Goal: Task Accomplishment & Management: Use online tool/utility

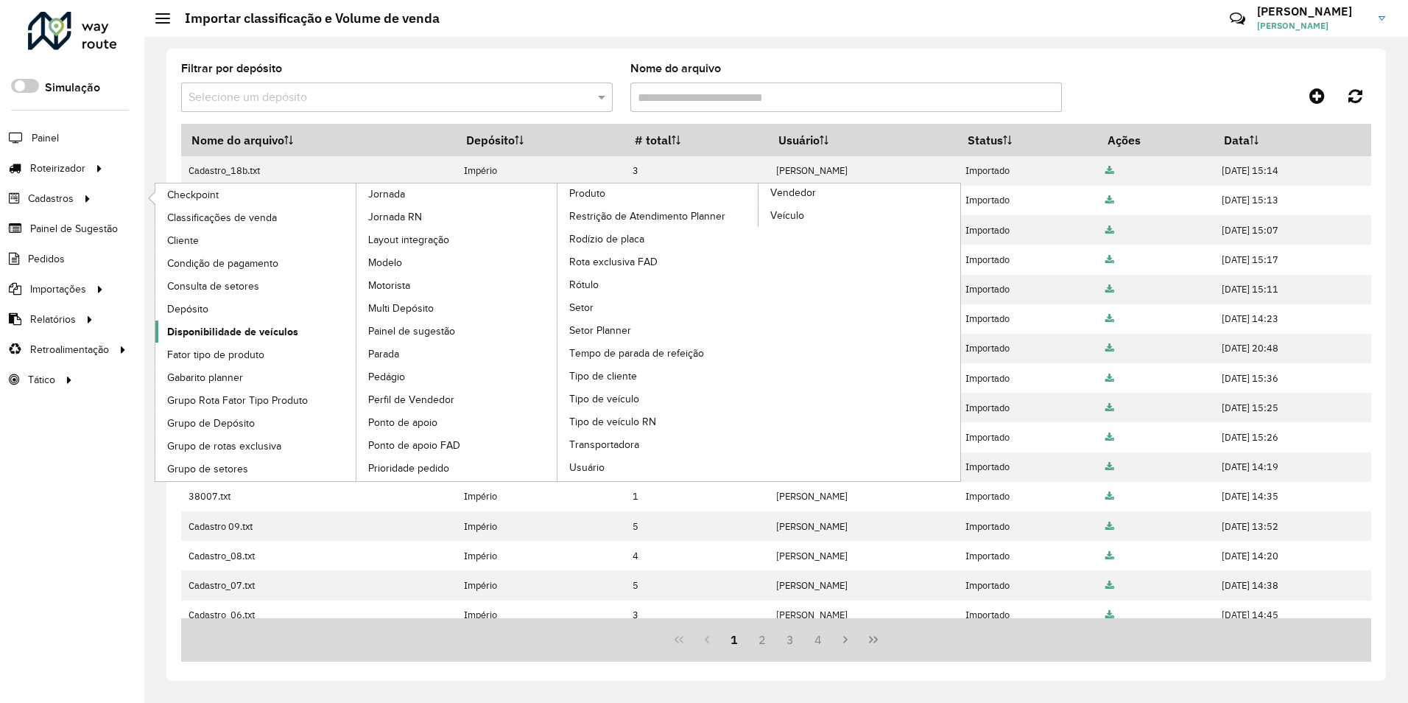
click at [223, 329] on span "Disponibilidade de veículos" at bounding box center [232, 331] width 131 height 15
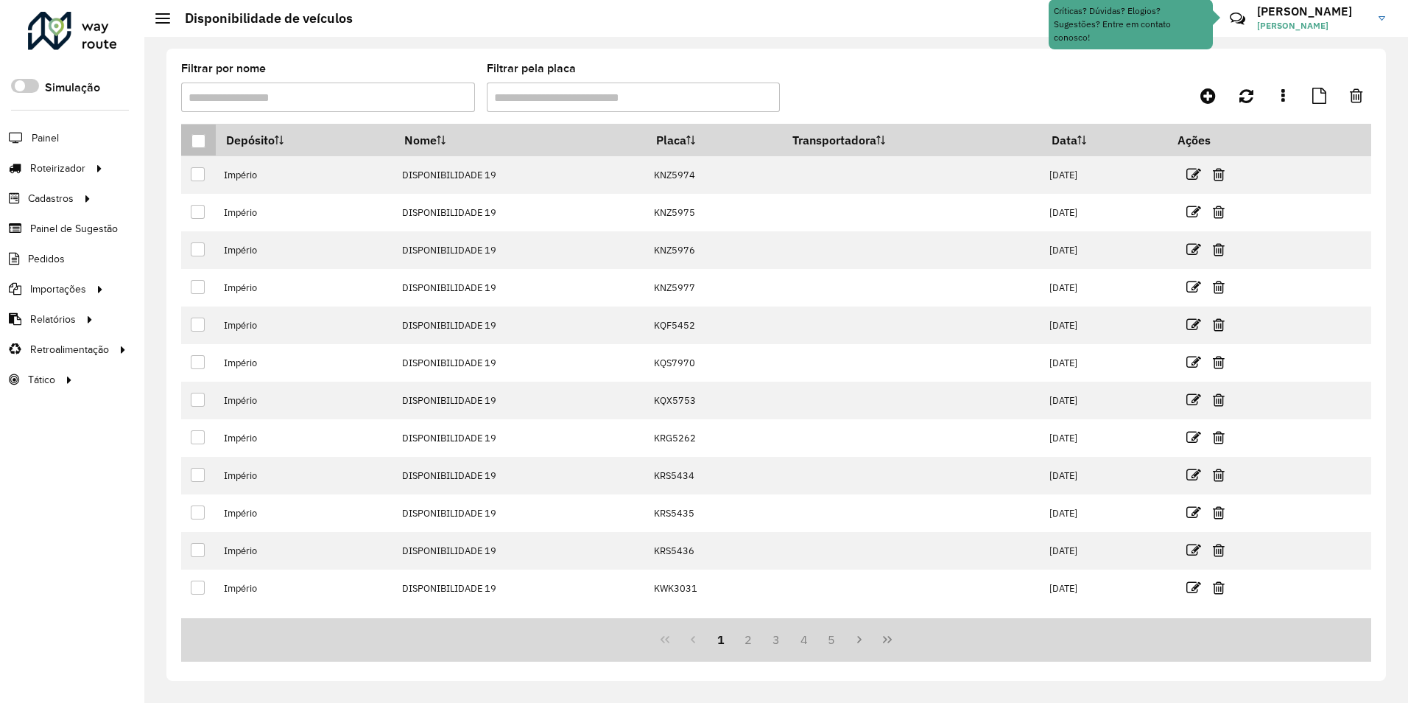
click at [203, 139] on div at bounding box center [199, 141] width 14 height 14
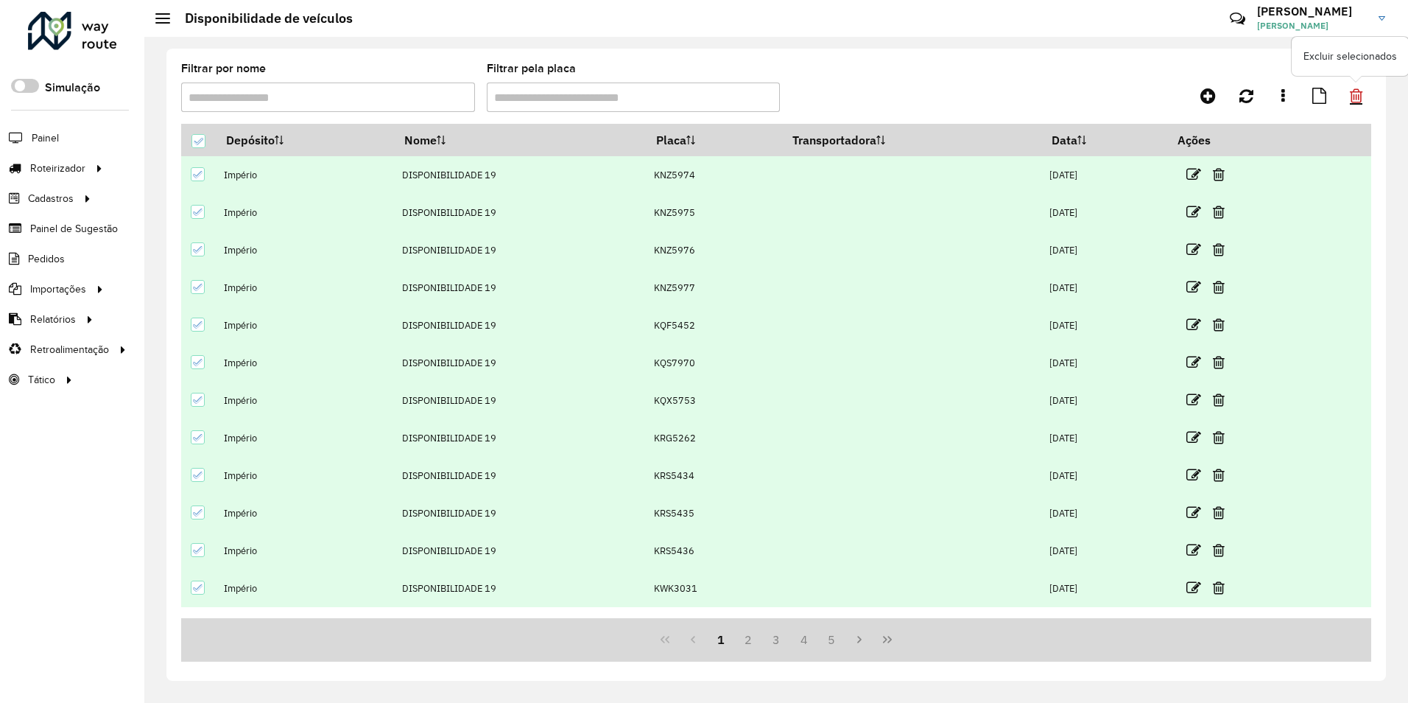
click at [1354, 93] on icon at bounding box center [1356, 96] width 13 height 16
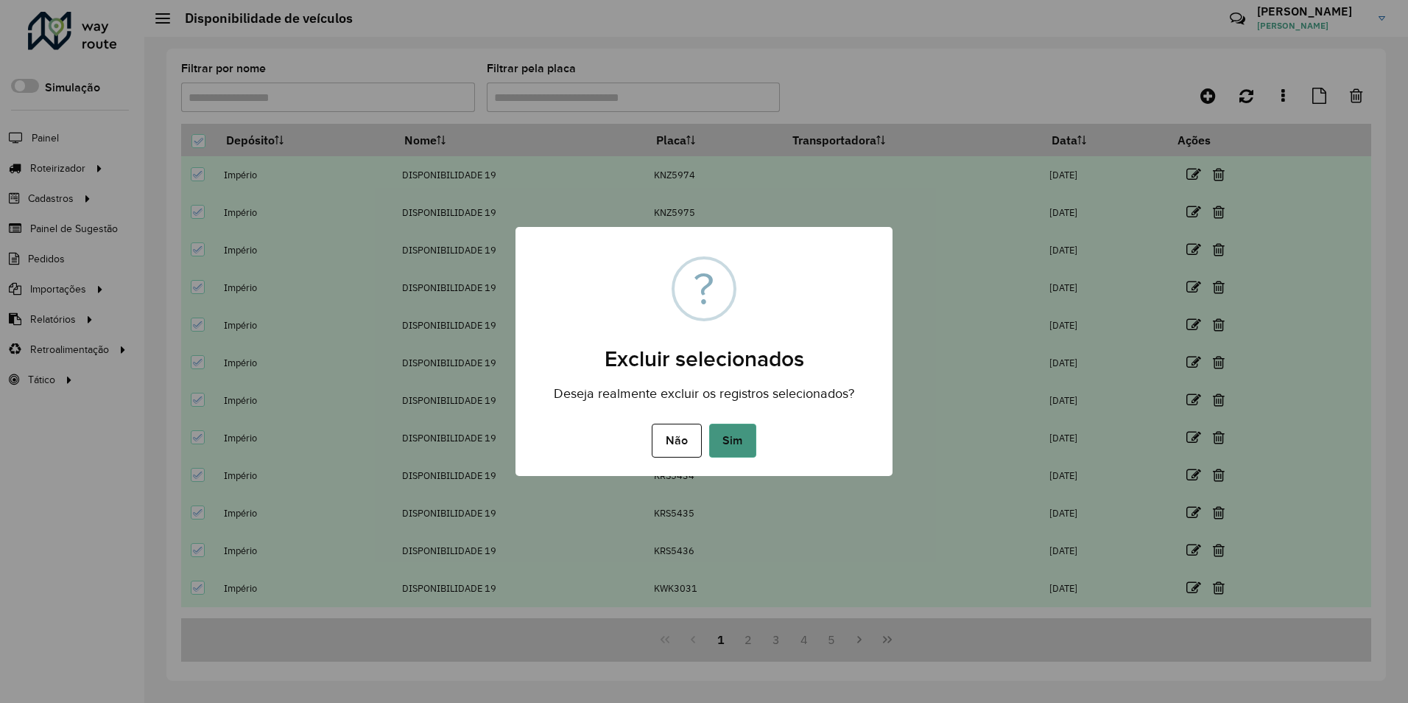
click at [714, 448] on button "Sim" at bounding box center [732, 441] width 47 height 34
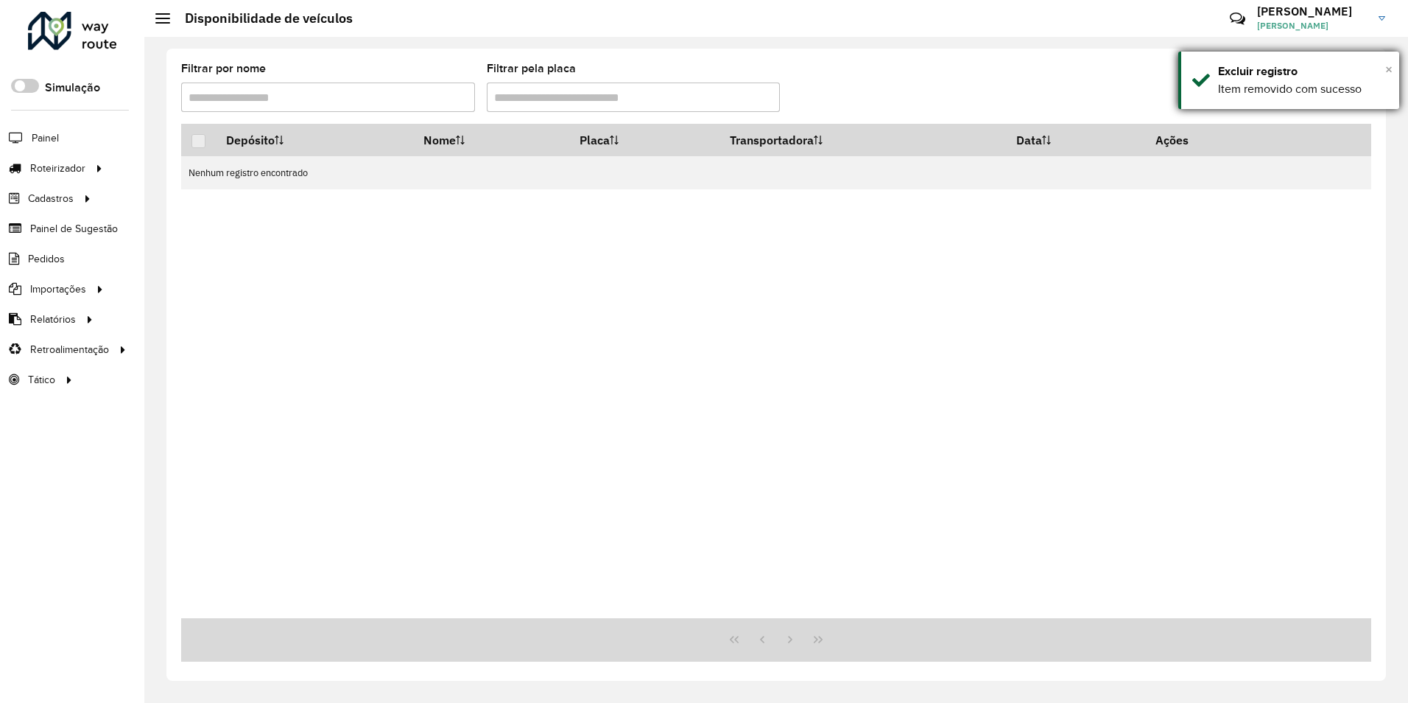
click at [1391, 73] on span "×" at bounding box center [1389, 69] width 7 height 16
click at [1204, 93] on icon at bounding box center [1208, 96] width 15 height 18
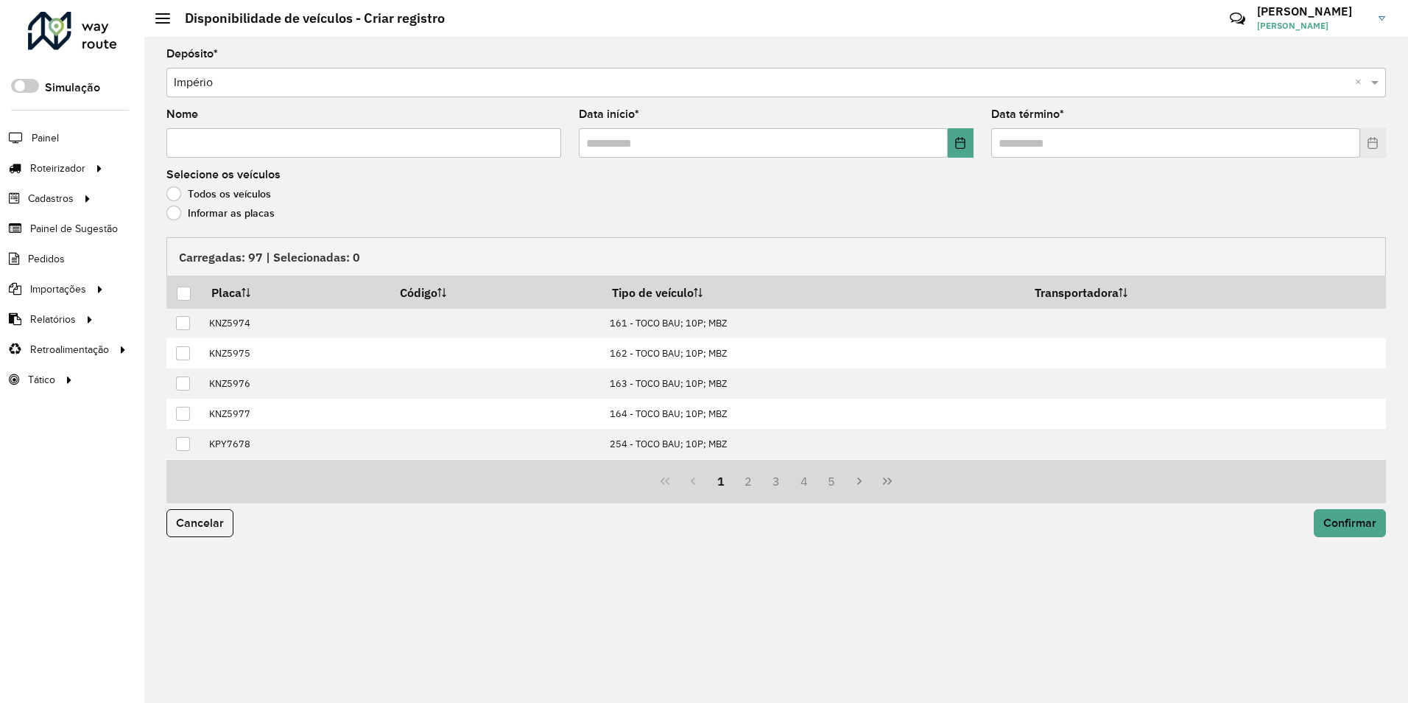
click at [221, 144] on input "Nome" at bounding box center [363, 142] width 395 height 29
type input "**********"
click at [181, 294] on div at bounding box center [184, 294] width 14 height 14
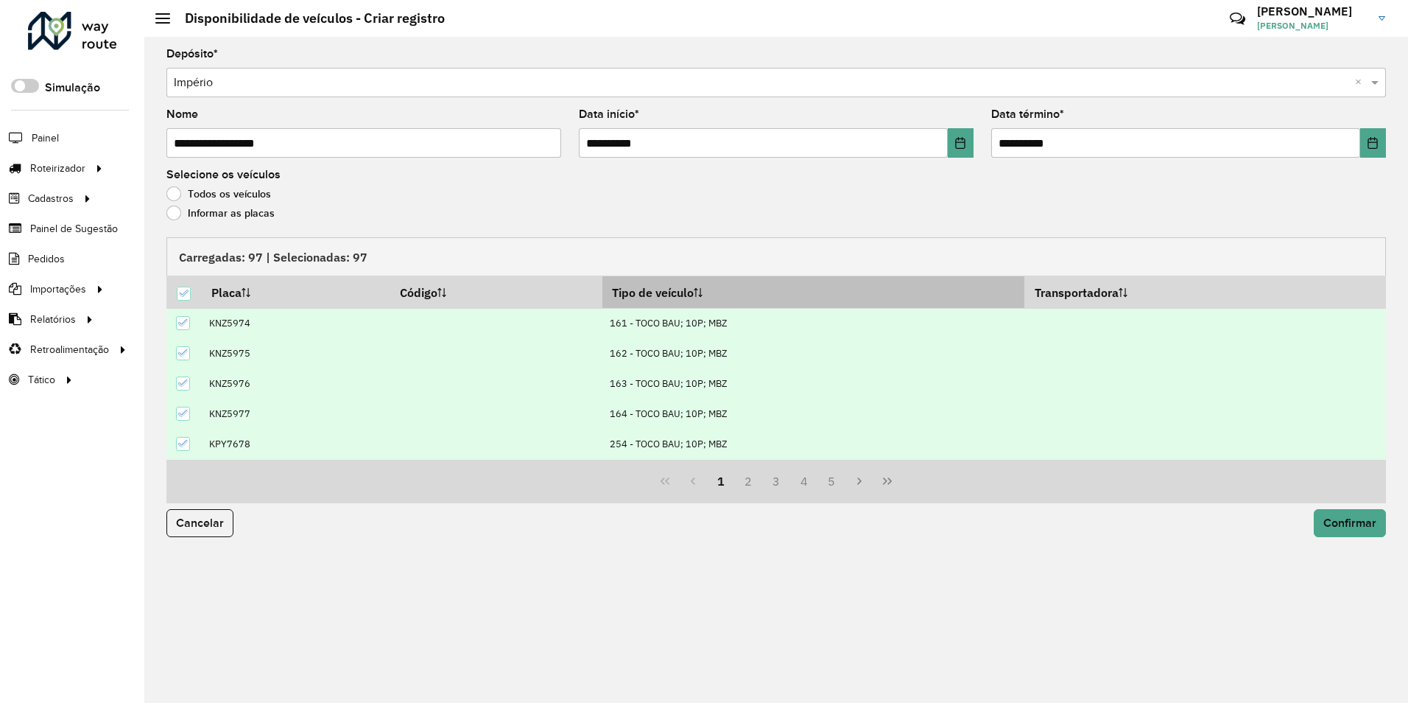
click at [645, 302] on th "Tipo de veículo" at bounding box center [814, 292] width 423 height 32
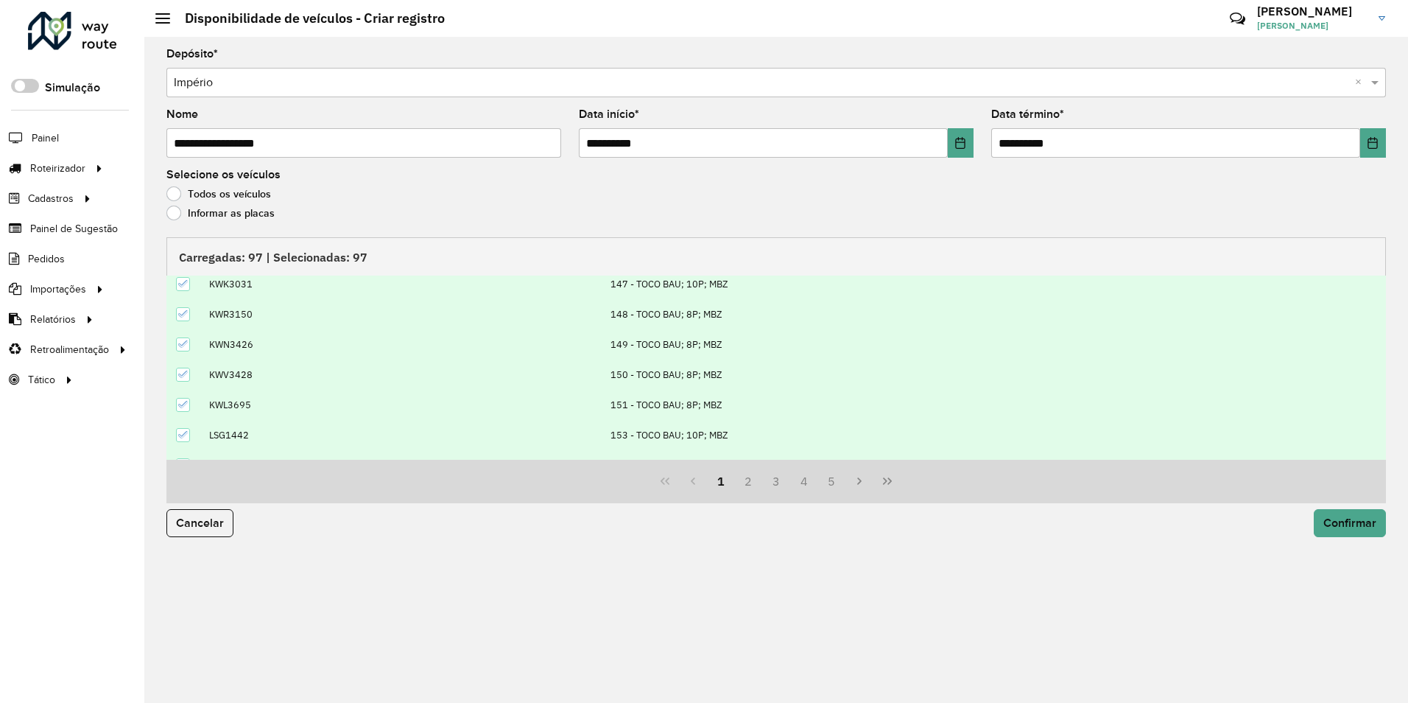
scroll to position [150, 0]
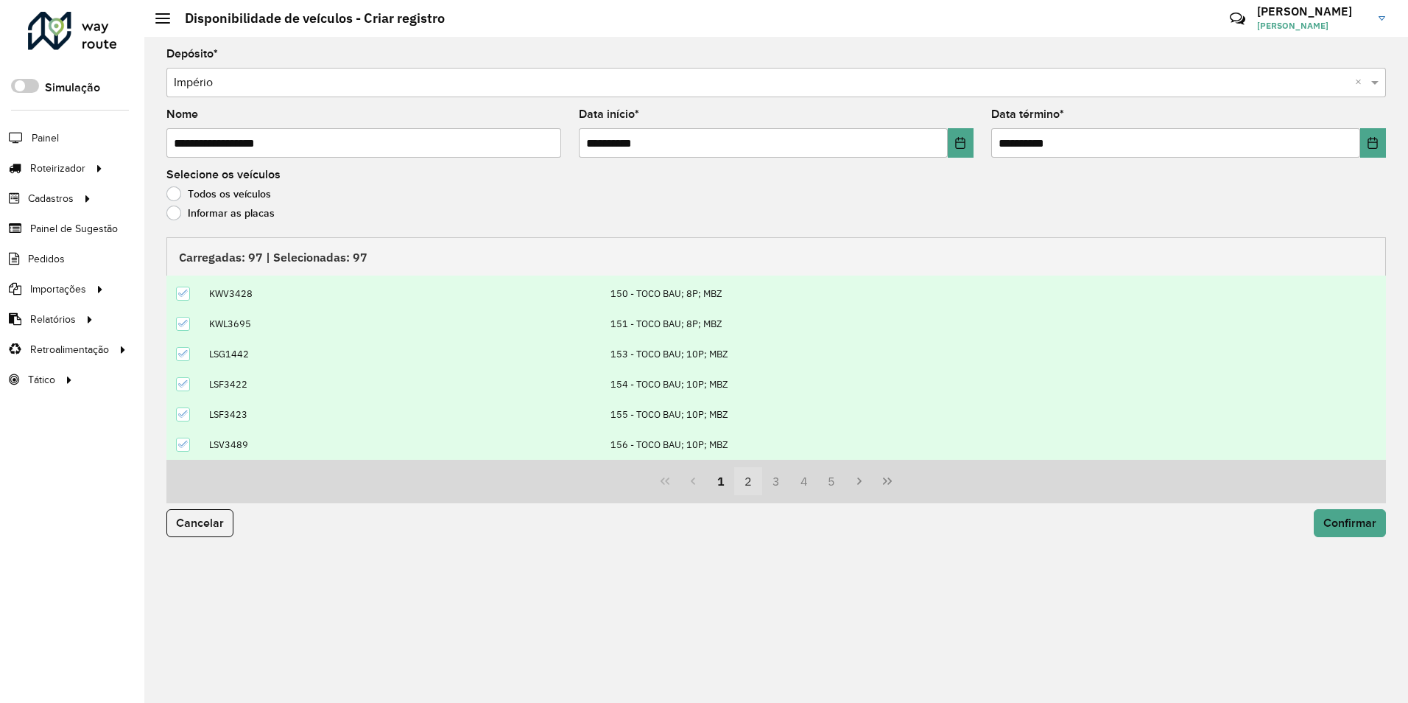
click at [745, 487] on button "2" at bounding box center [748, 481] width 28 height 28
click at [778, 483] on button "3" at bounding box center [776, 481] width 28 height 28
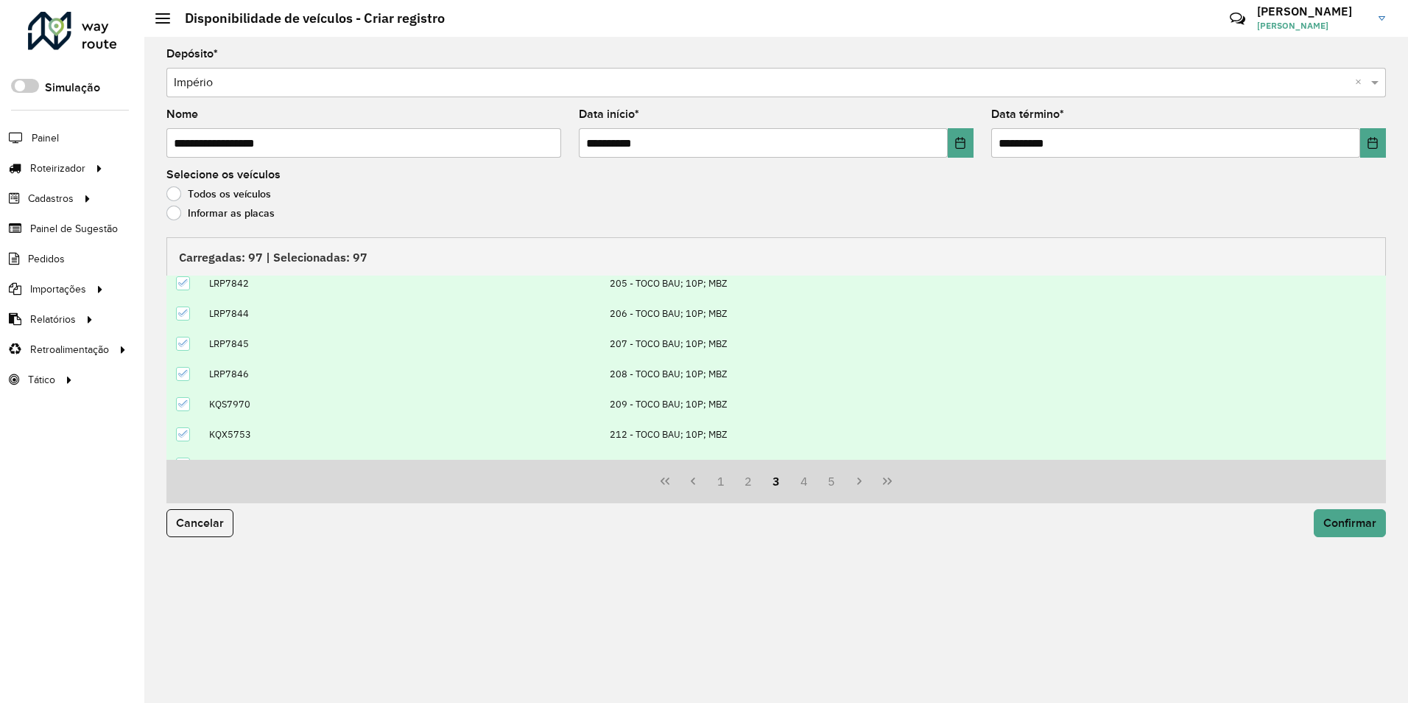
scroll to position [3, 0]
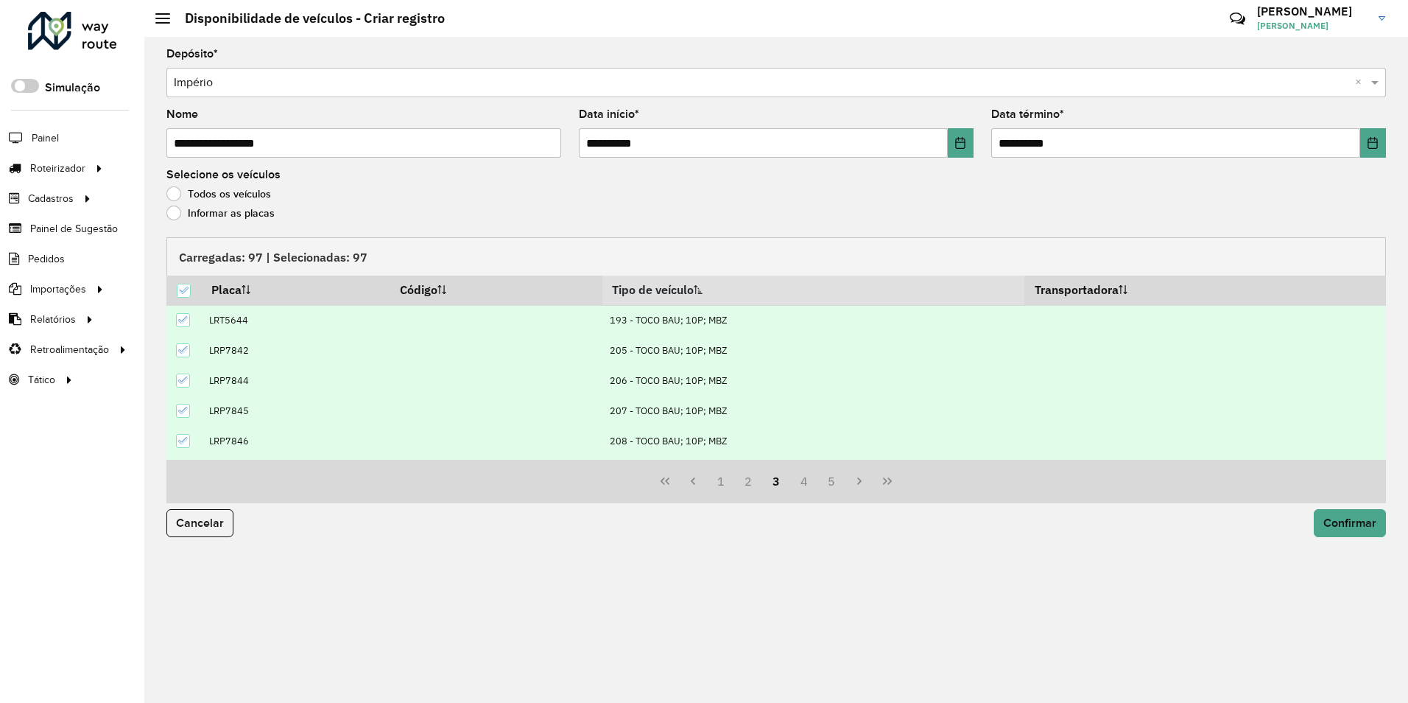
click at [184, 443] on icon at bounding box center [183, 440] width 10 height 10
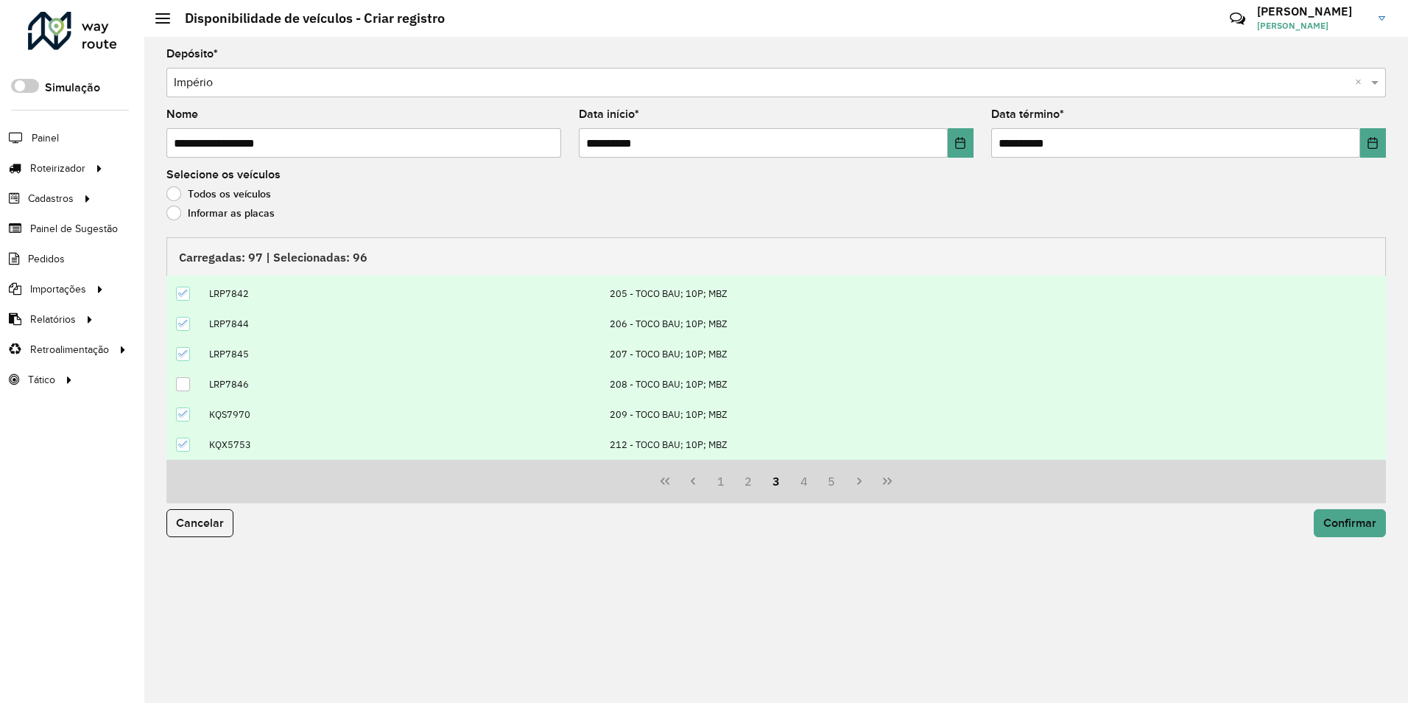
scroll to position [150, 0]
click at [812, 484] on button "4" at bounding box center [804, 481] width 28 height 28
click at [184, 415] on icon at bounding box center [183, 414] width 10 height 7
click at [801, 484] on button "5" at bounding box center [804, 481] width 28 height 28
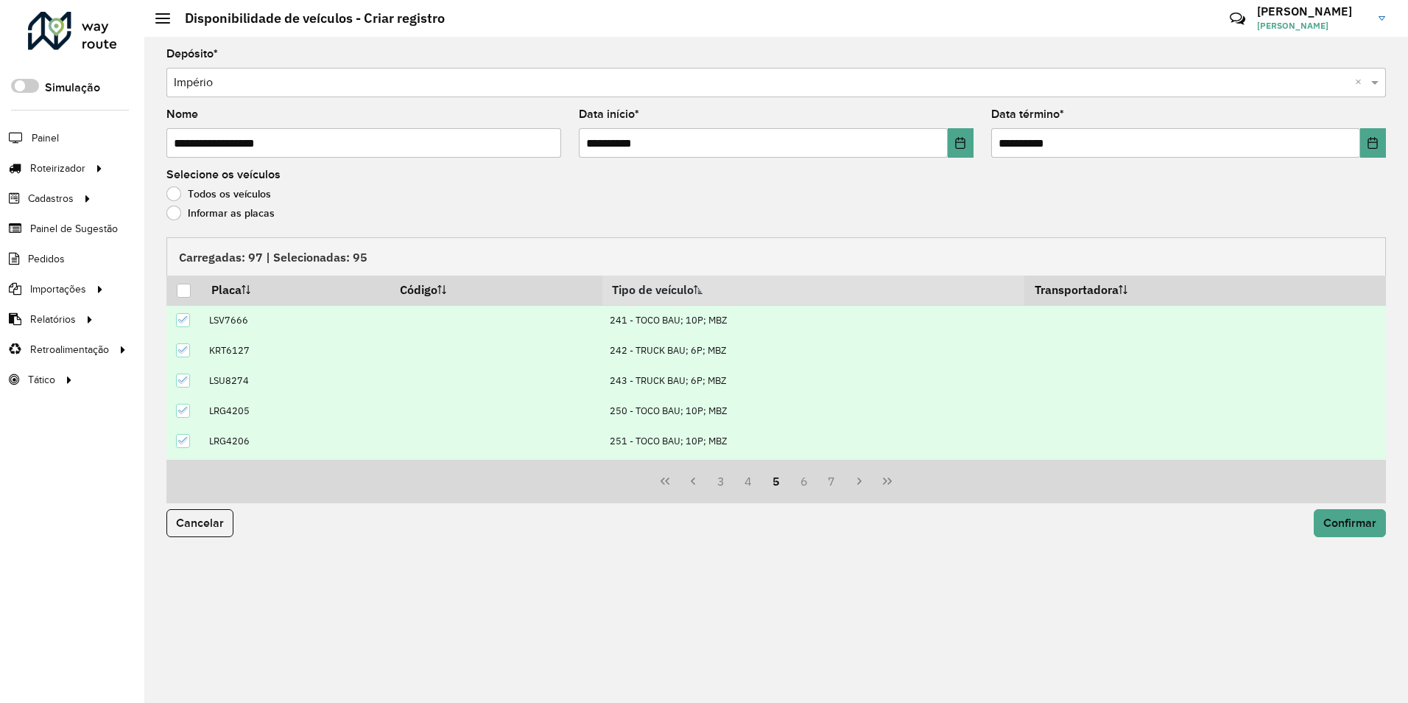
click at [186, 348] on icon at bounding box center [183, 350] width 10 height 7
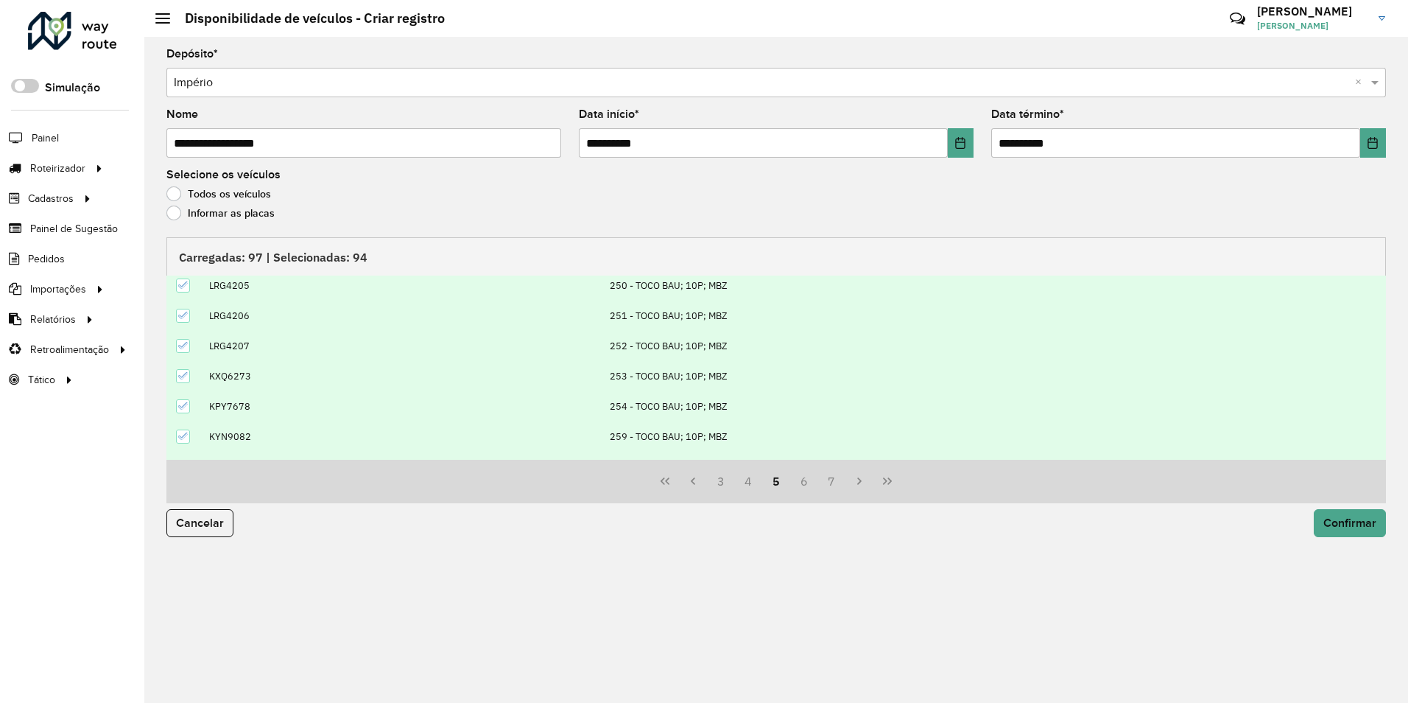
scroll to position [150, 0]
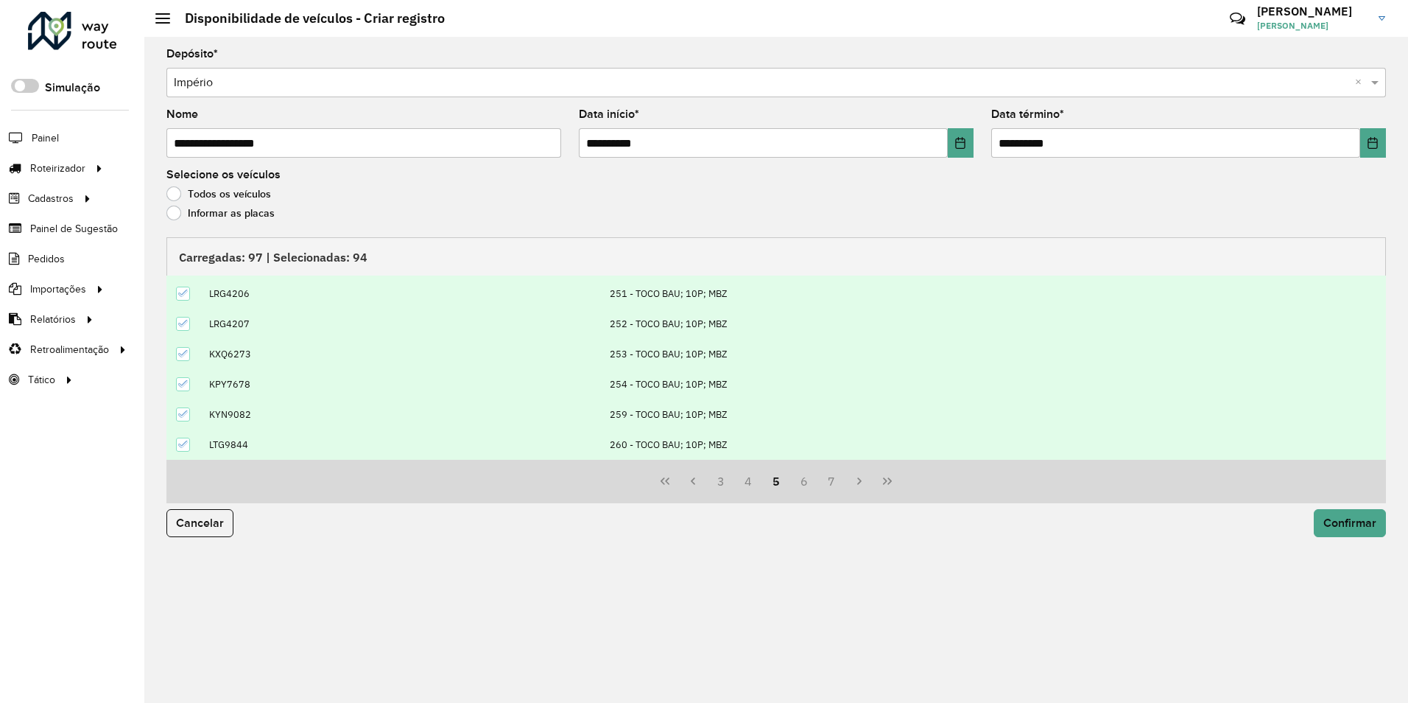
click at [180, 384] on icon at bounding box center [183, 384] width 10 height 10
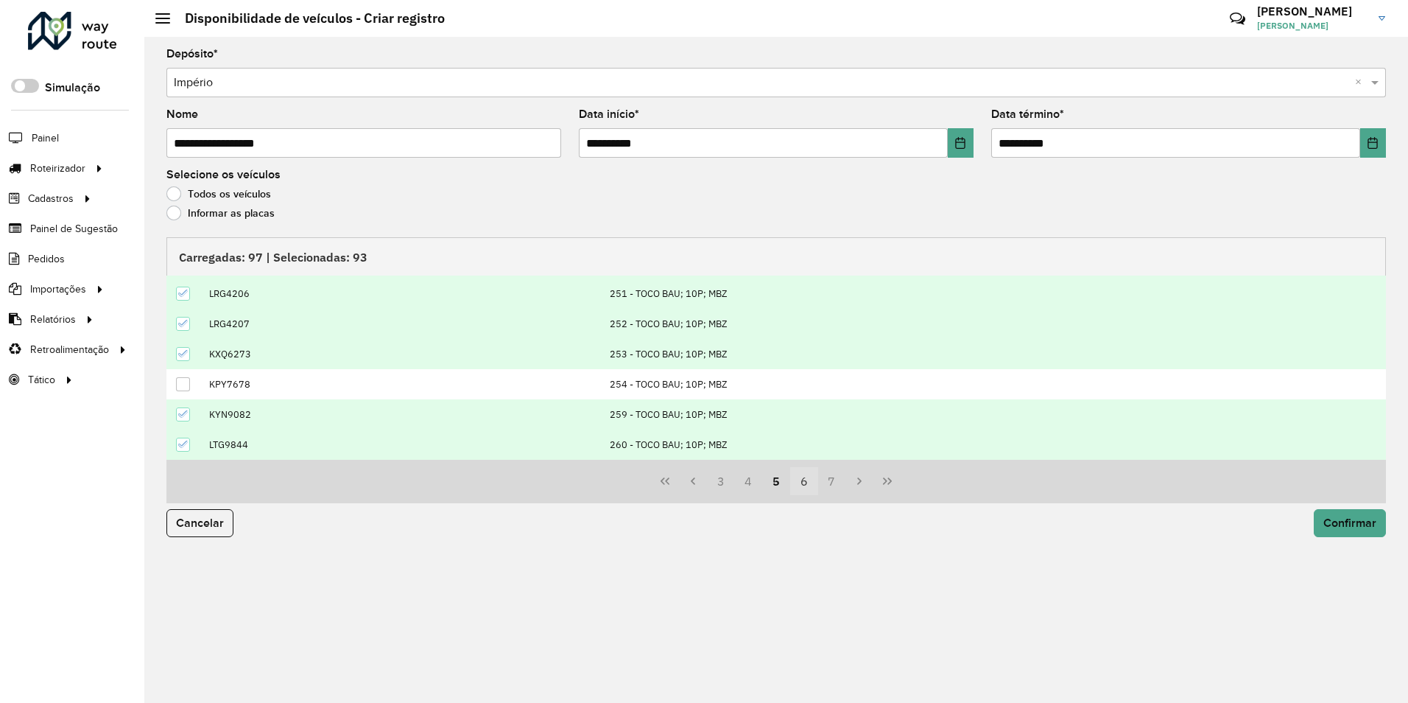
click at [801, 483] on button "6" at bounding box center [804, 481] width 28 height 28
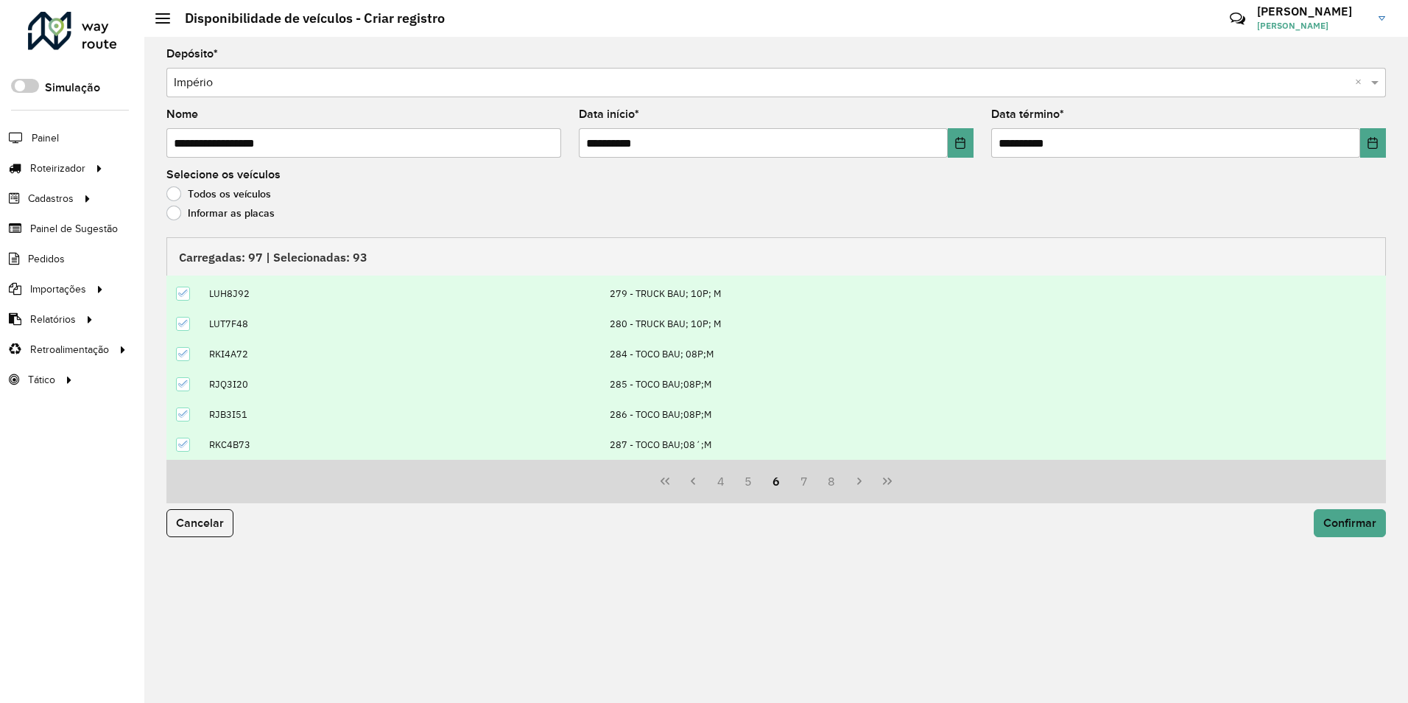
scroll to position [77, 0]
click at [181, 335] on icon at bounding box center [183, 336] width 10 height 10
click at [183, 381] on icon at bounding box center [183, 384] width 10 height 10
click at [799, 479] on button "7" at bounding box center [804, 481] width 28 height 28
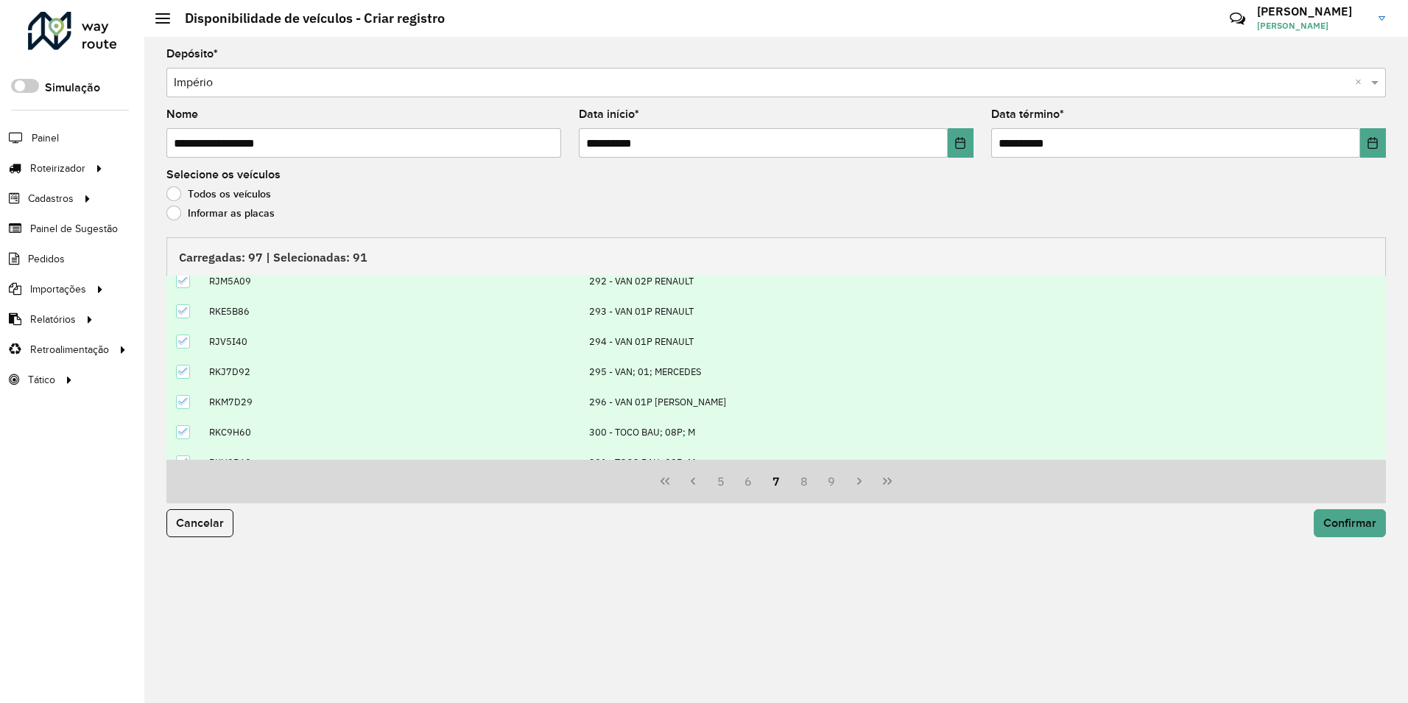
scroll to position [77, 0]
click at [186, 428] on icon at bounding box center [183, 427] width 10 height 10
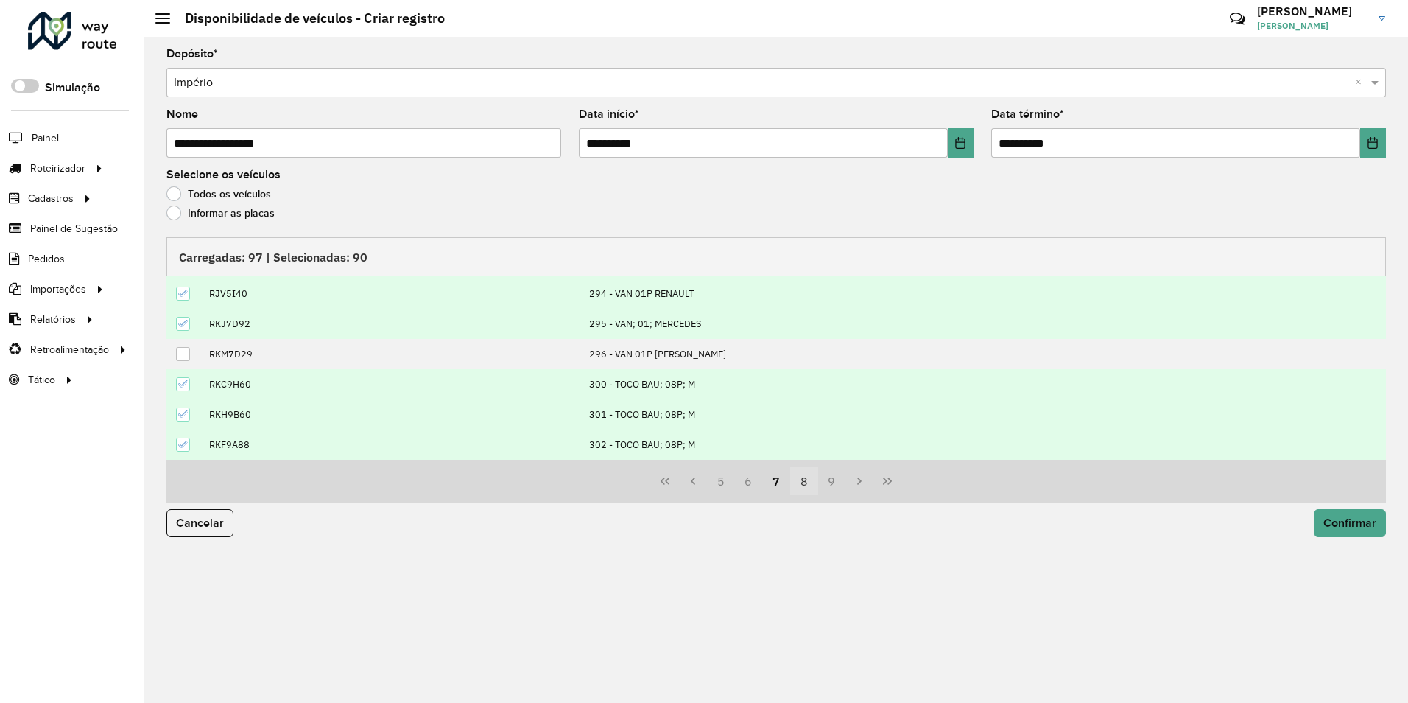
click at [798, 477] on button "8" at bounding box center [804, 481] width 28 height 28
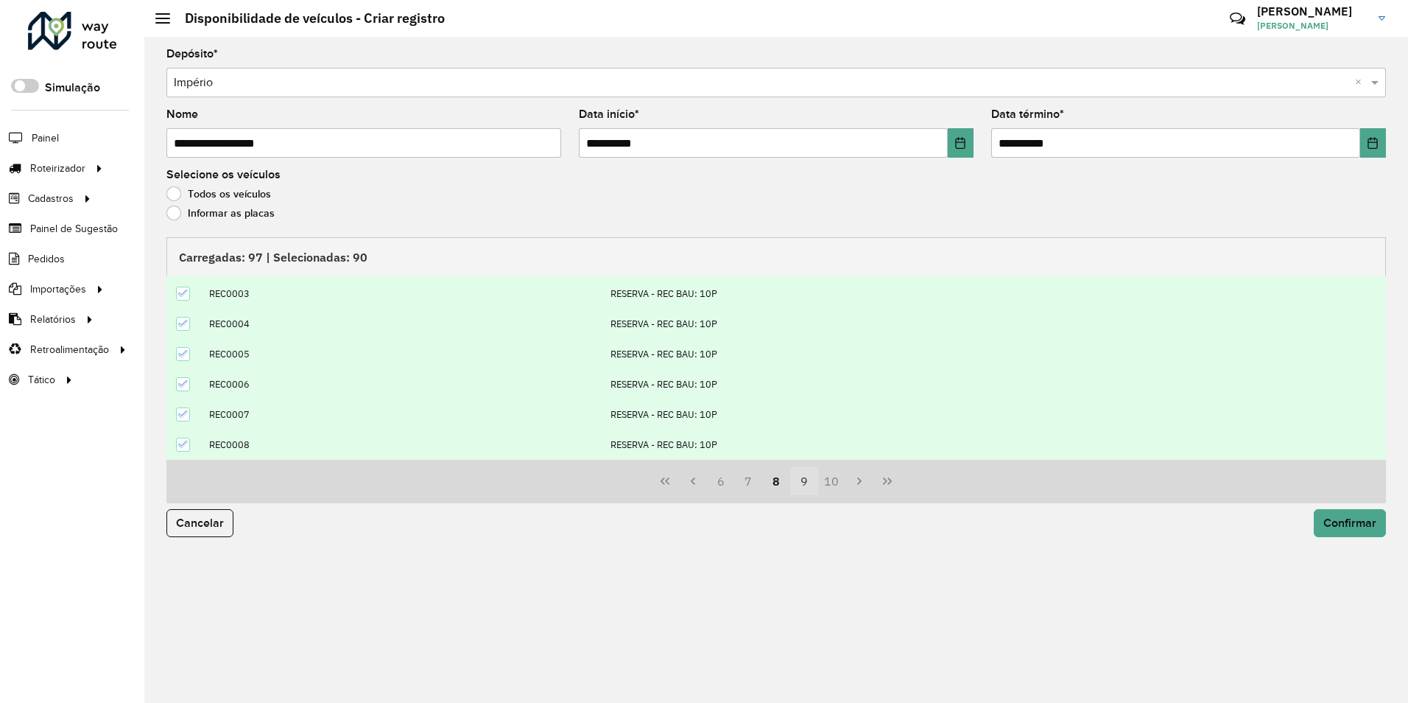
click at [804, 485] on button "9" at bounding box center [804, 481] width 28 height 28
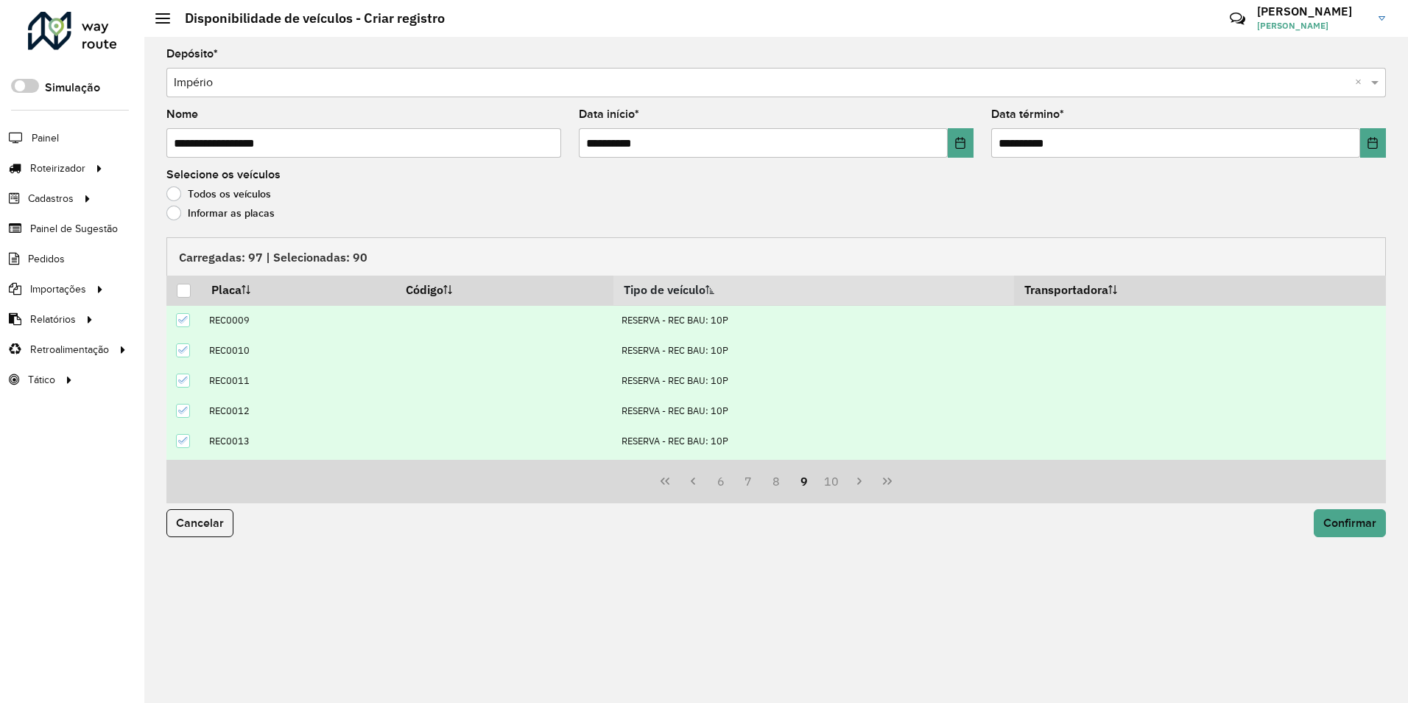
click at [180, 377] on icon at bounding box center [183, 380] width 10 height 10
click at [175, 413] on td at bounding box center [183, 411] width 35 height 30
click at [180, 429] on td at bounding box center [183, 441] width 35 height 30
click at [180, 442] on icon at bounding box center [183, 441] width 10 height 7
click at [186, 407] on icon at bounding box center [183, 410] width 10 height 10
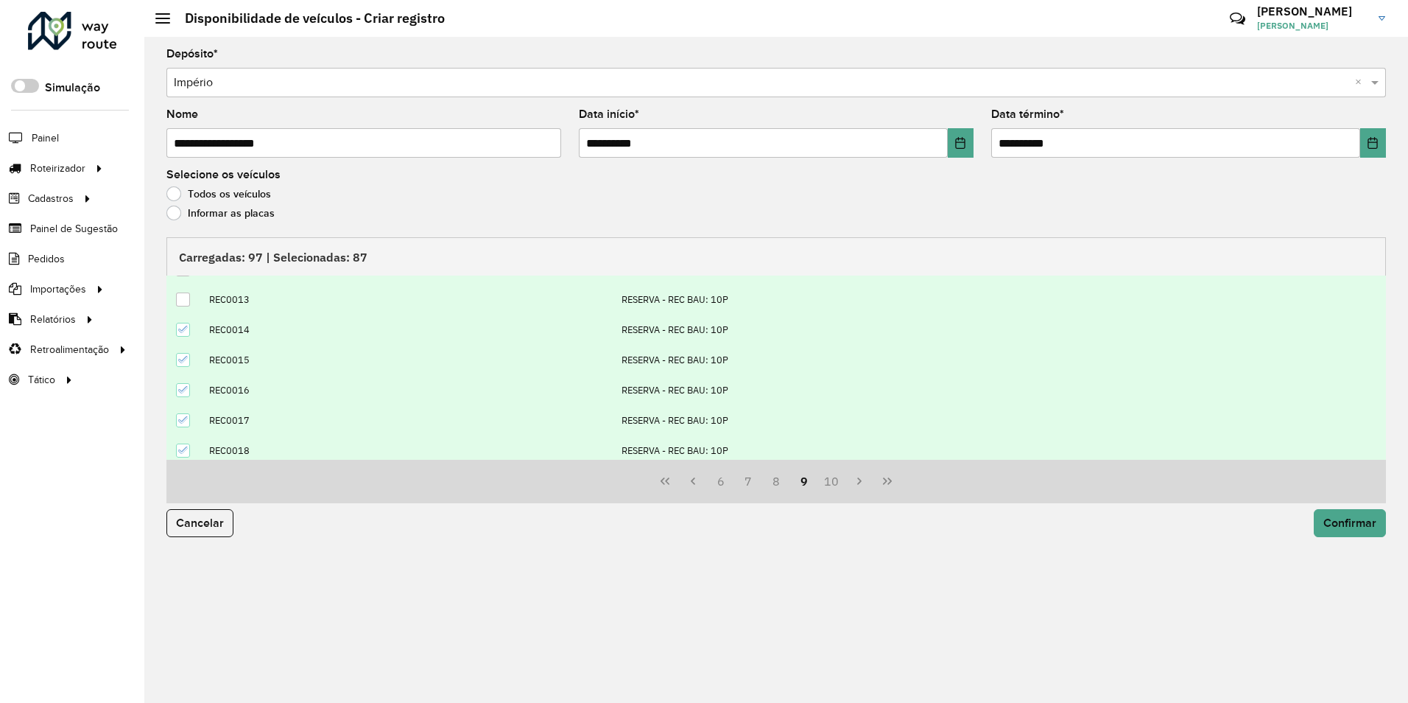
scroll to position [150, 0]
click at [183, 320] on icon at bounding box center [183, 323] width 10 height 10
click at [186, 351] on icon at bounding box center [183, 353] width 10 height 10
click at [182, 379] on icon at bounding box center [183, 384] width 10 height 10
click at [180, 413] on icon at bounding box center [183, 414] width 10 height 10
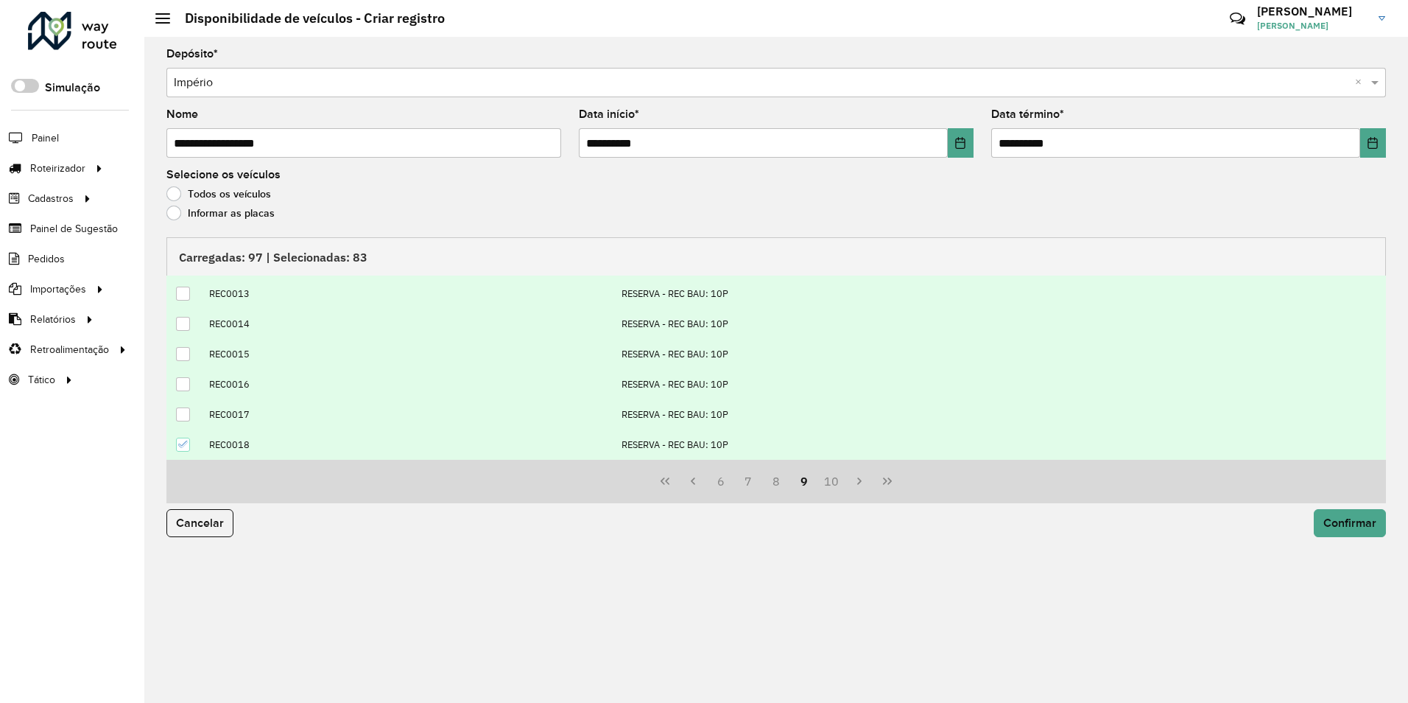
click at [189, 442] on div at bounding box center [183, 445] width 14 height 14
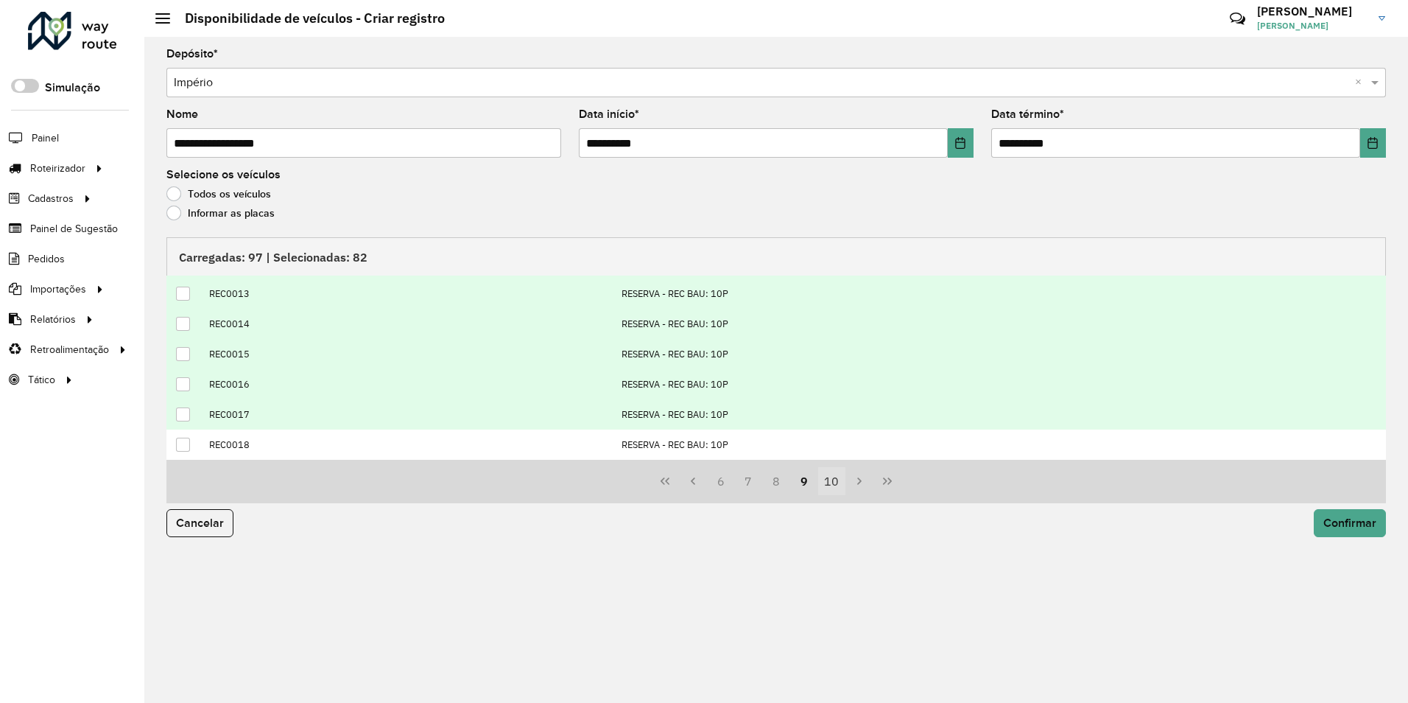
click at [835, 485] on button "10" at bounding box center [832, 481] width 28 height 28
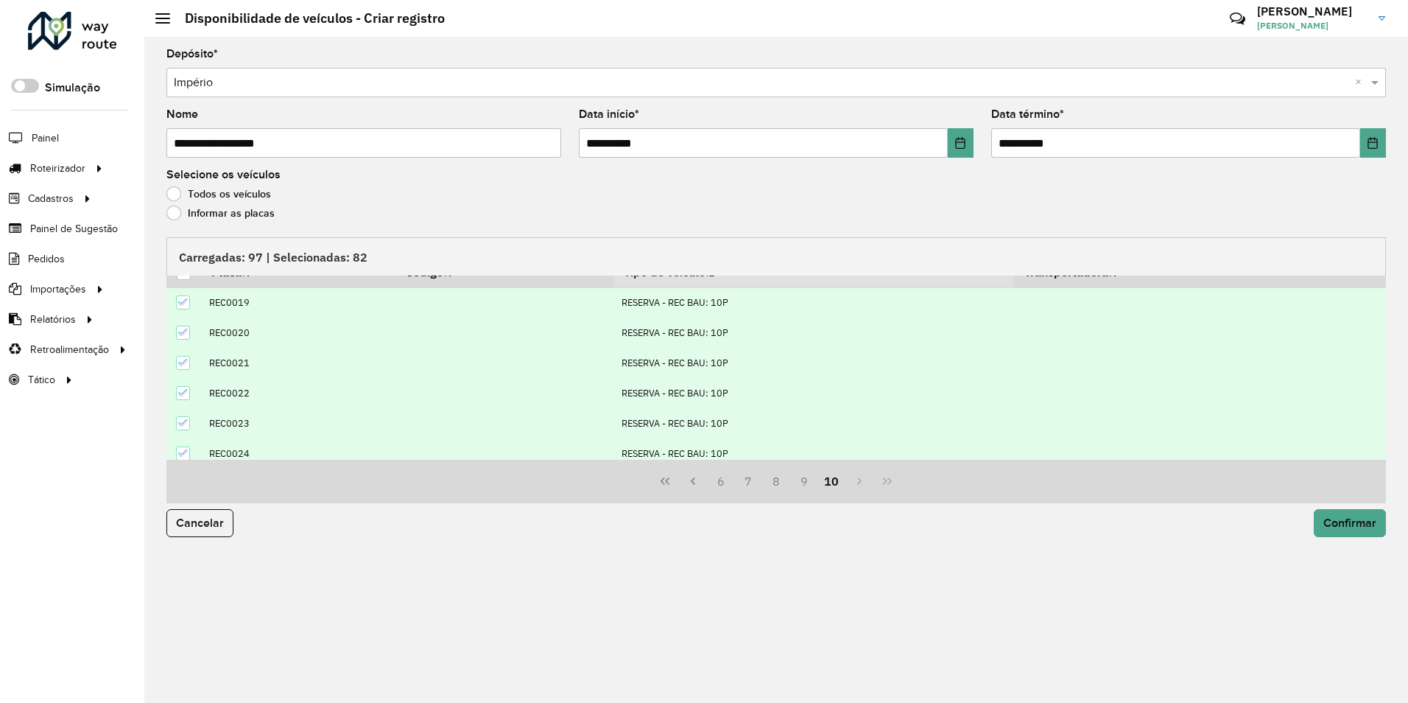
scroll to position [0, 0]
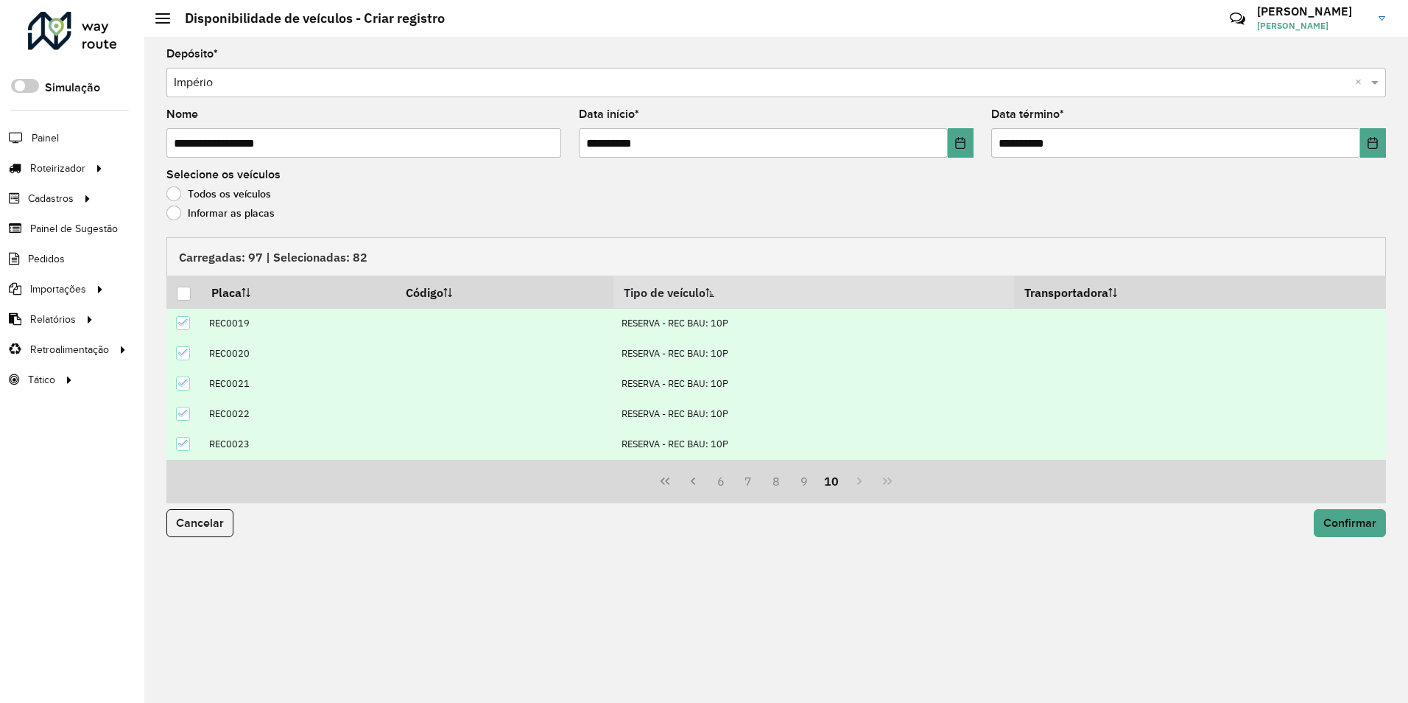
click at [186, 322] on icon at bounding box center [183, 323] width 10 height 7
click at [190, 357] on div at bounding box center [183, 353] width 14 height 14
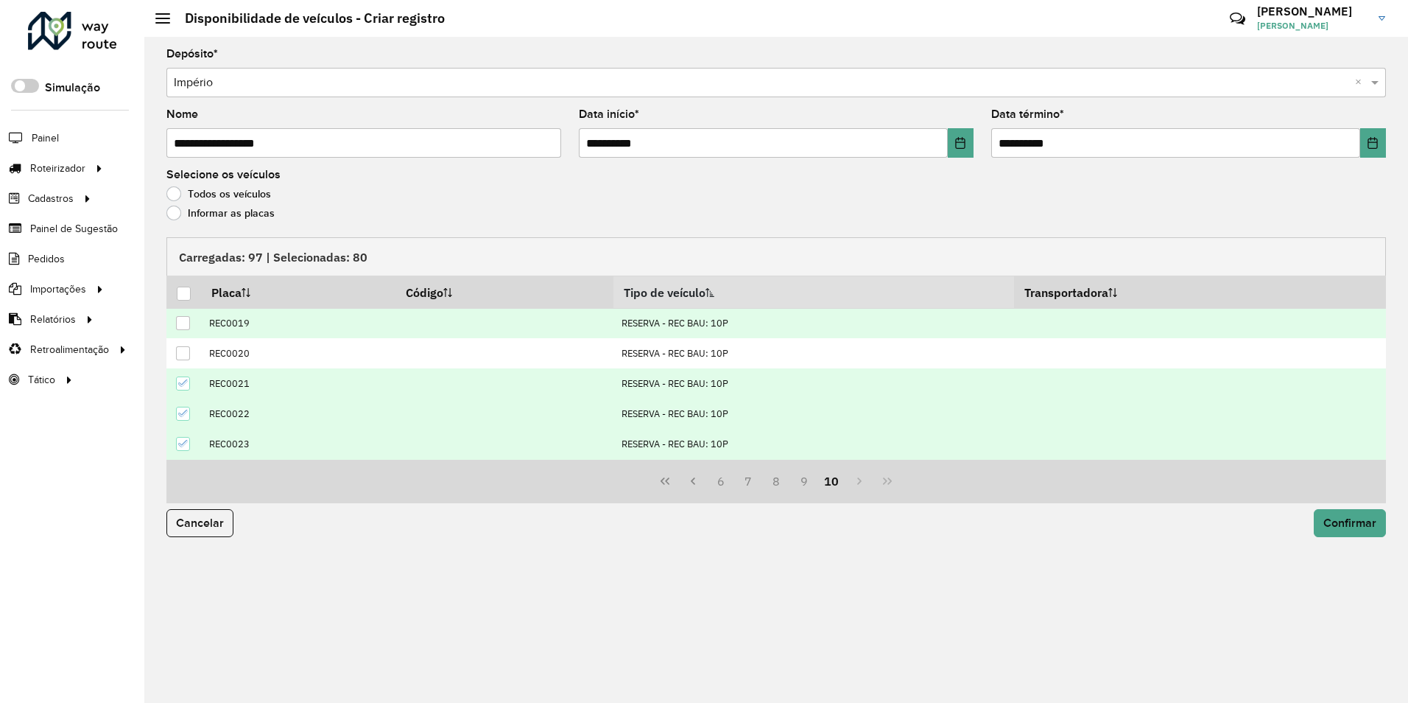
click at [178, 387] on icon at bounding box center [183, 383] width 10 height 10
click at [181, 410] on icon at bounding box center [183, 413] width 10 height 10
click at [182, 437] on div at bounding box center [183, 444] width 14 height 14
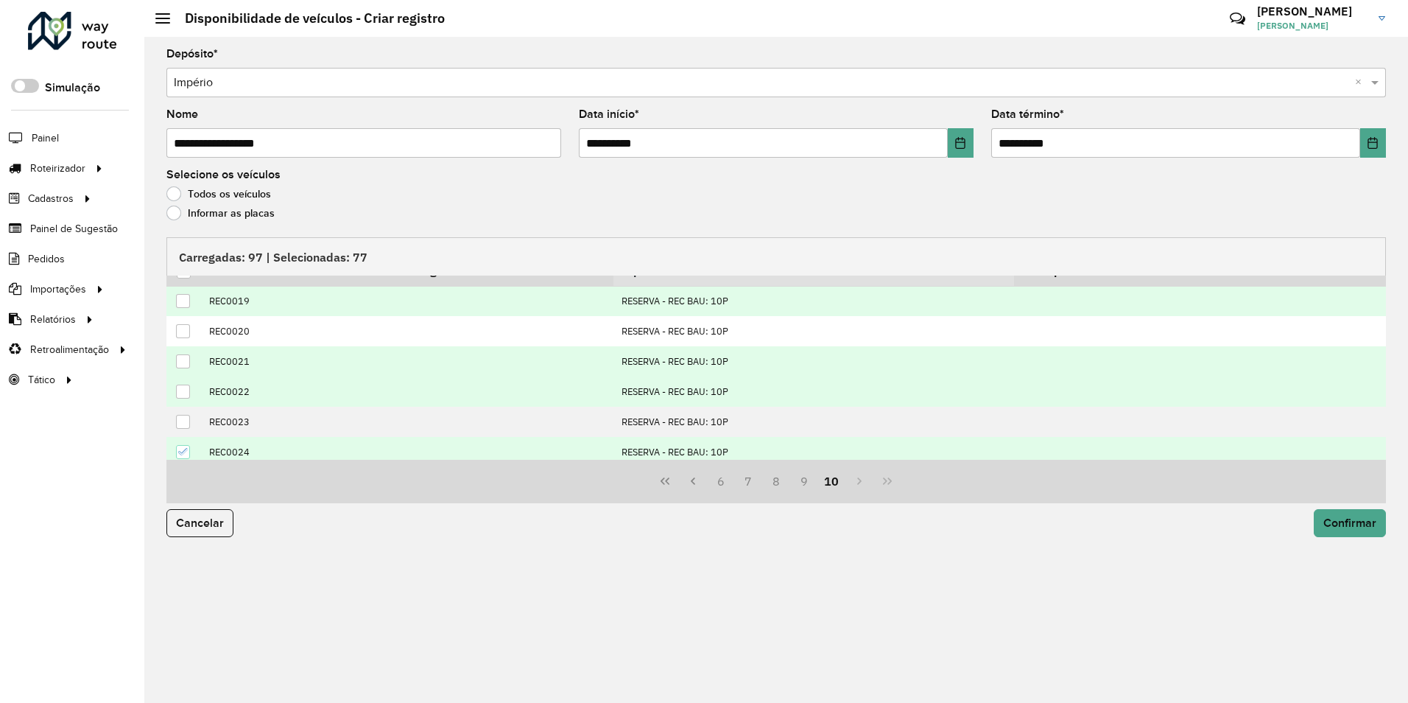
scroll to position [60, 0]
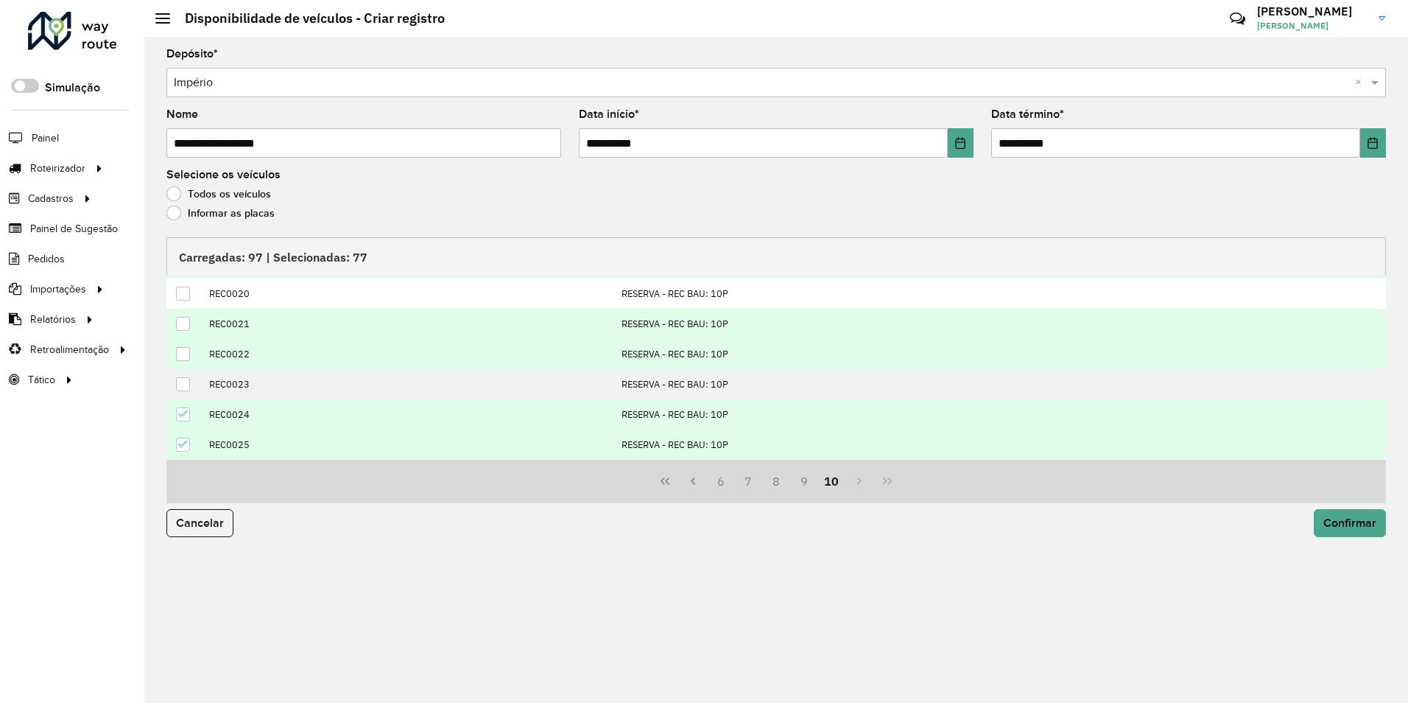
click at [182, 420] on div at bounding box center [183, 414] width 14 height 14
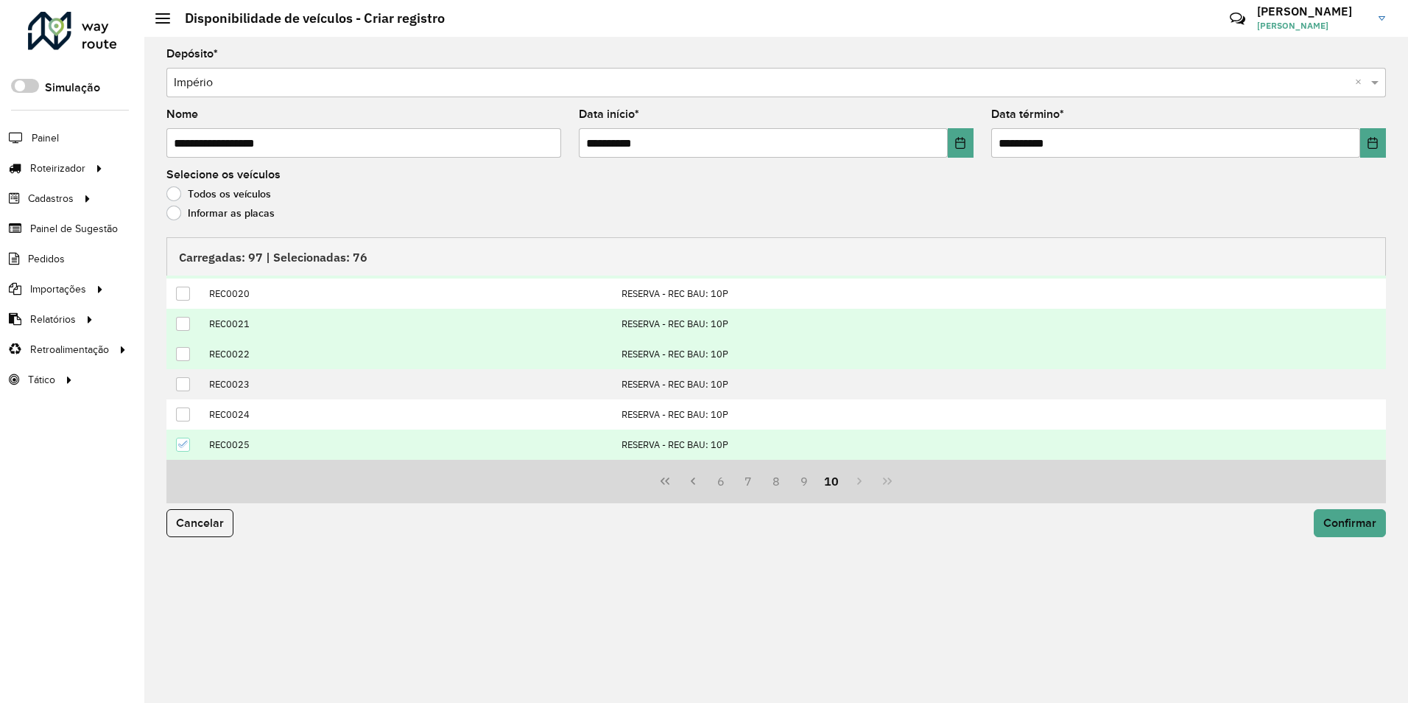
click at [181, 435] on td at bounding box center [183, 444] width 35 height 30
click at [186, 451] on div at bounding box center [183, 445] width 14 height 14
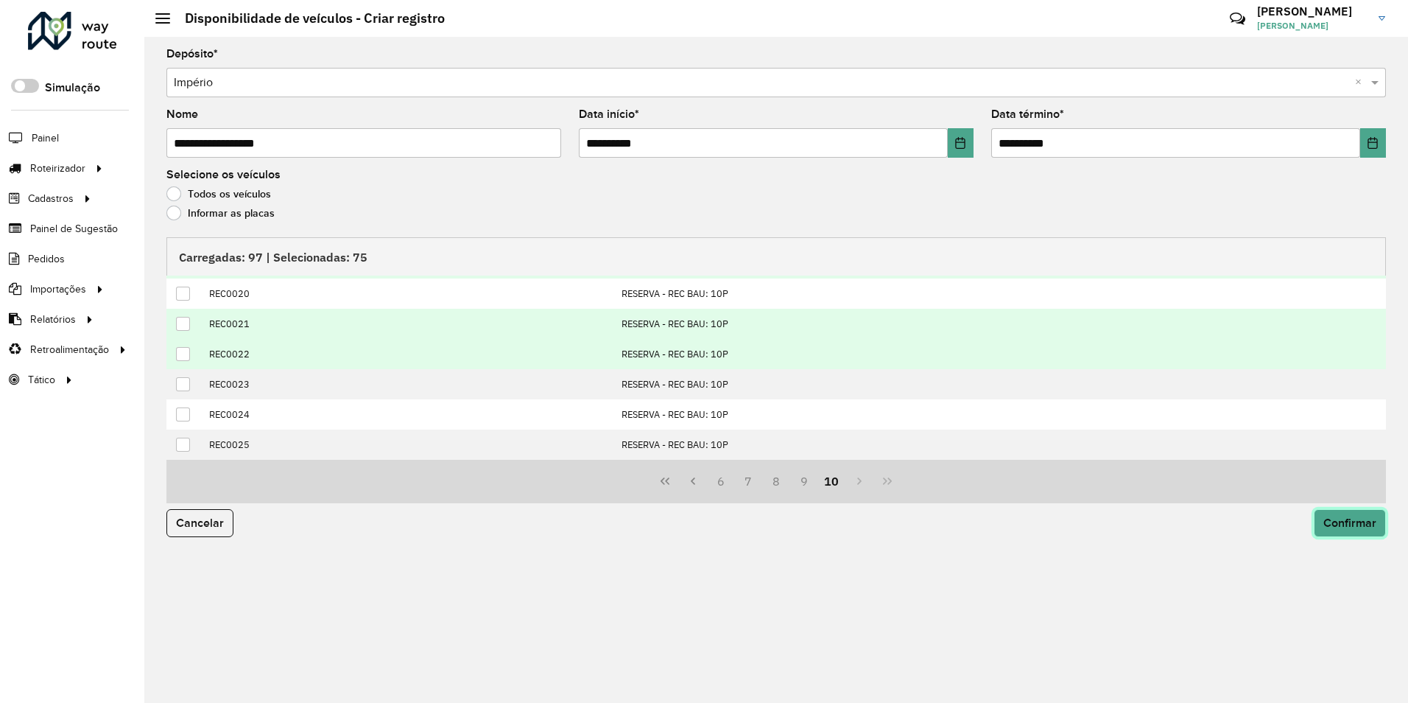
click at [1357, 525] on span "Confirmar" at bounding box center [1350, 522] width 53 height 13
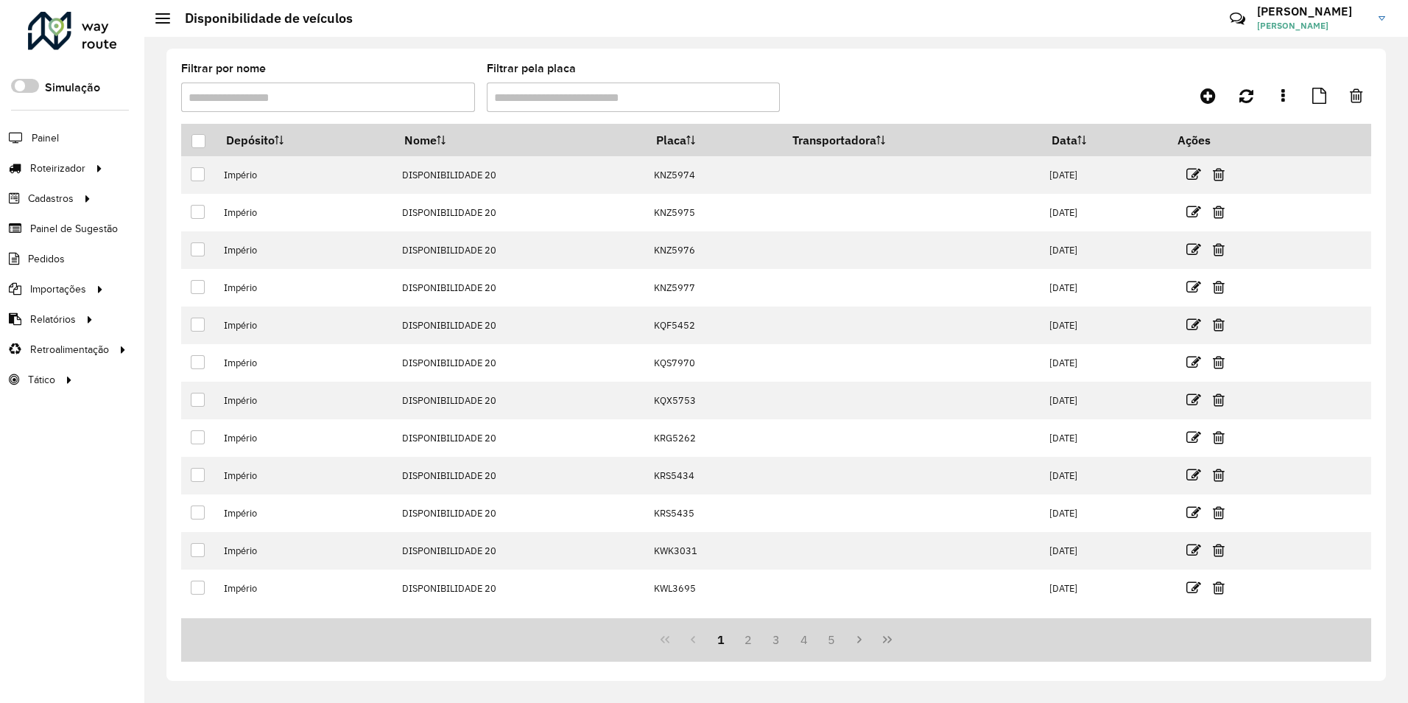
click at [569, 91] on input "Filtrar pela placa" at bounding box center [634, 97] width 294 height 29
paste input "*******"
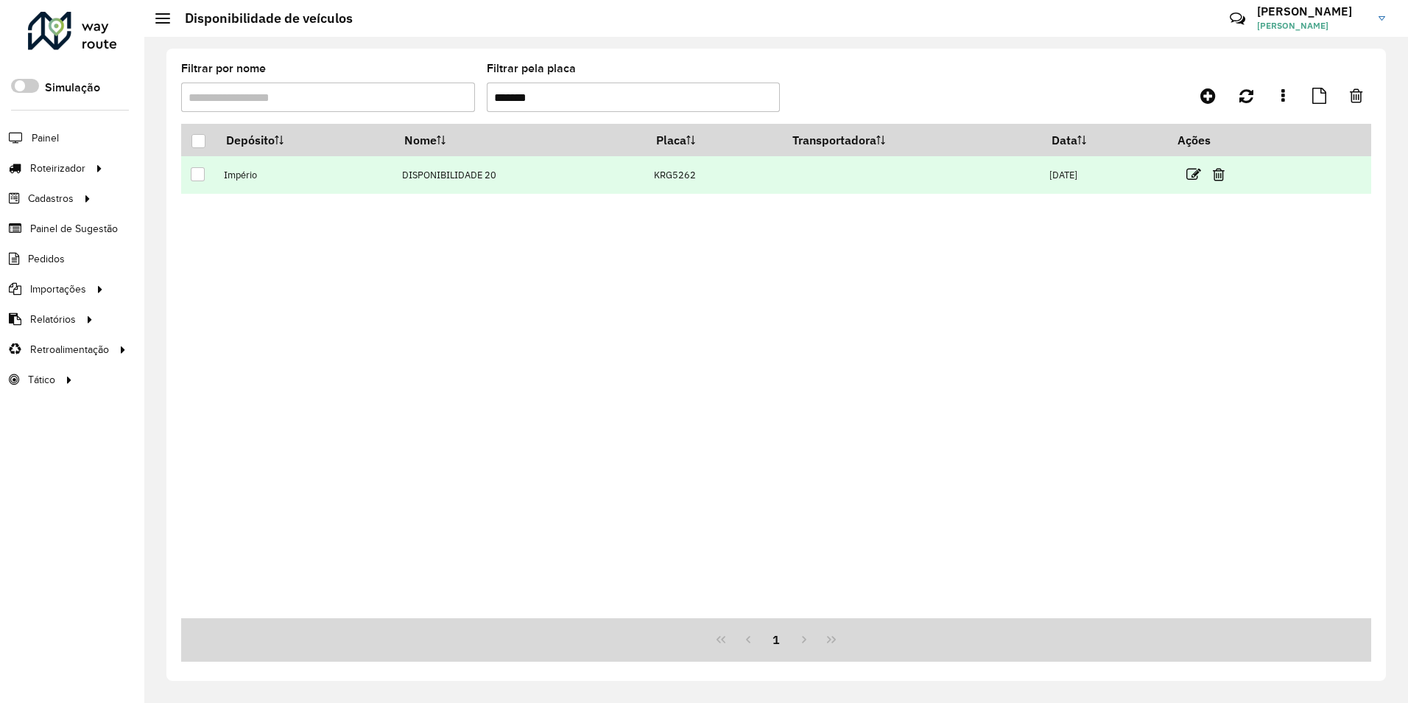
click at [196, 174] on div at bounding box center [198, 174] width 14 height 14
click at [1225, 173] on icon at bounding box center [1219, 174] width 12 height 15
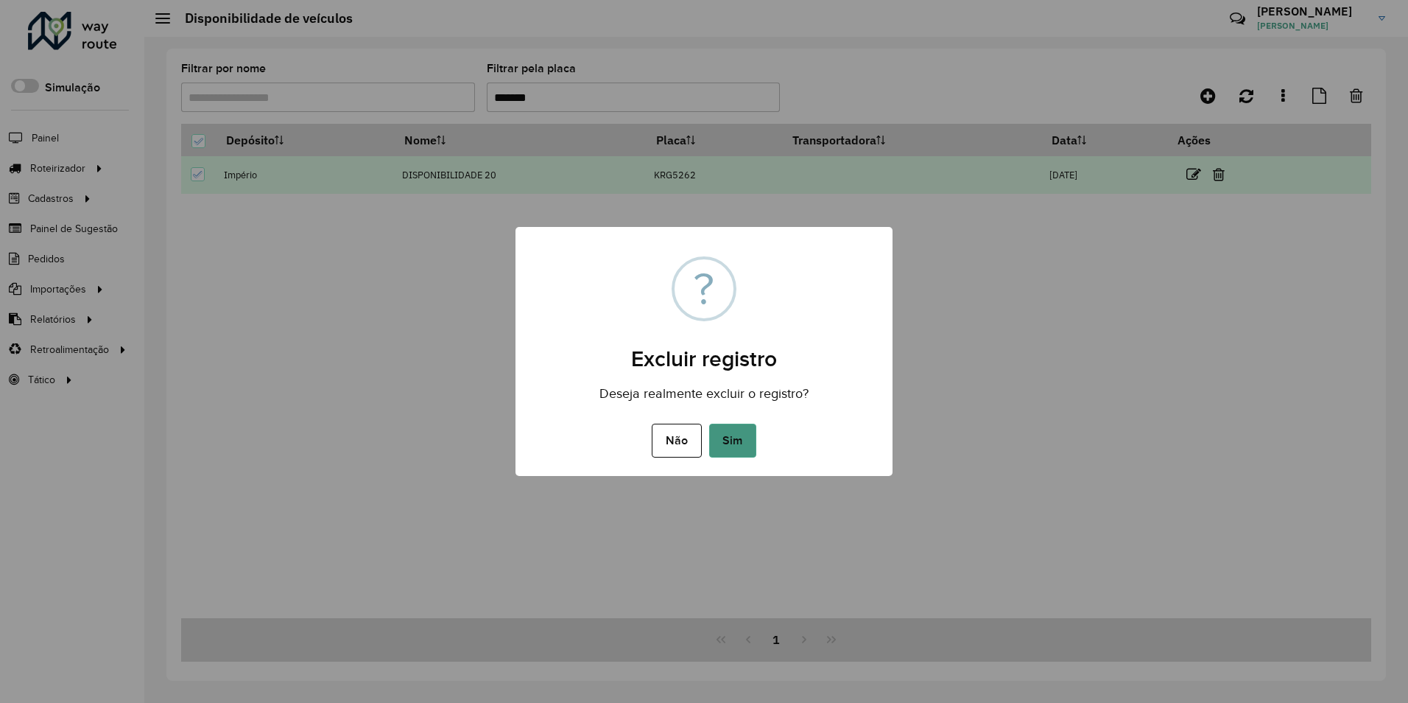
click at [736, 446] on button "Sim" at bounding box center [732, 441] width 47 height 34
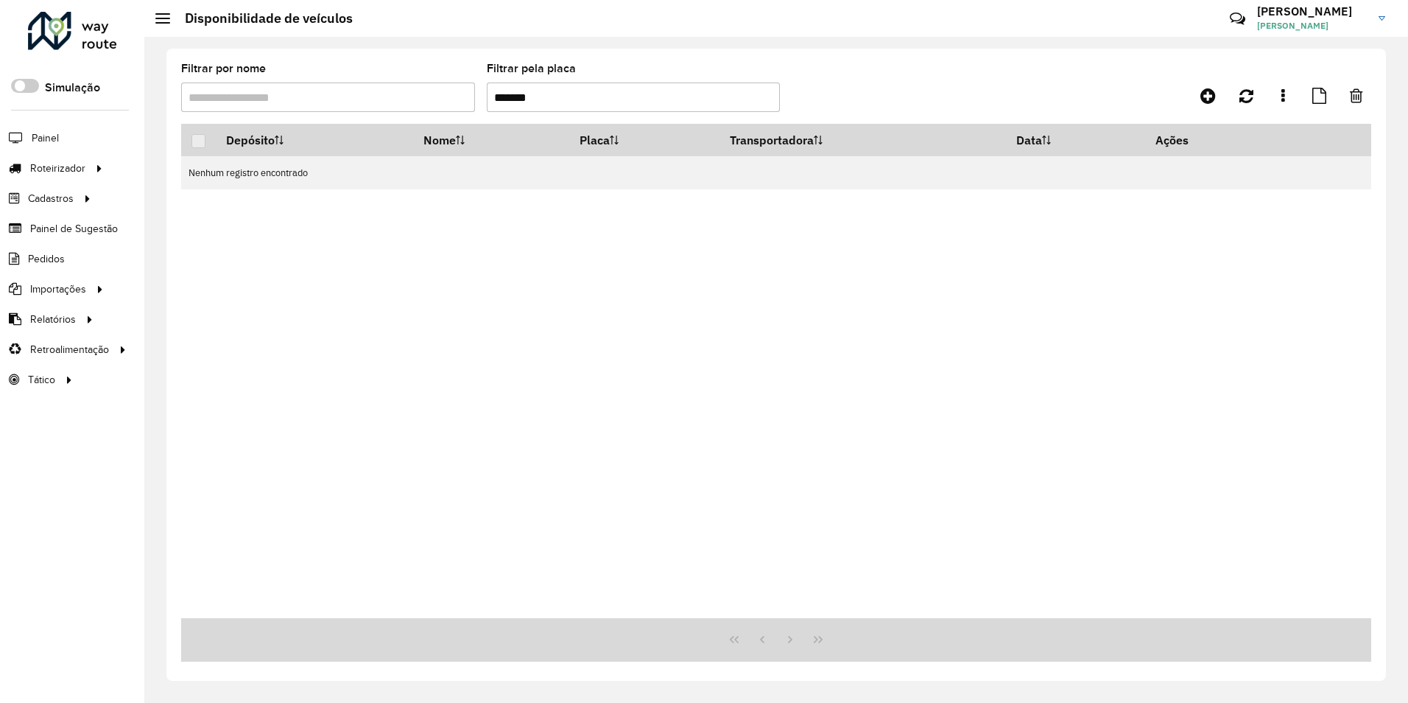
drag, startPoint x: 546, startPoint y: 99, endPoint x: 418, endPoint y: 103, distance: 127.5
click at [418, 103] on formly-group "Filtrar por nome Filtrar pela placa *******" at bounding box center [621, 93] width 881 height 60
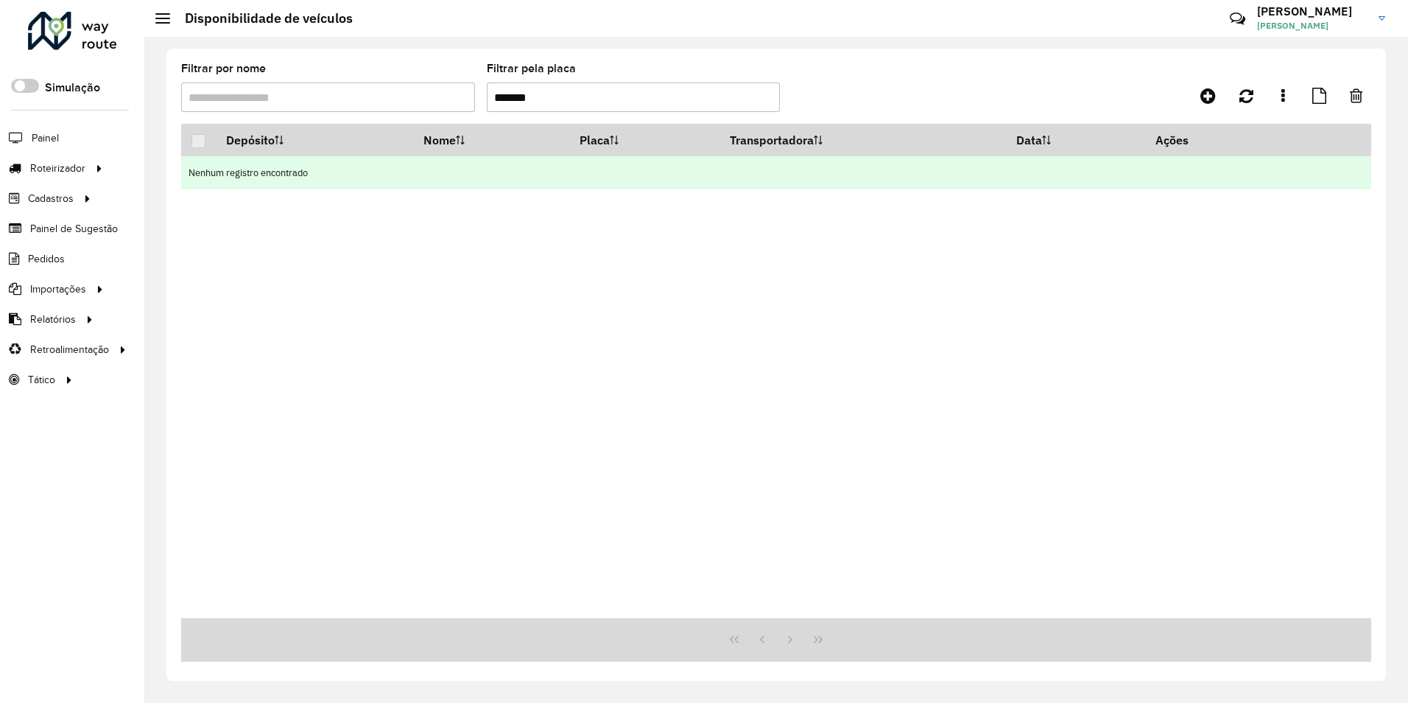
paste input "text"
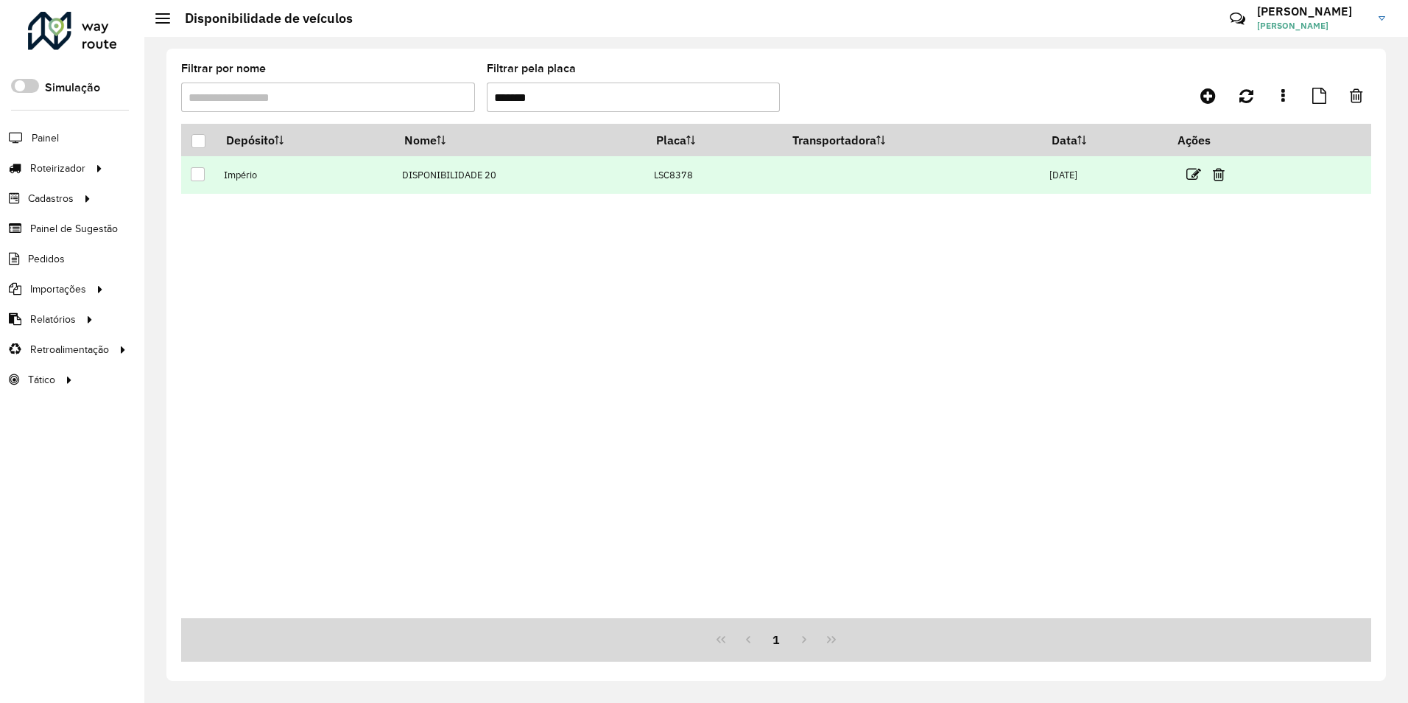
type input "*******"
click at [200, 175] on div at bounding box center [198, 174] width 14 height 14
click at [1225, 178] on icon at bounding box center [1219, 174] width 12 height 15
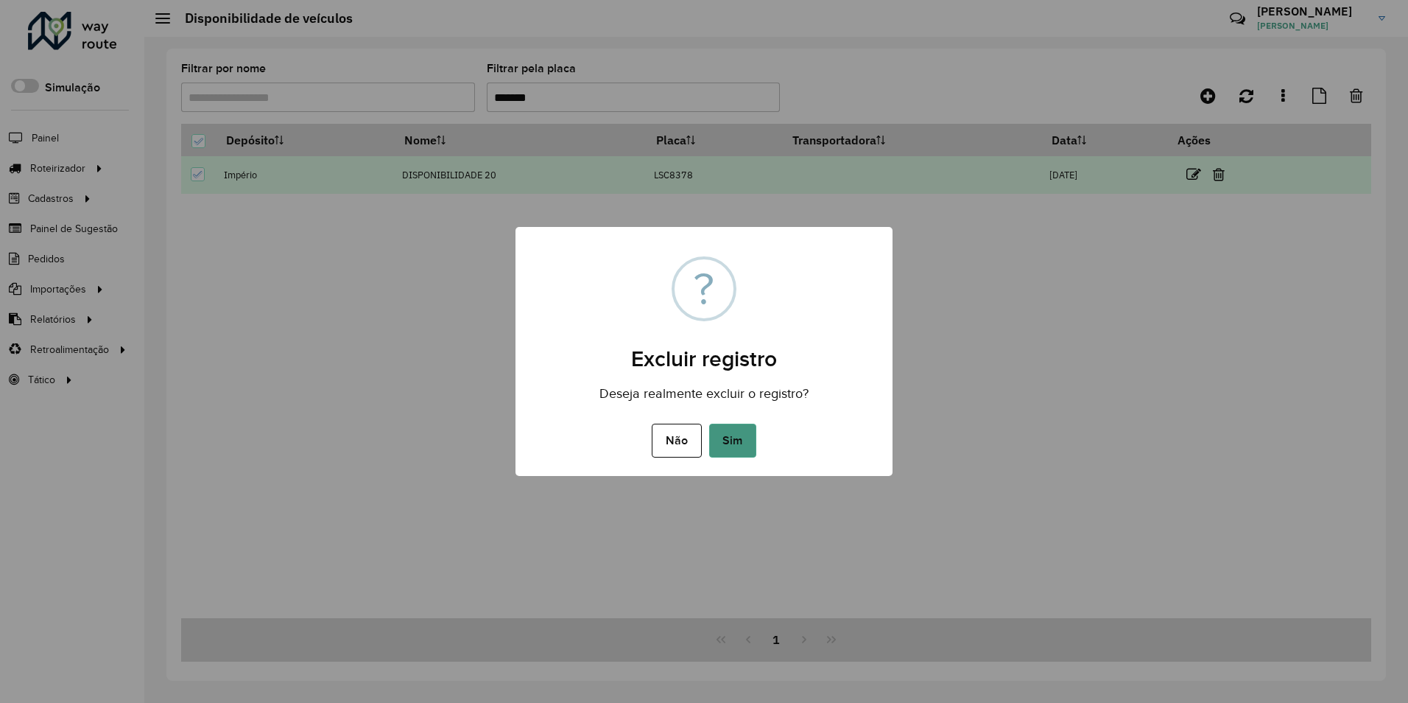
click at [731, 434] on button "Sim" at bounding box center [732, 441] width 47 height 34
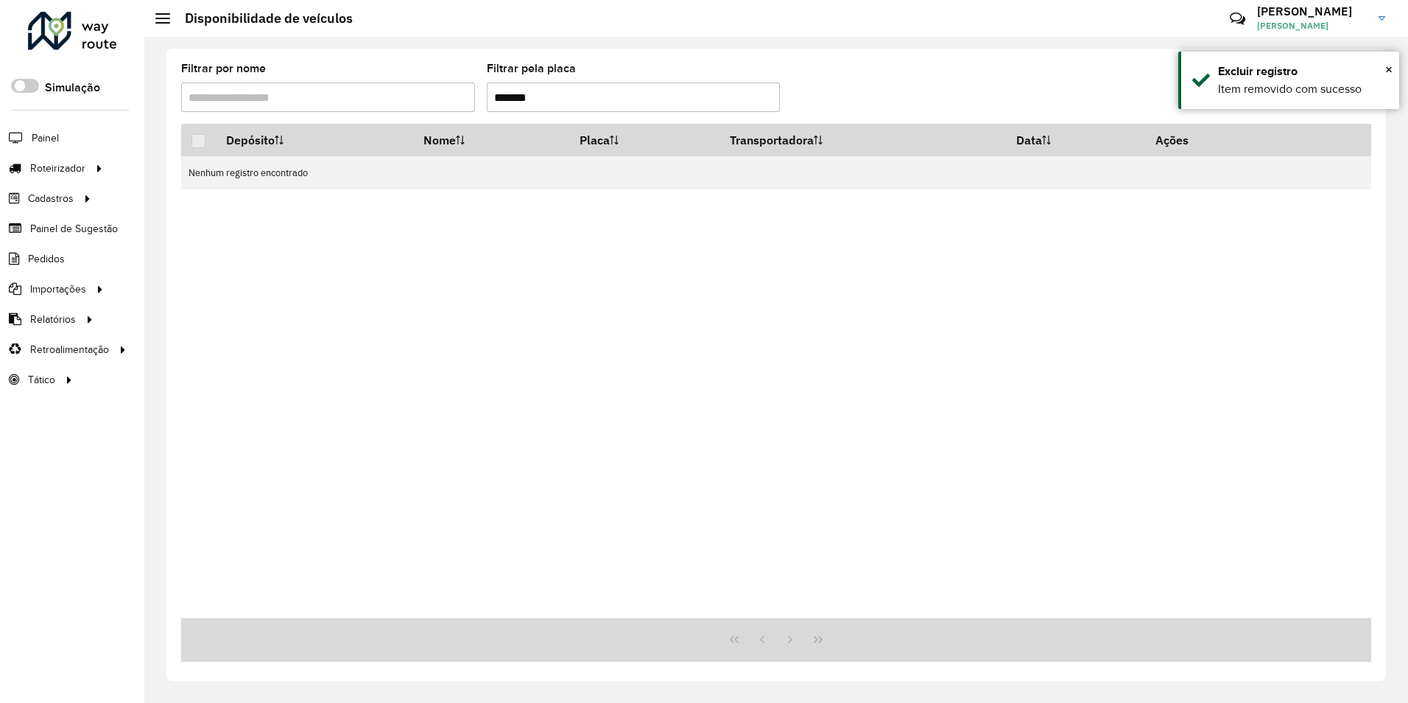
drag, startPoint x: 558, startPoint y: 94, endPoint x: 284, endPoint y: 113, distance: 274.7
click at [284, 113] on formly-group "Filtrar por nome Filtrar pela placa *******" at bounding box center [621, 93] width 881 height 60
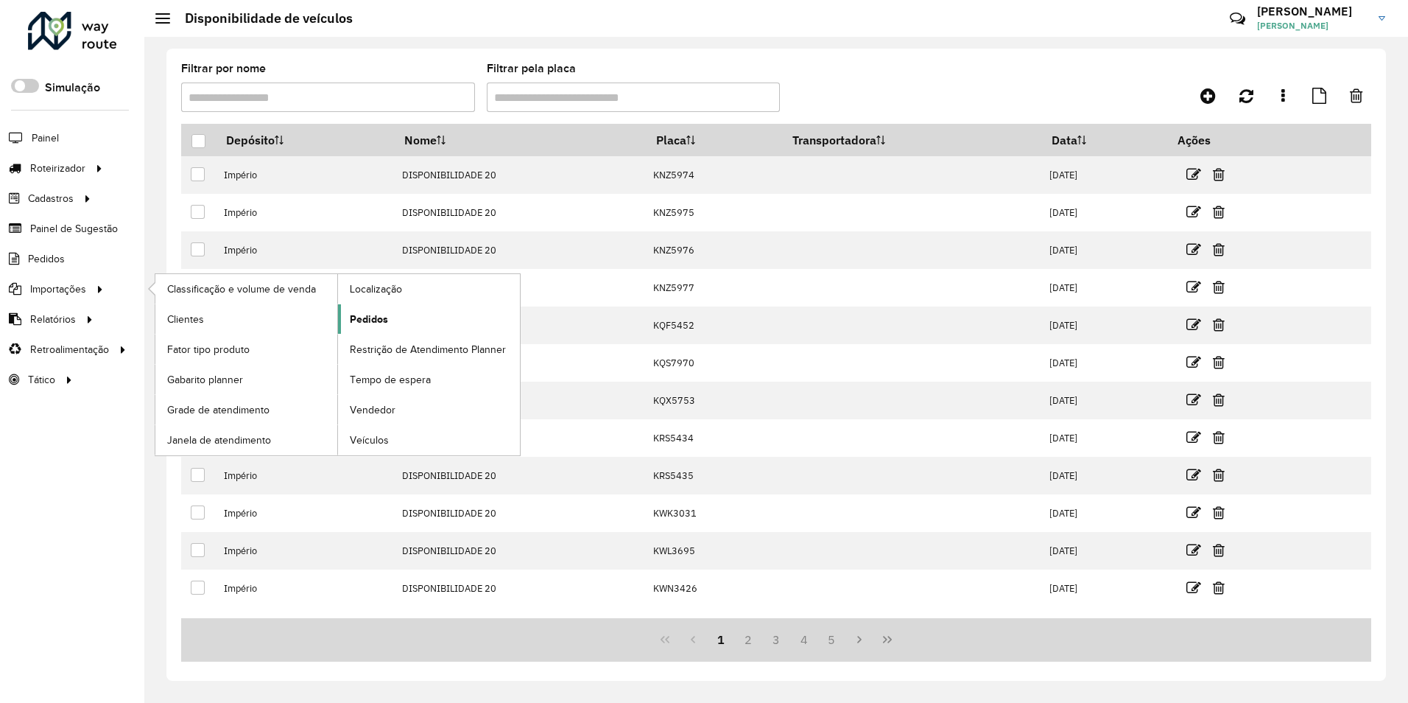
click at [374, 317] on span "Pedidos" at bounding box center [369, 319] width 38 height 15
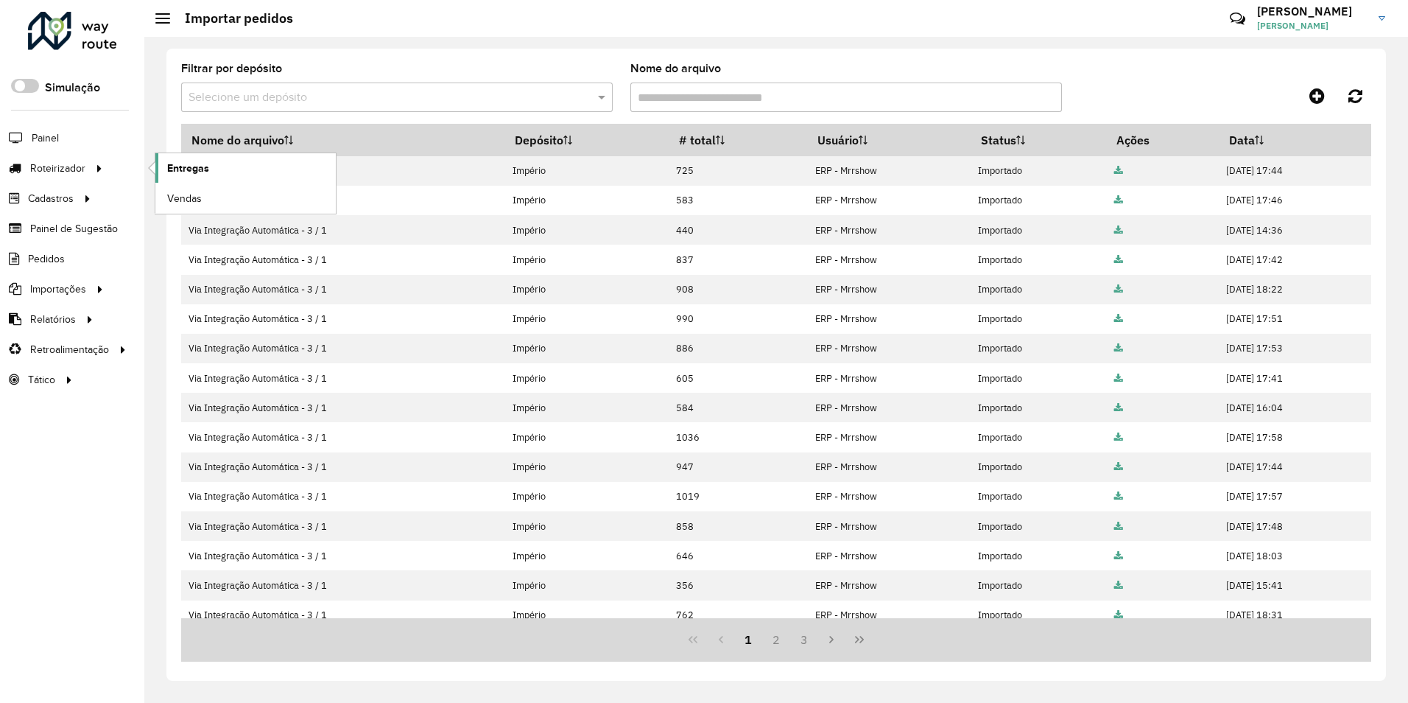
click at [195, 169] on span "Entregas" at bounding box center [188, 168] width 42 height 15
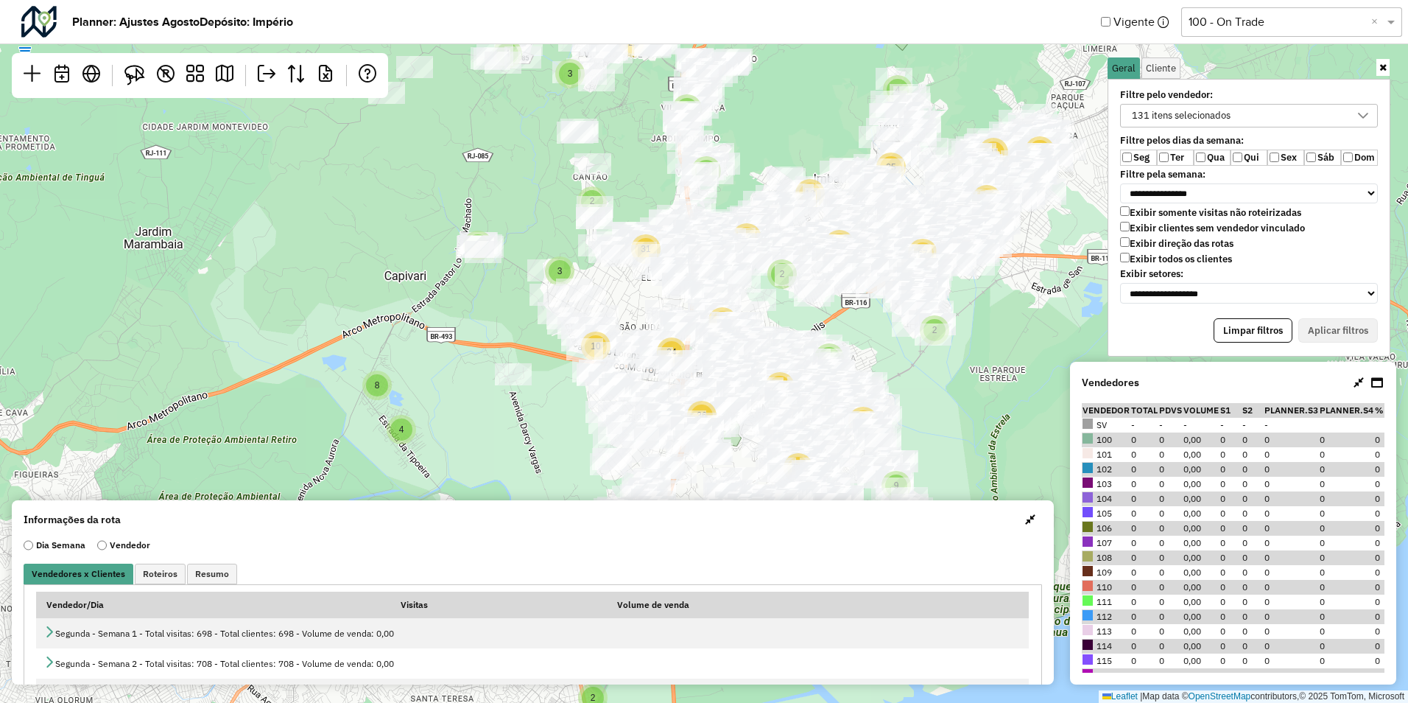
scroll to position [8, 58]
drag, startPoint x: 382, startPoint y: 272, endPoint x: 329, endPoint y: 536, distance: 269.7
click at [327, 558] on hb-planner "**********" at bounding box center [704, 351] width 1408 height 703
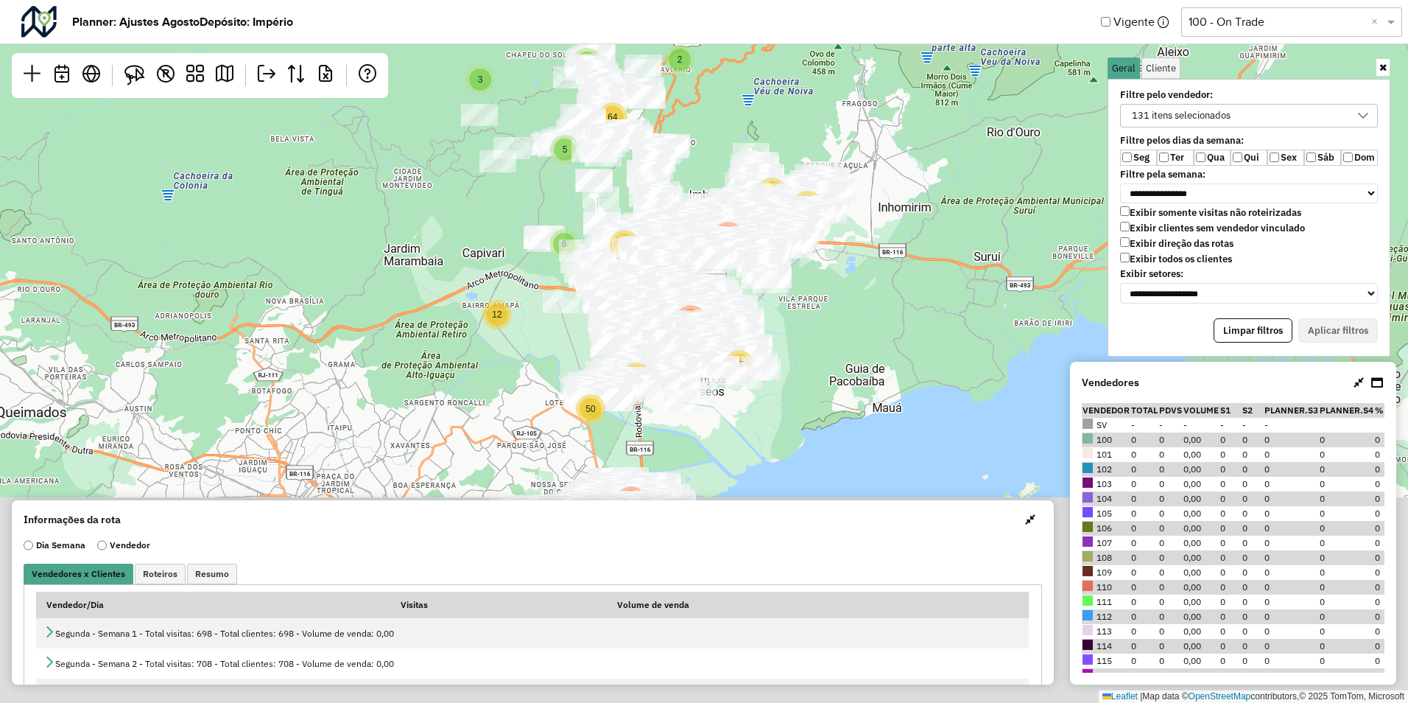
drag, startPoint x: 772, startPoint y: 368, endPoint x: 896, endPoint y: 163, distance: 239.3
click at [906, 141] on div "3 8 203 120 141 438 12 6 64 15 50 74 2 5 8 64 48 165 50 224 Leaflet | Map data …" at bounding box center [704, 351] width 1408 height 703
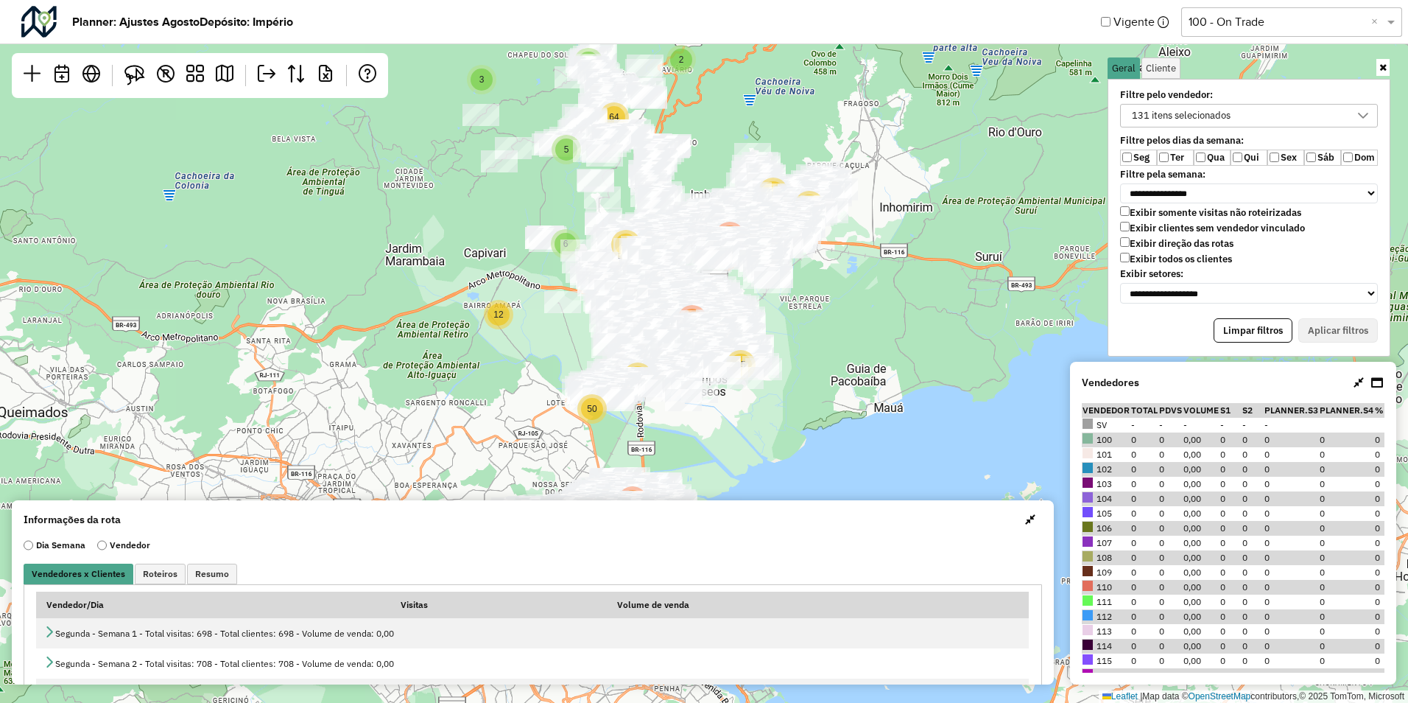
drag, startPoint x: 868, startPoint y: 264, endPoint x: 852, endPoint y: 345, distance: 81.9
click at [863, 359] on div "3 8 203 120 141 438 12 6 64 15 50 74 2 5 8 64 48 165 50 224 Leaflet | Map data …" at bounding box center [704, 351] width 1408 height 703
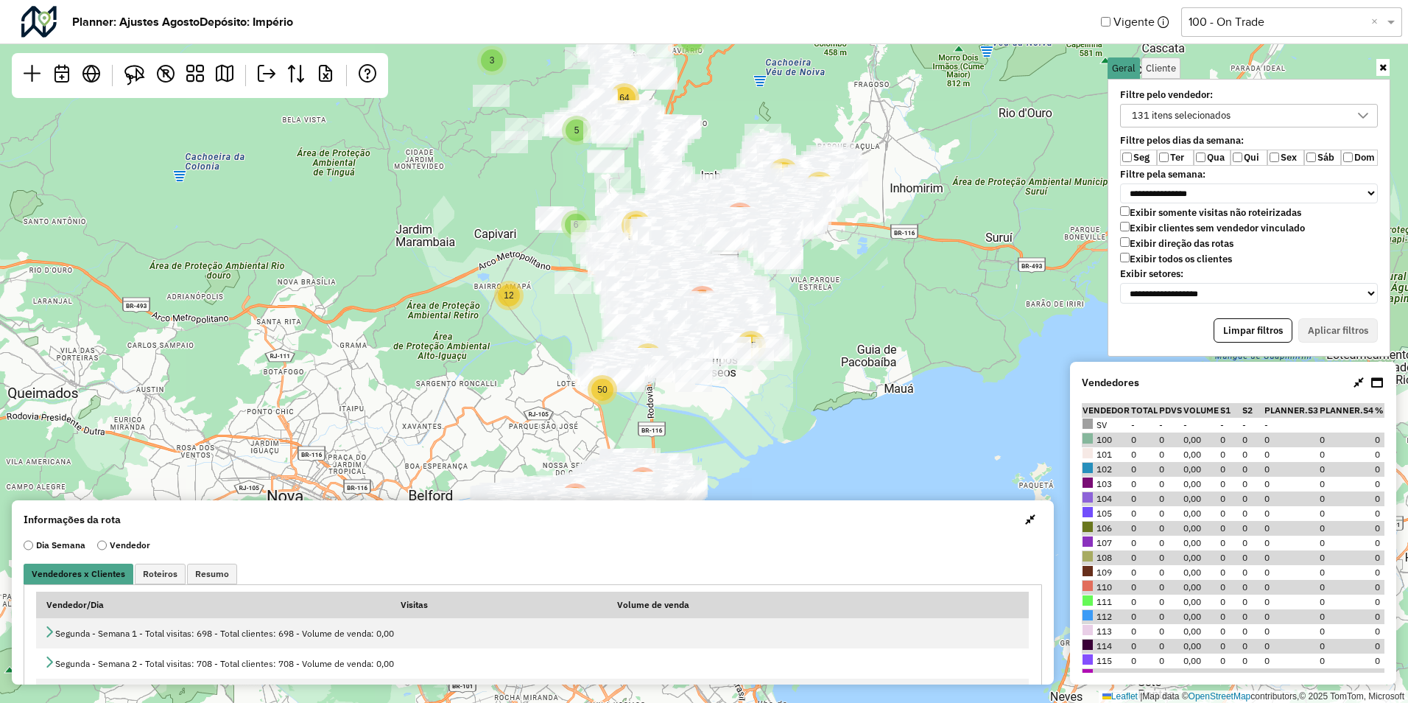
drag, startPoint x: 853, startPoint y: 303, endPoint x: 857, endPoint y: 290, distance: 14.0
click at [857, 290] on div "3 8 203 120 141 438 12 6 64 15 50 74 2 5 8 64 48 165 50 224 Leaflet | Map data …" at bounding box center [704, 351] width 1408 height 703
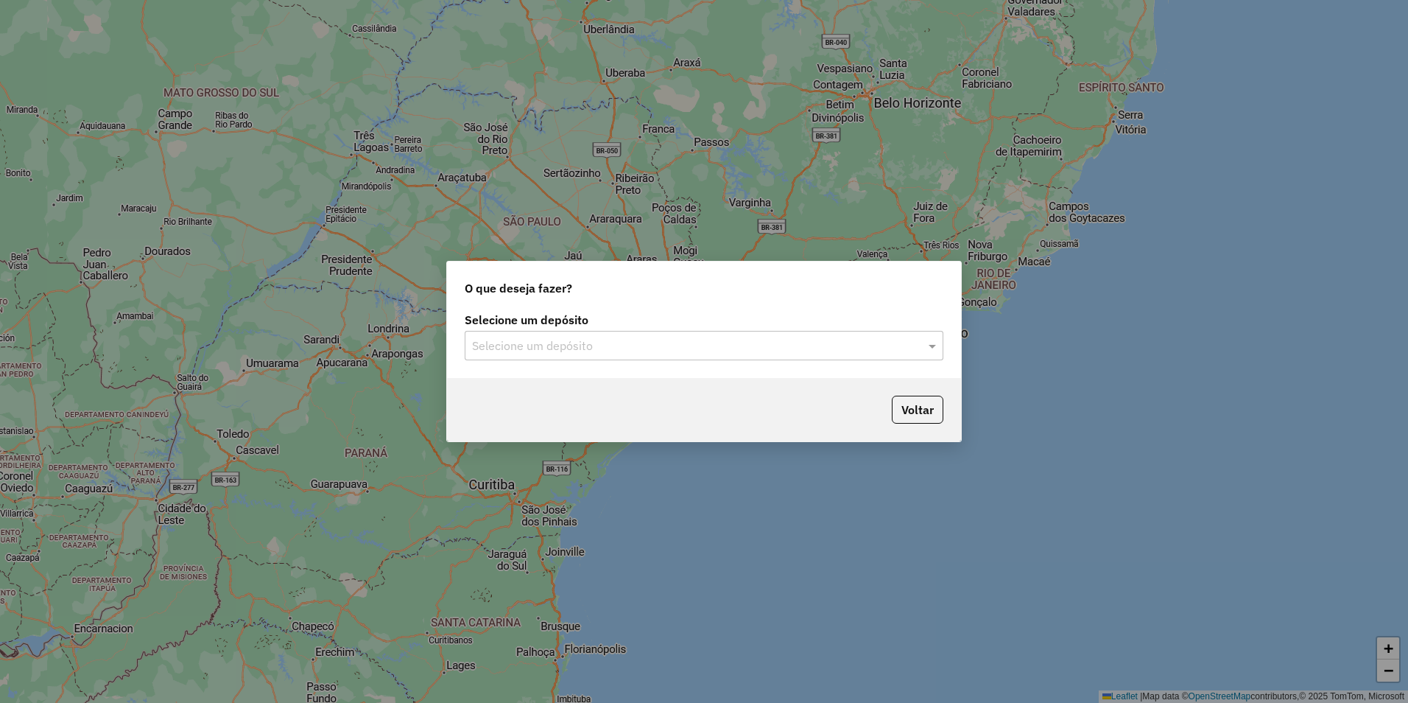
click at [516, 351] on input "text" at bounding box center [689, 346] width 435 height 18
click at [494, 393] on span "Império" at bounding box center [490, 388] width 39 height 13
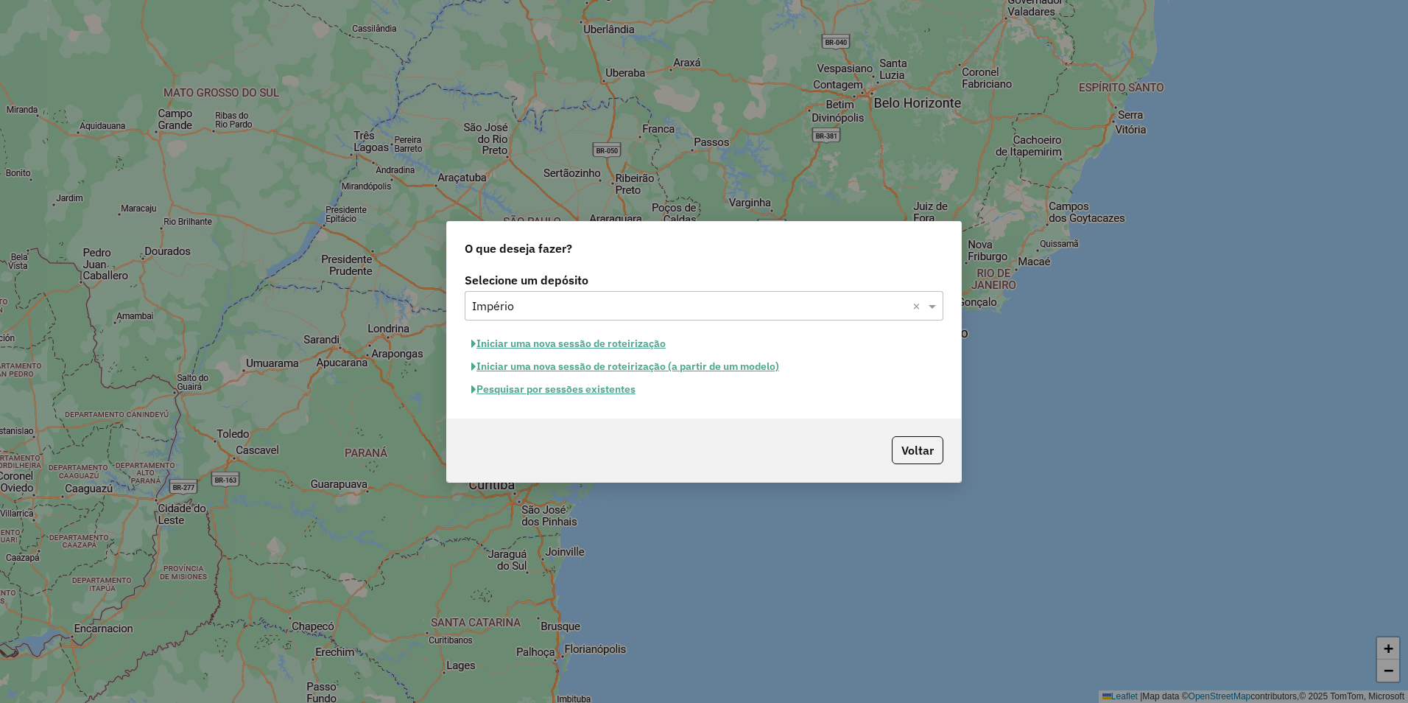
click at [544, 347] on button "Iniciar uma nova sessão de roteirização" at bounding box center [569, 343] width 208 height 23
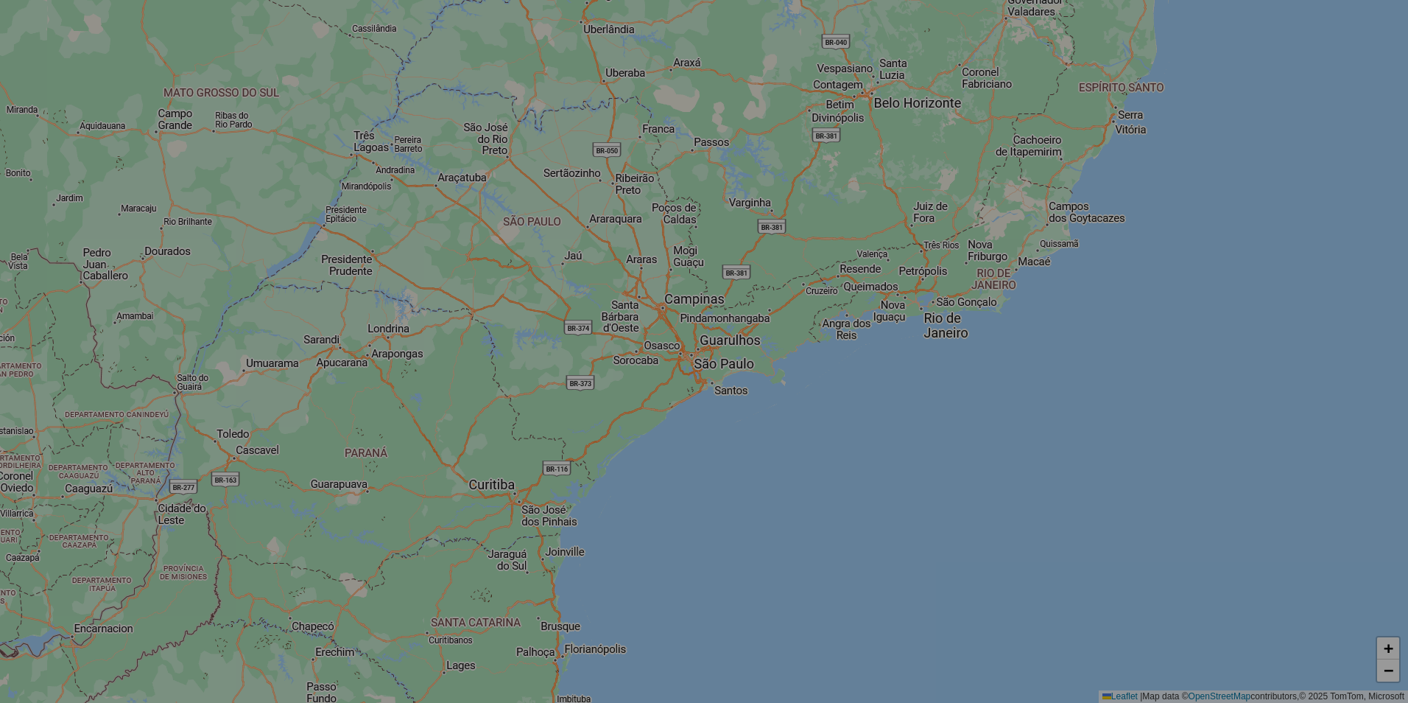
select select "*"
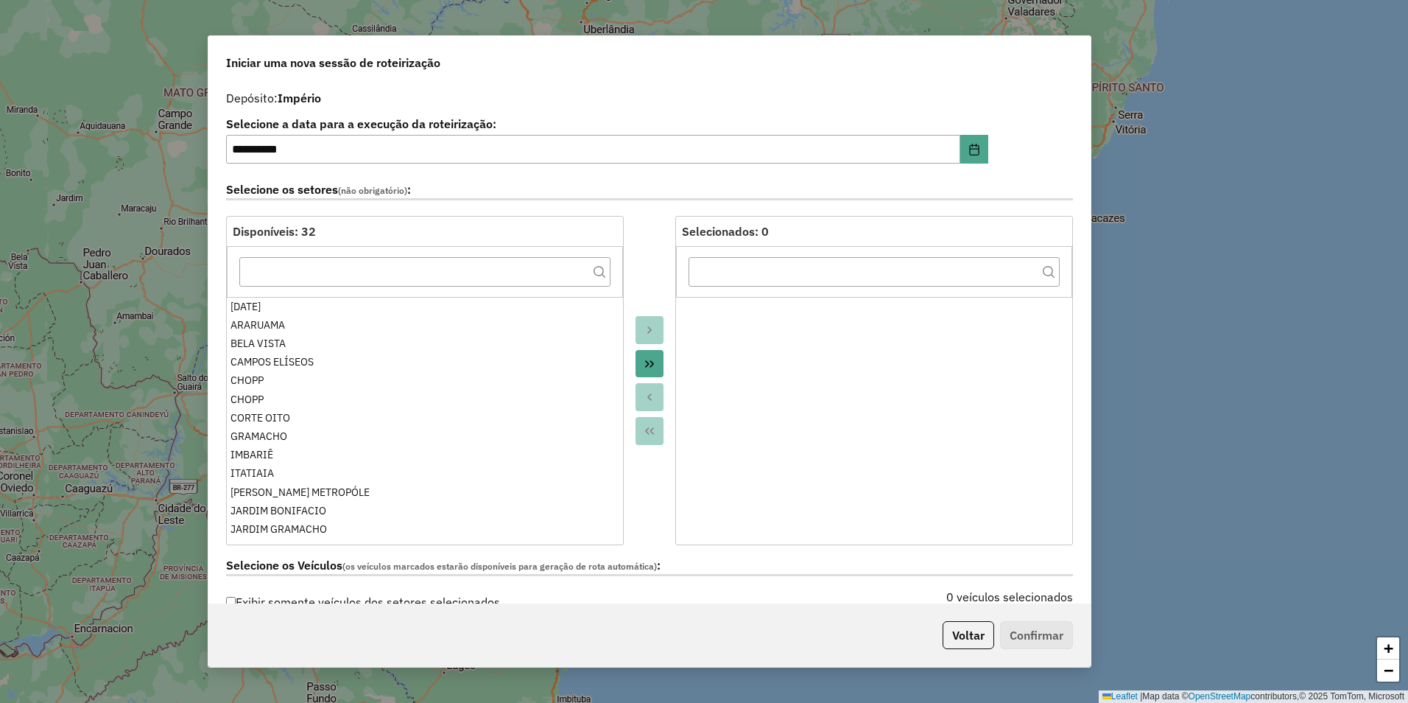
drag, startPoint x: 1142, startPoint y: 62, endPoint x: 1087, endPoint y: 62, distance: 54.5
click at [1087, 62] on div "Iniciar uma nova sessão de roteirização" at bounding box center [649, 59] width 883 height 47
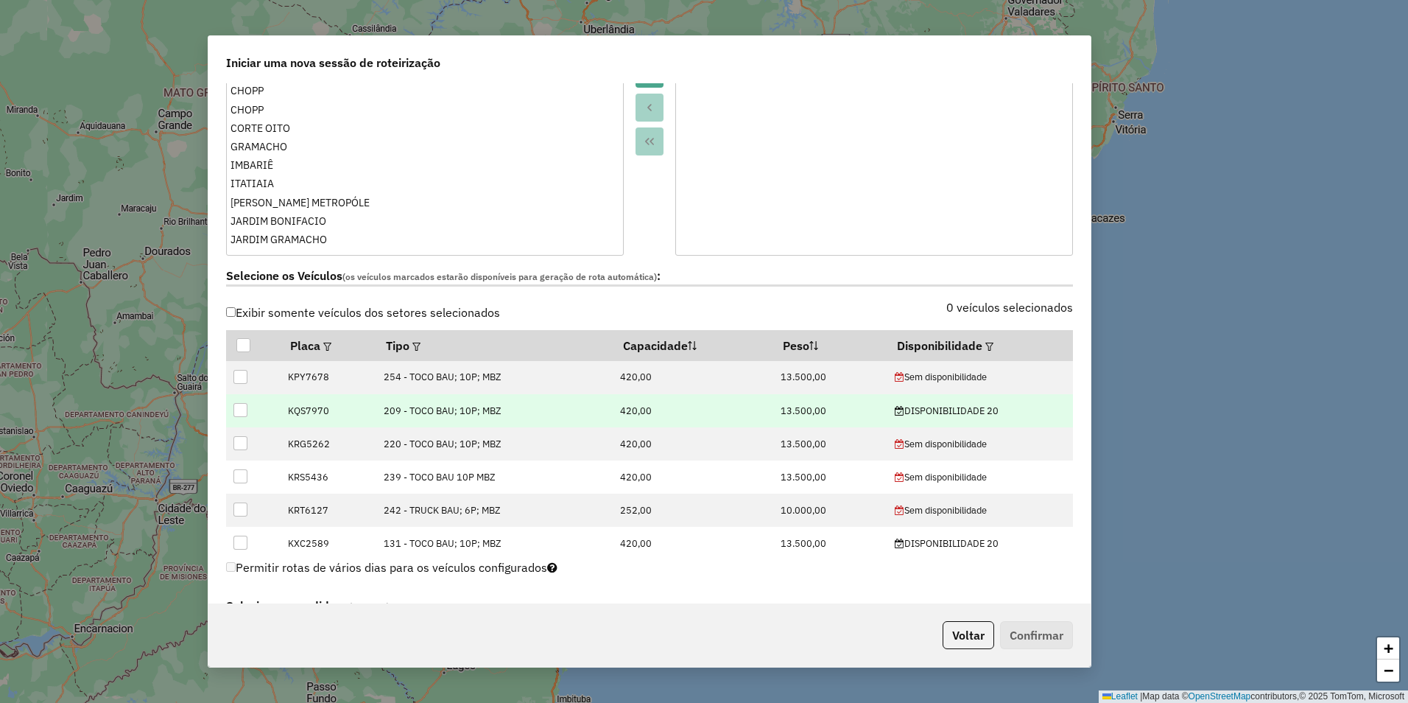
scroll to position [295, 0]
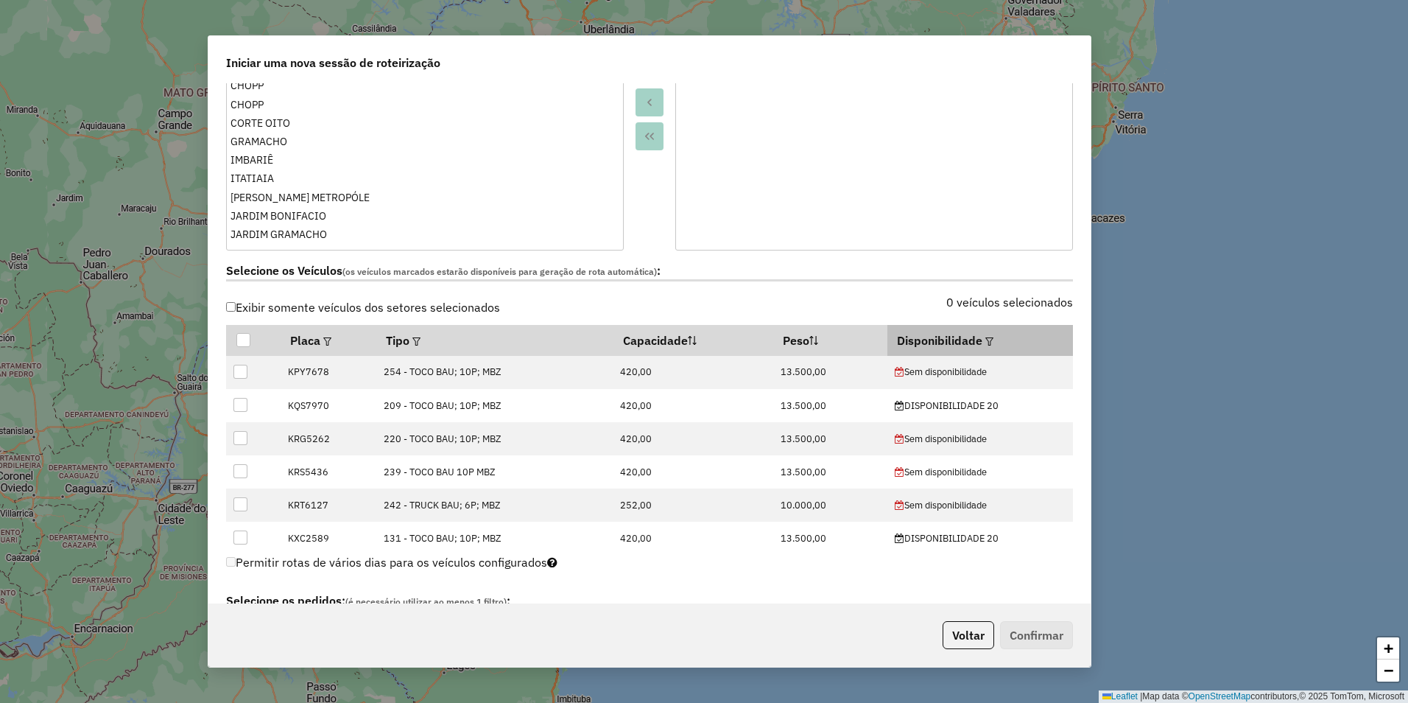
click at [986, 337] on em at bounding box center [990, 341] width 8 height 8
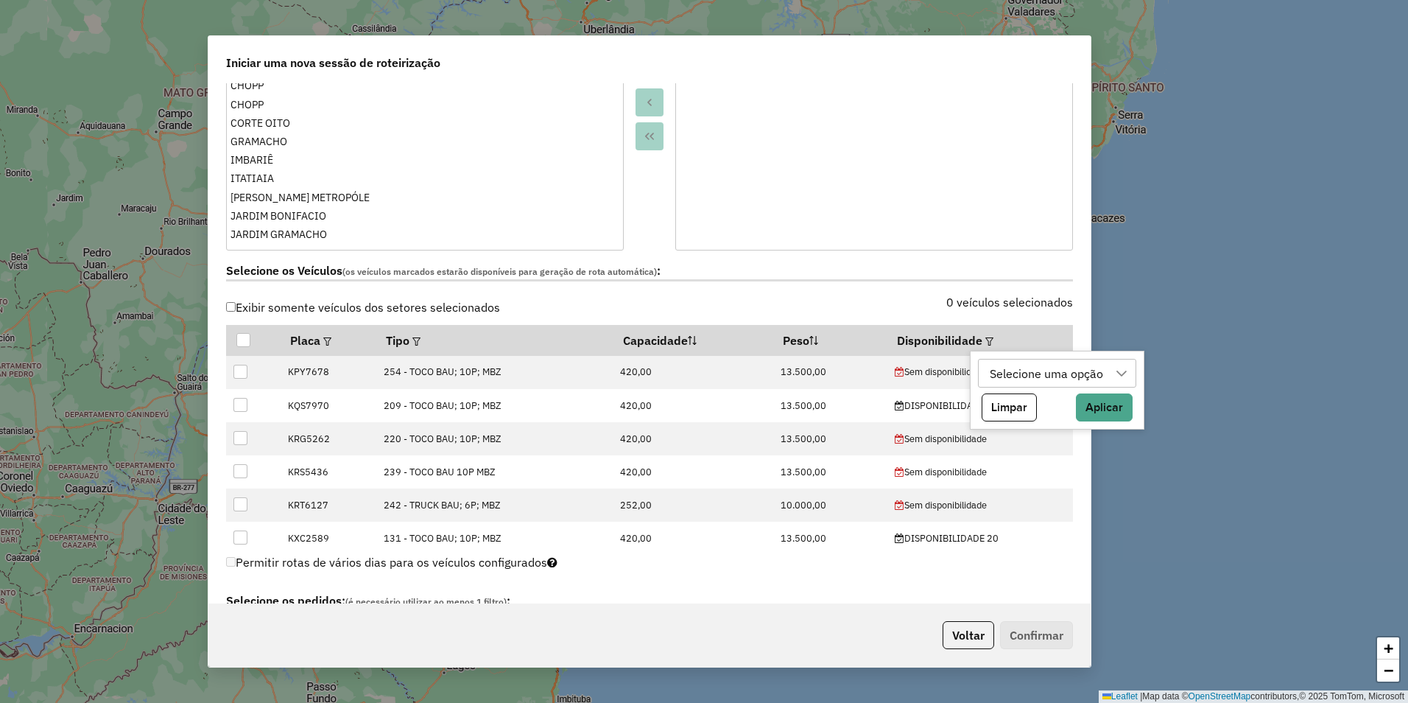
click at [1053, 376] on div "Selecione uma opção" at bounding box center [1047, 373] width 124 height 28
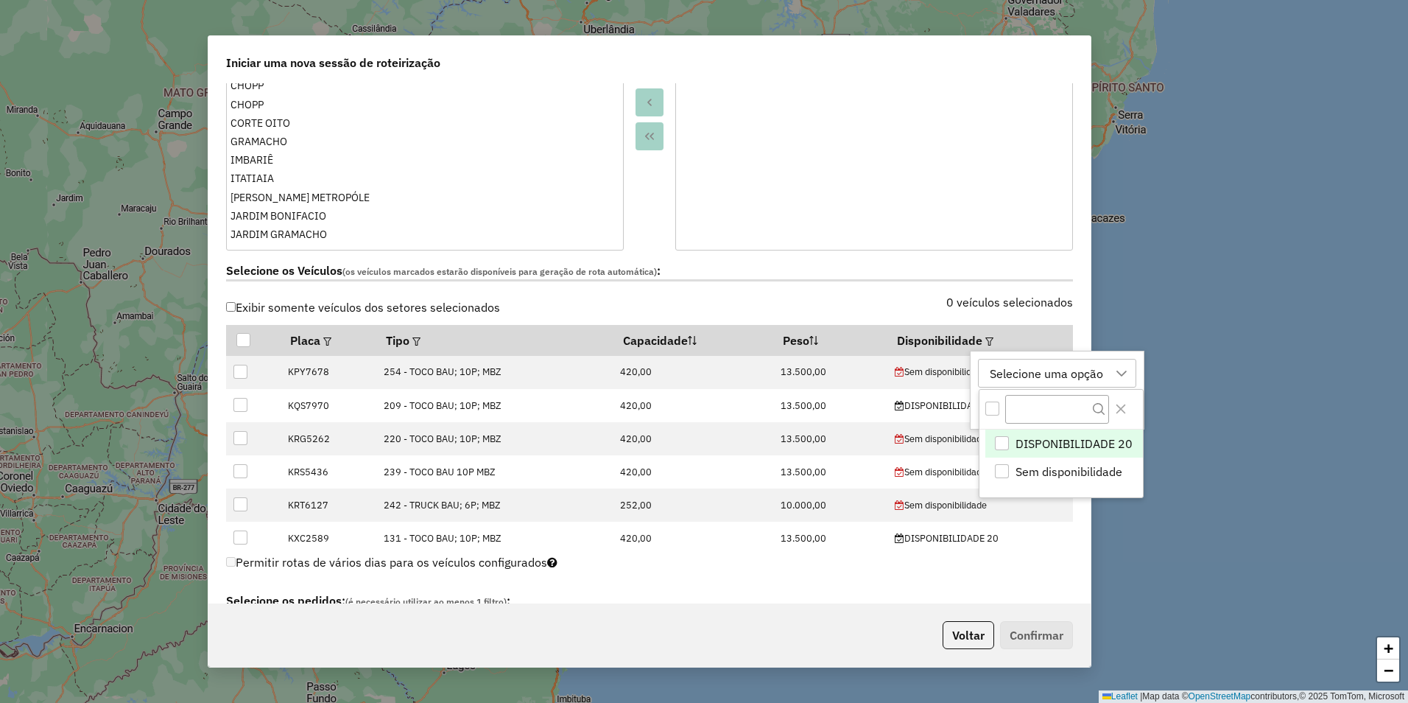
click at [1043, 440] on span "DISPONIBILIDADE 20" at bounding box center [1074, 444] width 117 height 18
click at [734, 565] on div "Permitir rotas de vários dias para os veículos configurados" at bounding box center [649, 566] width 847 height 29
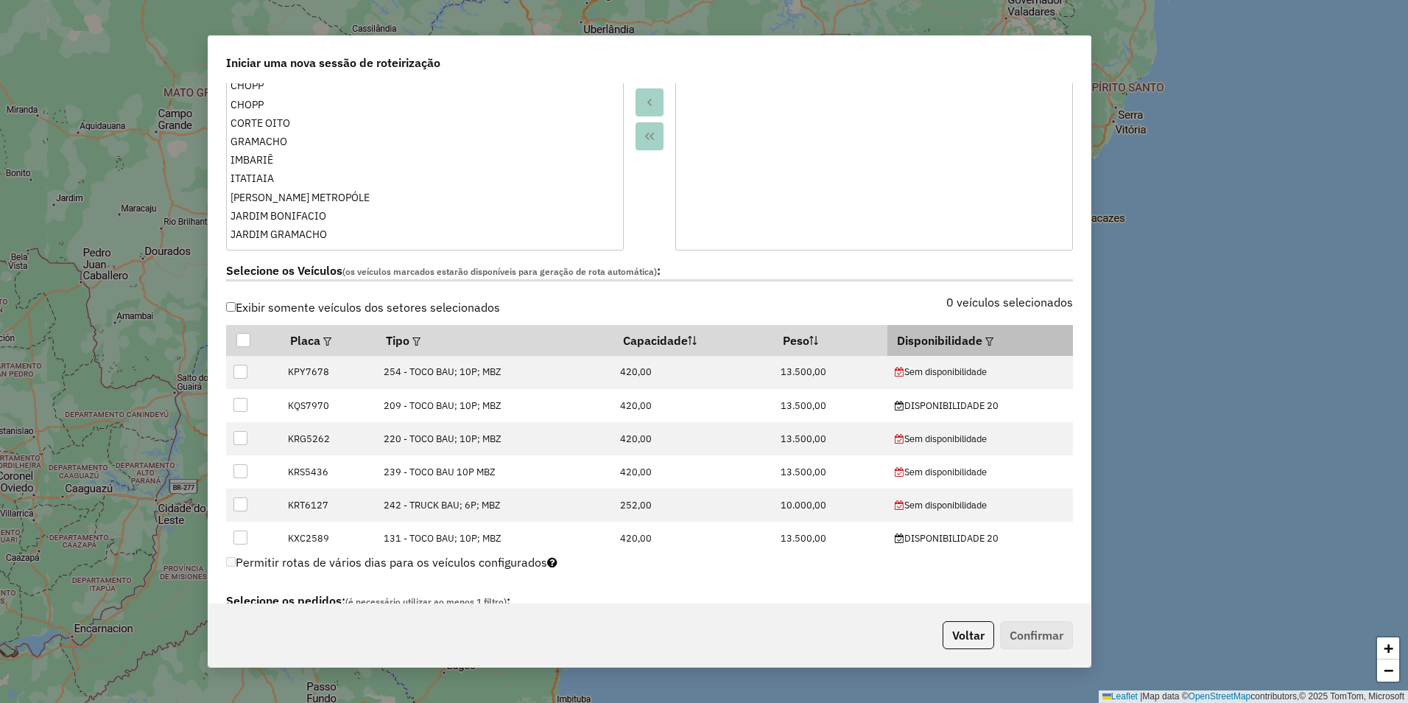
click at [986, 344] on em at bounding box center [990, 341] width 8 height 8
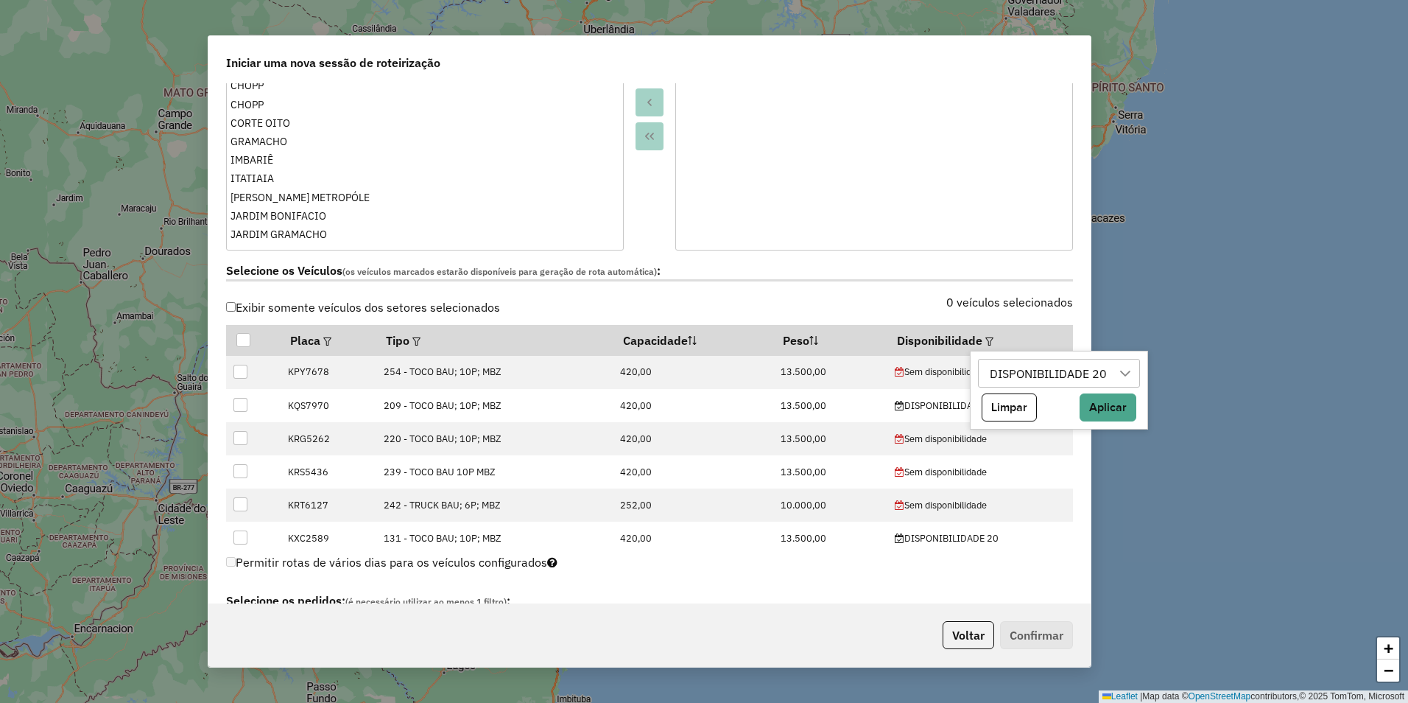
click at [1129, 365] on div at bounding box center [1126, 373] width 28 height 28
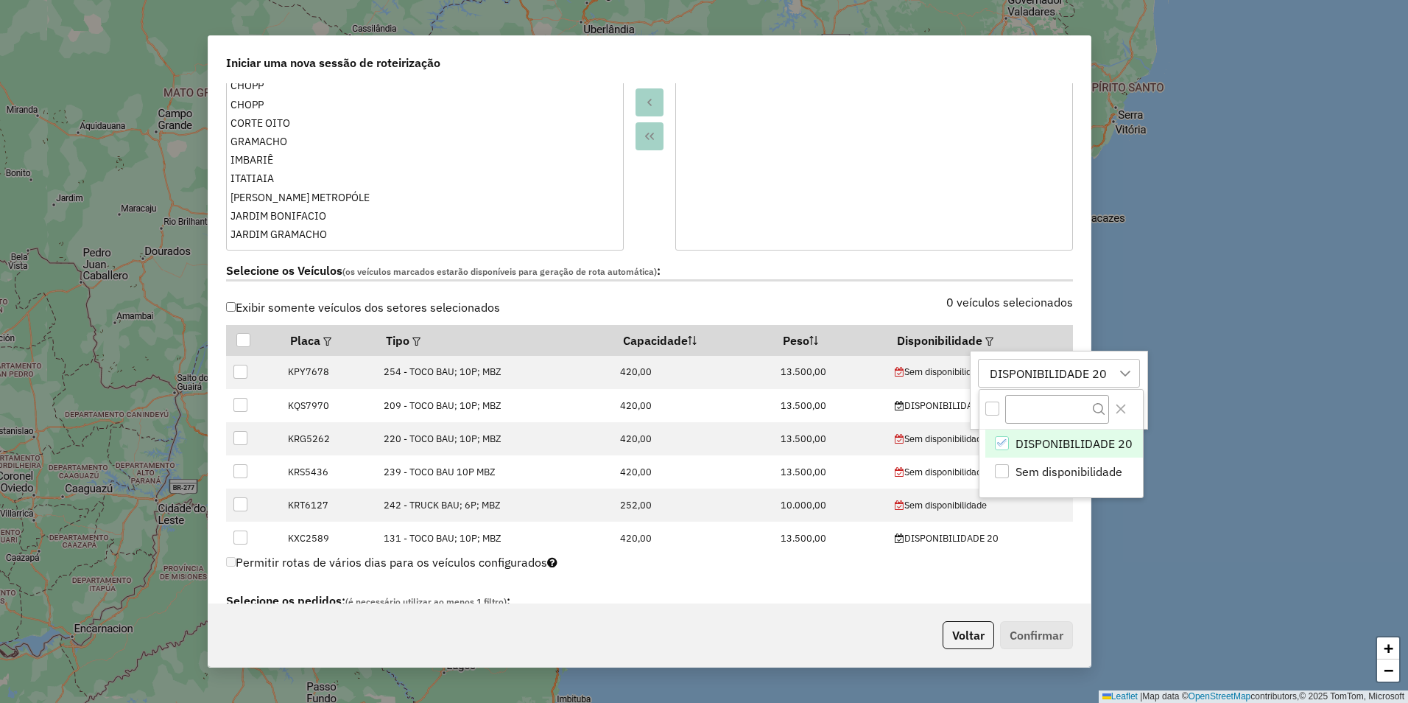
click at [739, 567] on div "Permitir rotas de vários dias para os veículos configurados" at bounding box center [649, 566] width 847 height 29
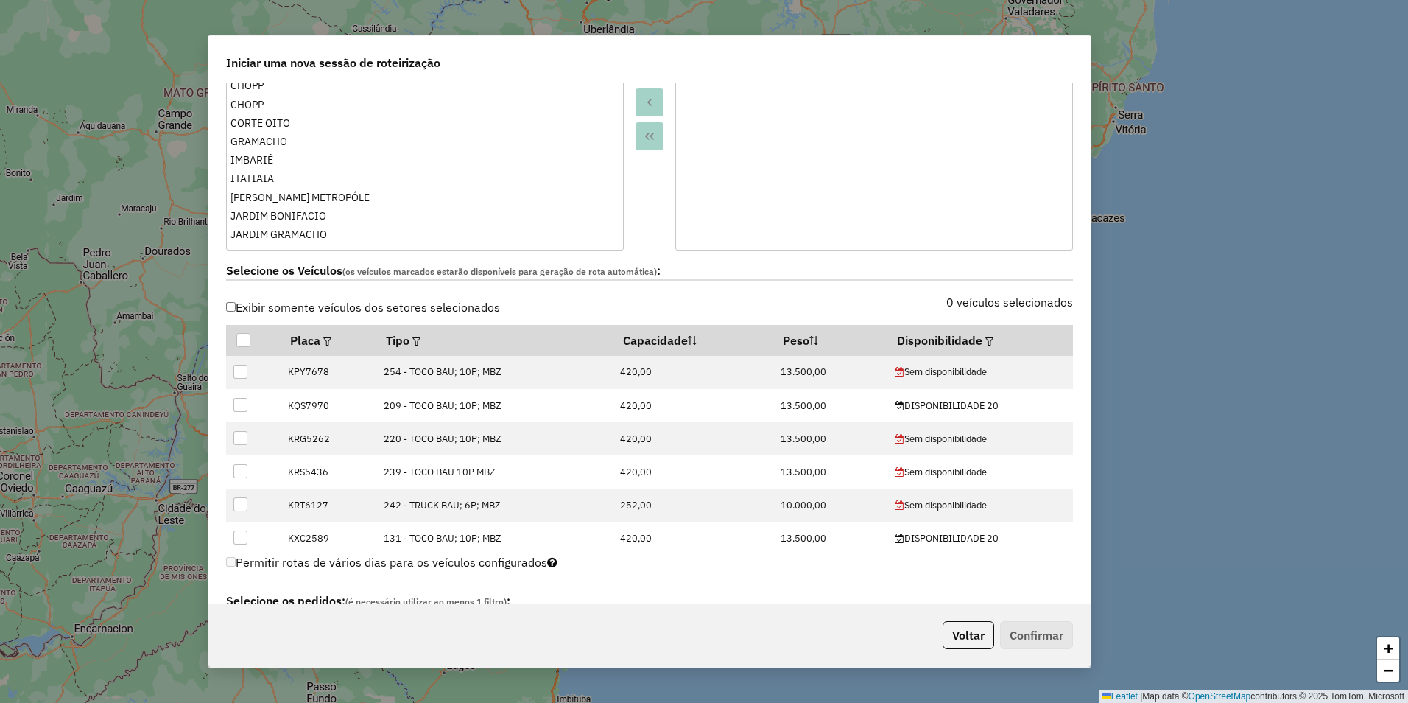
drag, startPoint x: 1091, startPoint y: 298, endPoint x: 1088, endPoint y: 325, distance: 26.7
click at [1088, 325] on div "**********" at bounding box center [650, 351] width 884 height 633
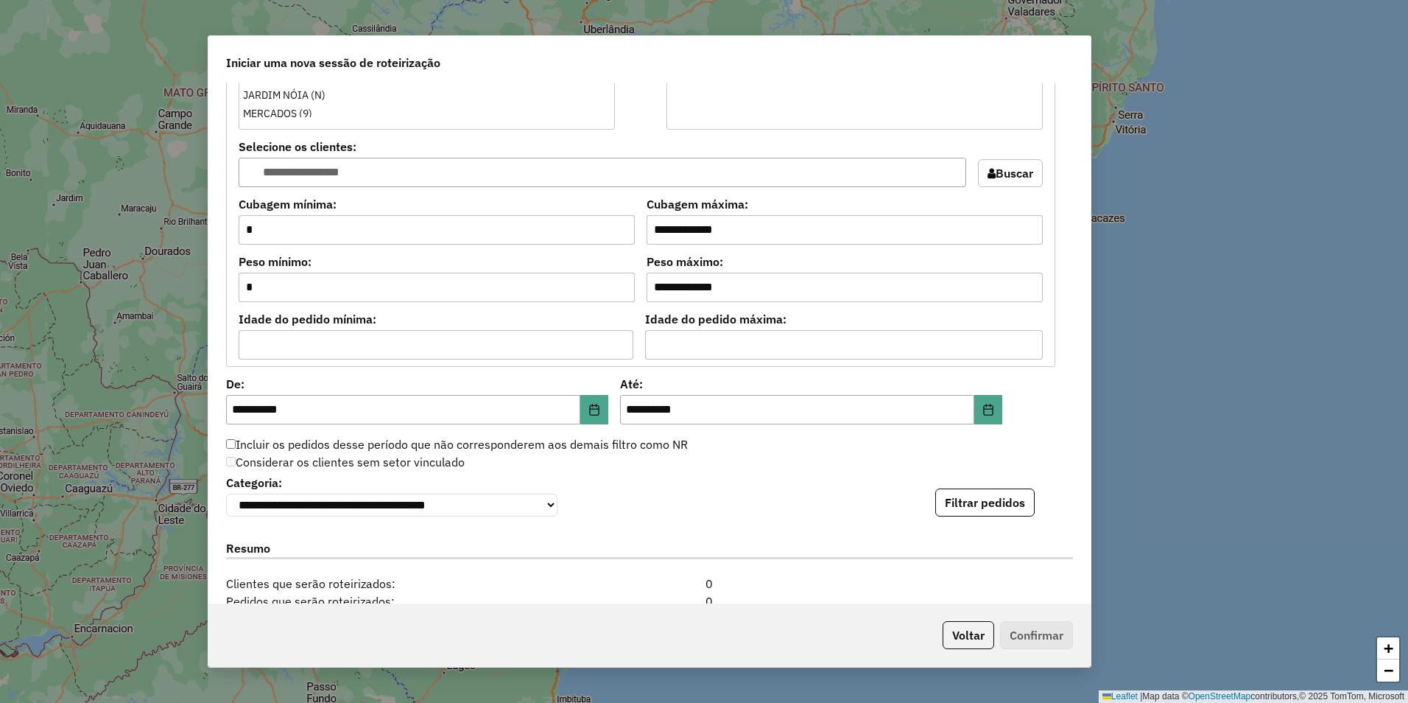
scroll to position [1257, 0]
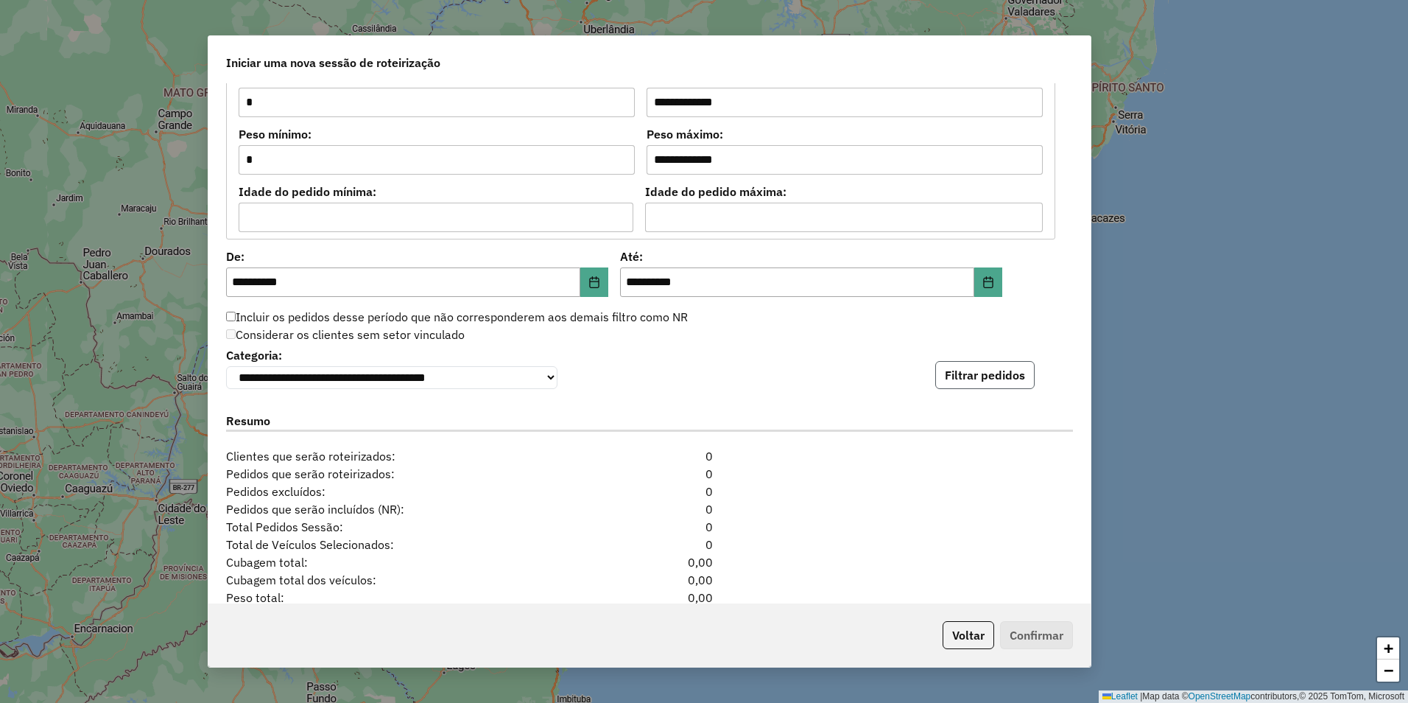
click at [967, 382] on button "Filtrar pedidos" at bounding box center [985, 375] width 99 height 28
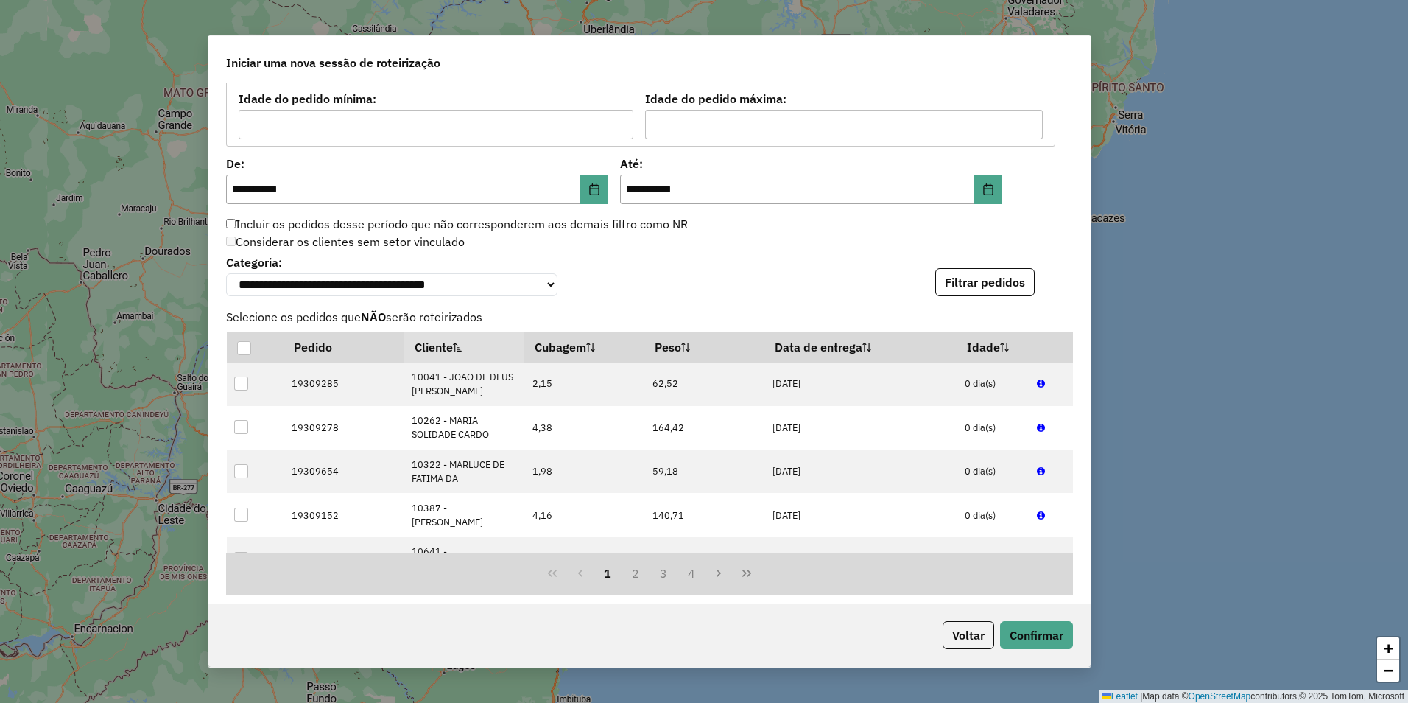
scroll to position [1359, 0]
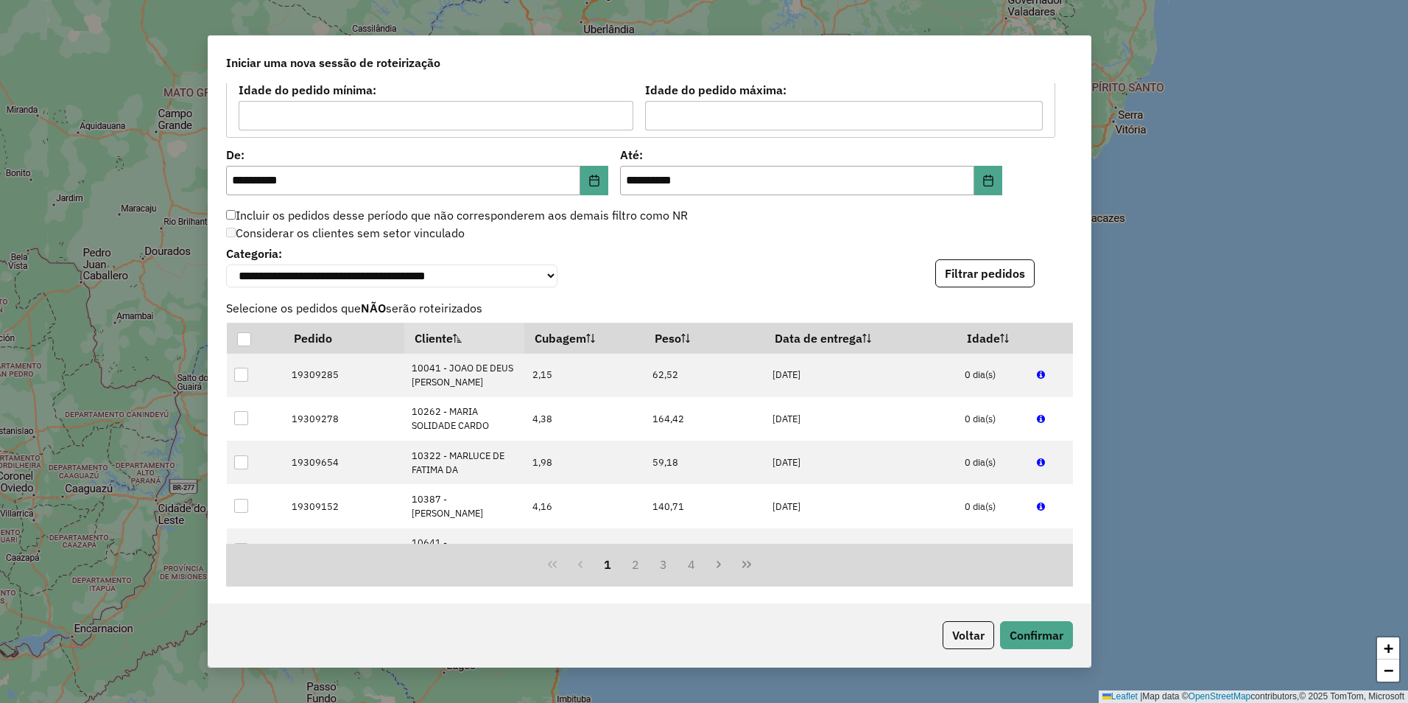
click at [436, 346] on th "Cliente" at bounding box center [464, 338] width 120 height 31
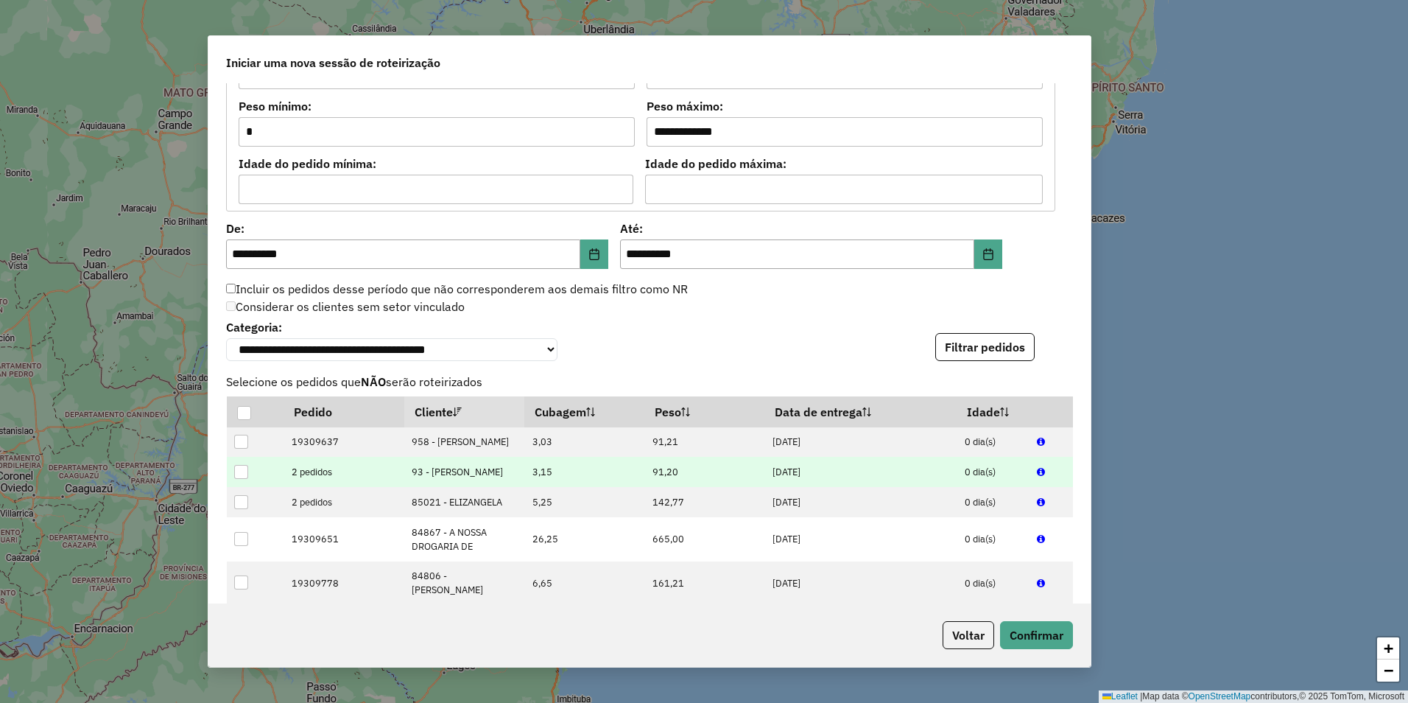
scroll to position [147, 0]
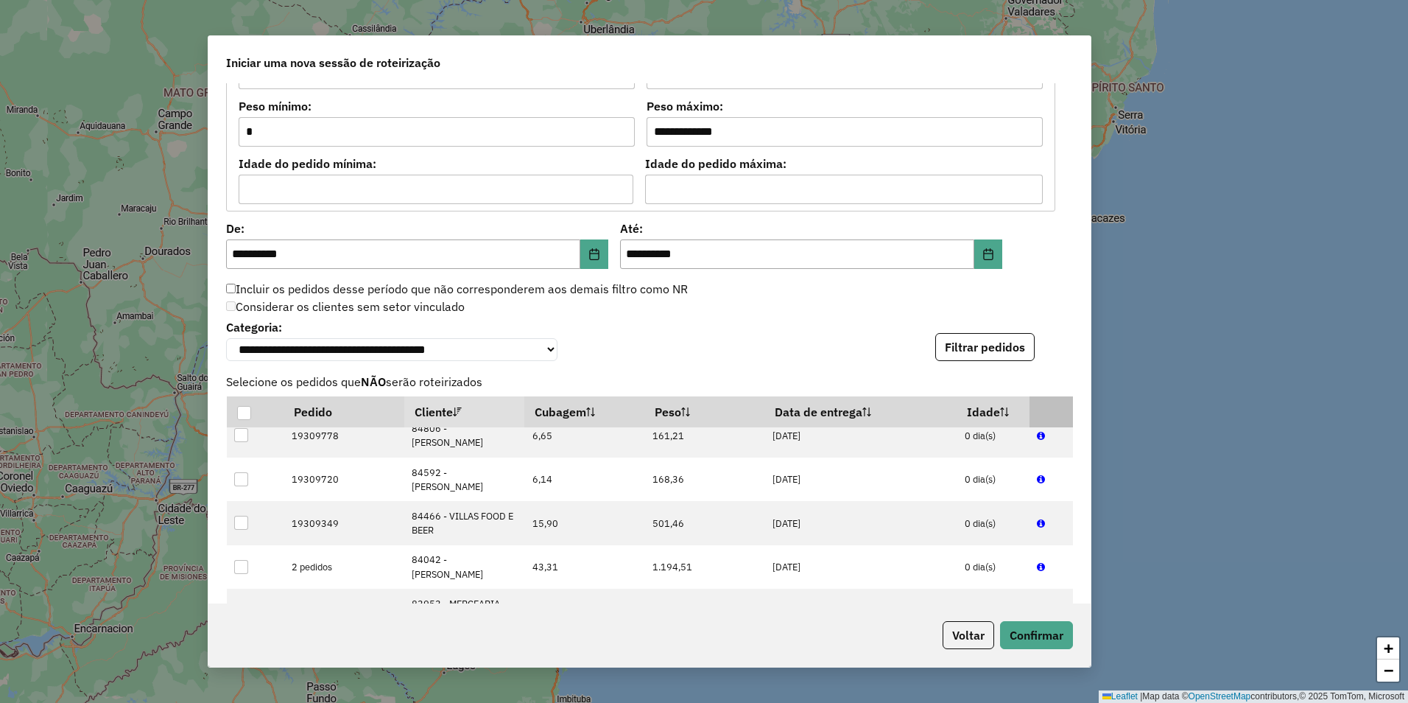
drag, startPoint x: 1063, startPoint y: 413, endPoint x: 1059, endPoint y: 425, distance: 12.3
click at [1059, 425] on th at bounding box center [1051, 411] width 43 height 31
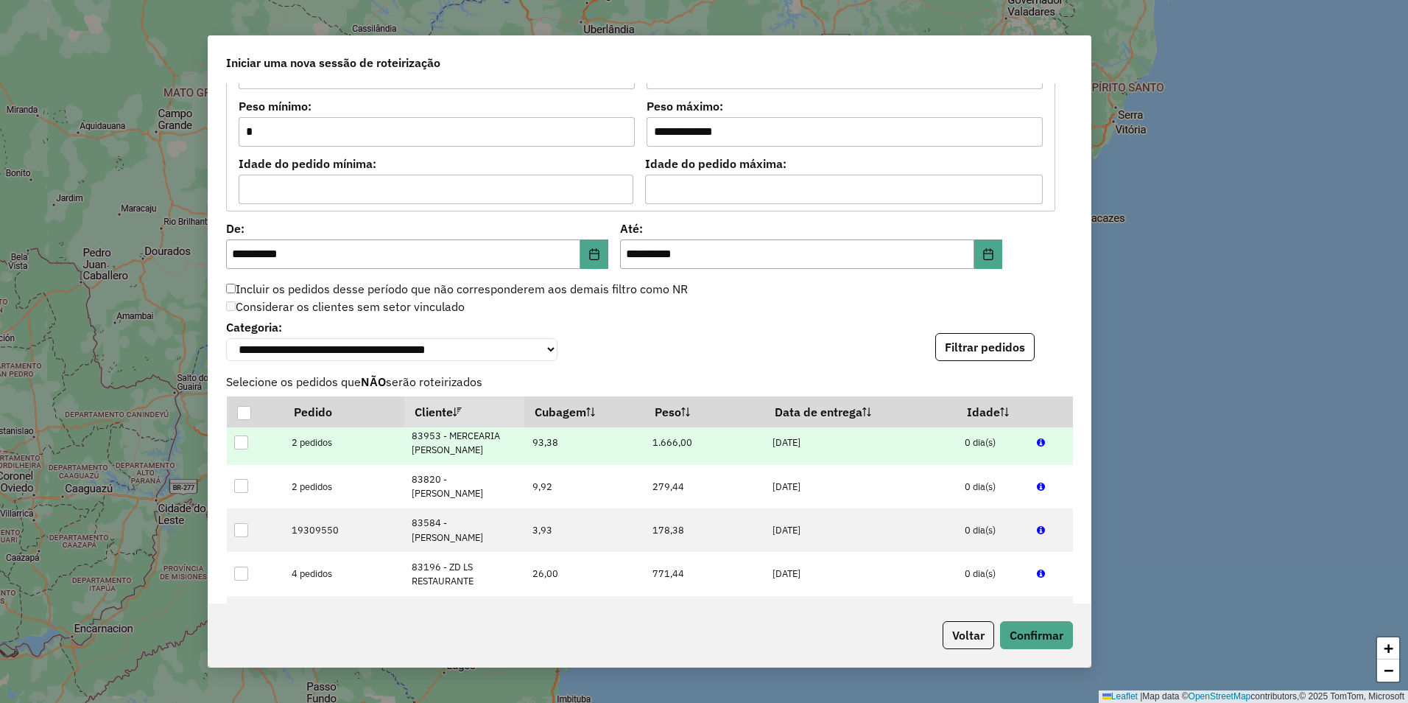
scroll to position [263, 0]
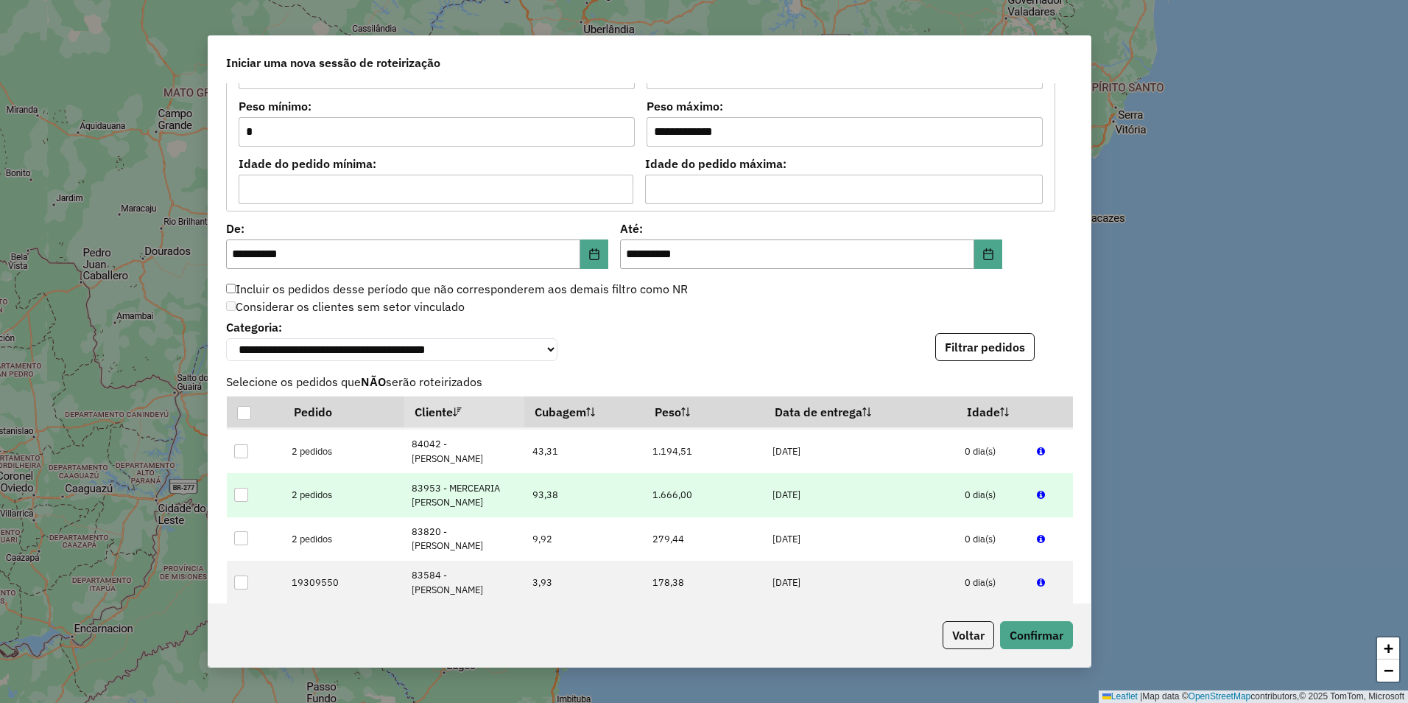
click at [242, 495] on div at bounding box center [241, 495] width 14 height 14
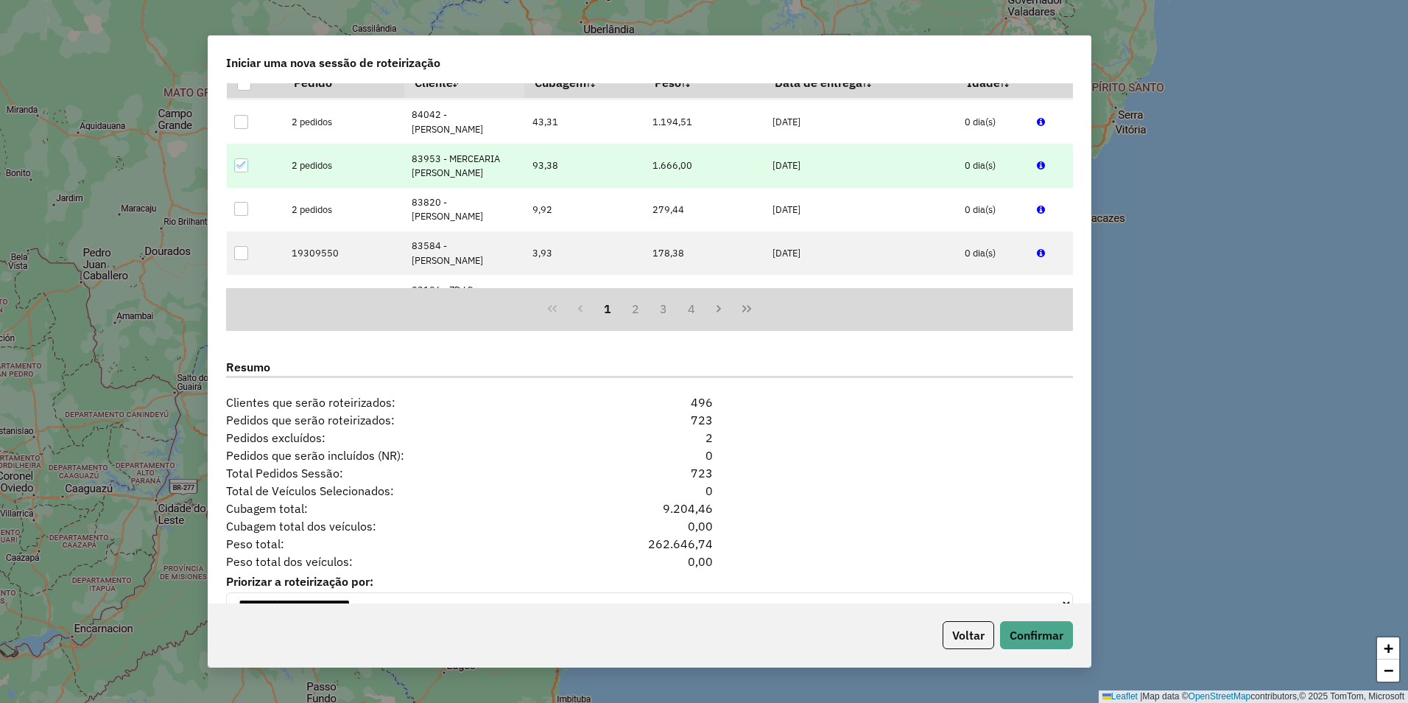
scroll to position [1652, 0]
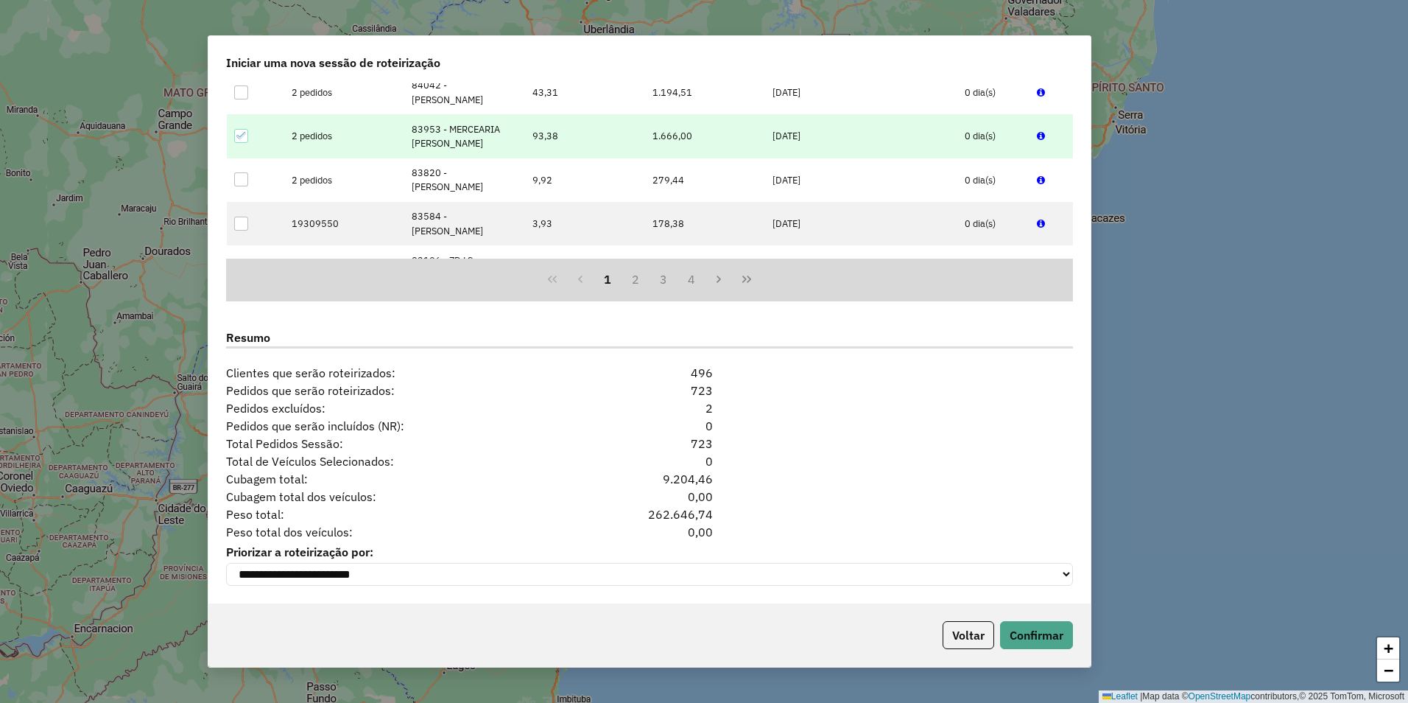
click at [239, 133] on icon at bounding box center [241, 135] width 10 height 10
click at [239, 133] on div at bounding box center [241, 136] width 14 height 14
click at [1042, 636] on button "Confirmar" at bounding box center [1036, 635] width 73 height 28
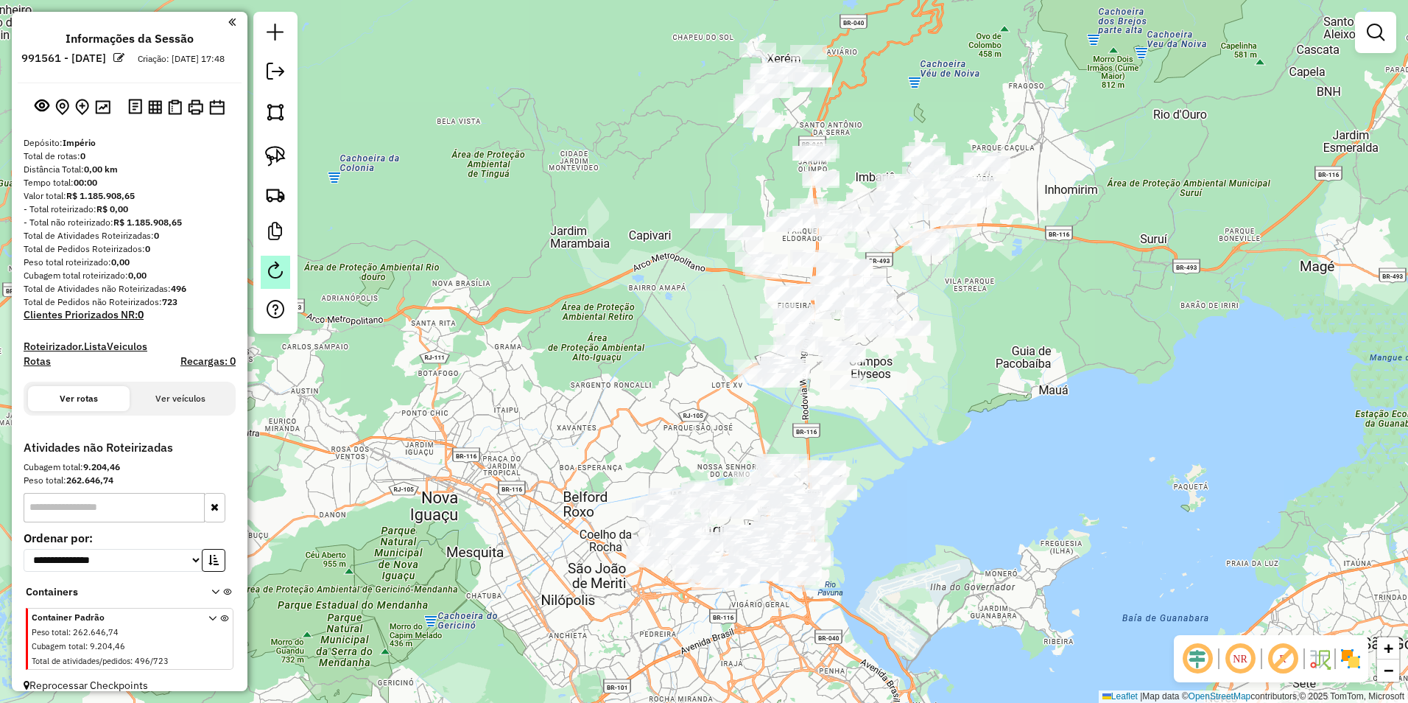
click at [273, 275] on em at bounding box center [276, 271] width 18 height 18
select select "*"
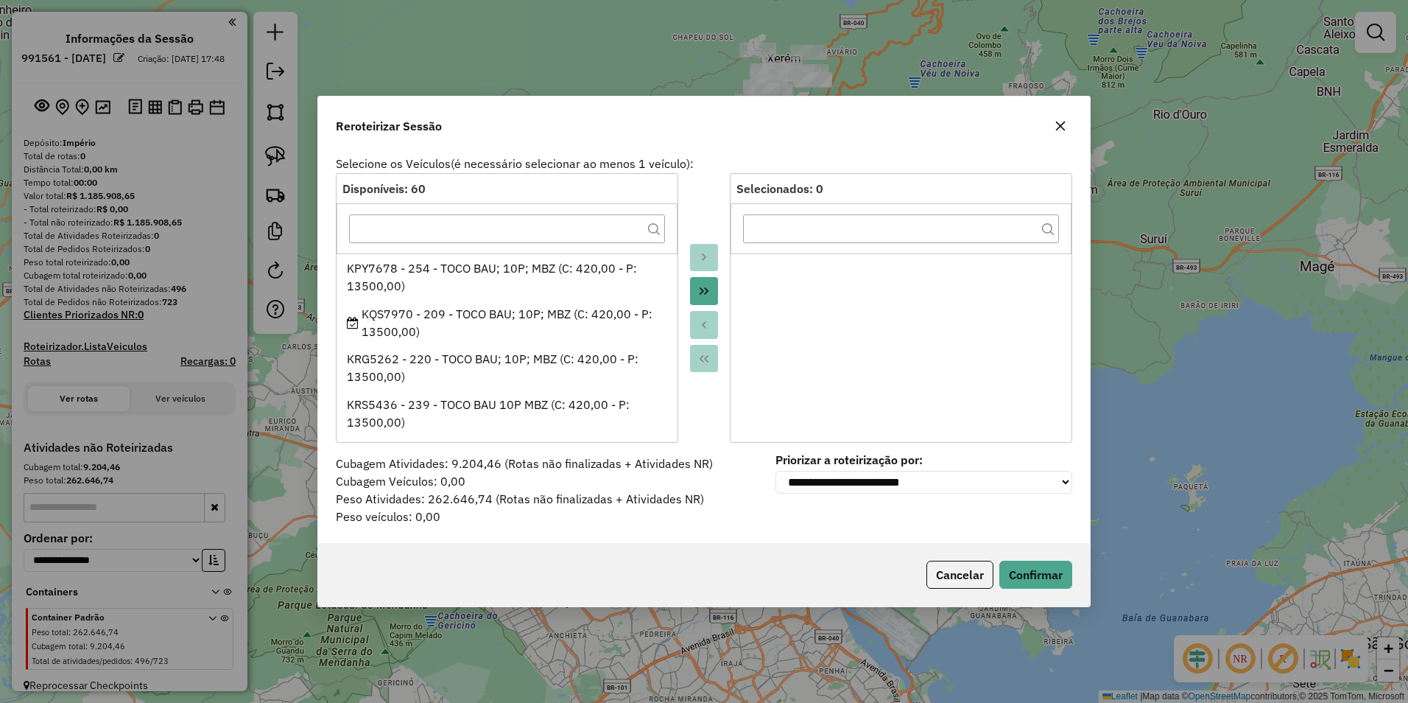
click at [821, 188] on div "Selecionados: 0" at bounding box center [901, 189] width 329 height 18
click at [814, 224] on input "text" at bounding box center [901, 228] width 316 height 29
click at [492, 226] on input "text" at bounding box center [507, 228] width 316 height 29
drag, startPoint x: 656, startPoint y: 225, endPoint x: 628, endPoint y: 235, distance: 29.6
click at [655, 225] on icon at bounding box center [654, 229] width 12 height 12
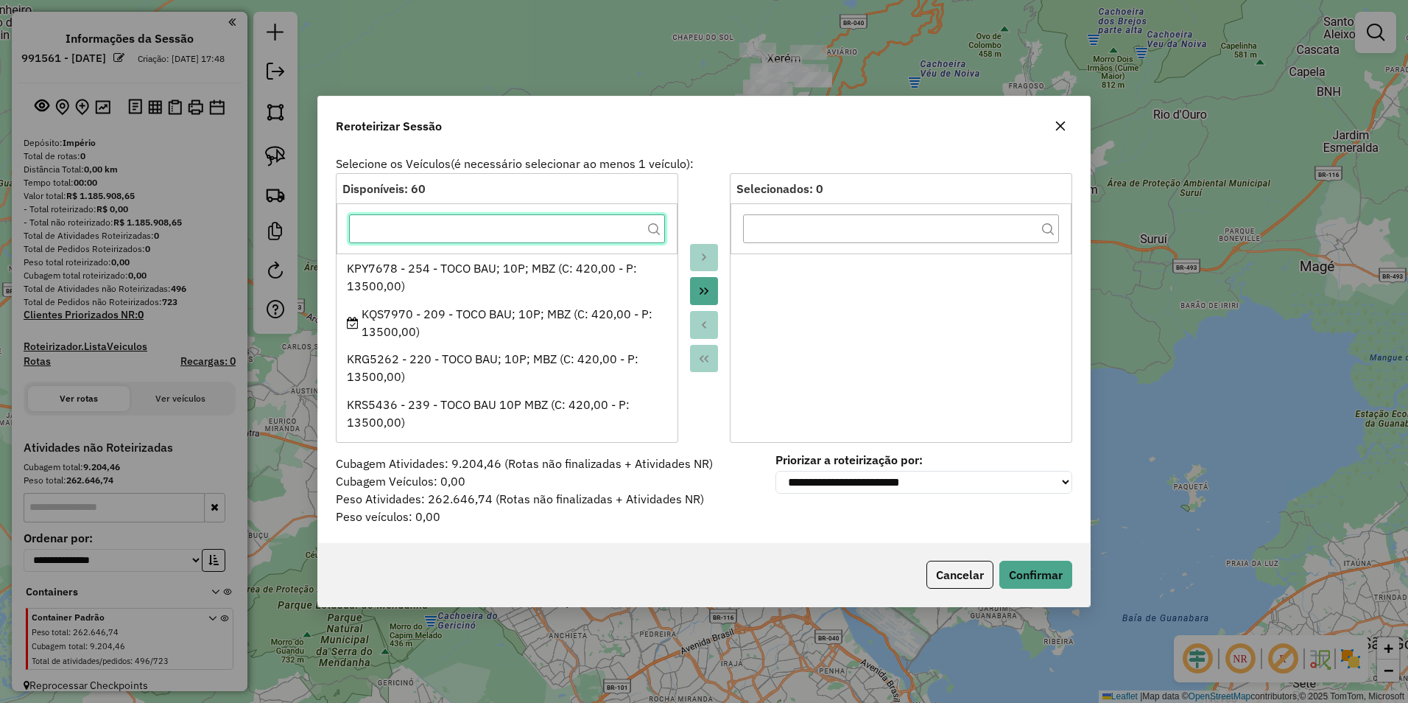
click at [502, 233] on input "text" at bounding box center [507, 228] width 316 height 29
type input "**********"
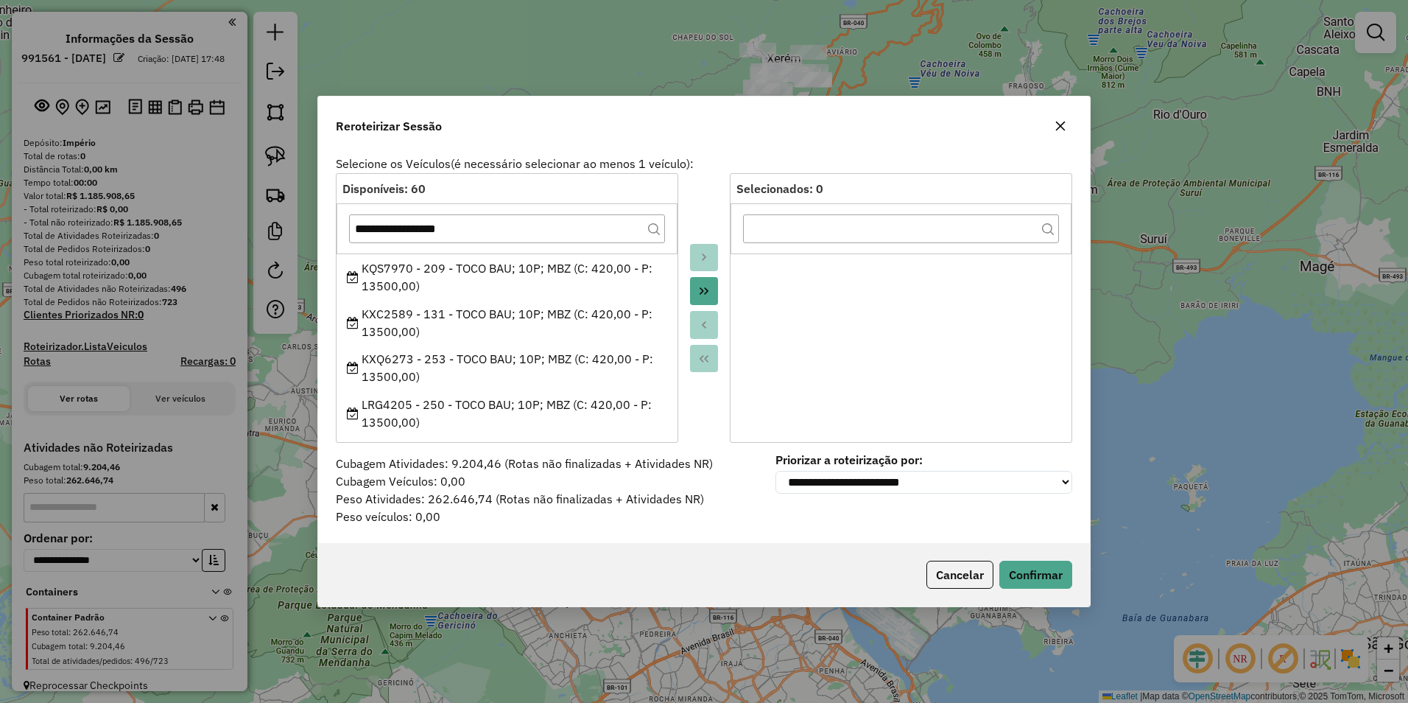
drag, startPoint x: 648, startPoint y: 233, endPoint x: 675, endPoint y: 282, distance: 56.0
click at [649, 237] on div "**********" at bounding box center [507, 228] width 316 height 29
click at [707, 289] on icon "Move All to Target" at bounding box center [704, 291] width 12 height 12
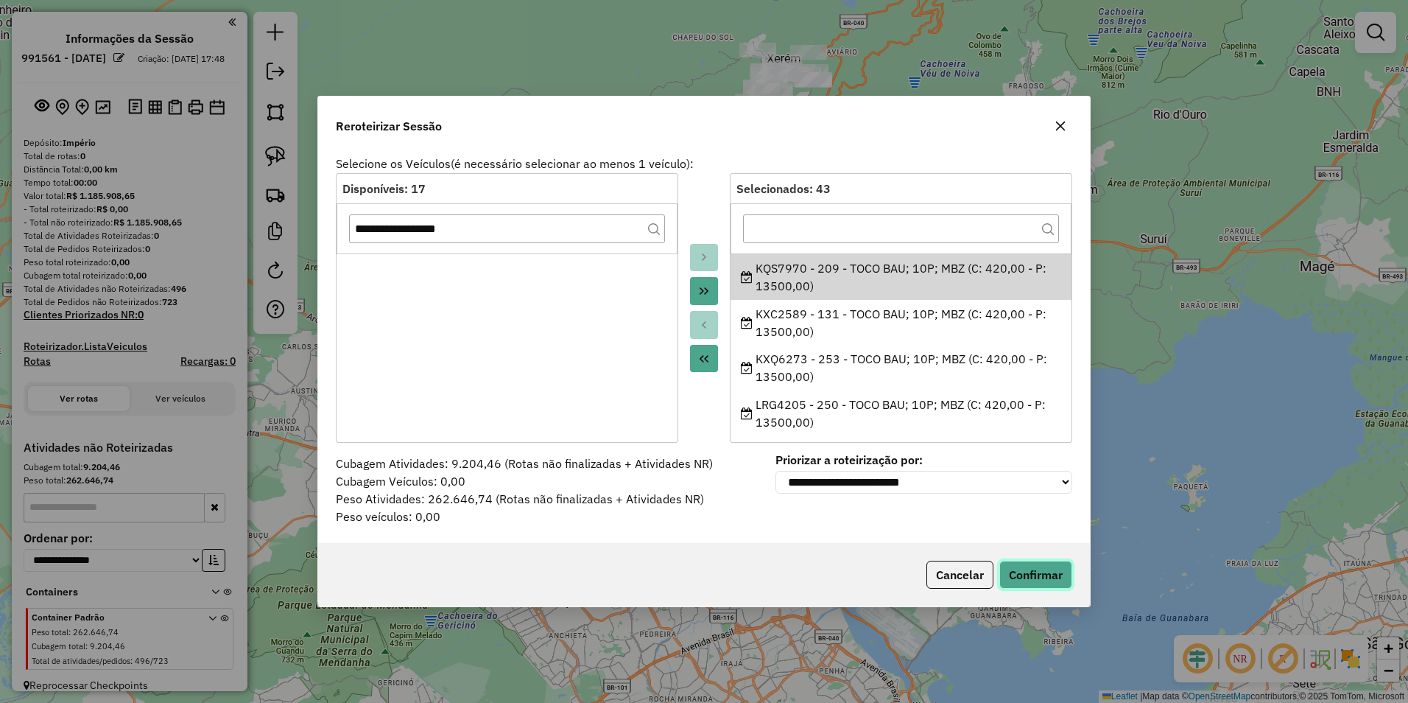
click at [1039, 573] on button "Confirmar" at bounding box center [1036, 575] width 73 height 28
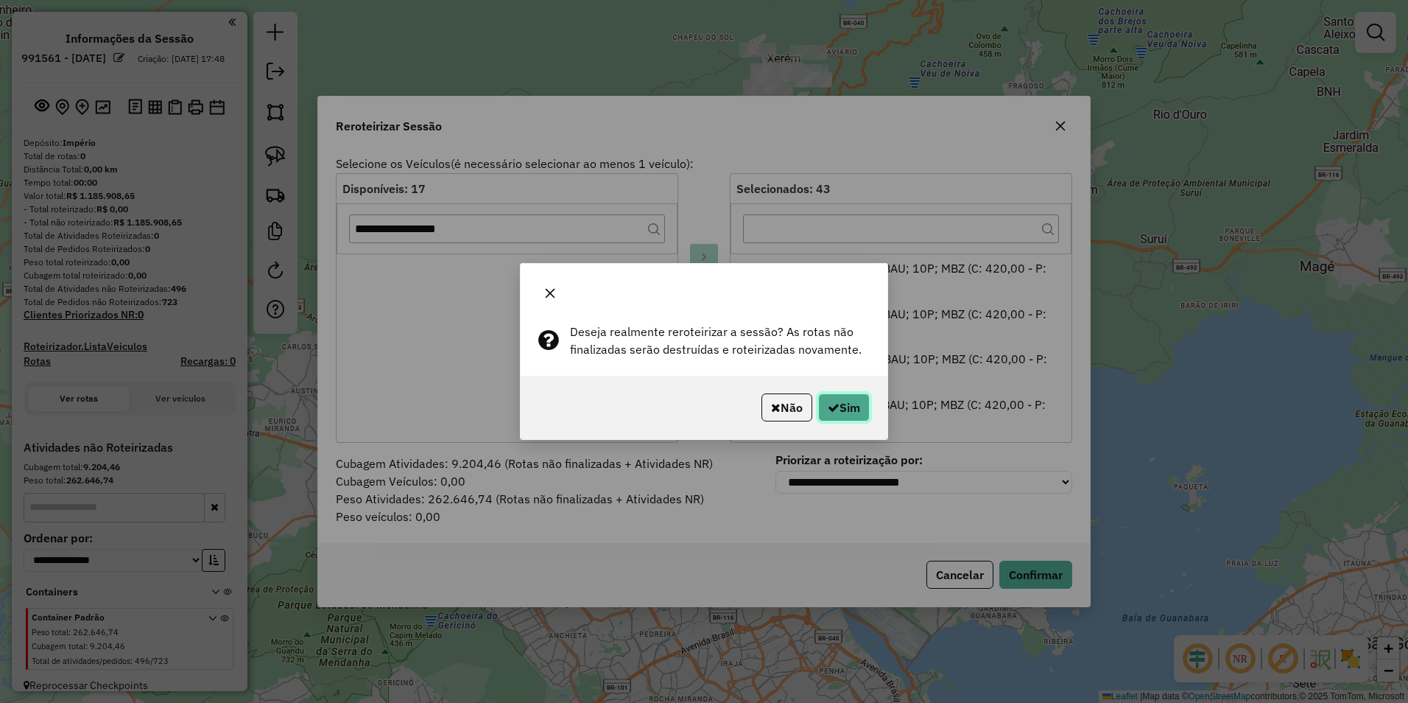
click at [846, 411] on button "Sim" at bounding box center [844, 407] width 52 height 28
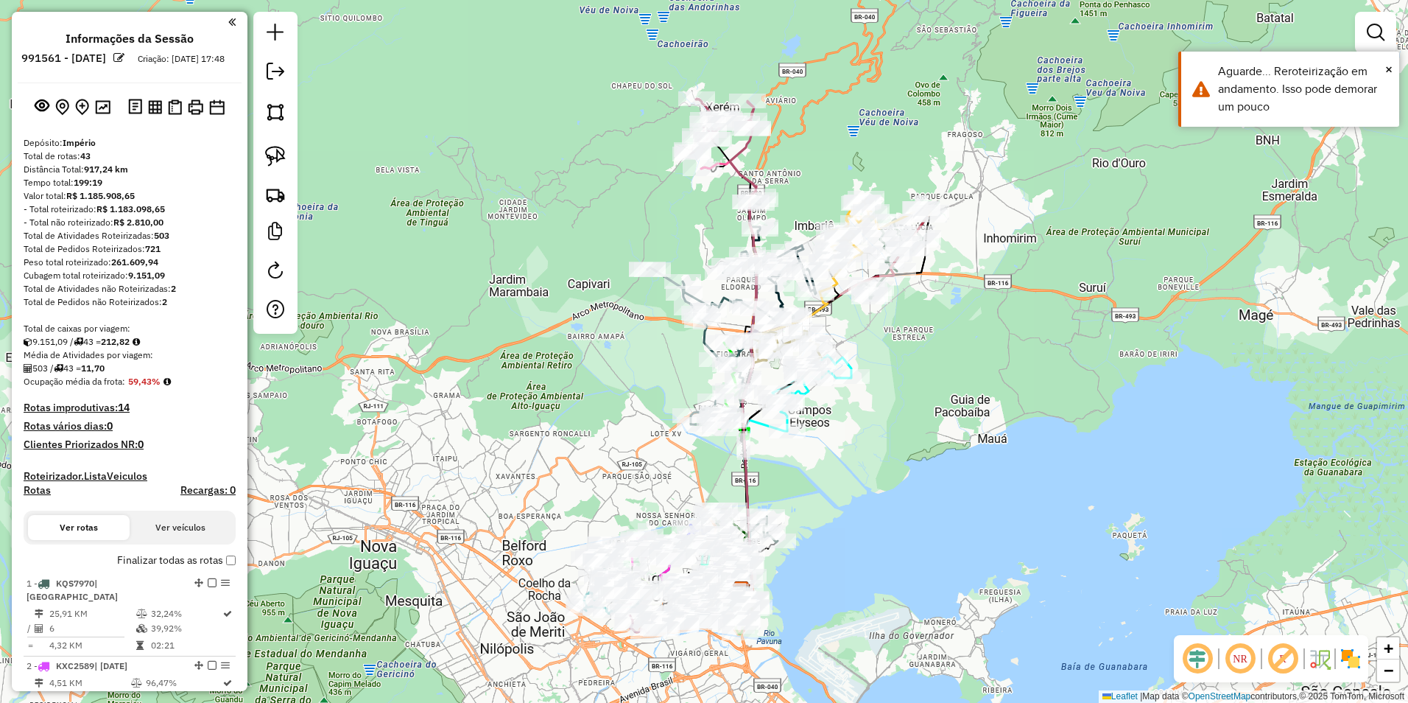
drag, startPoint x: 1205, startPoint y: 439, endPoint x: 1084, endPoint y: 491, distance: 131.4
click at [1109, 508] on div "Janela de atendimento Grade de atendimento Capacidade Transportadoras Veículos …" at bounding box center [704, 351] width 1408 height 703
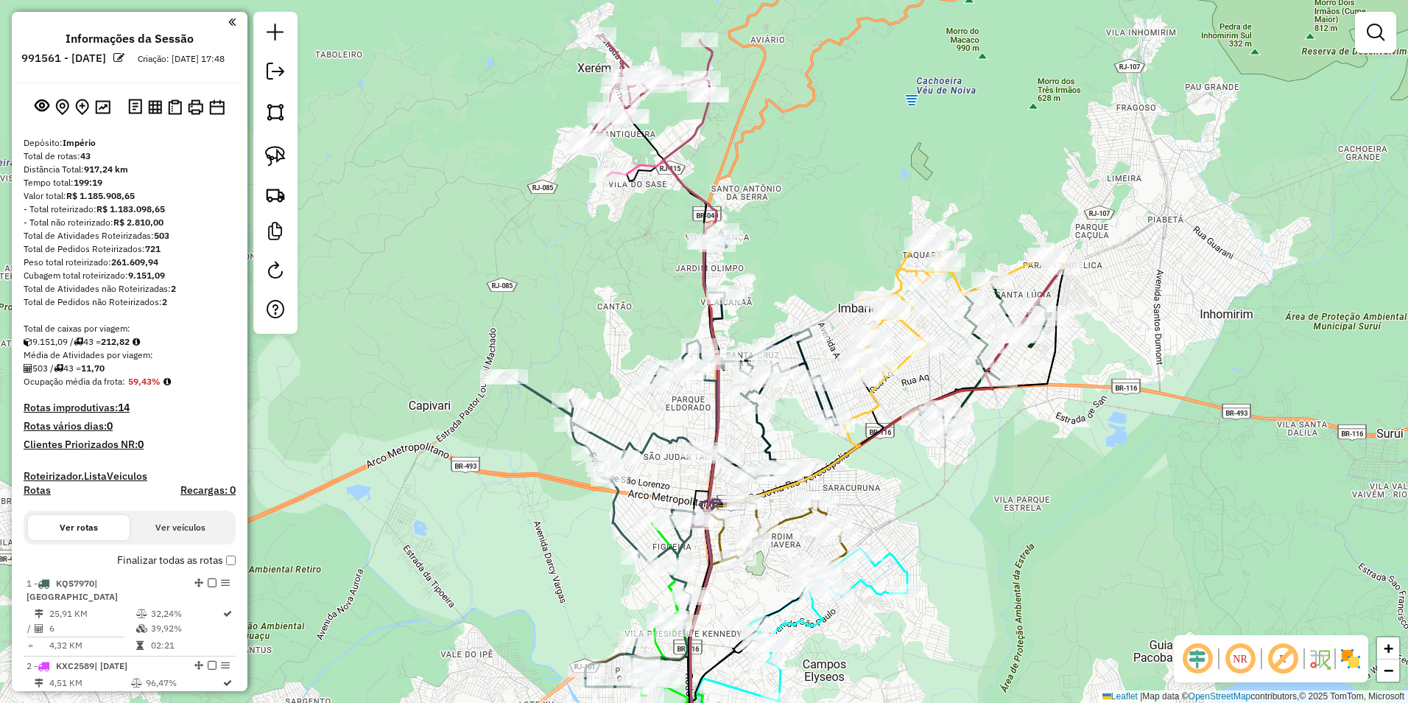
click at [690, 140] on icon at bounding box center [691, 434] width 54 height 678
select select "**********"
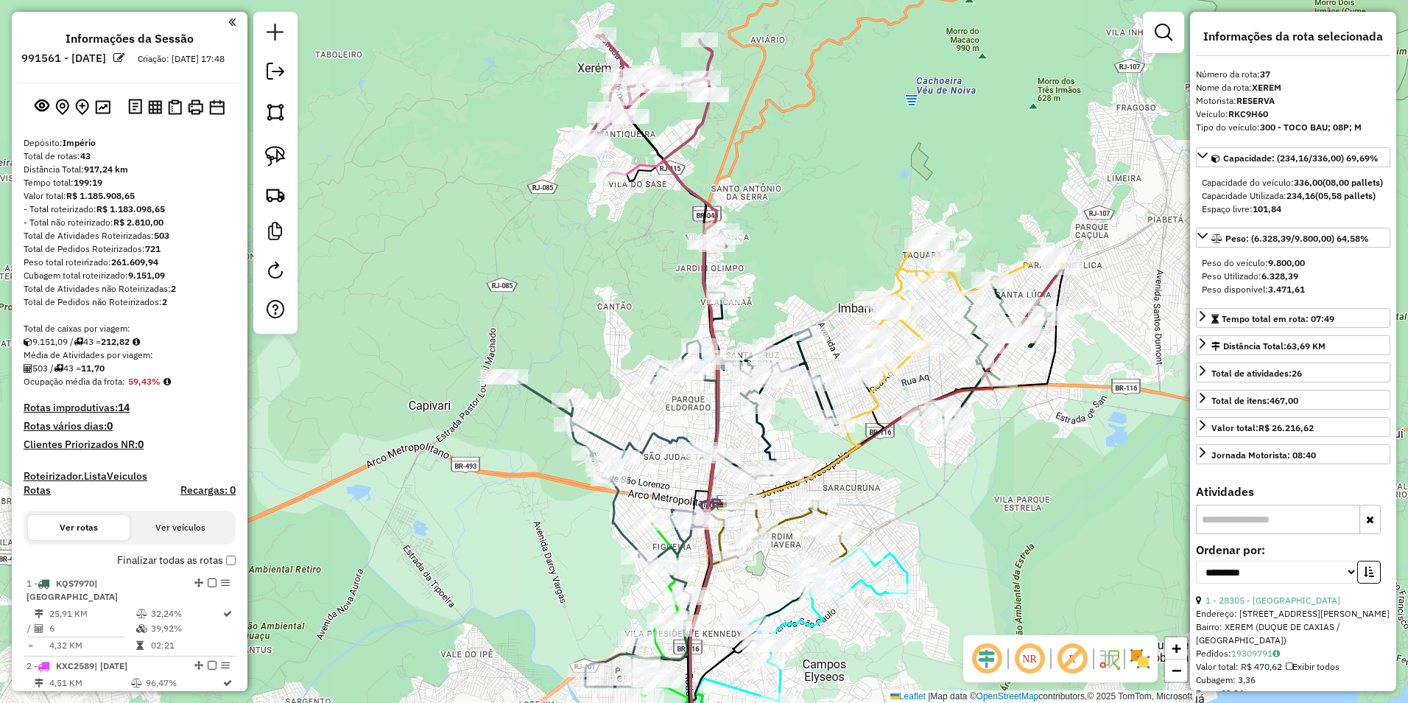
scroll to position [3254, 0]
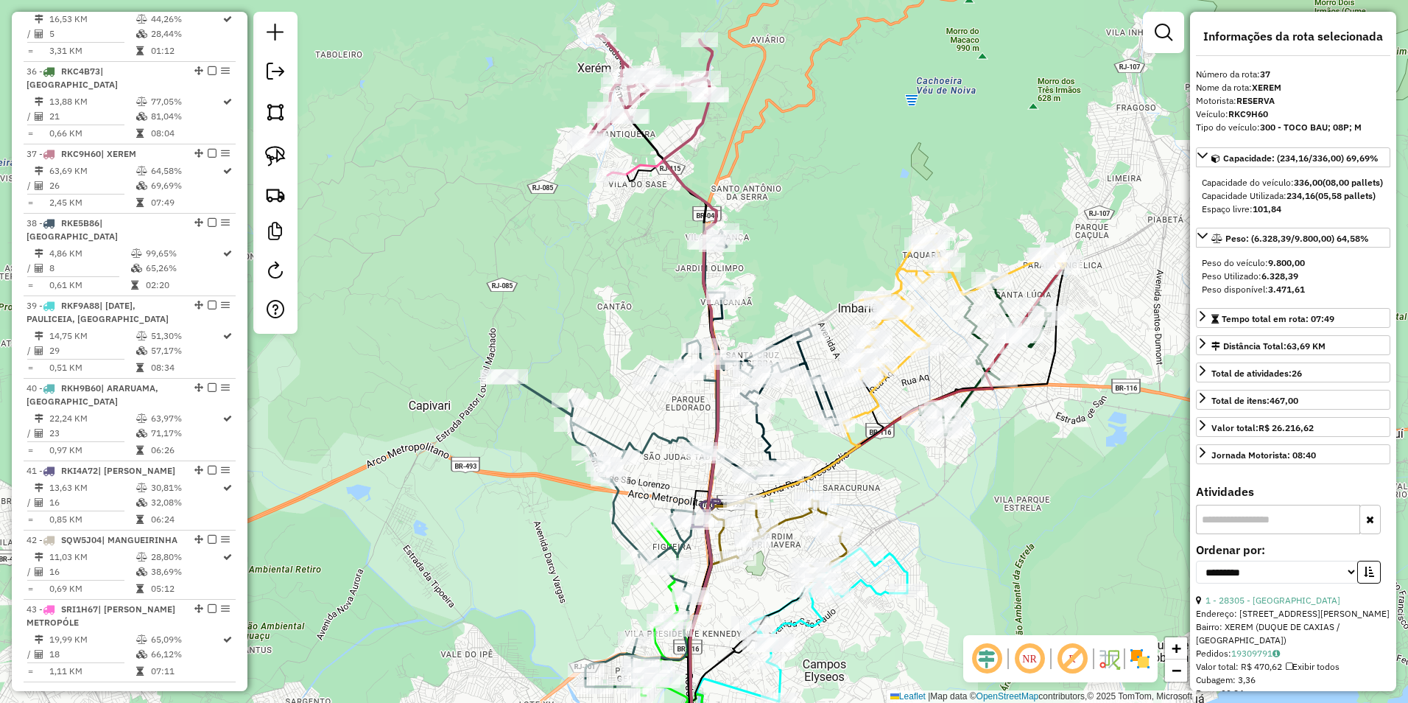
click at [552, 320] on div "Janela de atendimento Grade de atendimento Capacidade Transportadoras Veículos …" at bounding box center [704, 351] width 1408 height 703
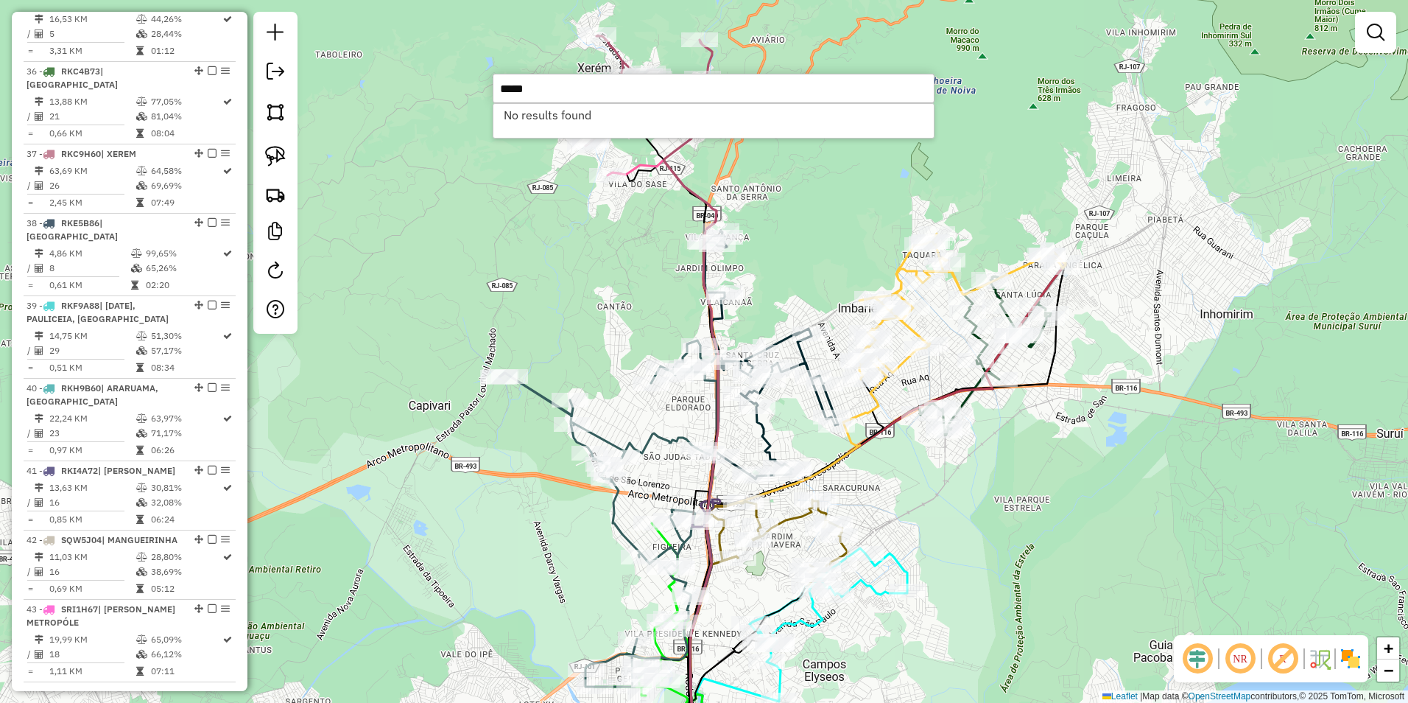
type input "*****"
click at [813, 246] on div "Janela de atendimento Grade de atendimento Capacidade Transportadoras Veículos …" at bounding box center [704, 351] width 1408 height 703
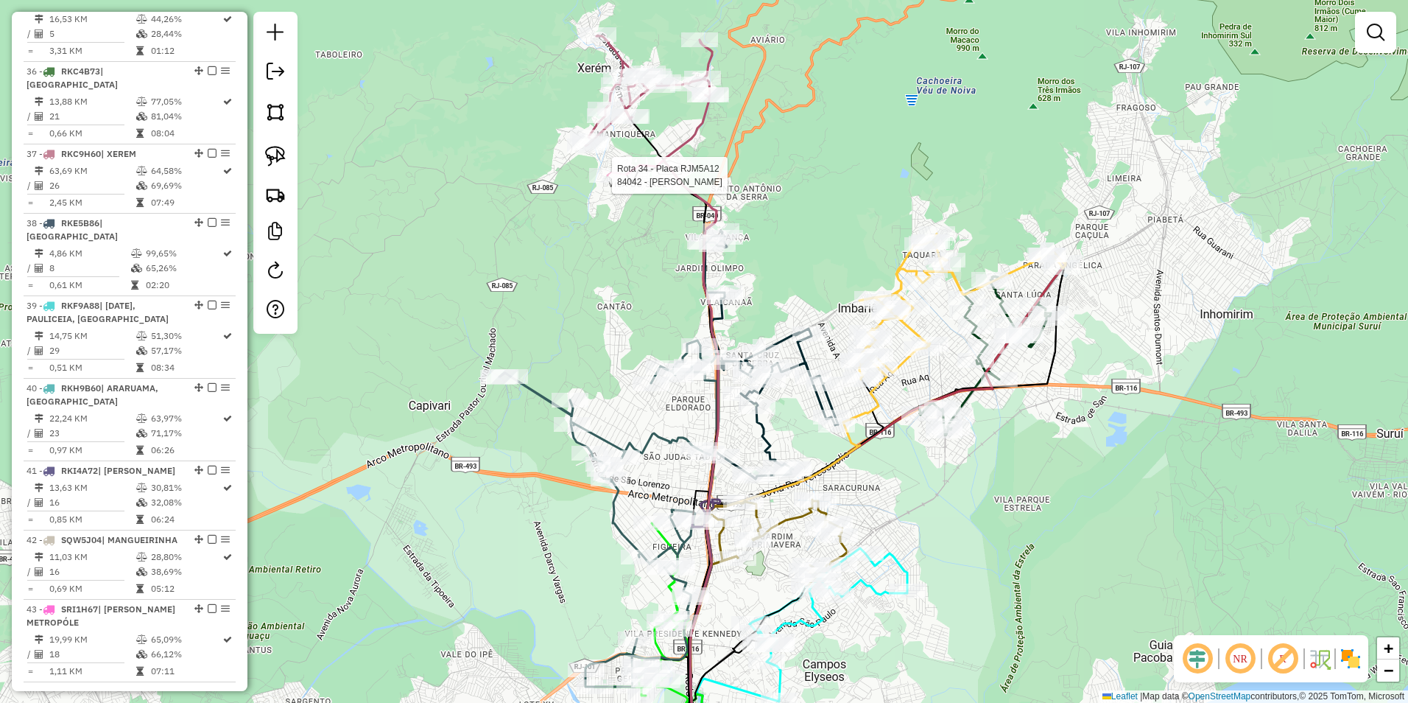
click at [598, 183] on div at bounding box center [607, 175] width 37 height 15
select select "**********"
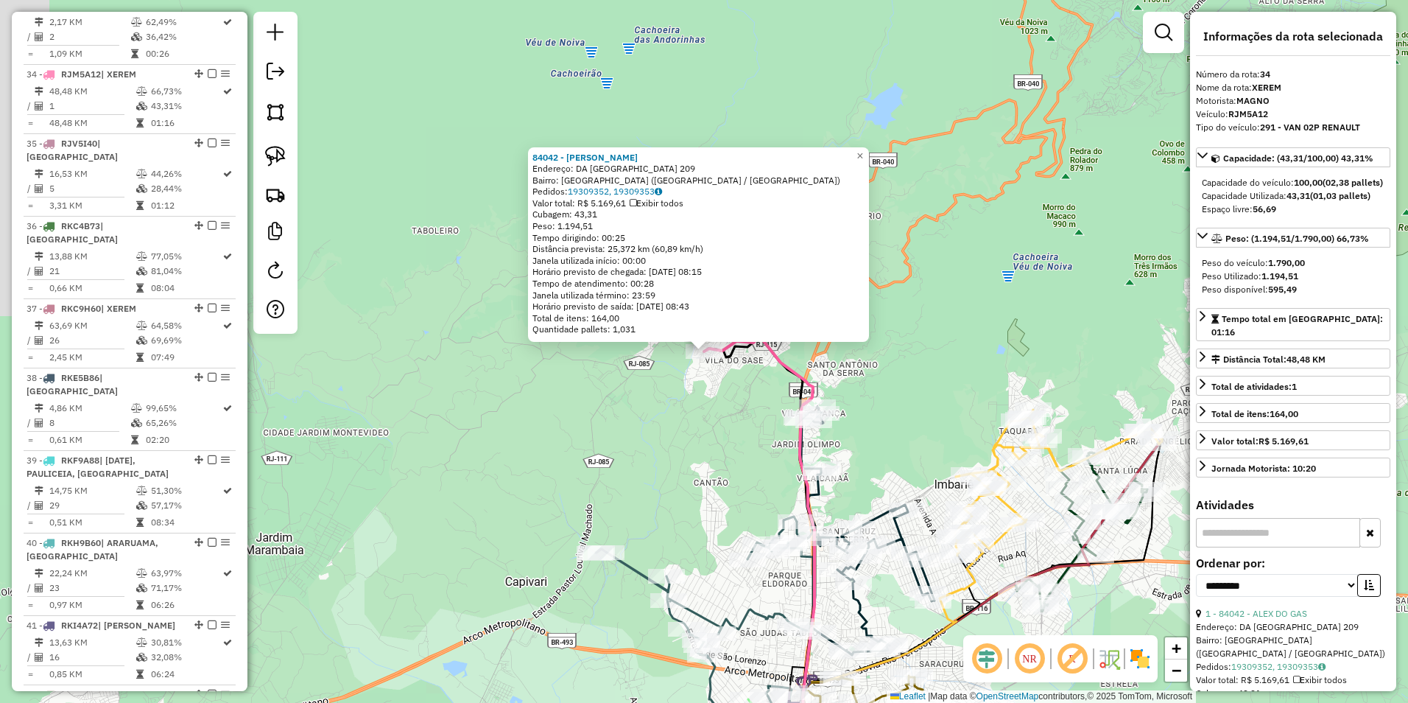
scroll to position [3033, 0]
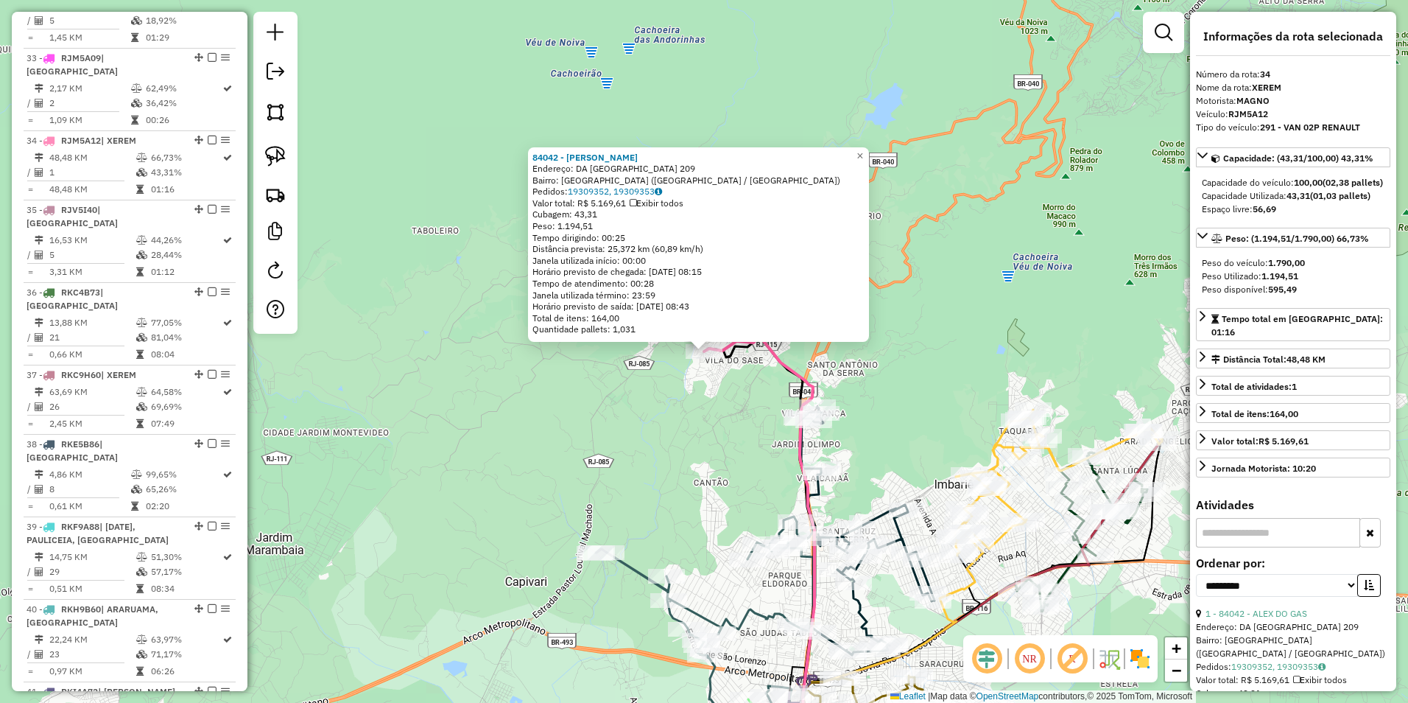
click at [666, 393] on div "84042 - ALEX DO GAS Endereço: DA IGREJA VELHA 209 Bairro: [GEOGRAPHIC_DATA] ([G…" at bounding box center [704, 351] width 1408 height 703
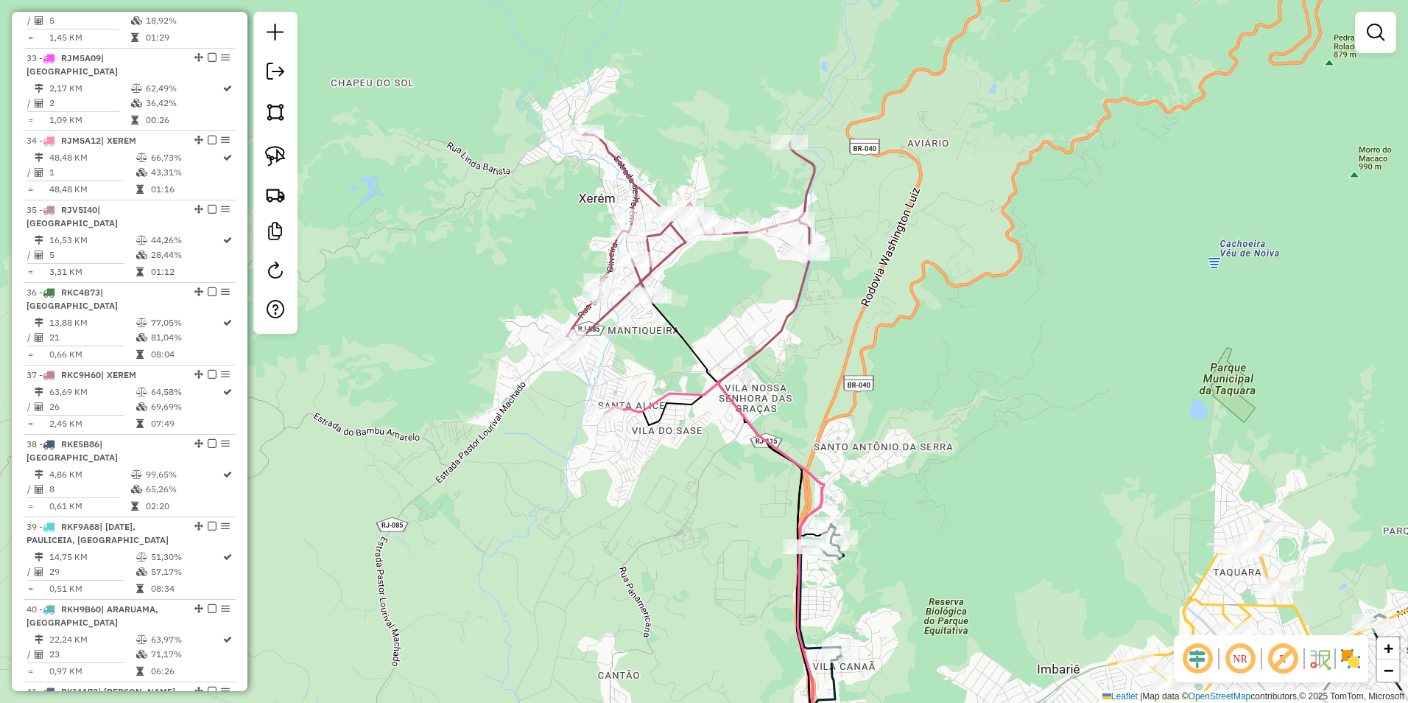
click at [793, 316] on icon at bounding box center [772, 513] width 107 height 521
select select "**********"
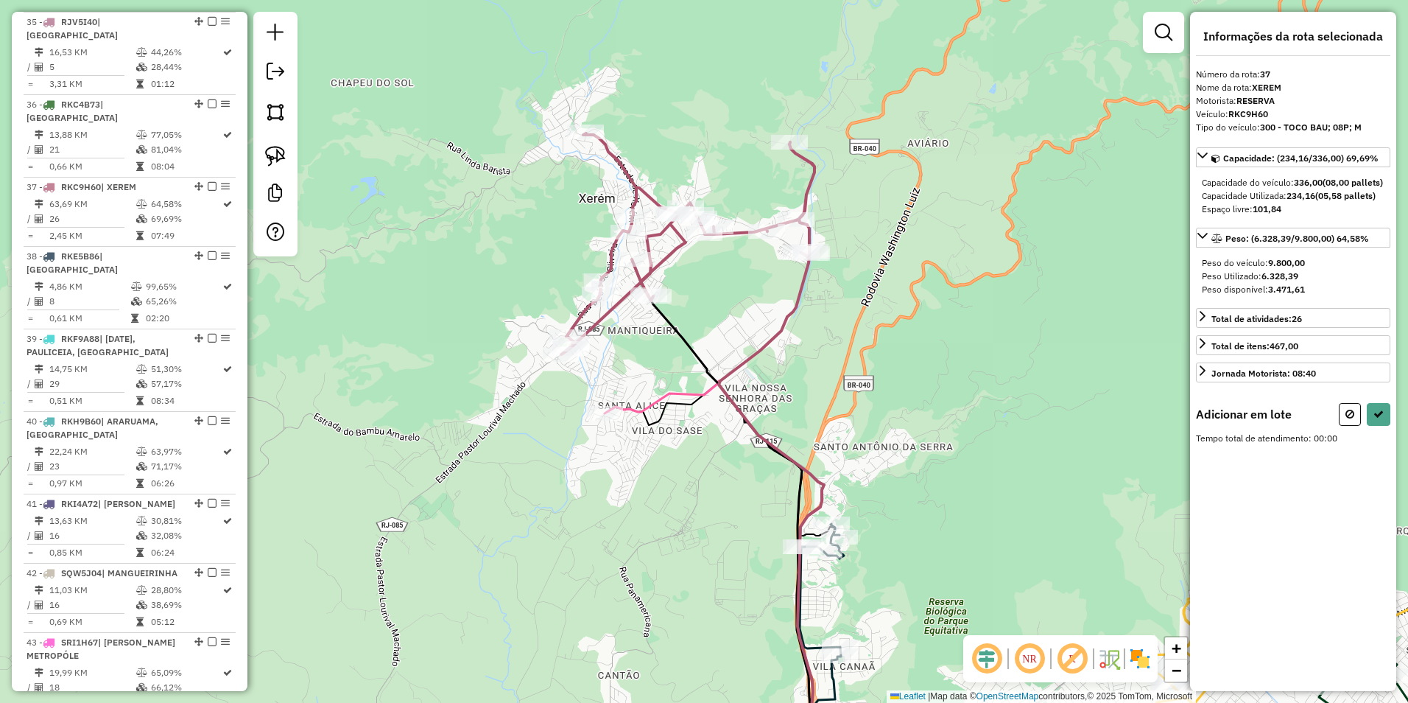
scroll to position [3254, 0]
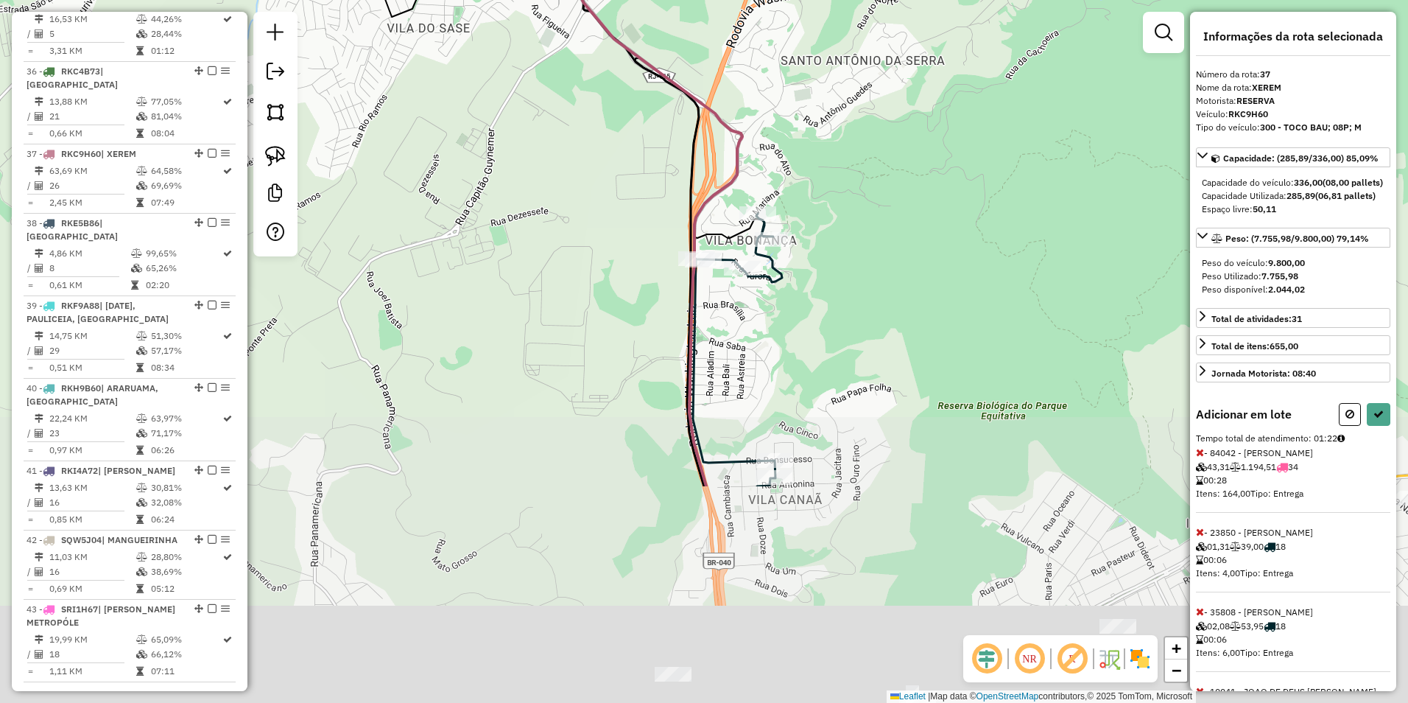
drag, startPoint x: 807, startPoint y: 606, endPoint x: 766, endPoint y: 318, distance: 290.1
click at [766, 318] on div "Janela de atendimento Grade de atendimento Capacidade Transportadoras Veículos …" at bounding box center [704, 351] width 1408 height 703
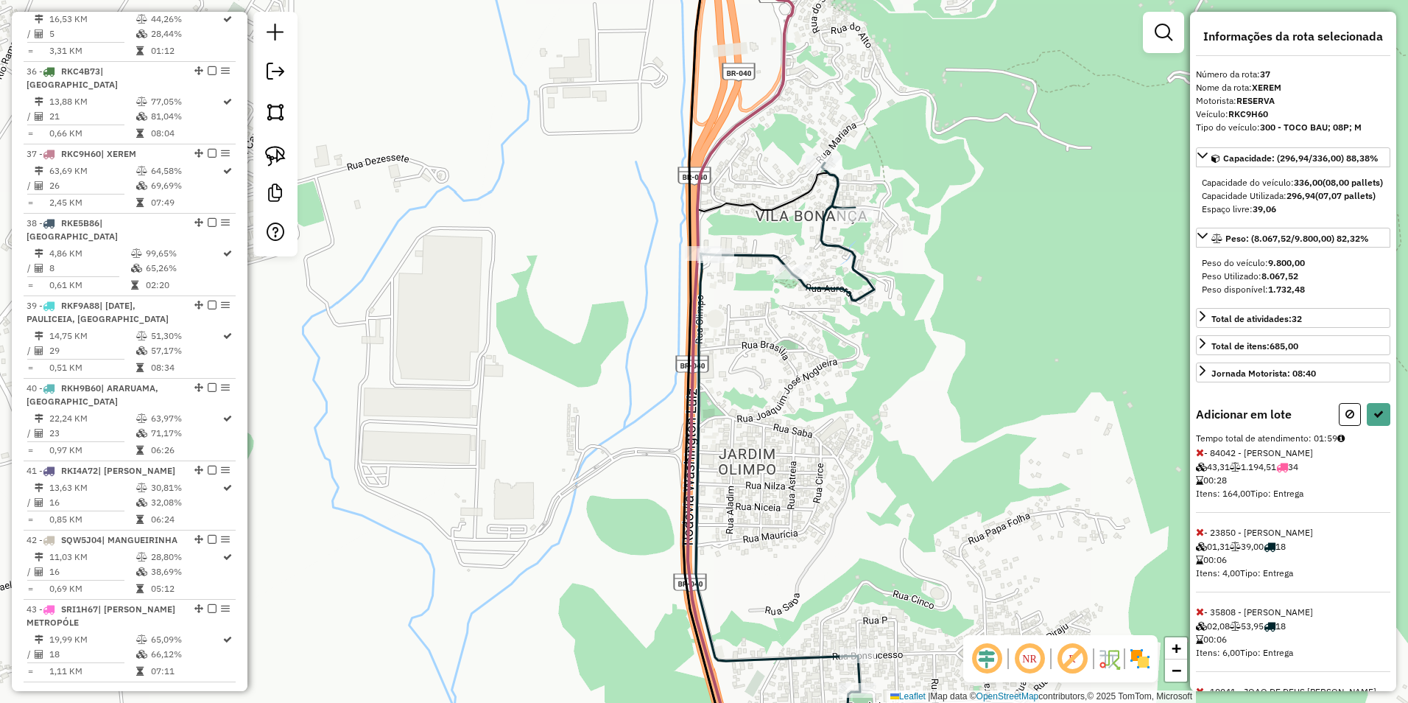
drag, startPoint x: 866, startPoint y: 532, endPoint x: 778, endPoint y: 237, distance: 307.4
click at [778, 237] on div "Janela de atendimento Grade de atendimento Capacidade Transportadoras Veículos …" at bounding box center [704, 351] width 1408 height 703
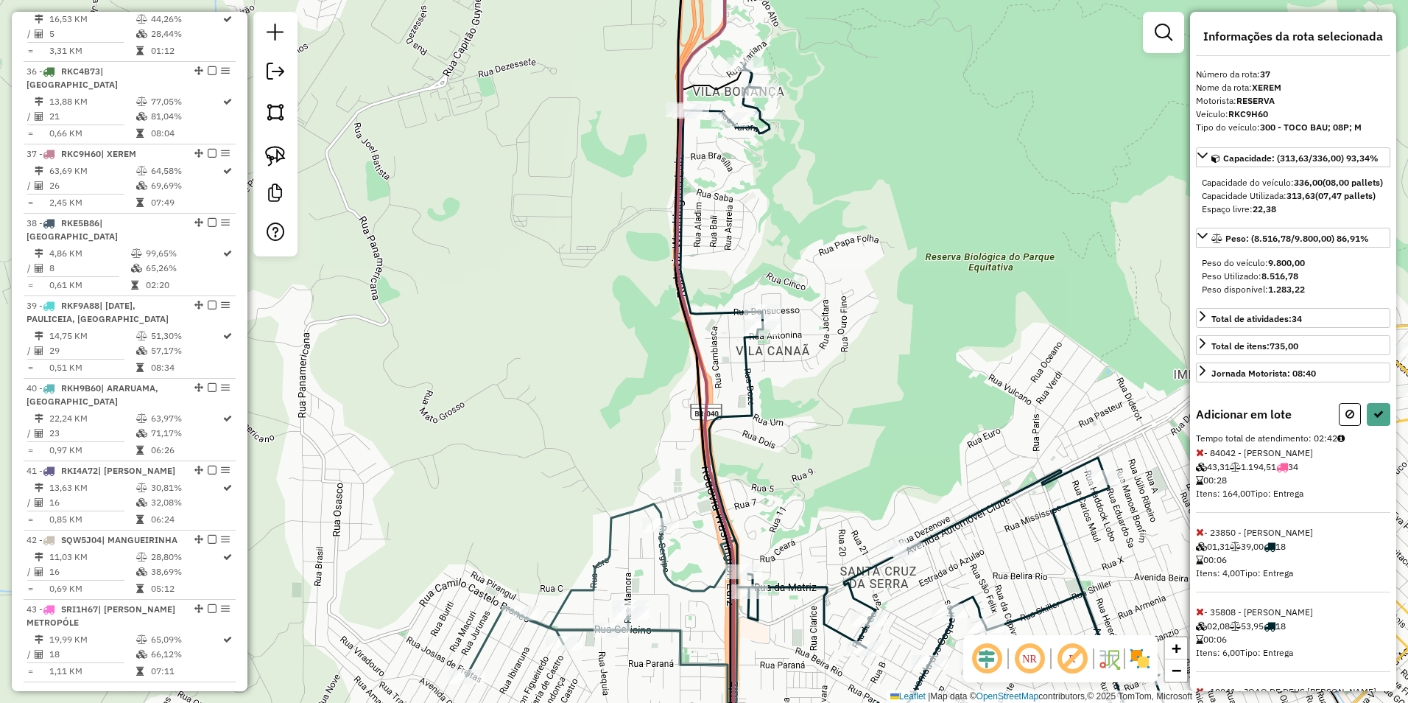
drag, startPoint x: 816, startPoint y: 449, endPoint x: 723, endPoint y: 270, distance: 201.6
click at [723, 270] on div "Janela de atendimento Grade de atendimento Capacidade Transportadoras Veículos …" at bounding box center [704, 351] width 1408 height 703
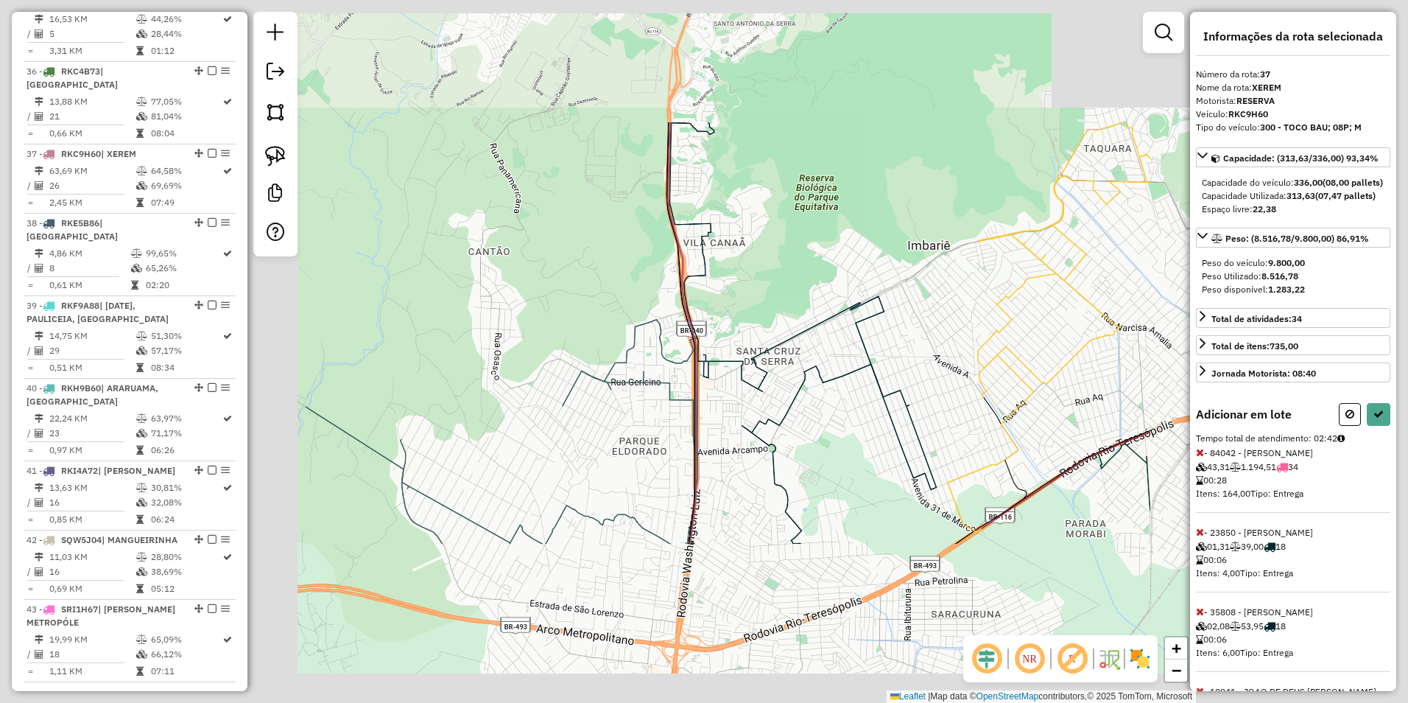
select select "**********"
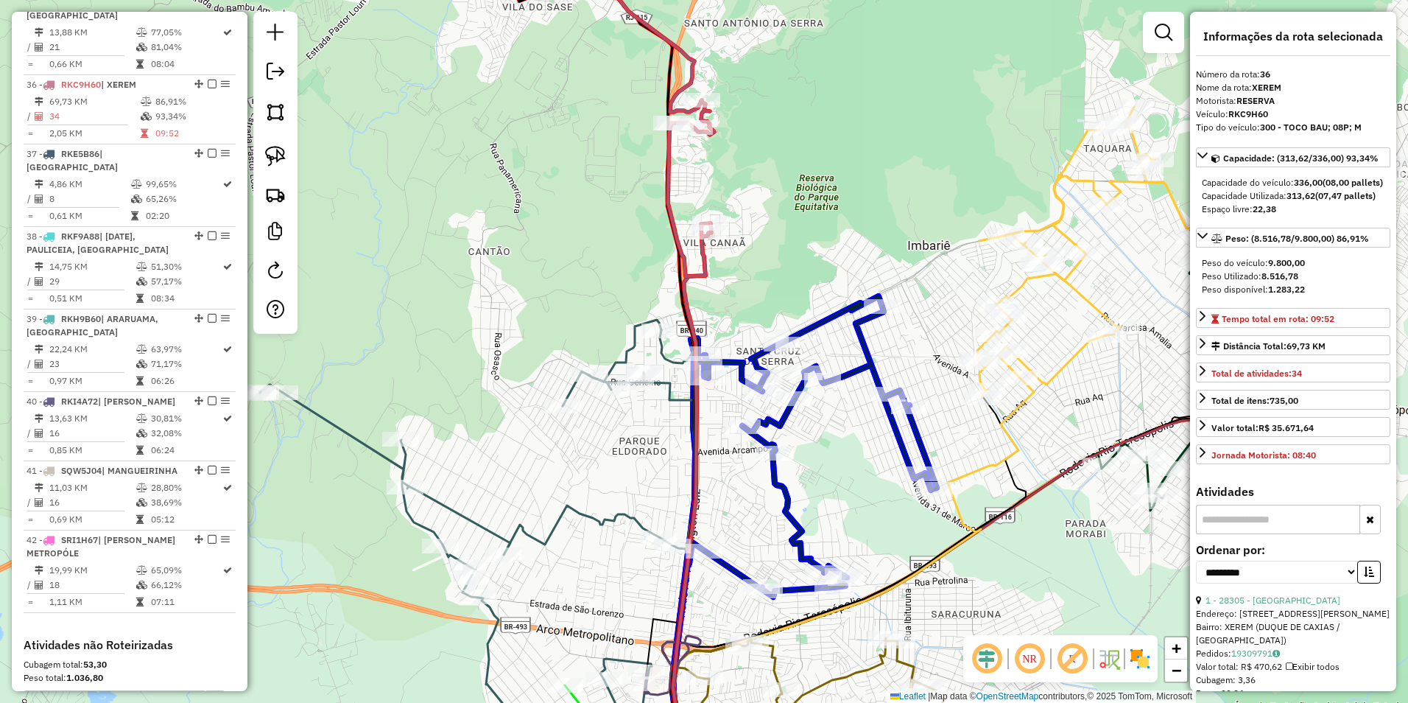
drag, startPoint x: 723, startPoint y: 128, endPoint x: 706, endPoint y: 441, distance: 312.8
click at [705, 385] on div at bounding box center [708, 378] width 37 height 15
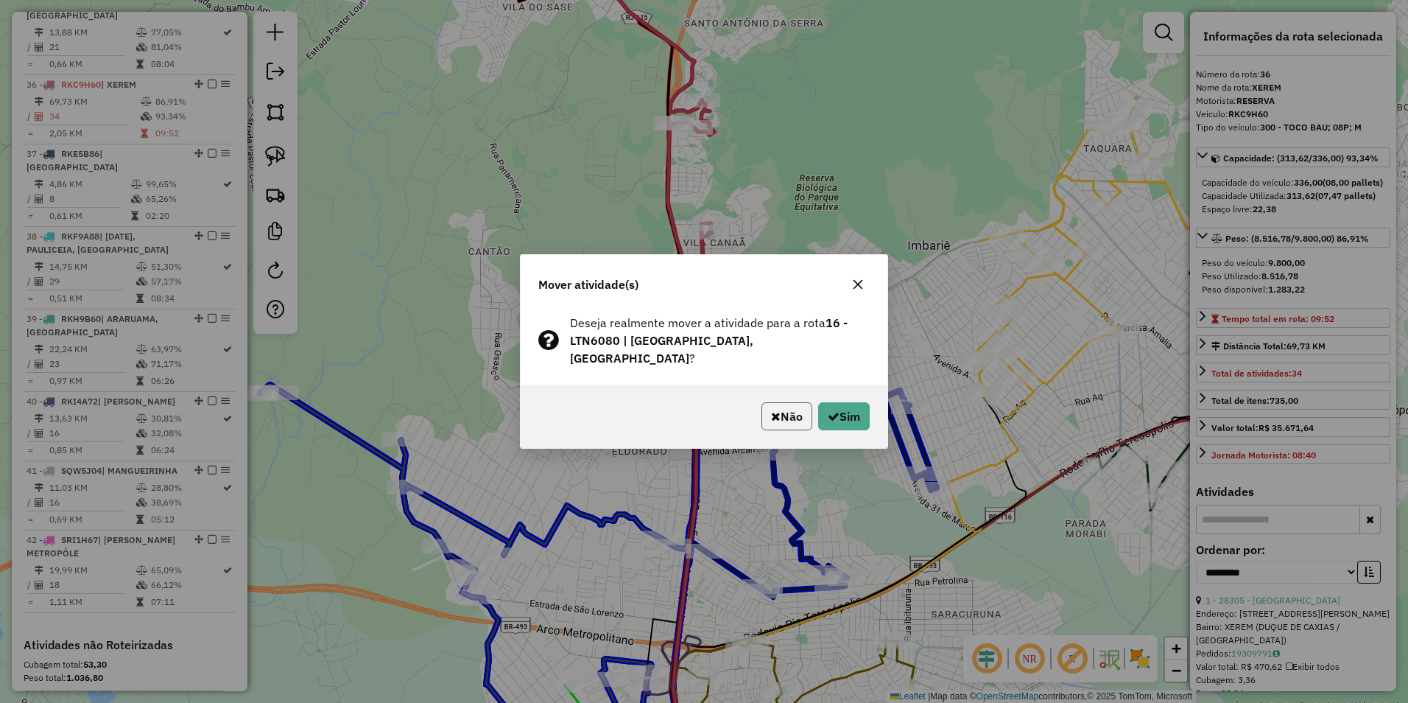
click at [790, 409] on button "Não" at bounding box center [787, 416] width 51 height 28
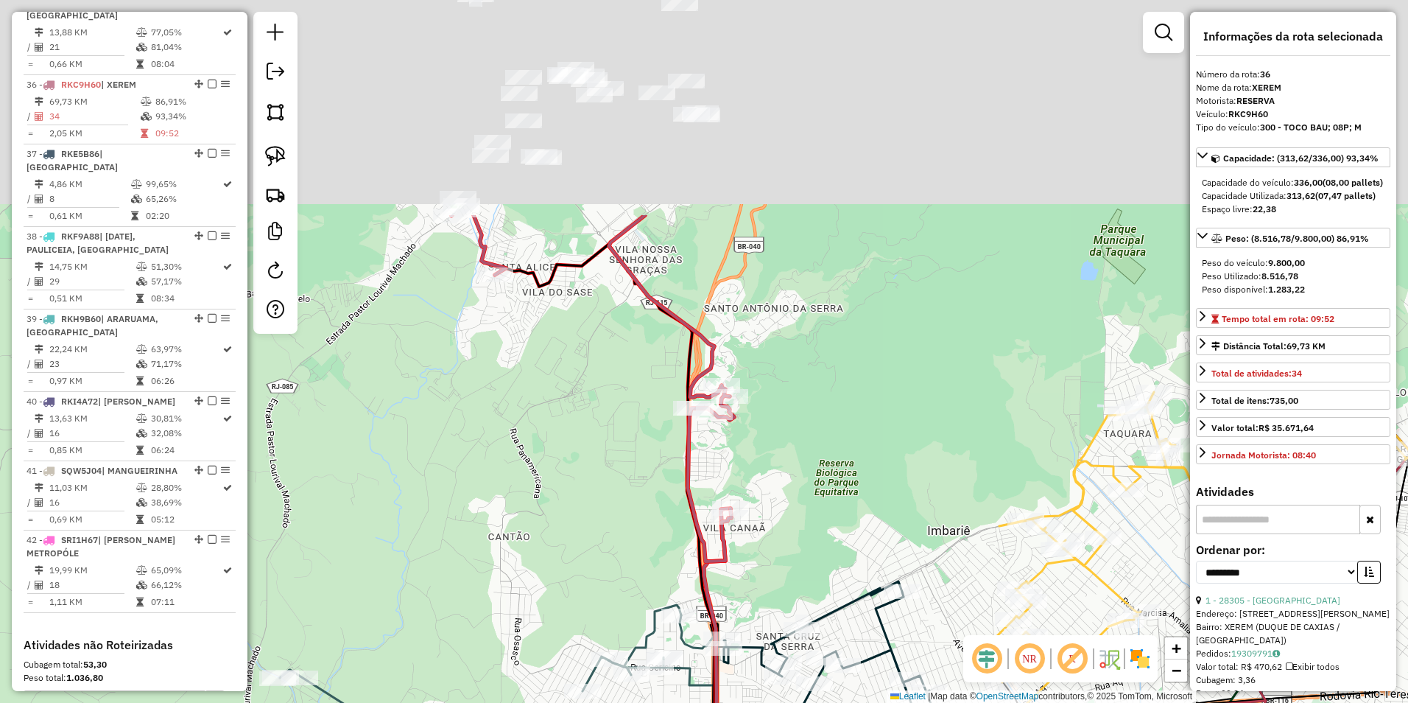
drag, startPoint x: 790, startPoint y: 109, endPoint x: 808, endPoint y: 435, distance: 326.8
click at [808, 435] on div "Janela de atendimento Grade de atendimento Capacidade Transportadoras Veículos …" at bounding box center [704, 351] width 1408 height 703
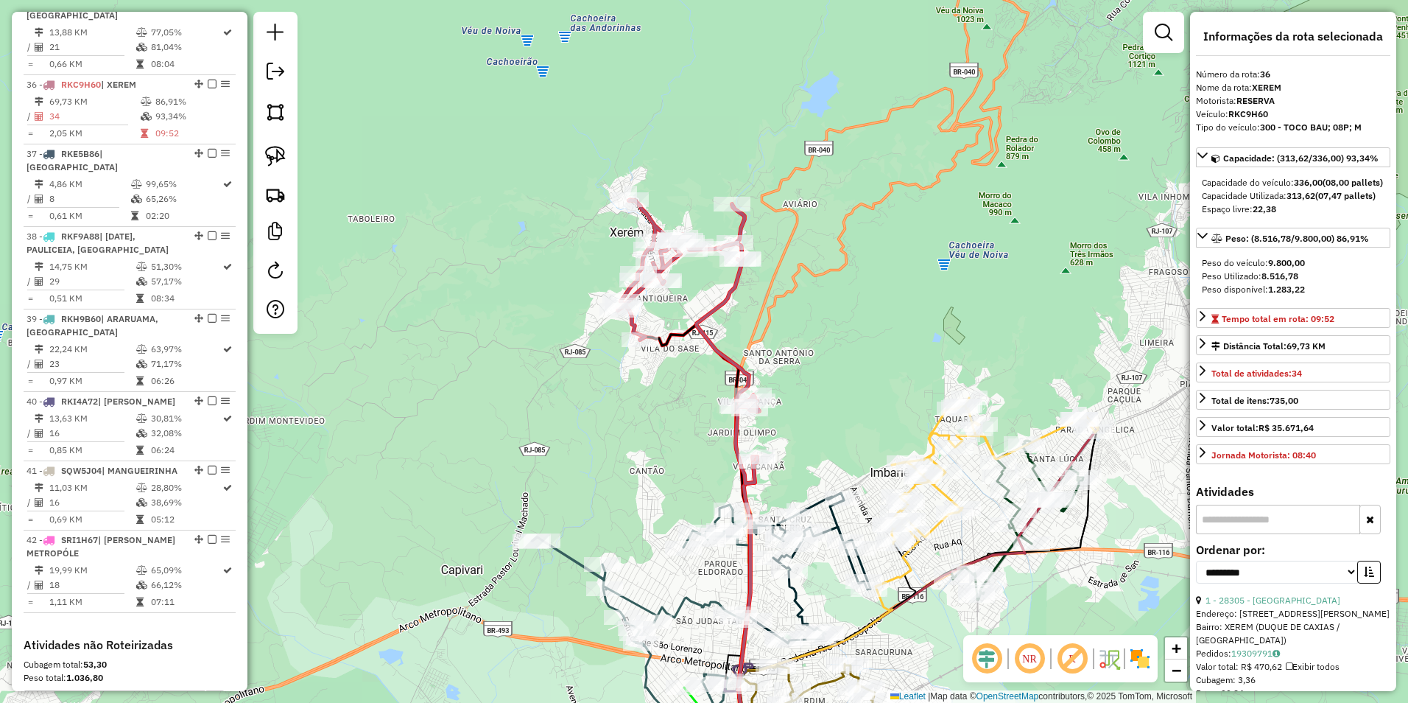
click at [726, 296] on icon at bounding box center [688, 342] width 141 height 284
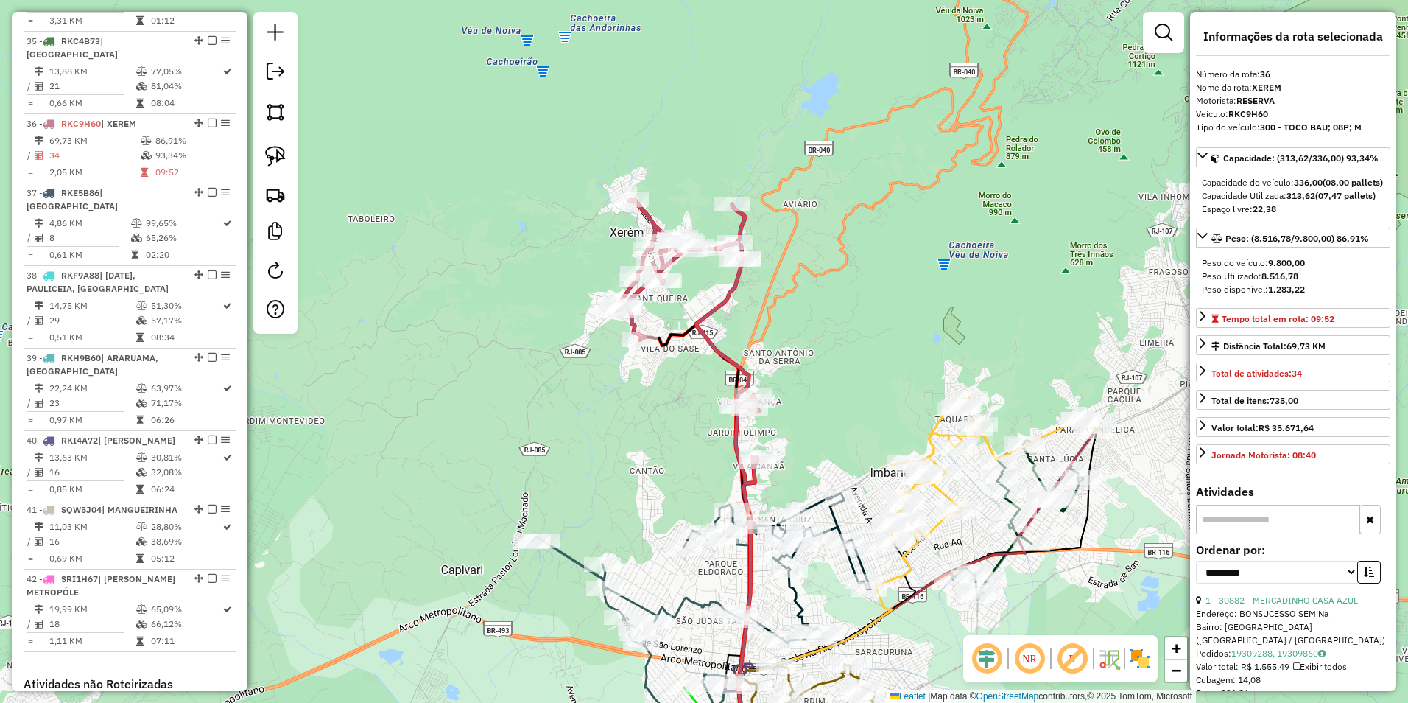
scroll to position [3185, 0]
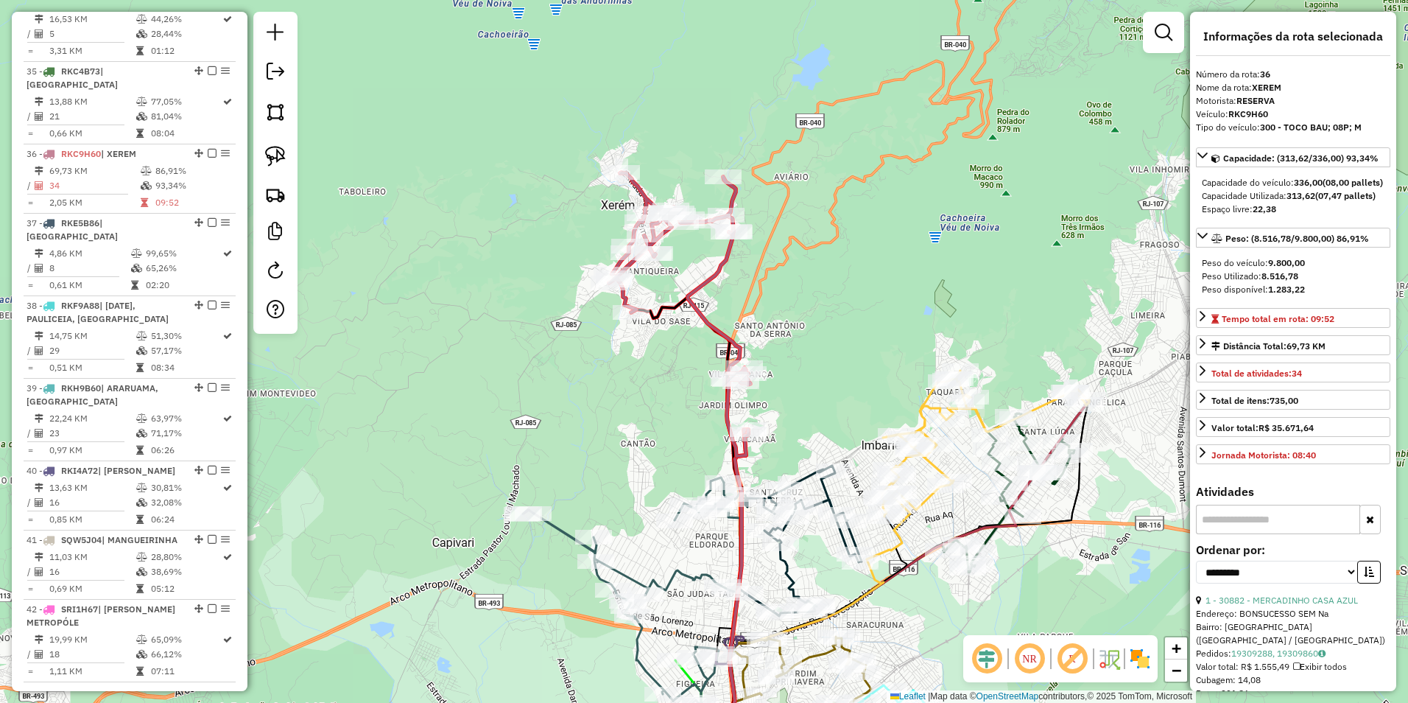
drag, startPoint x: 901, startPoint y: 380, endPoint x: 745, endPoint y: 115, distance: 307.4
click at [702, 106] on div "Janela de atendimento Grade de atendimento Capacidade Transportadoras Veículos …" at bounding box center [704, 351] width 1408 height 703
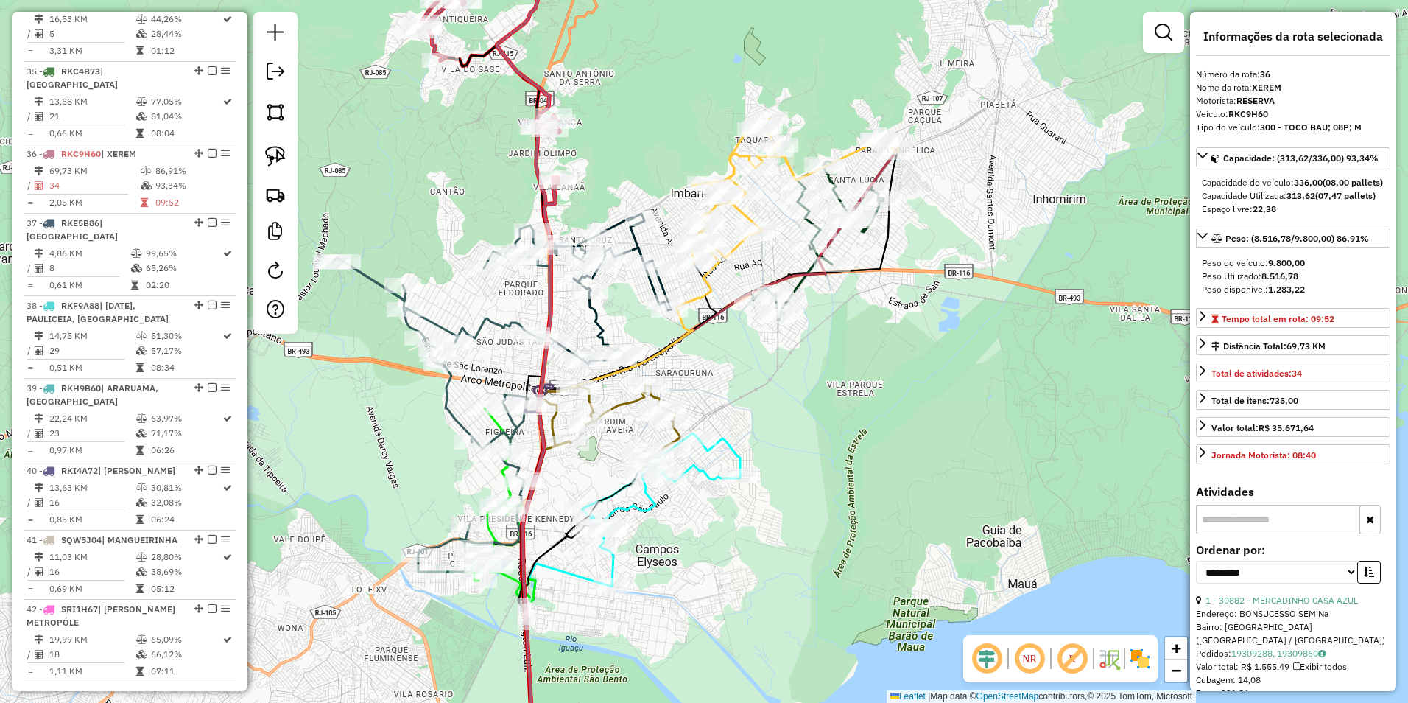
click at [798, 281] on icon at bounding box center [711, 455] width 376 height 636
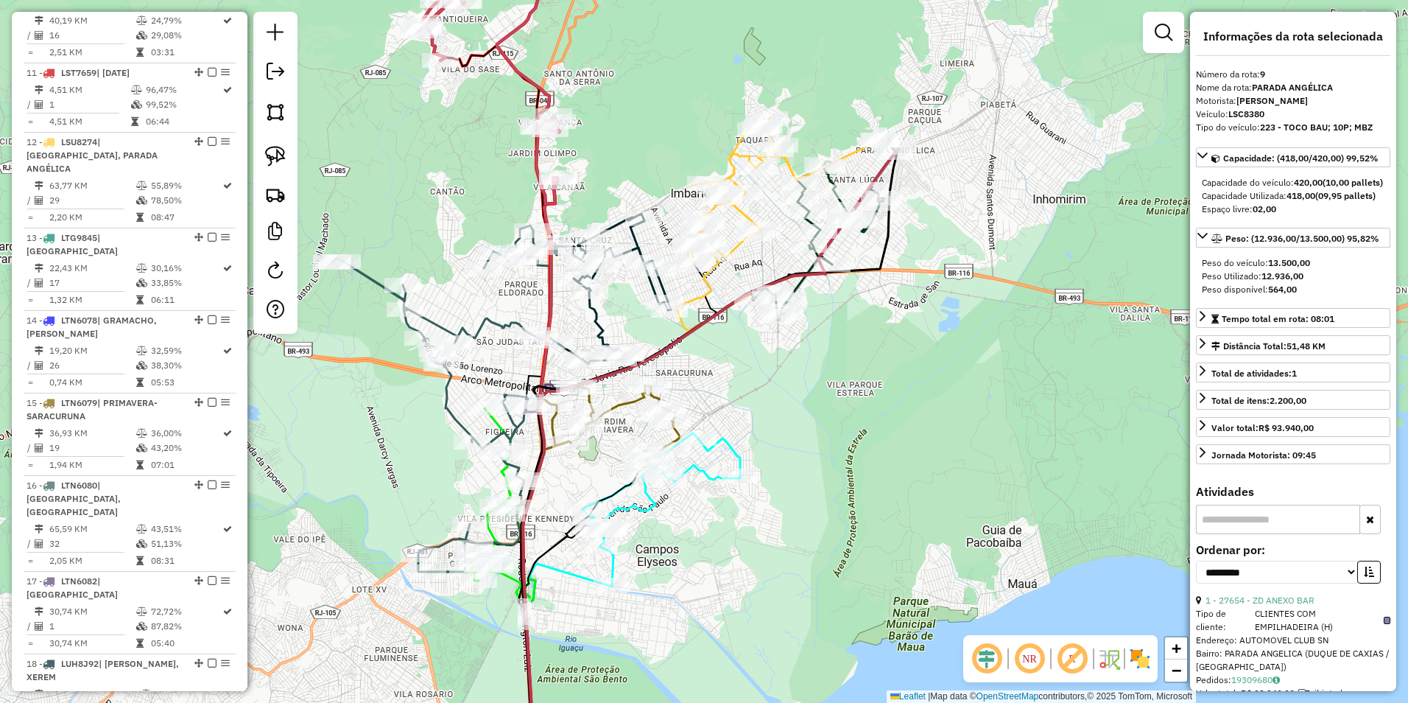
scroll to position [1182, 0]
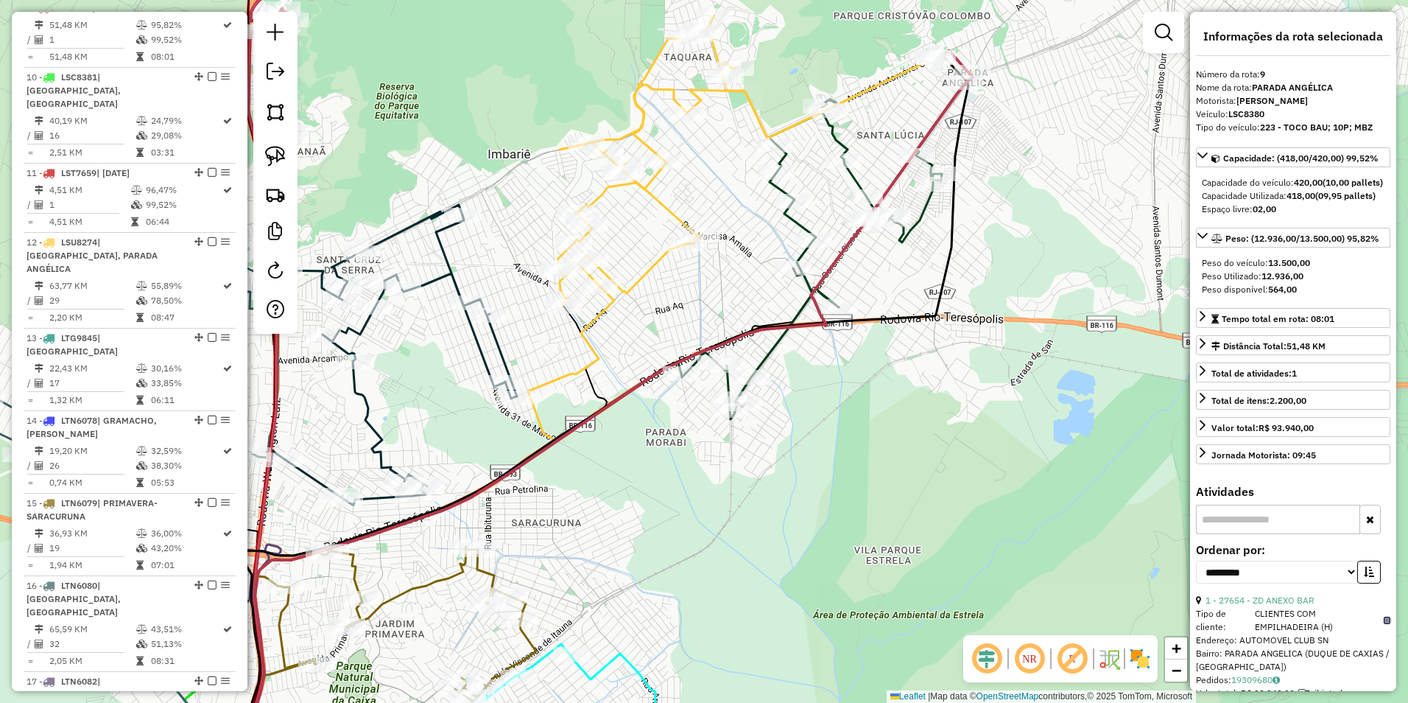
click at [663, 208] on icon at bounding box center [765, 160] width 415 height 290
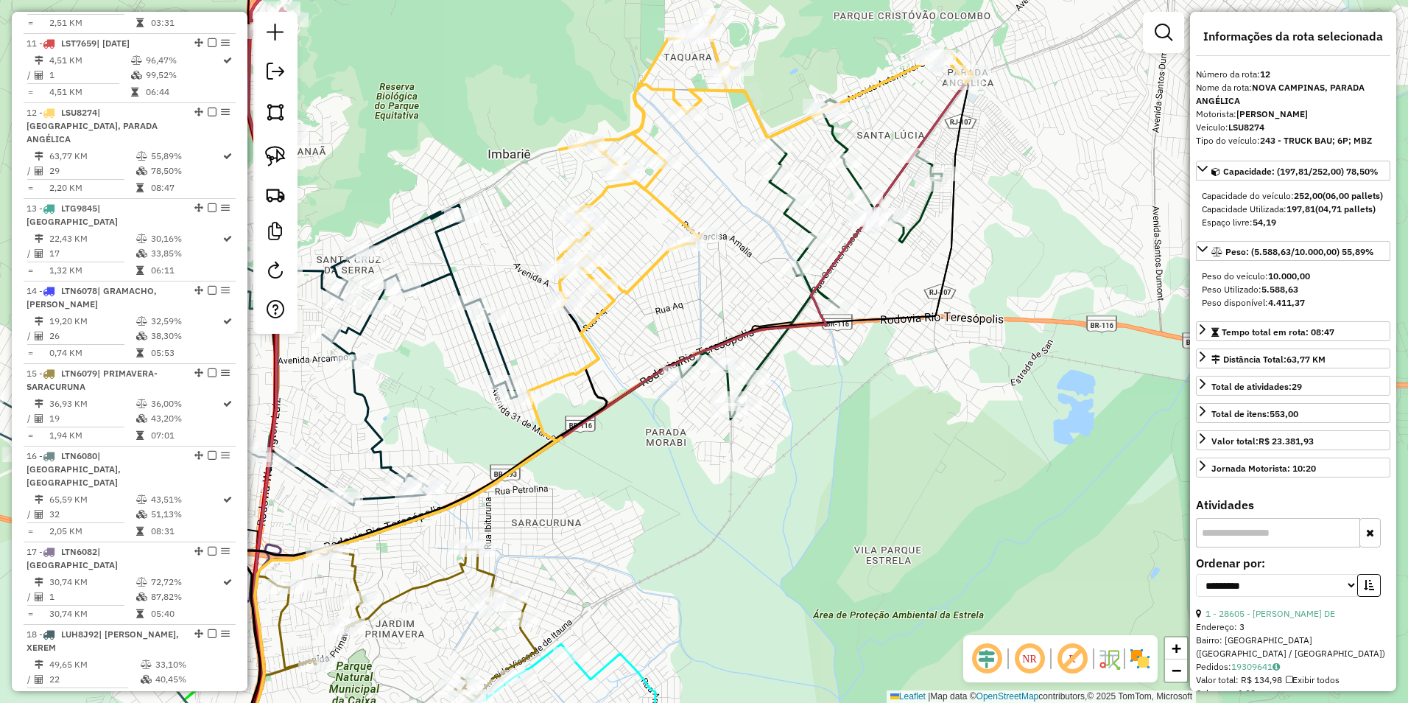
scroll to position [1417, 0]
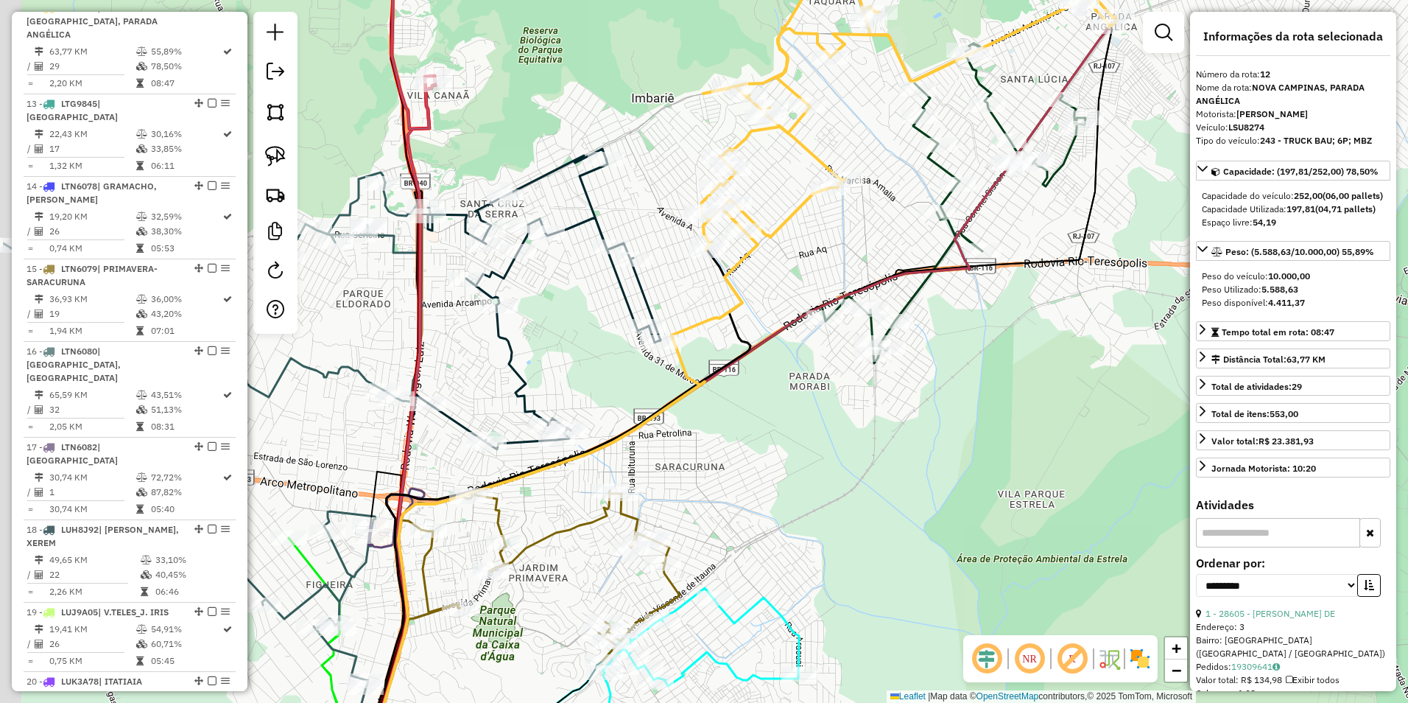
drag, startPoint x: 671, startPoint y: 441, endPoint x: 785, endPoint y: 403, distance: 120.4
click at [785, 403] on div "Janela de atendimento Grade de atendimento Capacidade Transportadoras Veículos …" at bounding box center [704, 351] width 1408 height 703
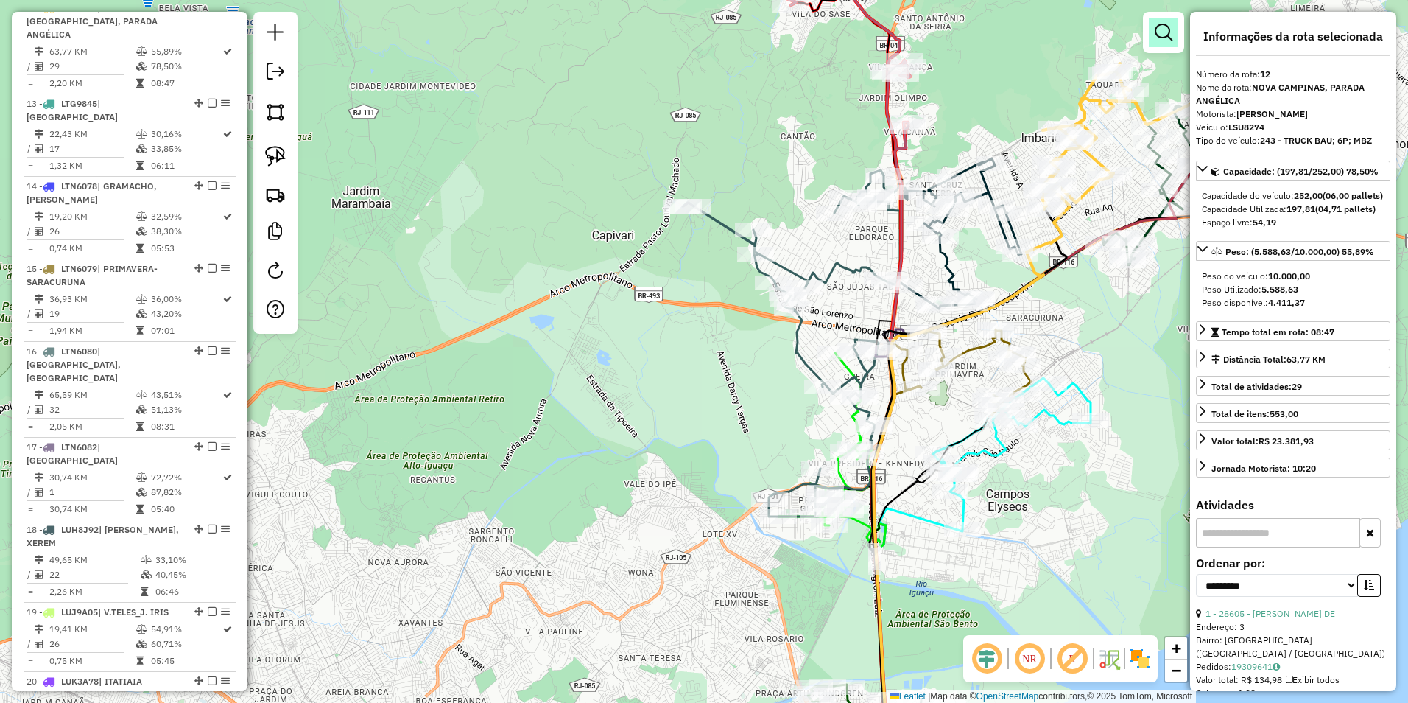
click at [1158, 27] on em at bounding box center [1164, 33] width 18 height 18
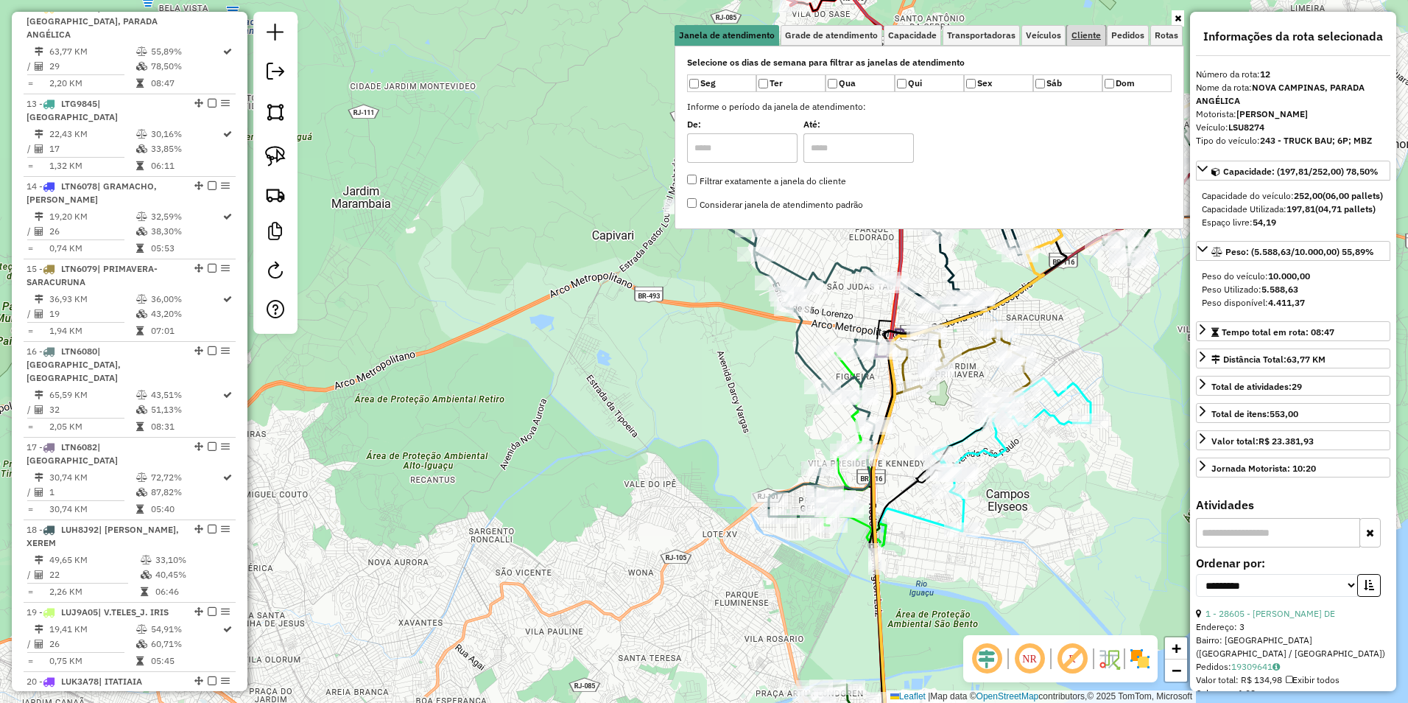
click at [1087, 37] on span "Cliente" at bounding box center [1086, 35] width 29 height 9
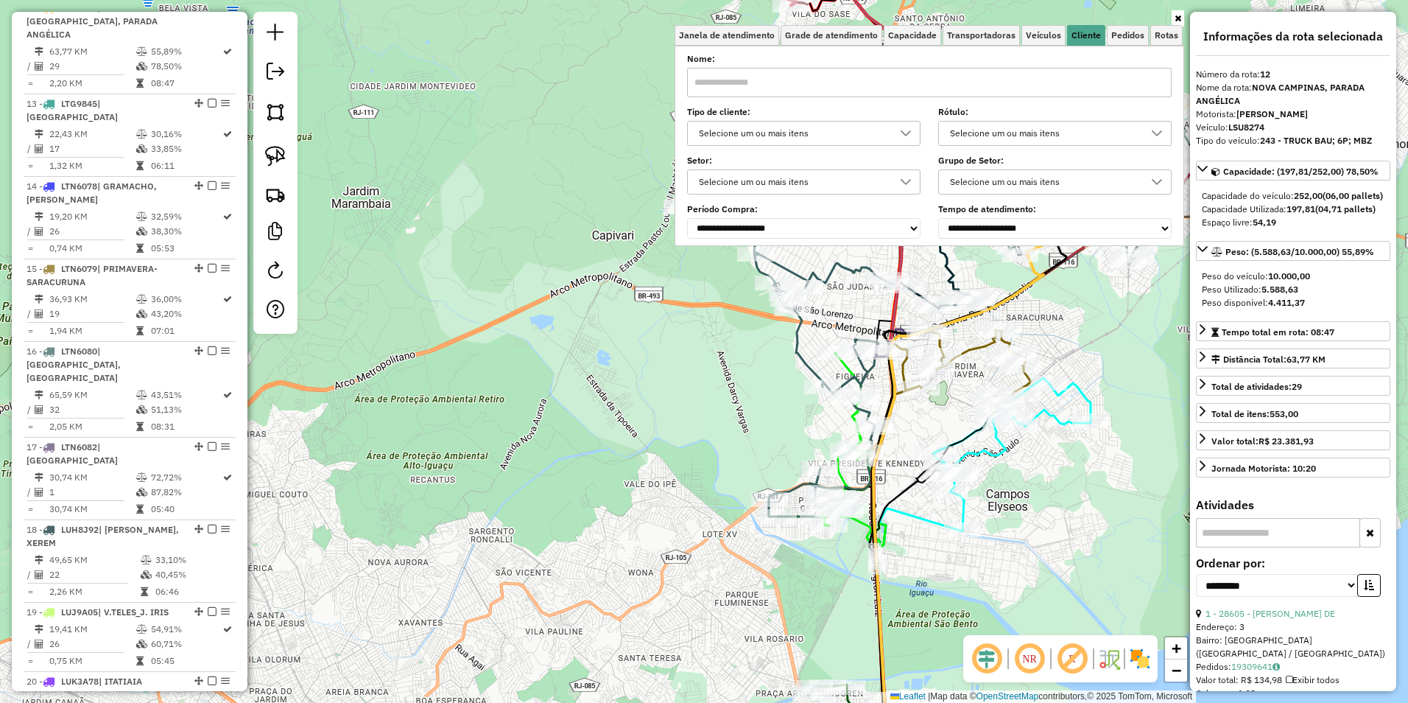
click at [772, 137] on div "Selecione um ou mais itens" at bounding box center [793, 134] width 198 height 24
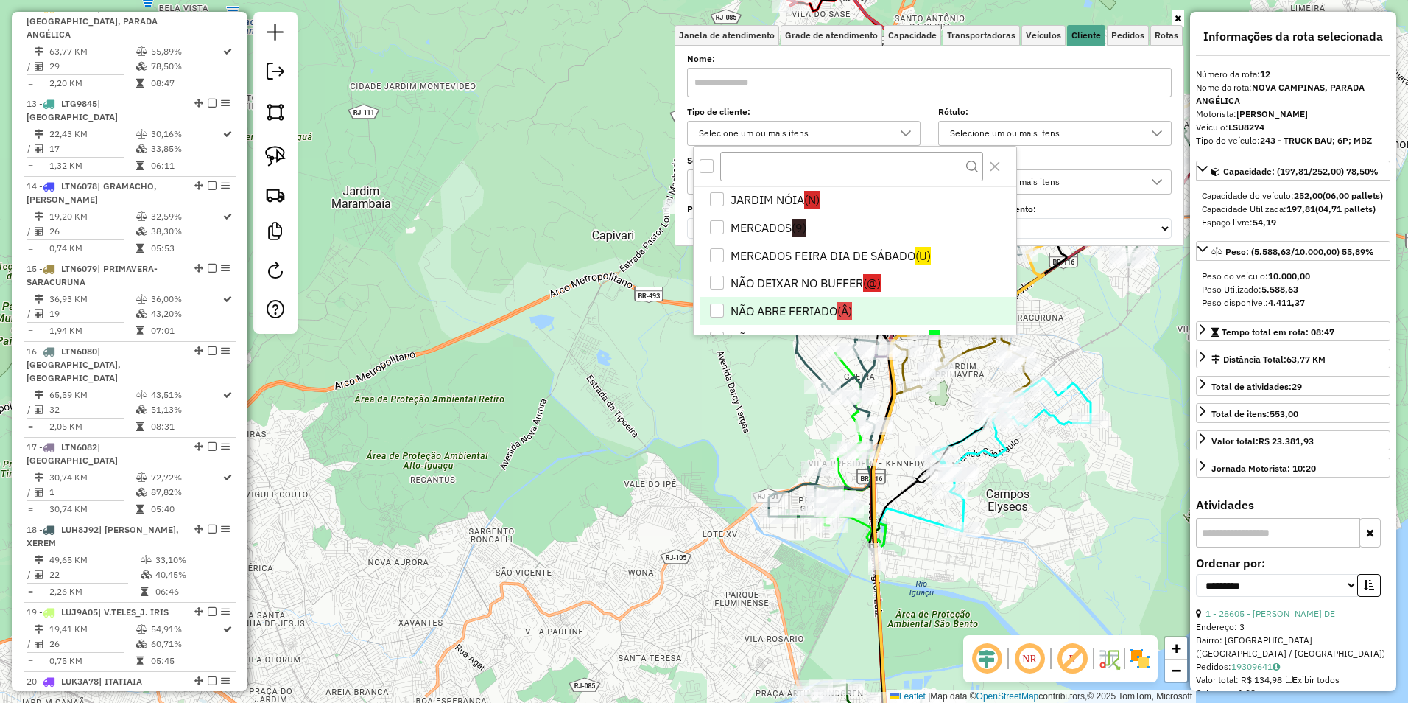
scroll to position [295, 0]
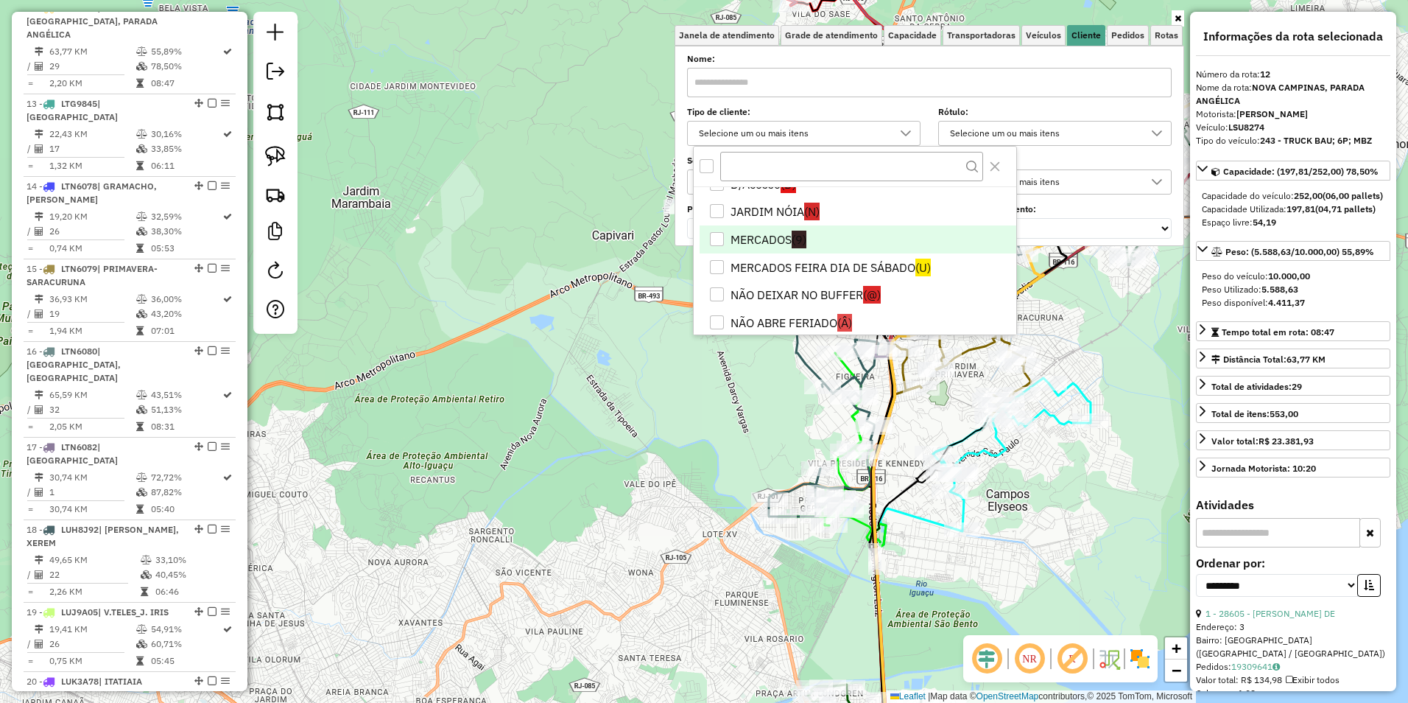
click at [785, 234] on li "MERCADOS (9)" at bounding box center [858, 239] width 317 height 28
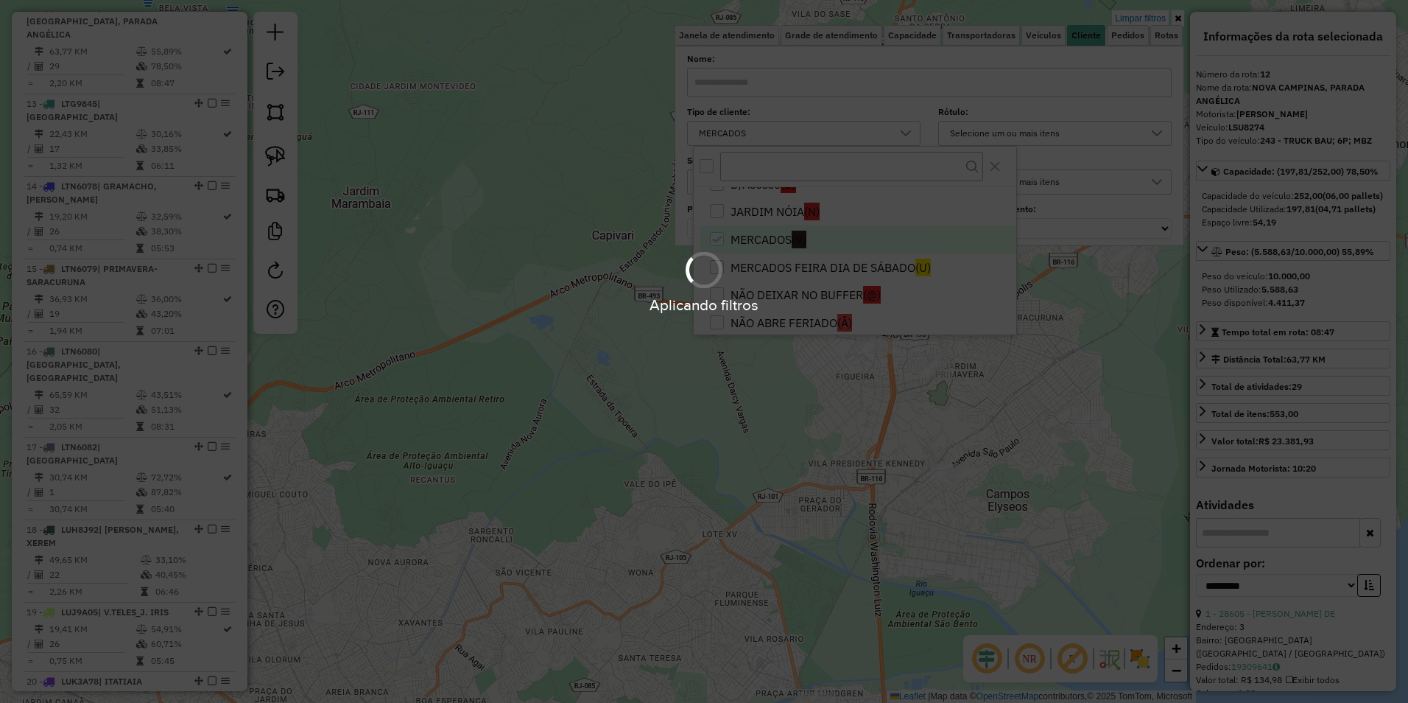
click at [787, 270] on div "Aplicando filtros" at bounding box center [704, 281] width 1408 height 70
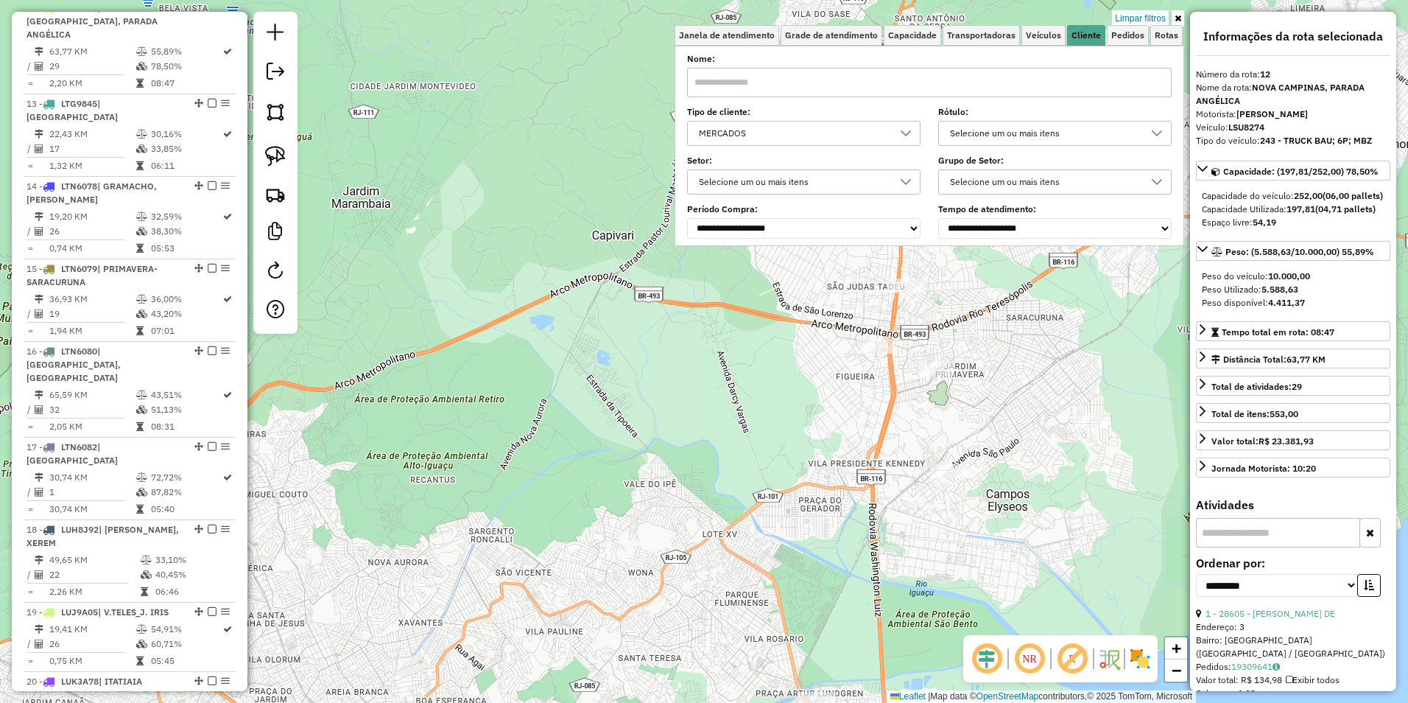
click at [793, 180] on div "Selecione um ou mais itens" at bounding box center [793, 182] width 198 height 24
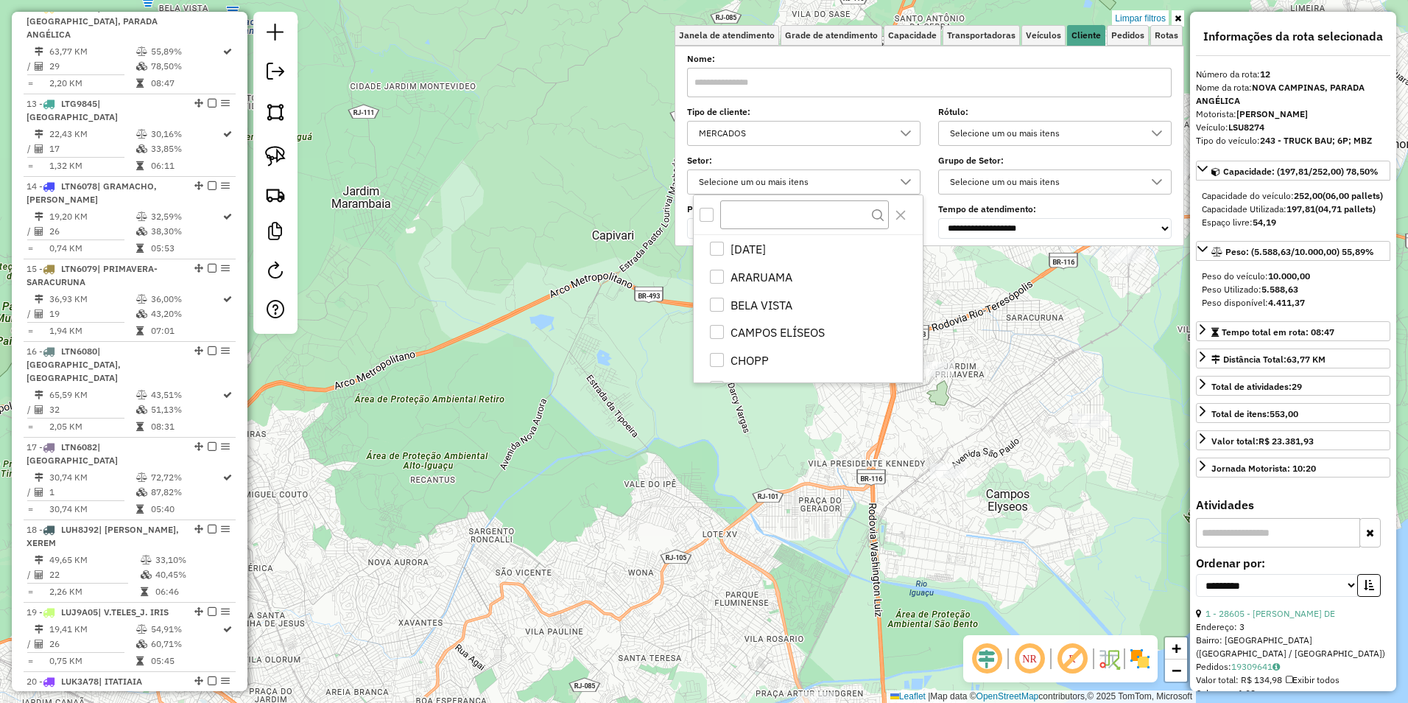
click at [783, 134] on div "MERCADOS" at bounding box center [793, 134] width 198 height 24
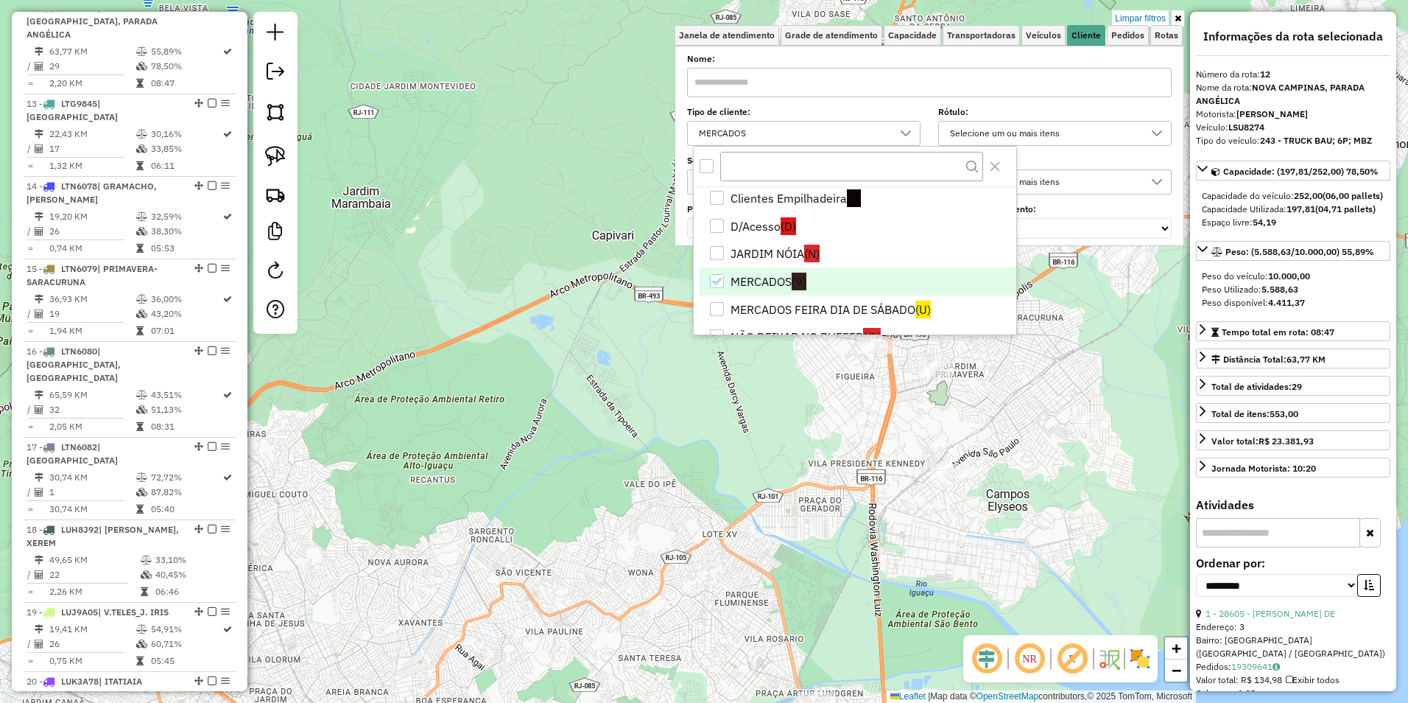
scroll to position [287, 0]
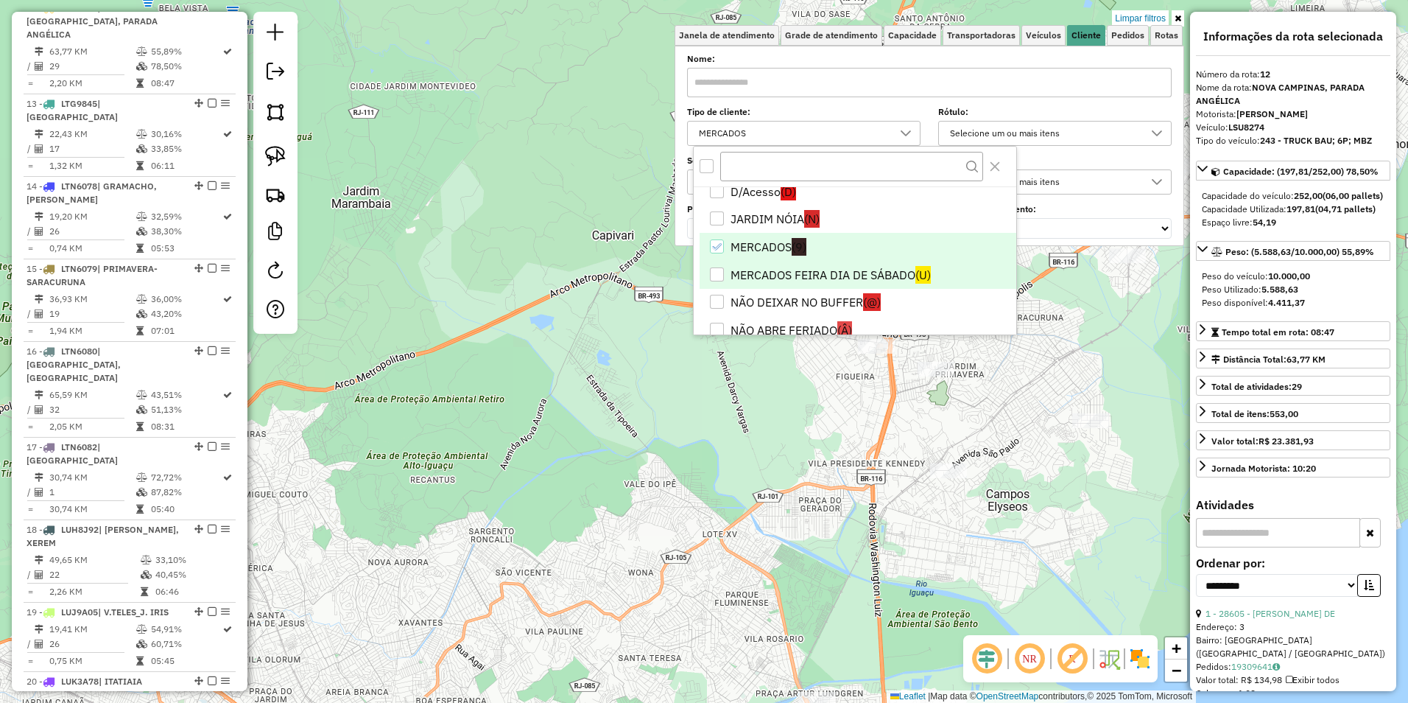
click at [787, 276] on li "MERCADOS FEIRA DIA DE SÁBADO (U)" at bounding box center [858, 275] width 317 height 28
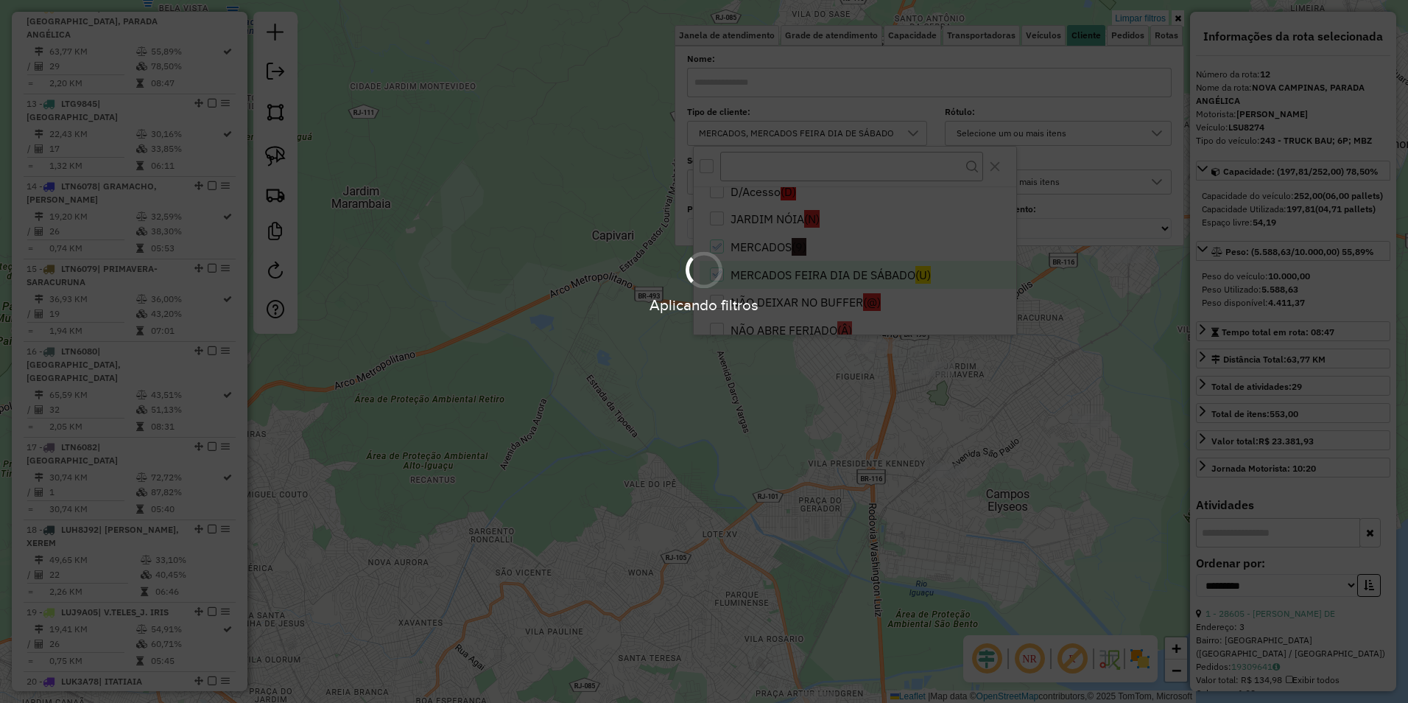
click at [824, 445] on div "Aplicando filtros" at bounding box center [704, 351] width 1408 height 703
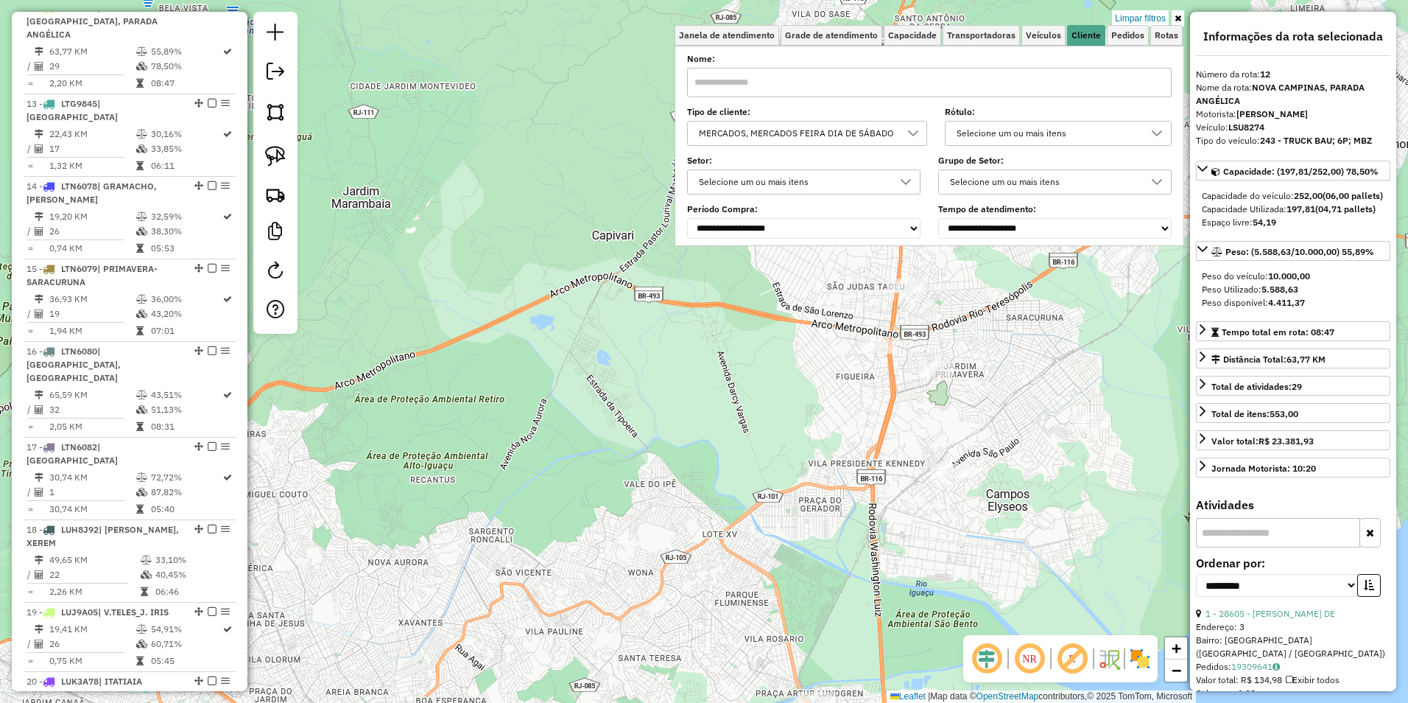
click at [733, 382] on div "Limpar filtros Janela de atendimento Grade de atendimento Capacidade Transporta…" at bounding box center [704, 351] width 1408 height 703
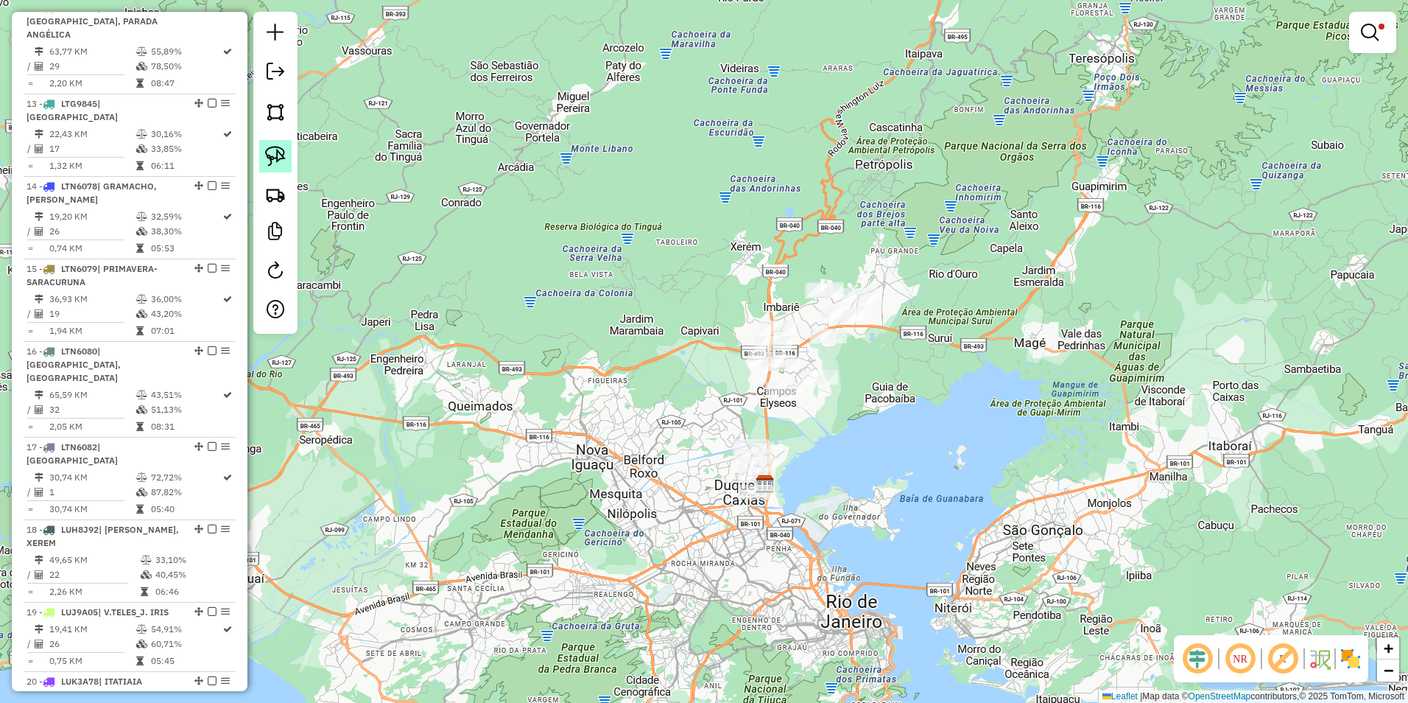
click at [276, 154] on img at bounding box center [275, 156] width 21 height 21
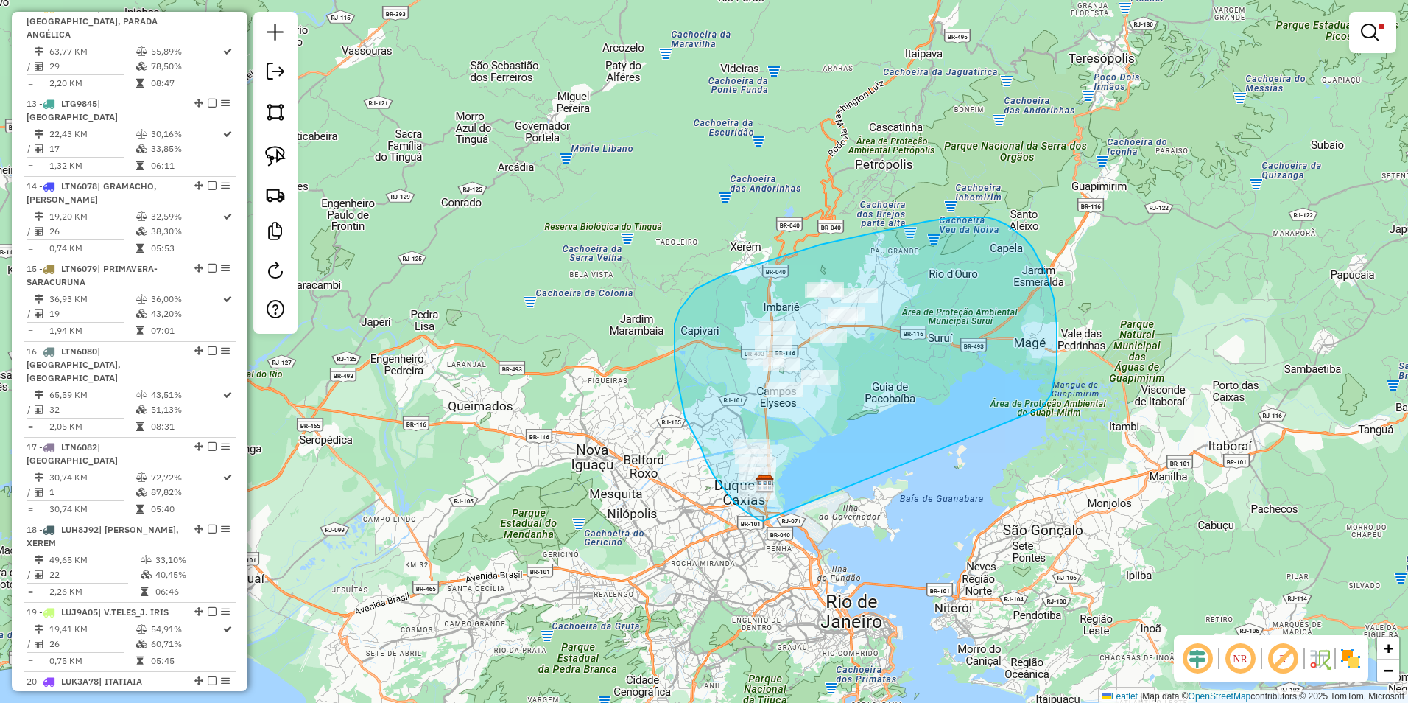
drag, startPoint x: 756, startPoint y: 517, endPoint x: 1042, endPoint y: 408, distance: 305.9
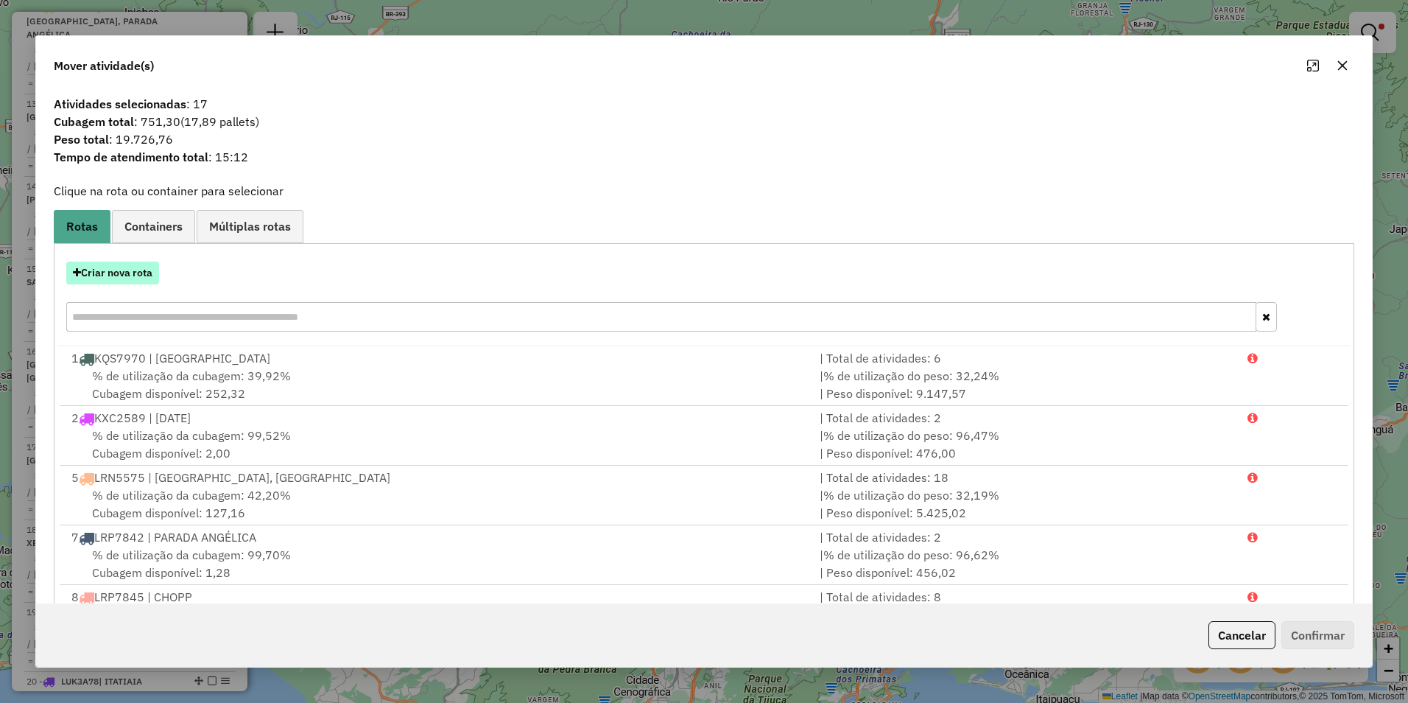
click at [90, 278] on button "Criar nova rota" at bounding box center [112, 273] width 93 height 23
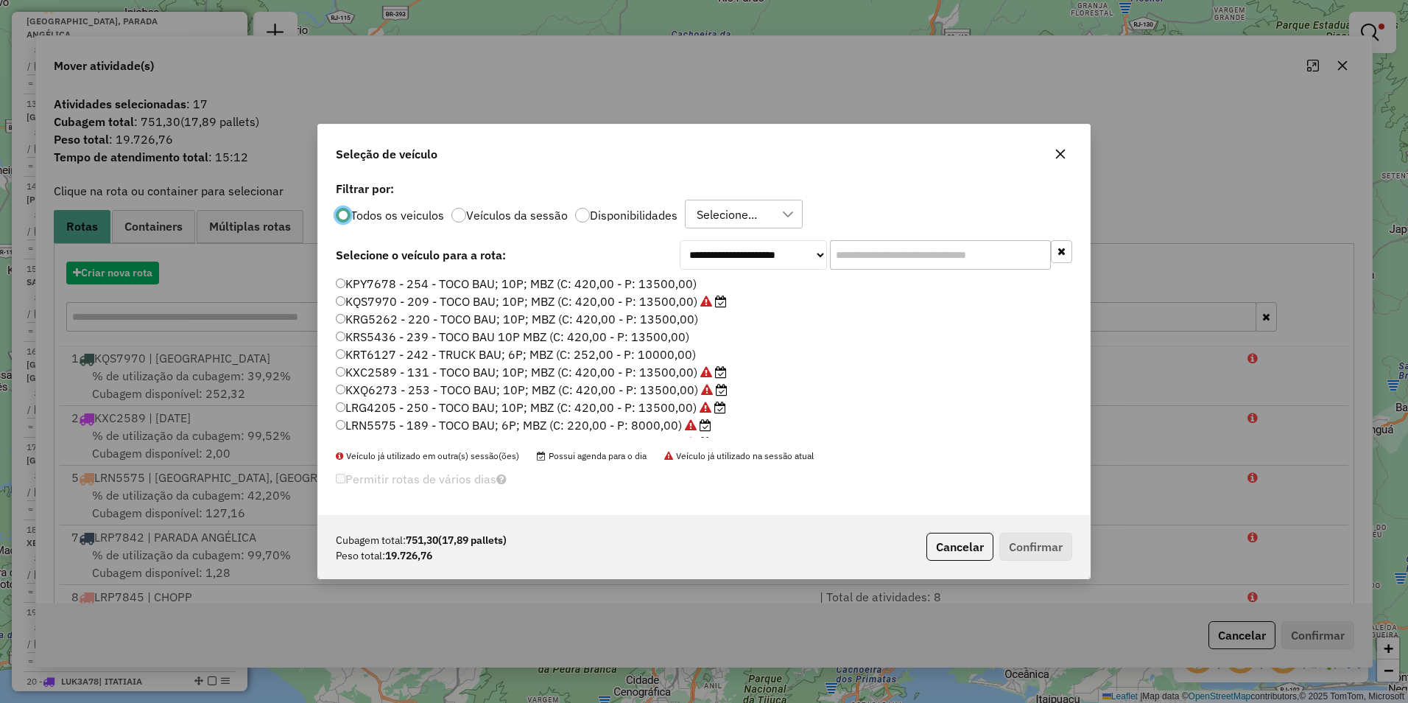
scroll to position [8, 4]
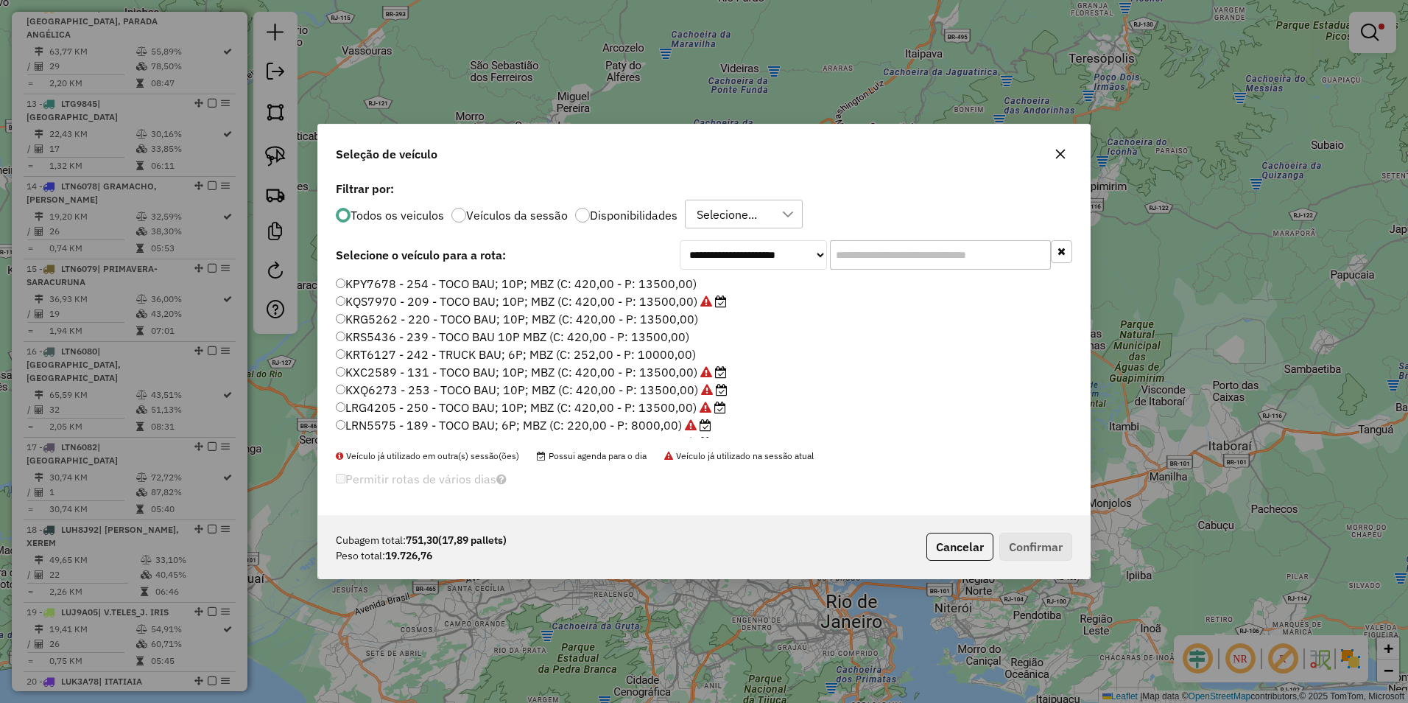
click at [645, 220] on label "Disponibilidades" at bounding box center [634, 215] width 88 height 12
click at [749, 259] on select "**********" at bounding box center [753, 254] width 147 height 29
select select "********"
click at [680, 269] on select "**********" at bounding box center [753, 254] width 147 height 29
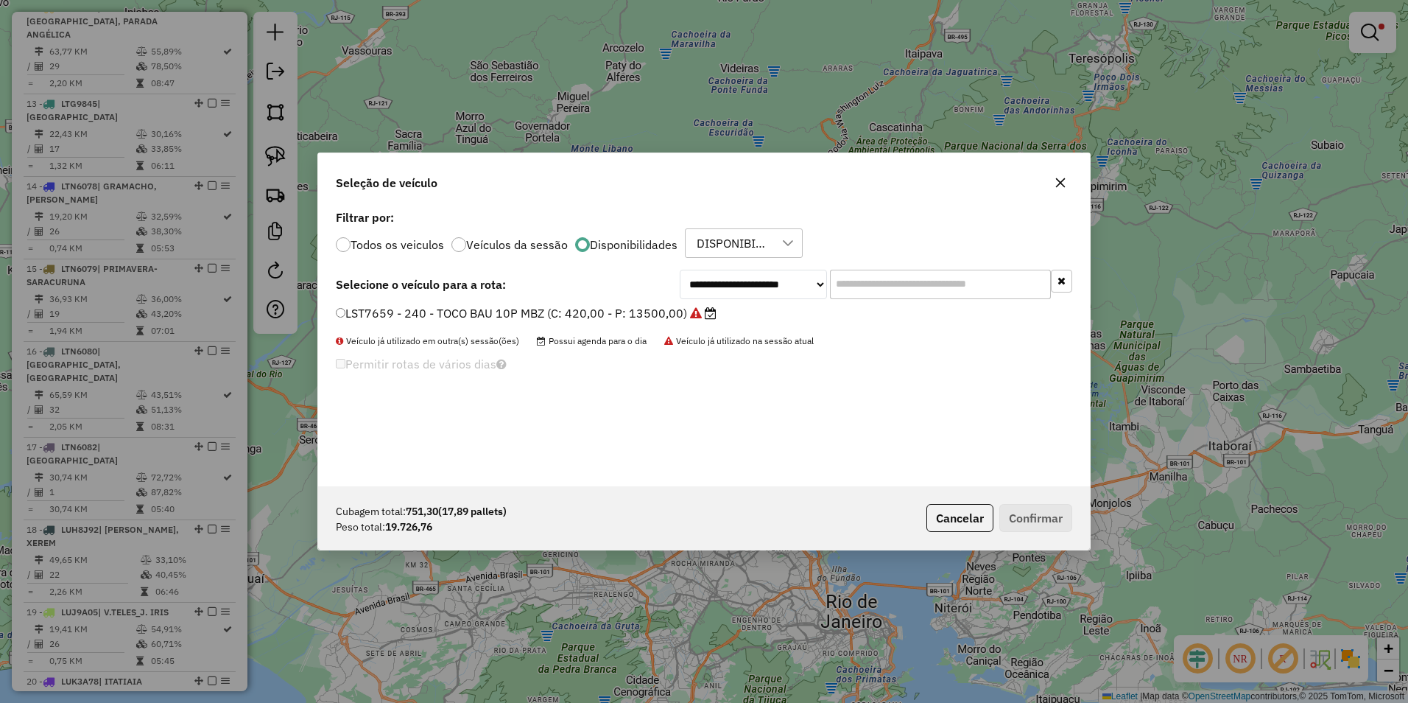
click at [678, 317] on label "LST7659 - 240 - TOCO BAU 10P MBZ (C: 420,00 - P: 13500,00)" at bounding box center [526, 313] width 381 height 18
click at [1040, 521] on button "Confirmar" at bounding box center [1036, 518] width 73 height 28
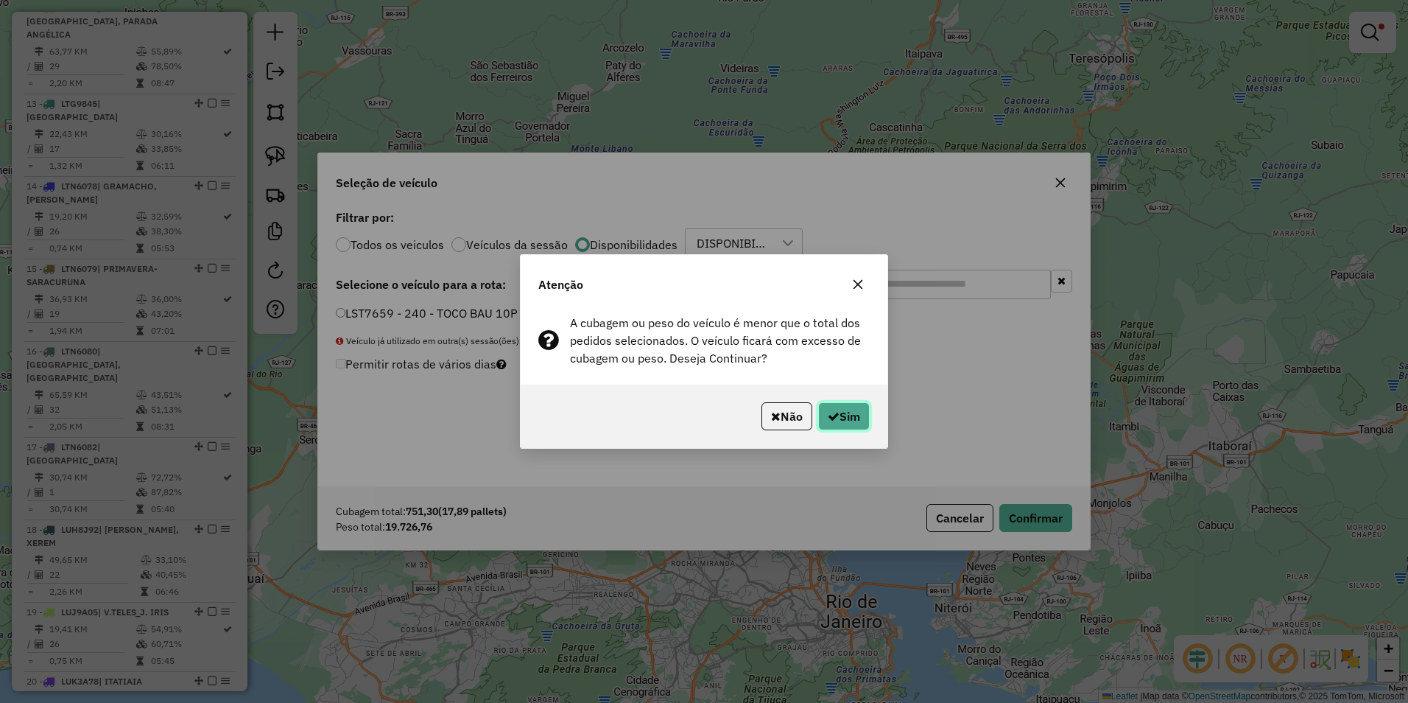
click at [839, 418] on button "Sim" at bounding box center [844, 416] width 52 height 28
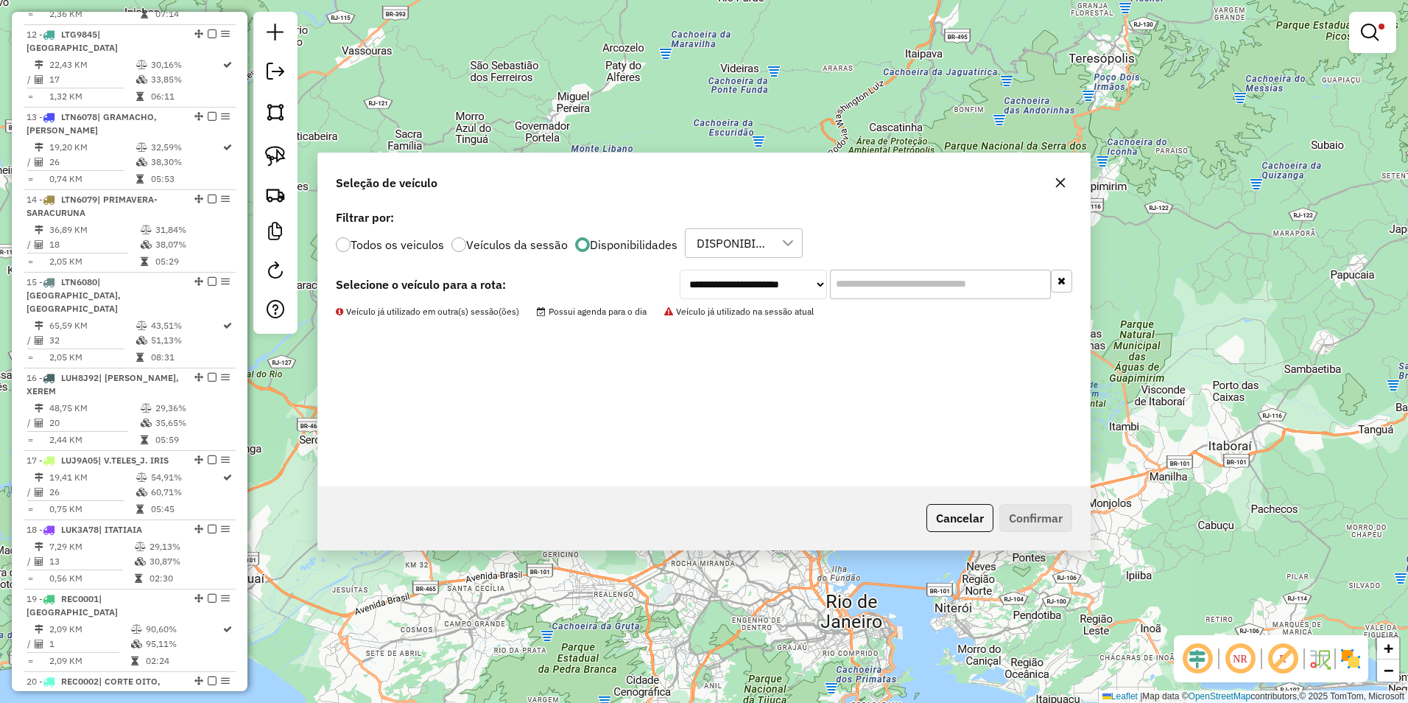
scroll to position [1196, 0]
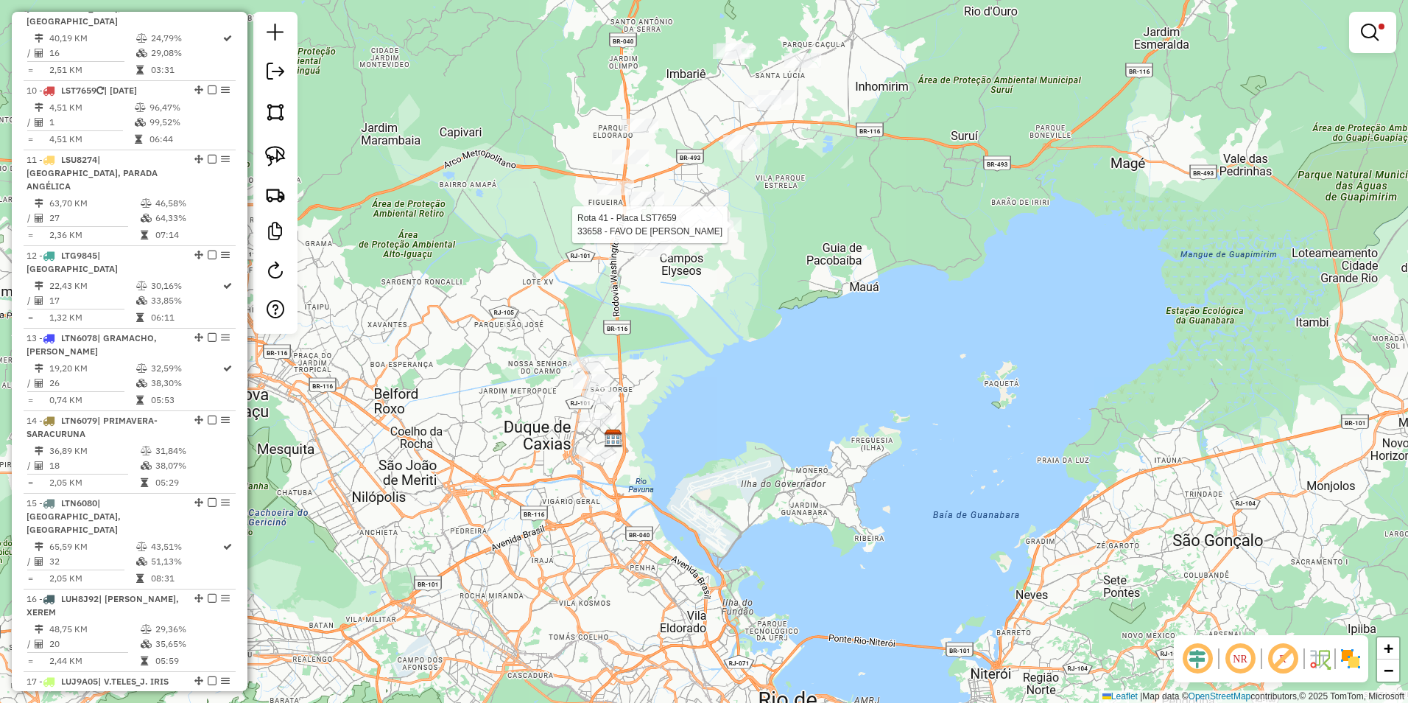
select select "**********"
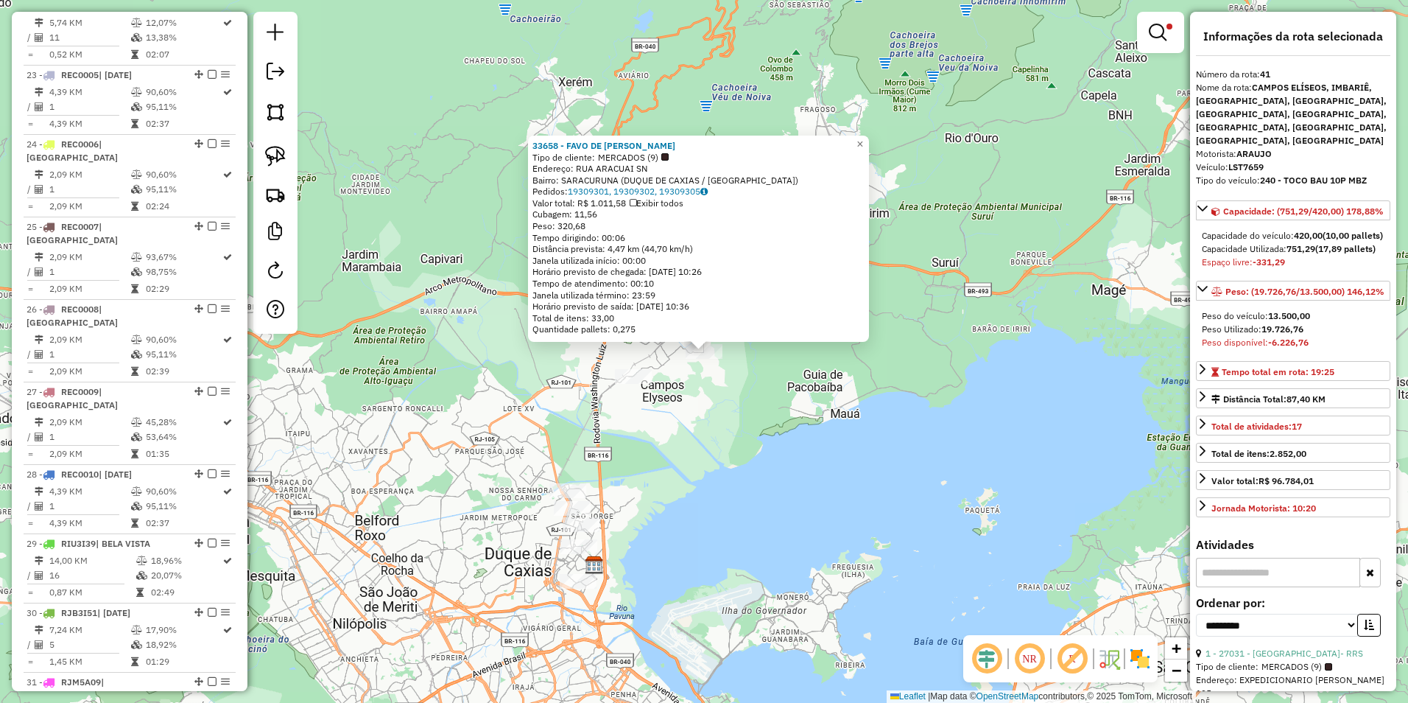
scroll to position [3320, 0]
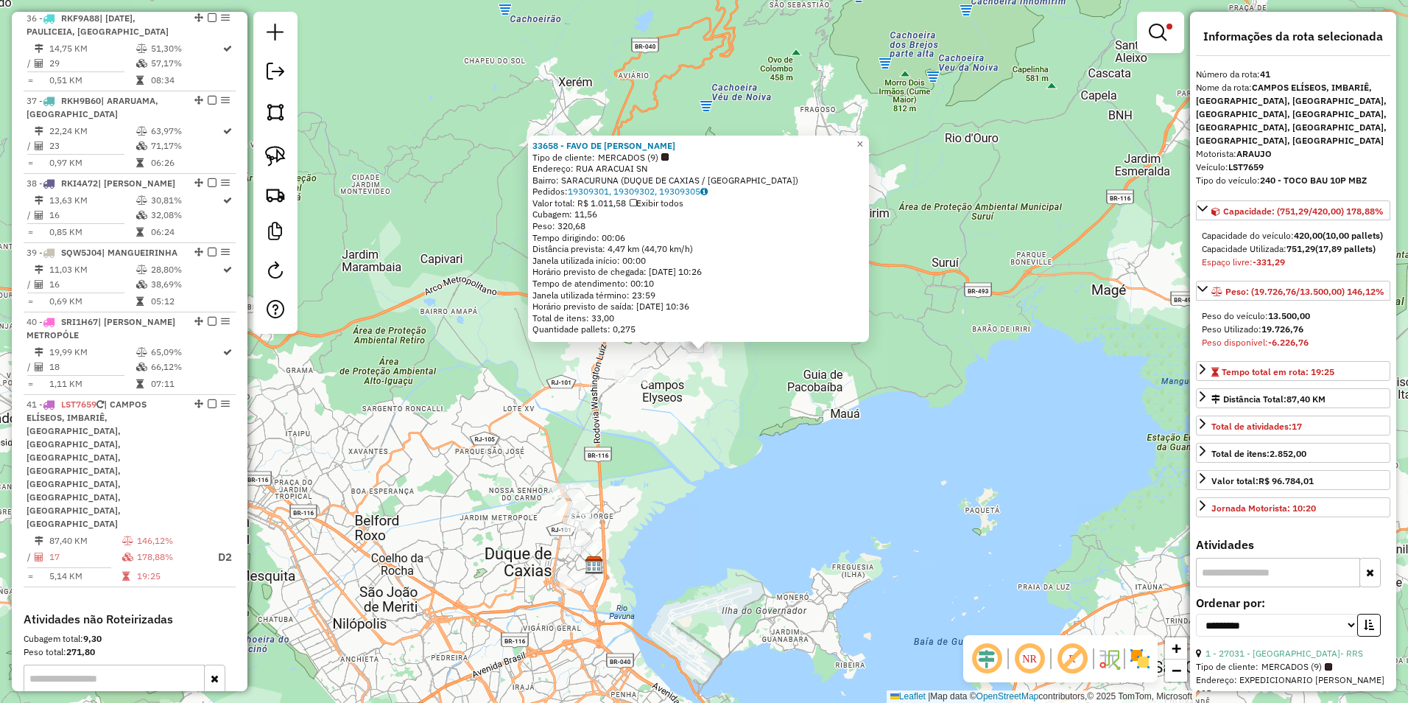
drag, startPoint x: 734, startPoint y: 233, endPoint x: 670, endPoint y: 385, distance: 165.4
click at [631, 408] on div "33658 - FAVO DE [PERSON_NAME] Tipo de cliente: MERCADOS (9) Endereço: RUA ARACU…" at bounding box center [704, 351] width 1408 height 703
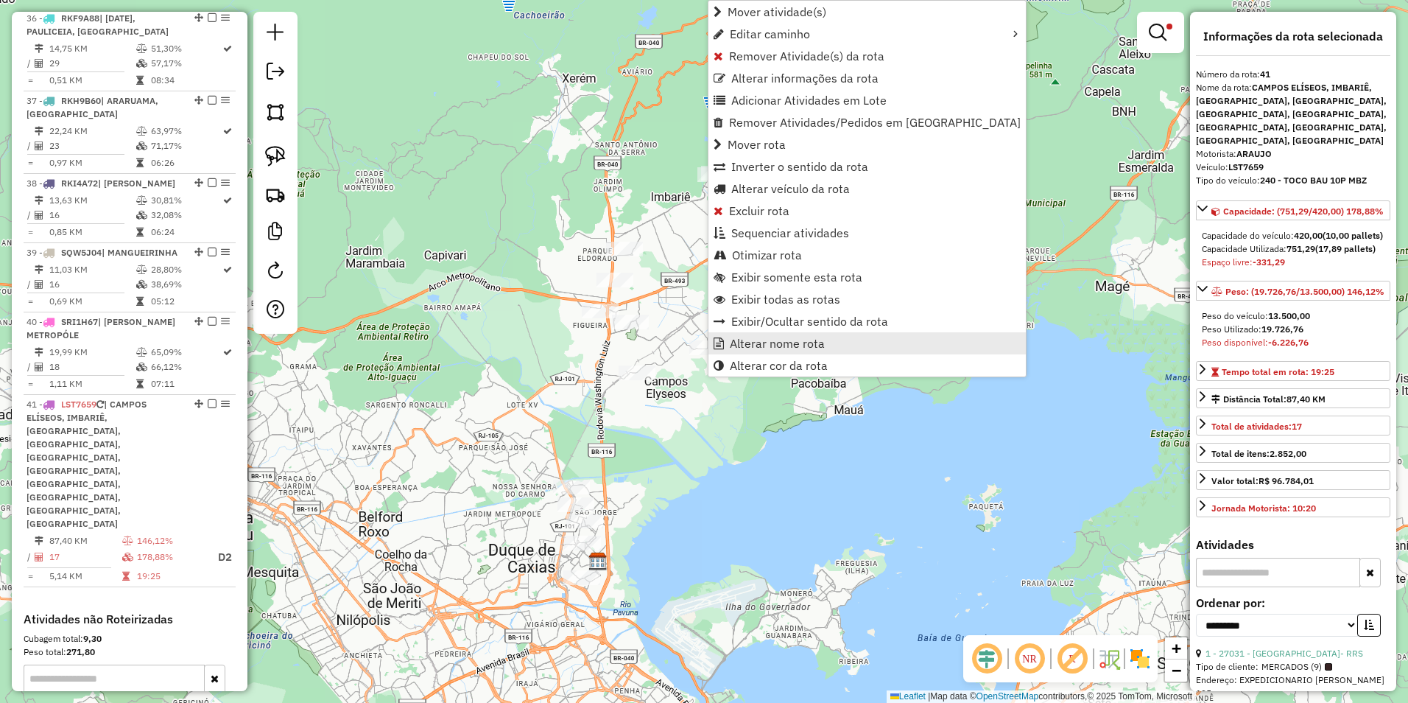
click at [772, 343] on span "Alterar nome rota" at bounding box center [777, 343] width 95 height 12
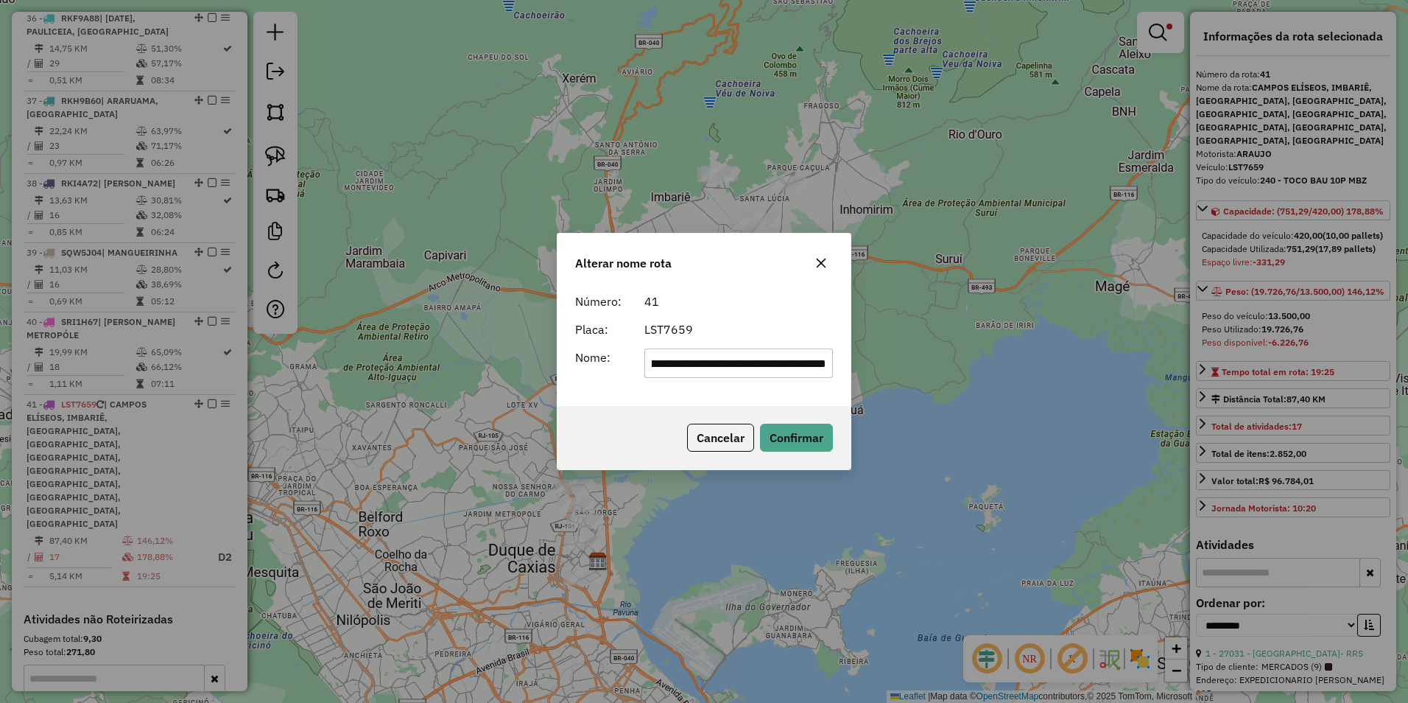
scroll to position [0, 0]
drag, startPoint x: 827, startPoint y: 362, endPoint x: 239, endPoint y: 387, distance: 588.4
click at [239, 387] on div "**********" at bounding box center [704, 351] width 1408 height 703
type input "*"
type input "********"
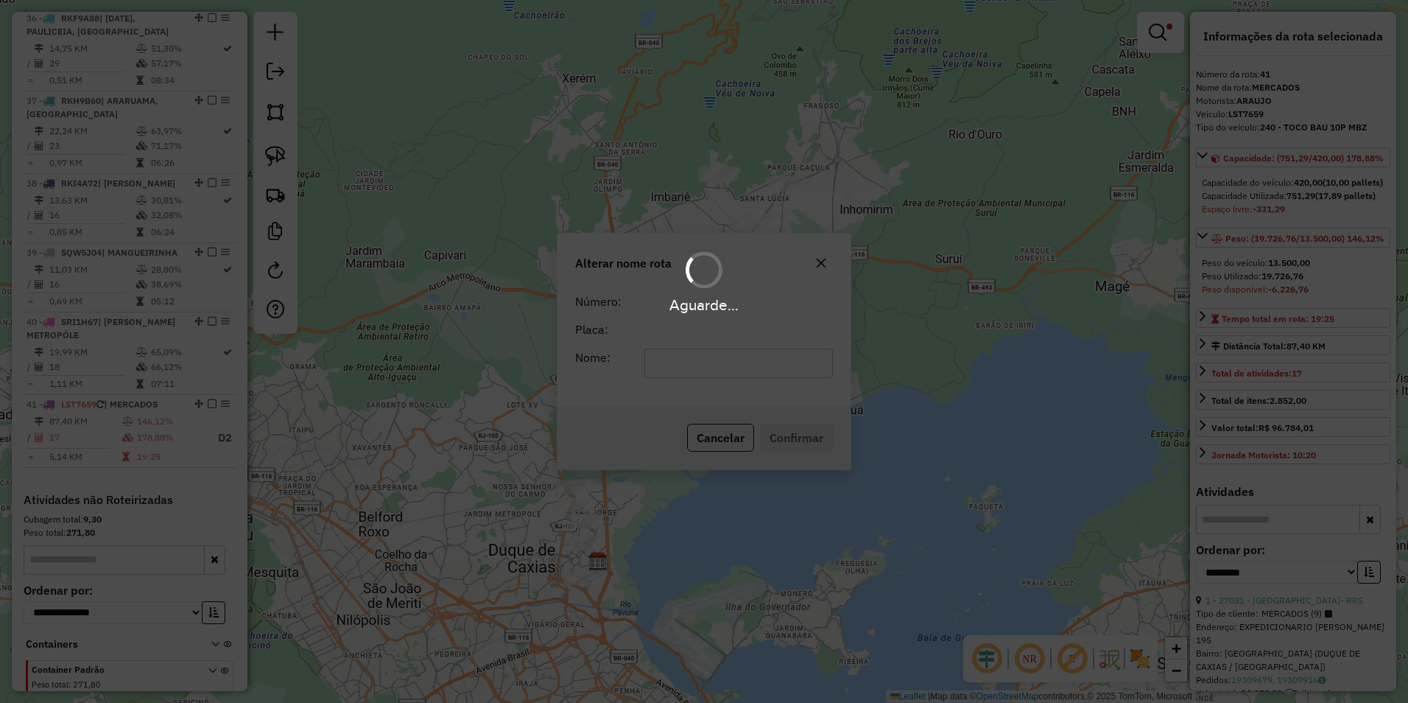
scroll to position [3241, 0]
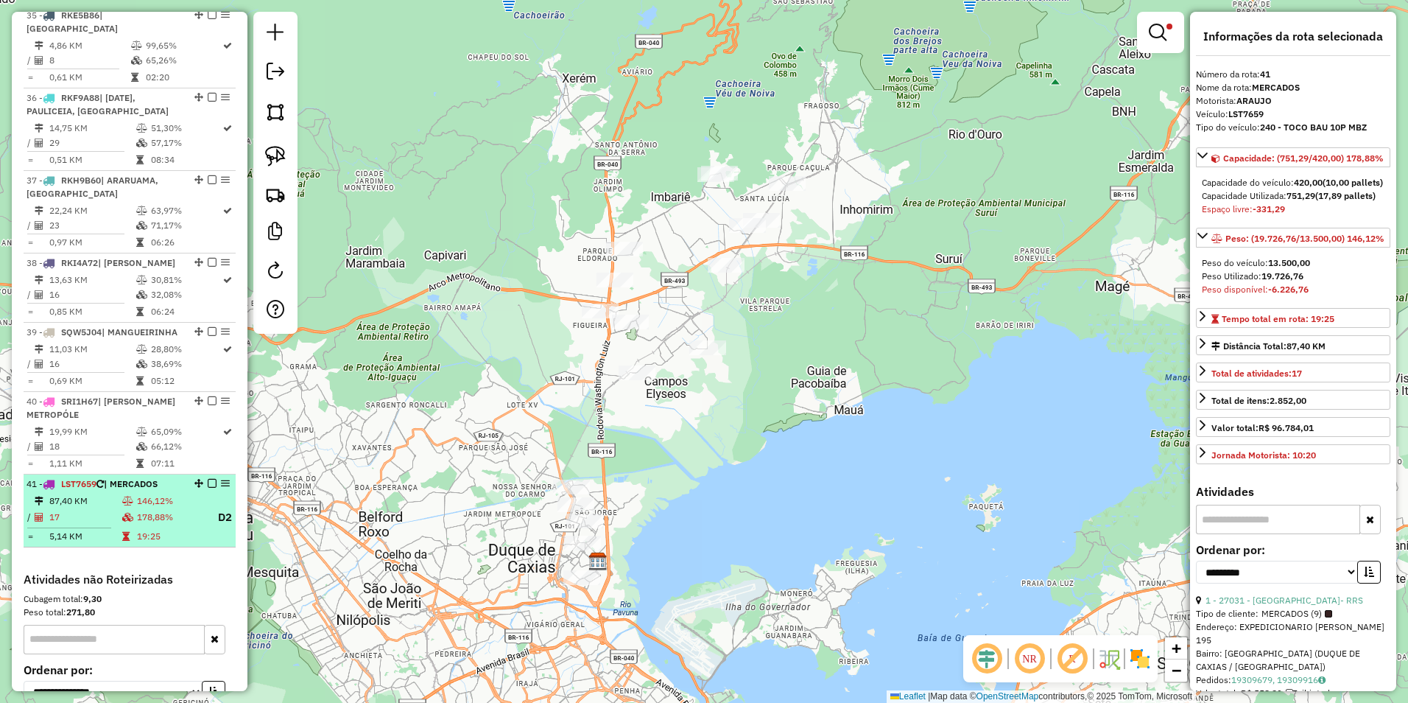
click at [208, 479] on em at bounding box center [212, 483] width 9 height 9
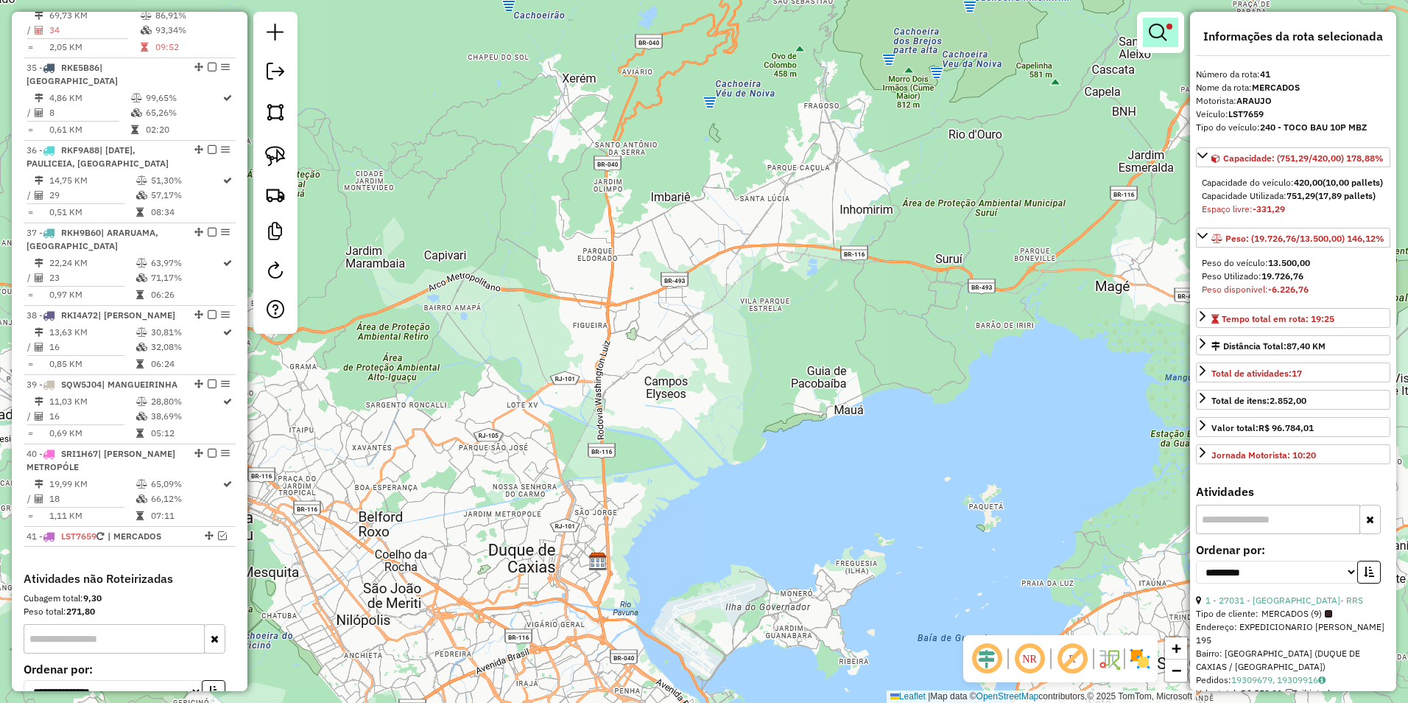
click at [1161, 27] on em at bounding box center [1158, 33] width 18 height 18
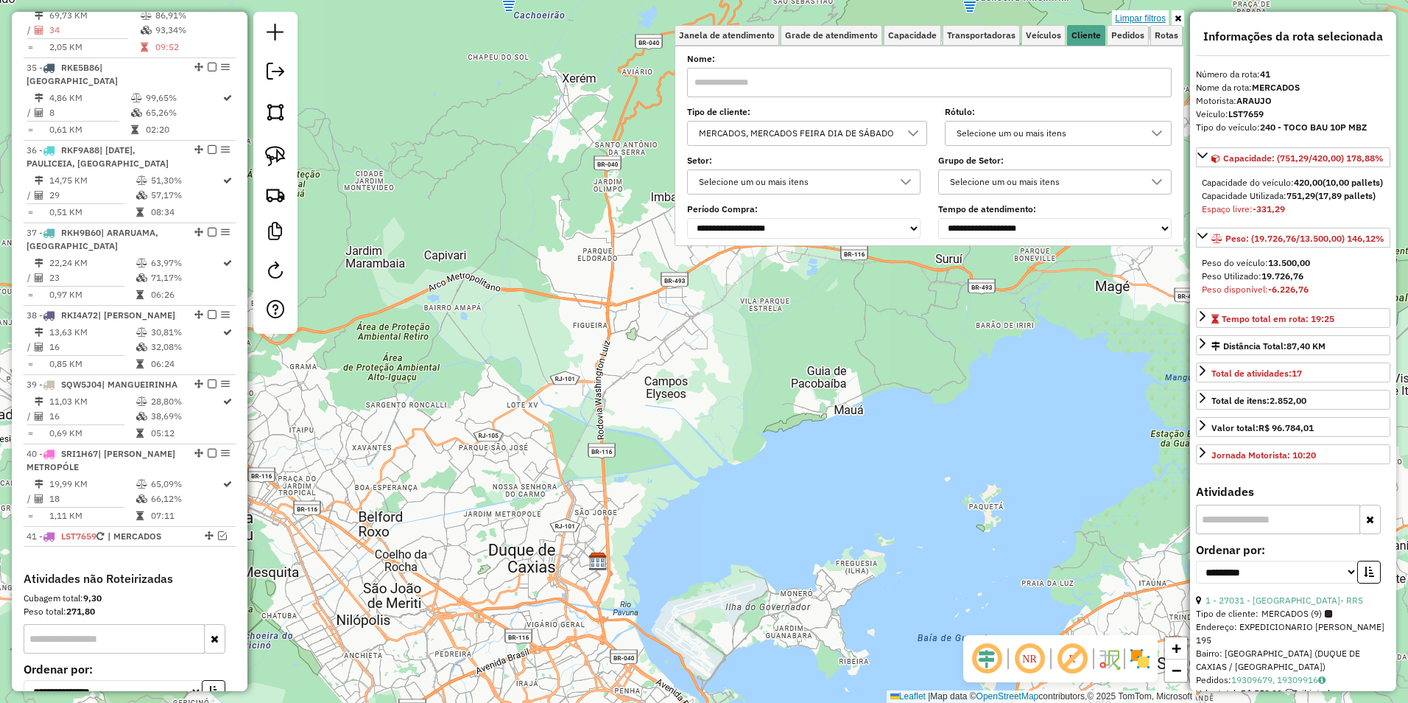
click at [1144, 20] on link "Limpar filtros" at bounding box center [1140, 18] width 57 height 16
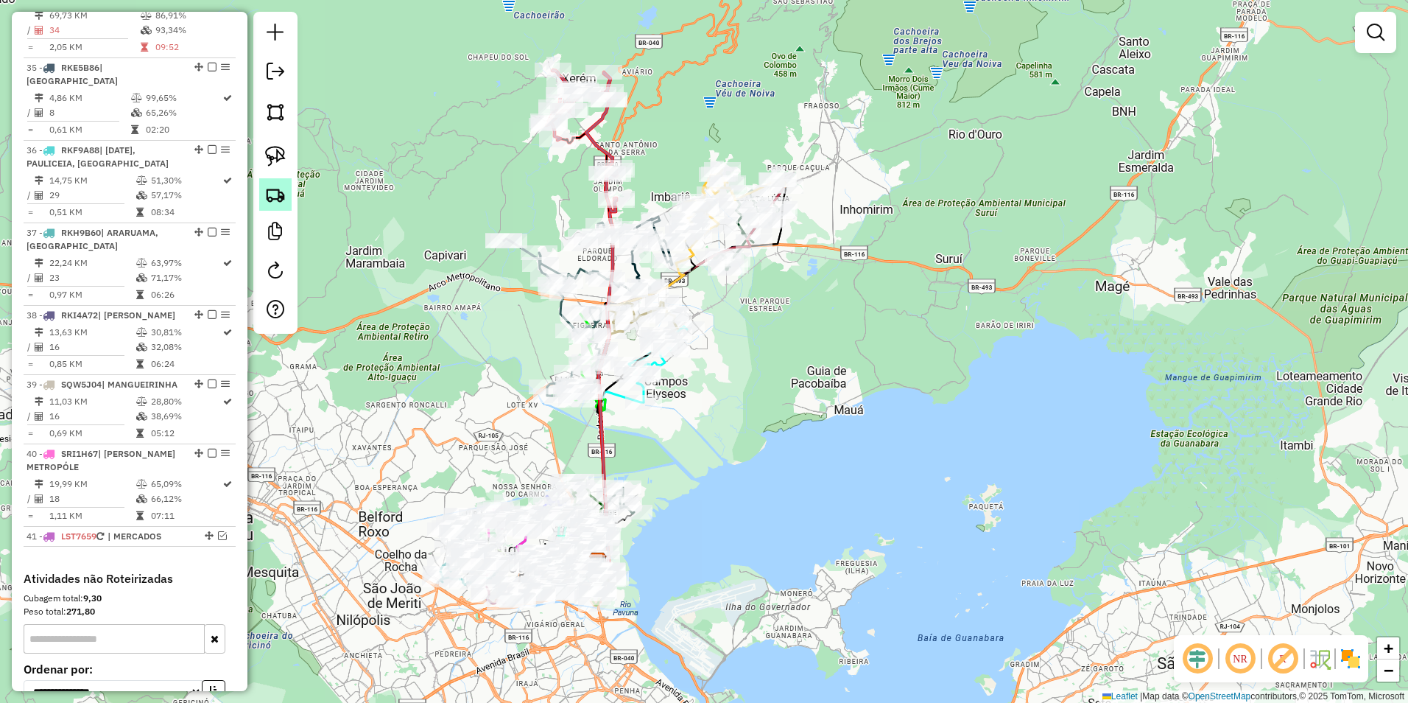
click at [274, 191] on img at bounding box center [275, 194] width 21 height 21
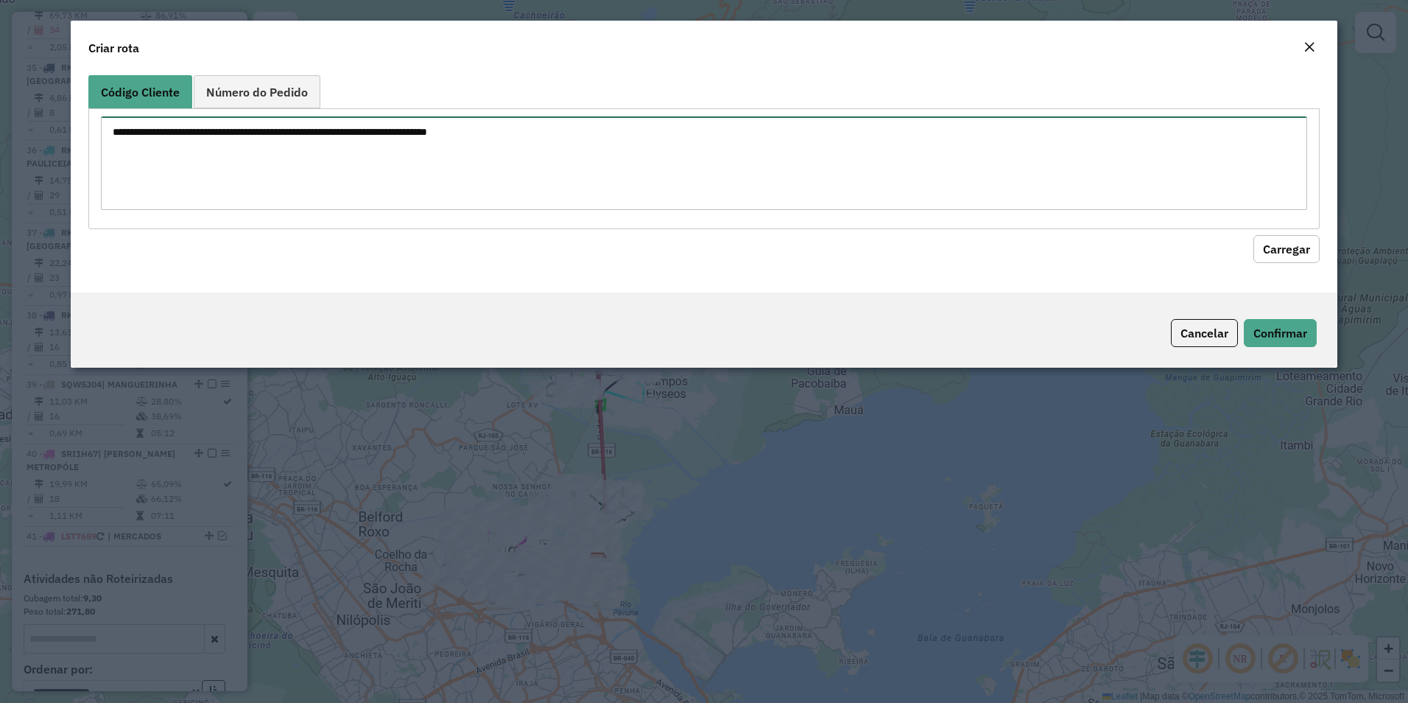
click at [184, 149] on textarea at bounding box center [704, 163] width 1207 height 94
paste textarea "***** ***** ***** ***** ***** ***** ***** ***** ***** ***** *****"
type textarea "***** ***** ***** ***** ***** ***** ***** ***** ***** ***** *****"
click at [1305, 237] on button "Carregar" at bounding box center [1287, 249] width 66 height 28
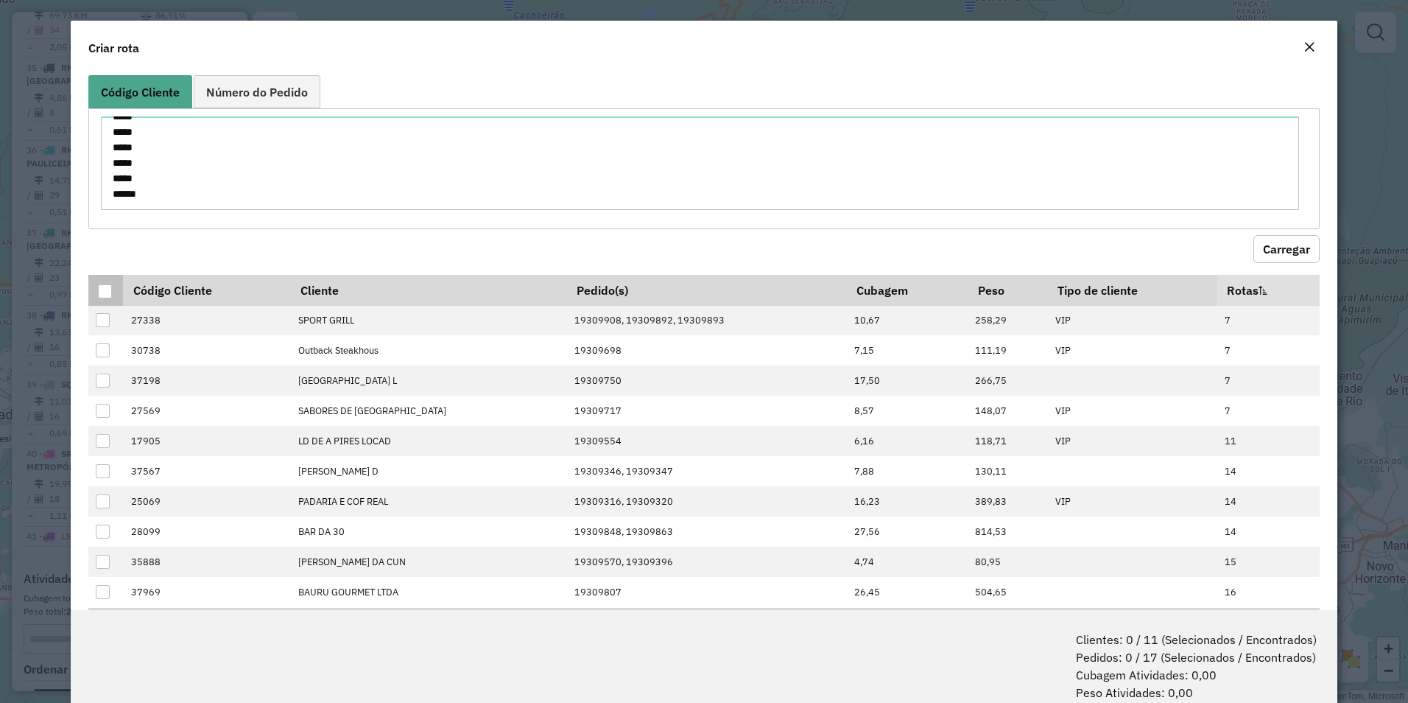
click at [99, 288] on div at bounding box center [105, 291] width 14 height 14
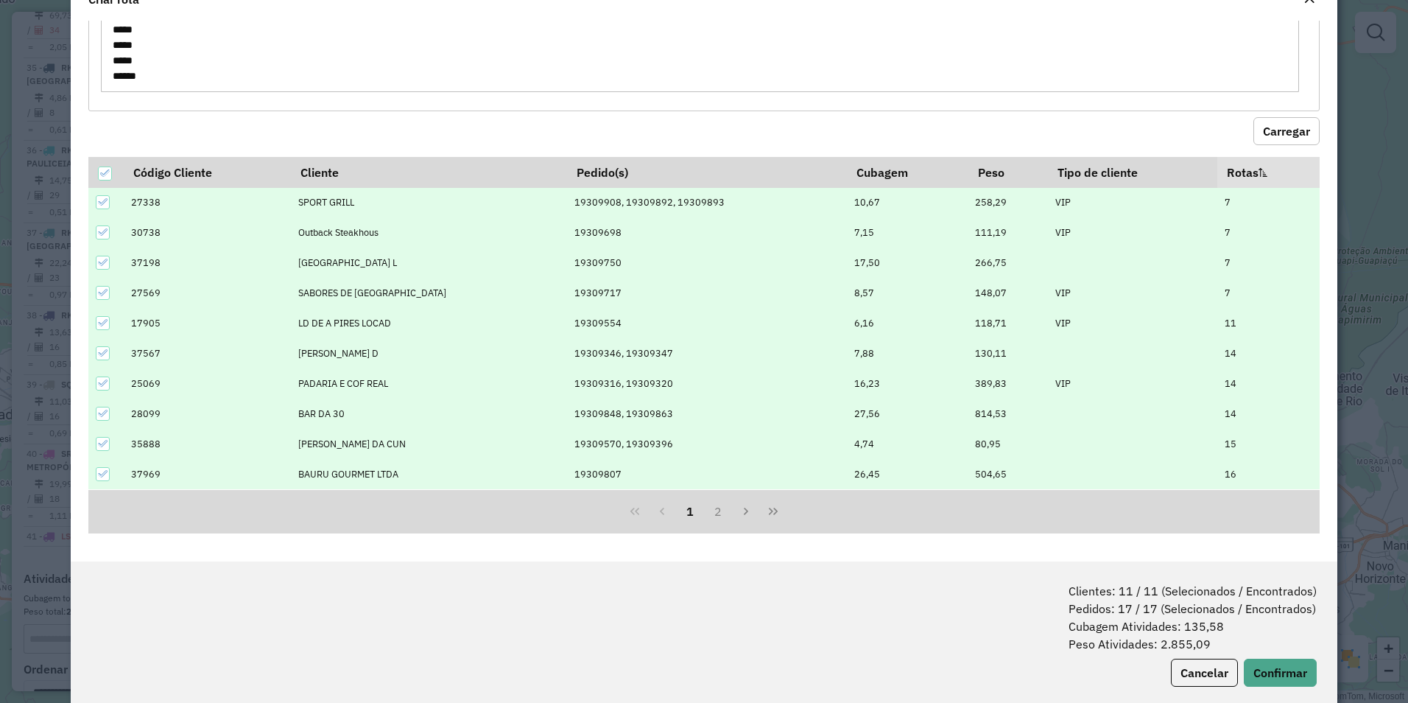
scroll to position [74, 0]
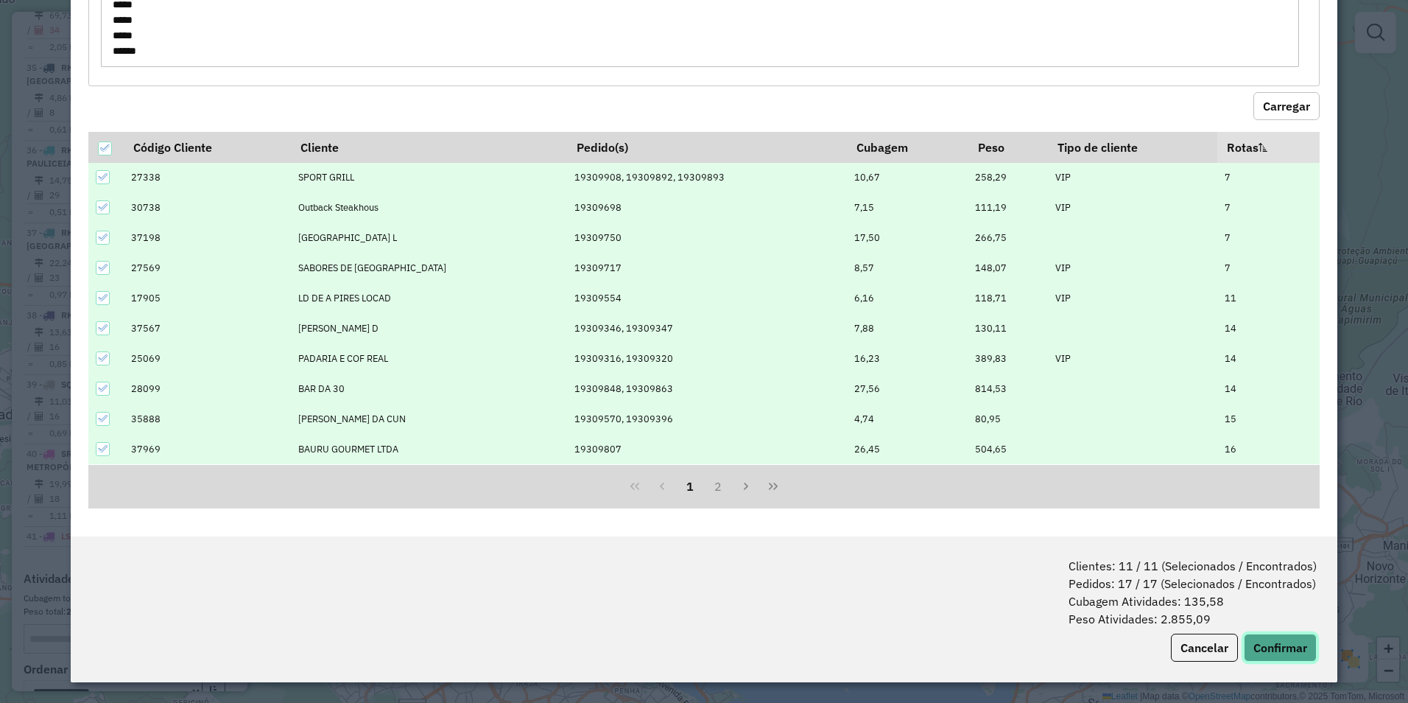
click at [1283, 648] on button "Confirmar" at bounding box center [1280, 648] width 73 height 28
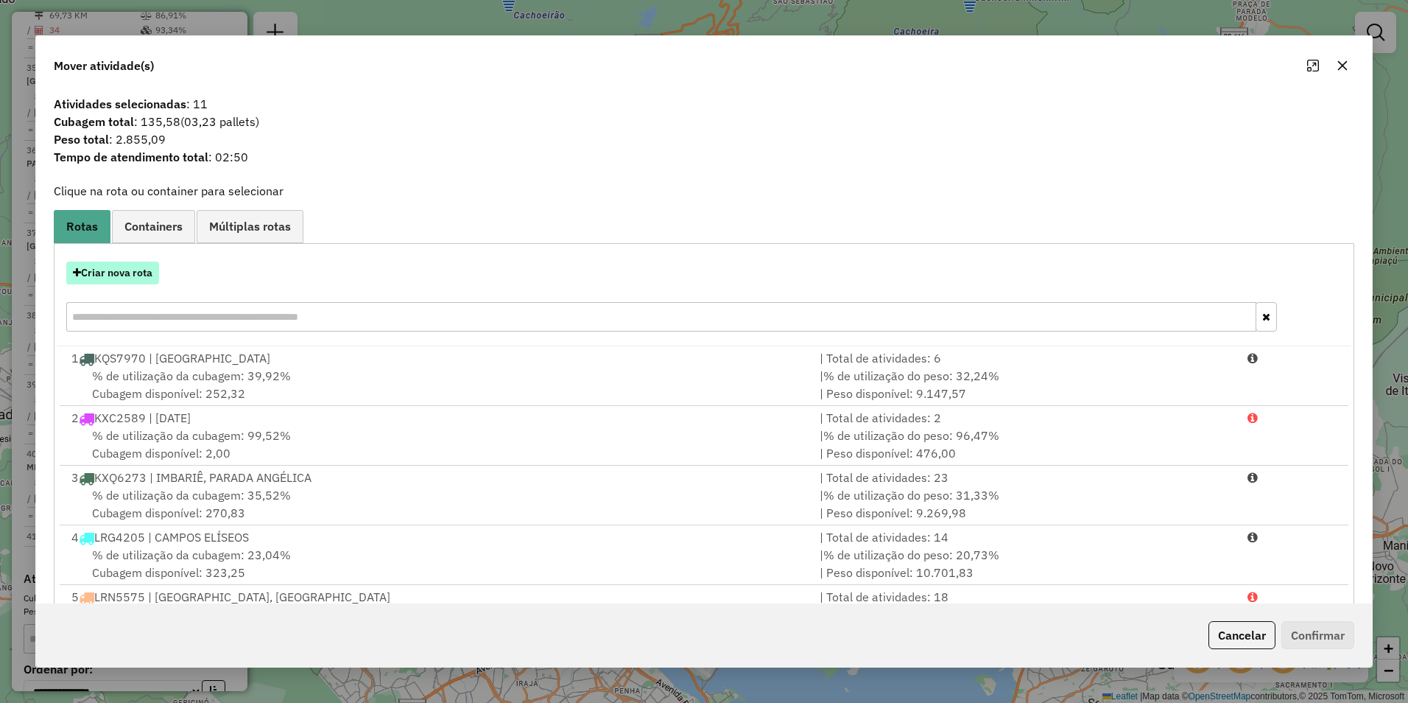
click at [134, 276] on button "Criar nova rota" at bounding box center [112, 273] width 93 height 23
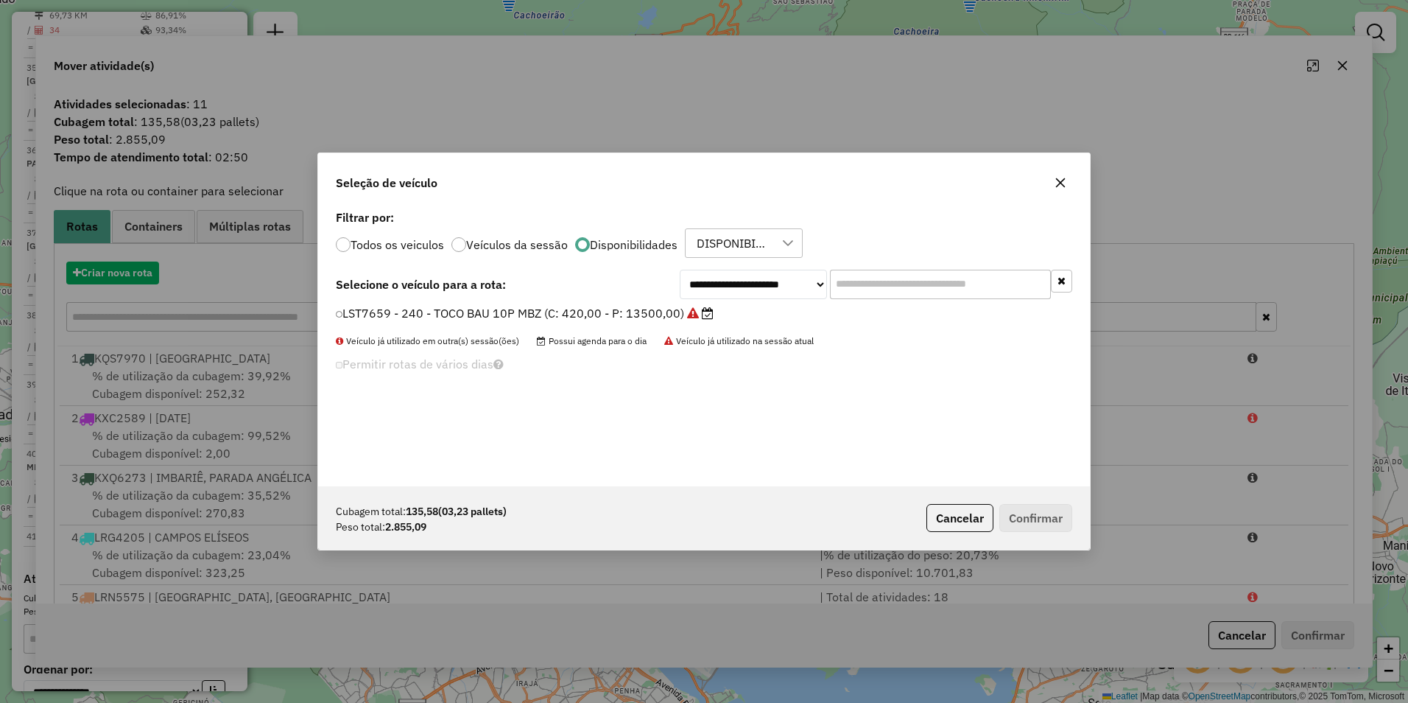
scroll to position [8, 4]
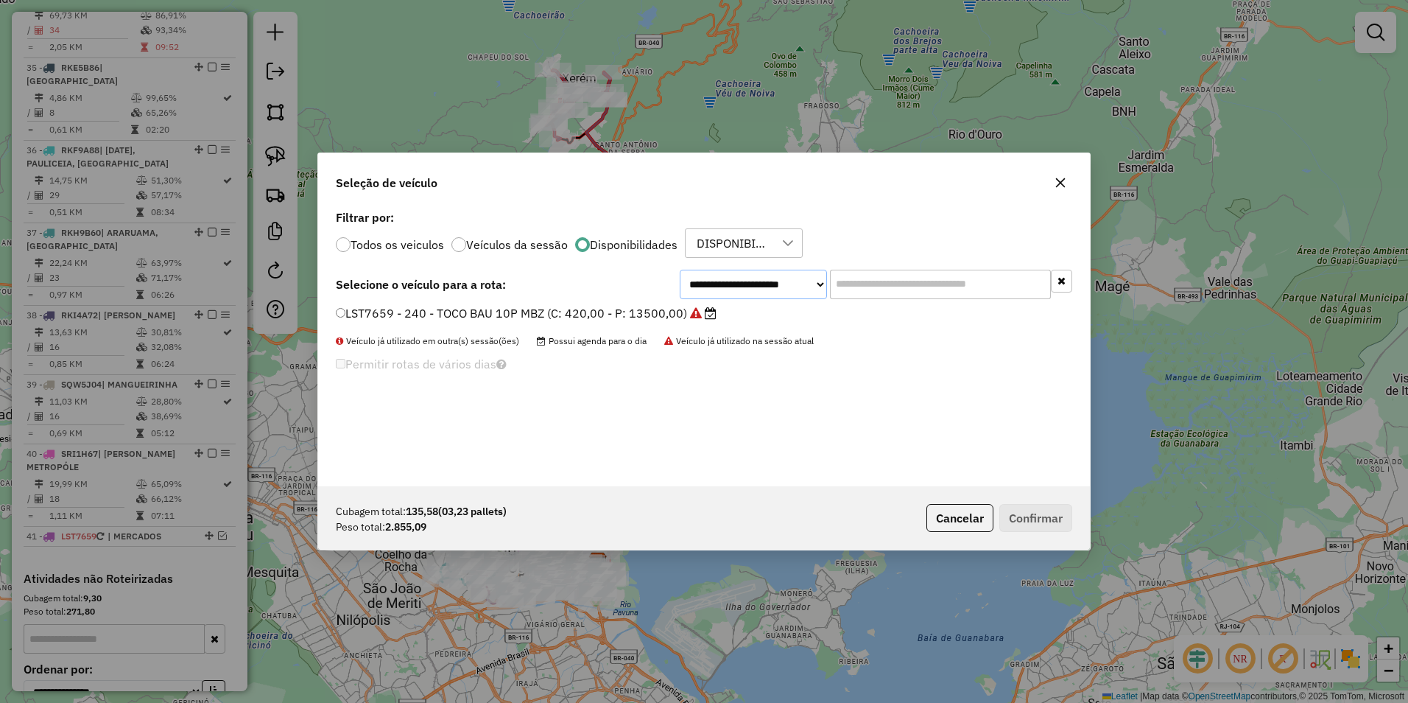
click at [748, 281] on select "**********" at bounding box center [753, 284] width 147 height 29
select select "********"
click at [680, 270] on select "**********" at bounding box center [753, 284] width 147 height 29
click at [564, 315] on label "LRP7845 - 207 - TOCO BAU; 10P; MBZ (C: 420,00 - P: 13500,00)" at bounding box center [531, 313] width 390 height 18
click at [1031, 505] on button "Confirmar" at bounding box center [1036, 518] width 73 height 28
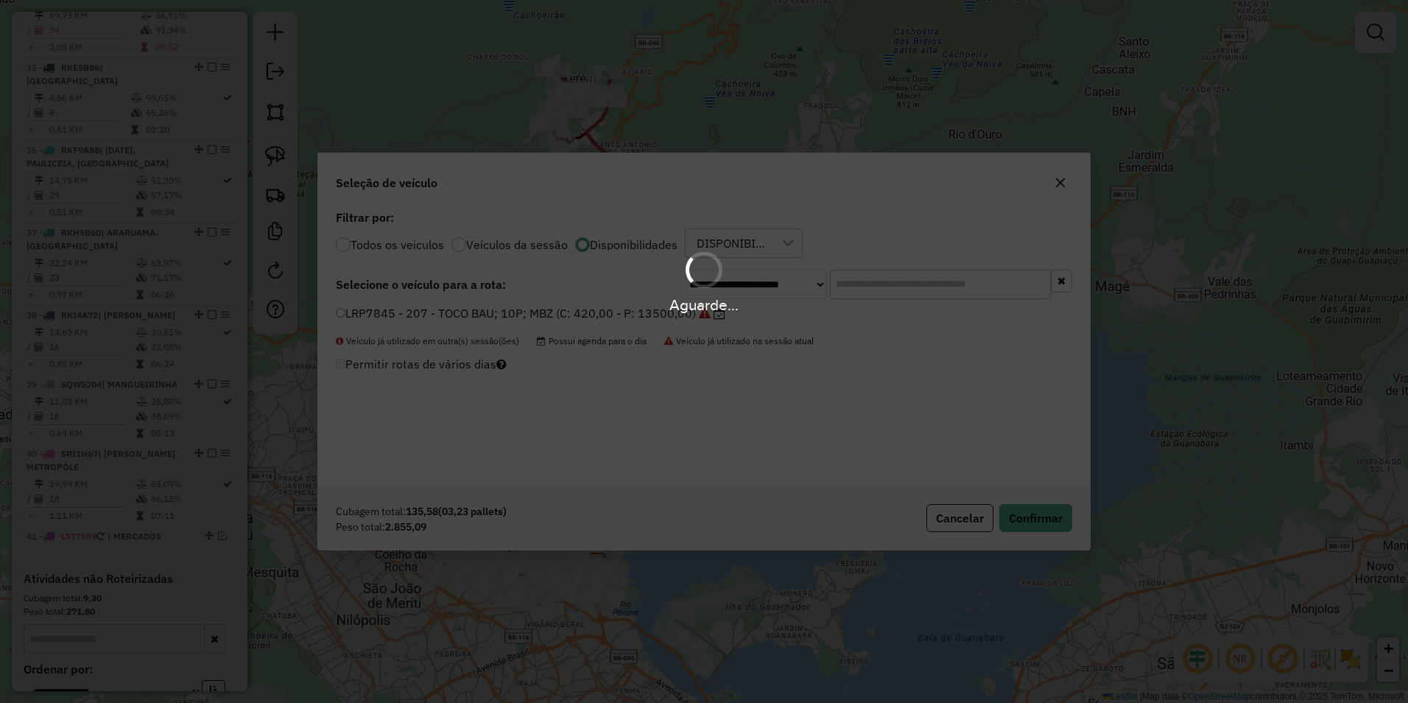
scroll to position [3311, 0]
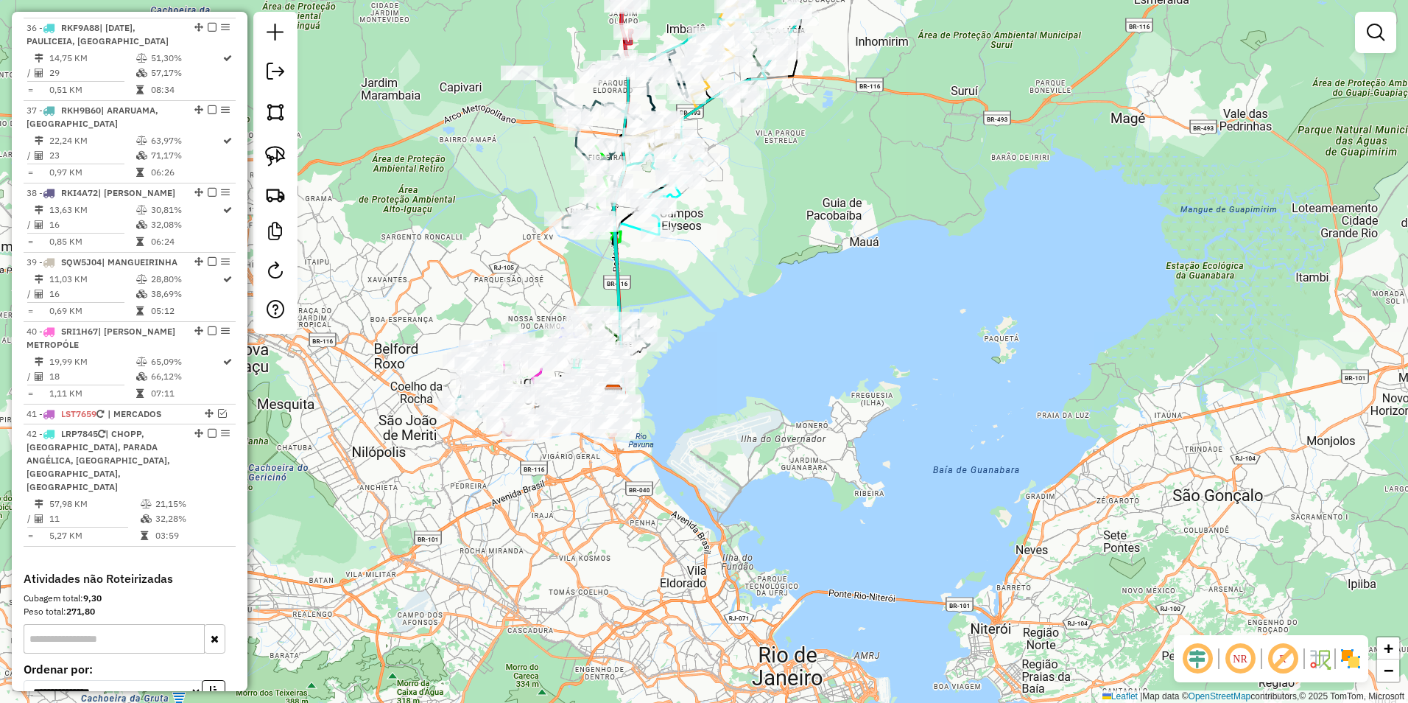
drag, startPoint x: 713, startPoint y: 470, endPoint x: 703, endPoint y: 284, distance: 186.7
click at [703, 284] on div "Janela de atendimento Grade de atendimento Capacidade Transportadoras Veículos …" at bounding box center [704, 351] width 1408 height 703
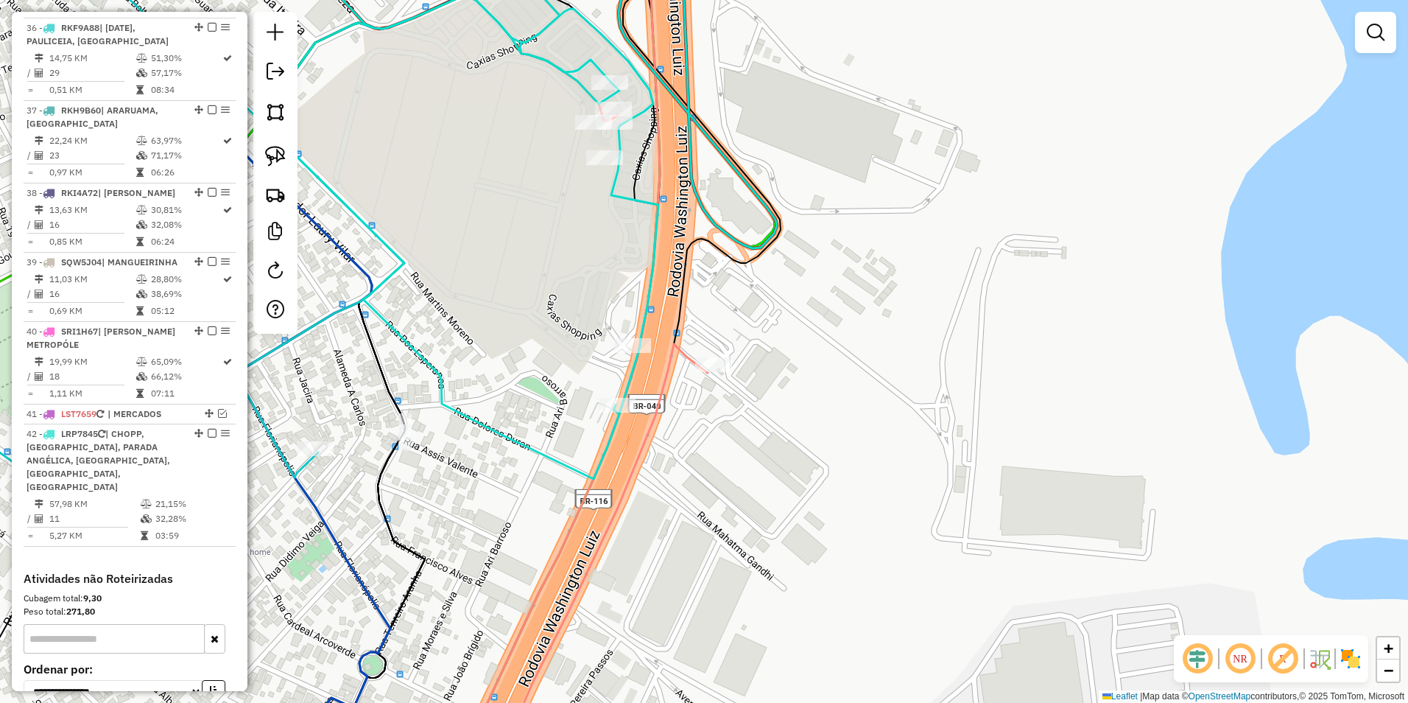
click at [627, 192] on icon at bounding box center [519, 204] width 516 height 549
select select "**********"
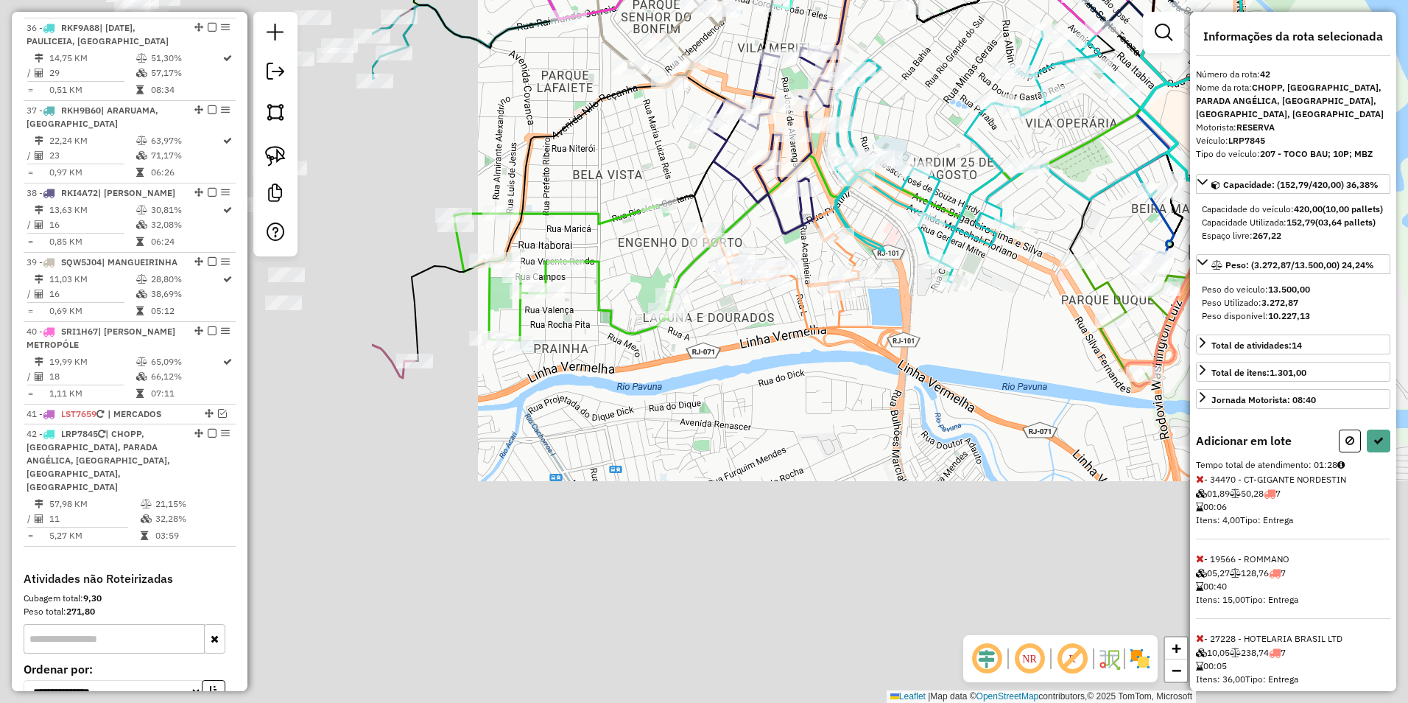
drag, startPoint x: 695, startPoint y: 557, endPoint x: 1207, endPoint y: 330, distance: 560.7
click at [1207, 330] on hb-router-mapa "Informações da Sessão 991561 - [DATE] Criação: [DATE] 17:48 Depósito: Império T…" at bounding box center [704, 351] width 1408 height 703
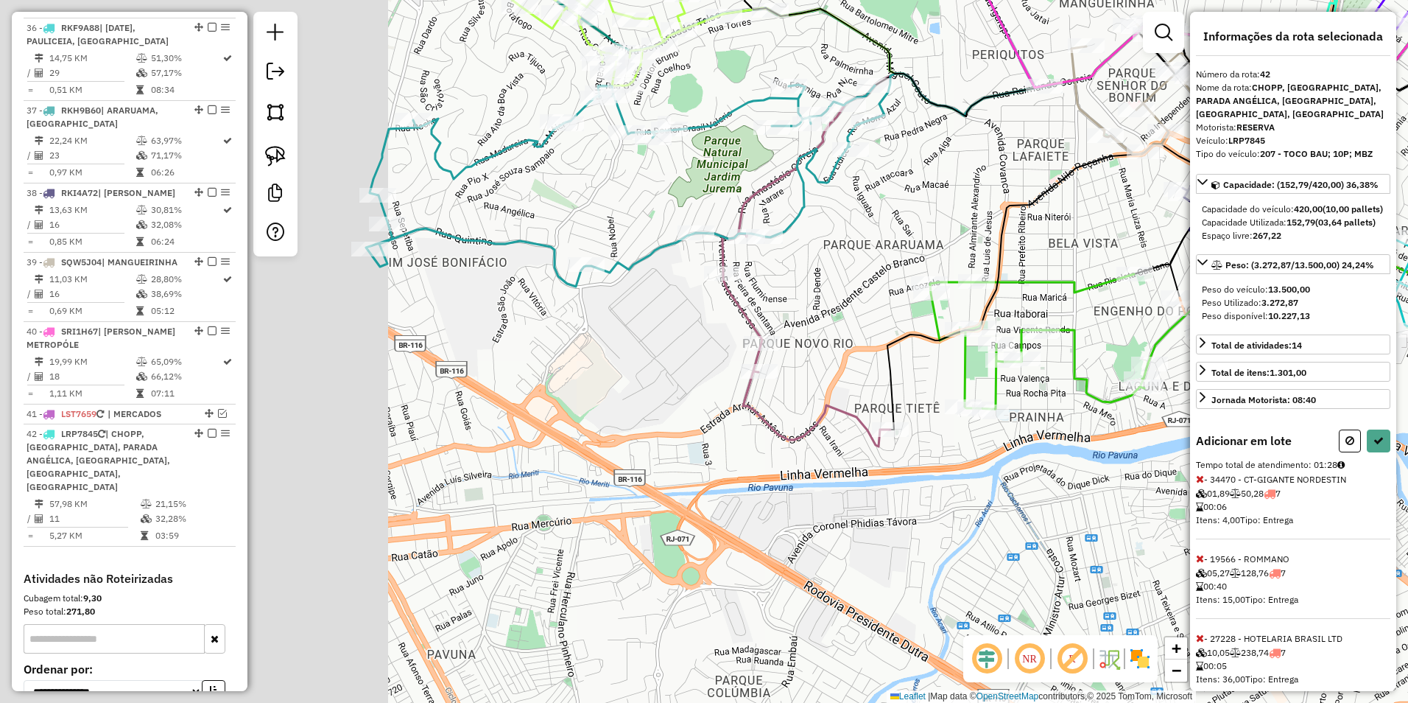
drag, startPoint x: 592, startPoint y: 440, endPoint x: 1070, endPoint y: 509, distance: 482.4
click at [1070, 509] on div "Janela de atendimento Grade de atendimento Capacidade Transportadoras Veículos …" at bounding box center [704, 351] width 1408 height 703
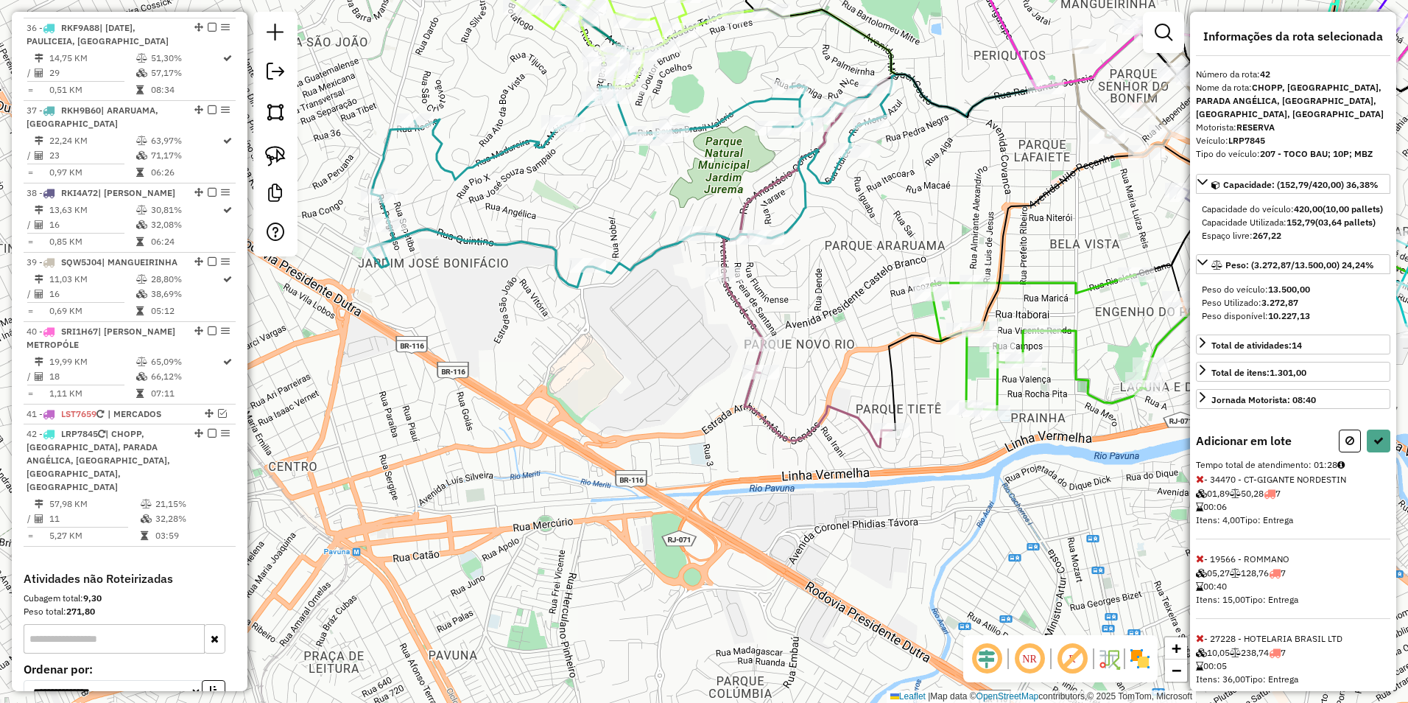
select select "**********"
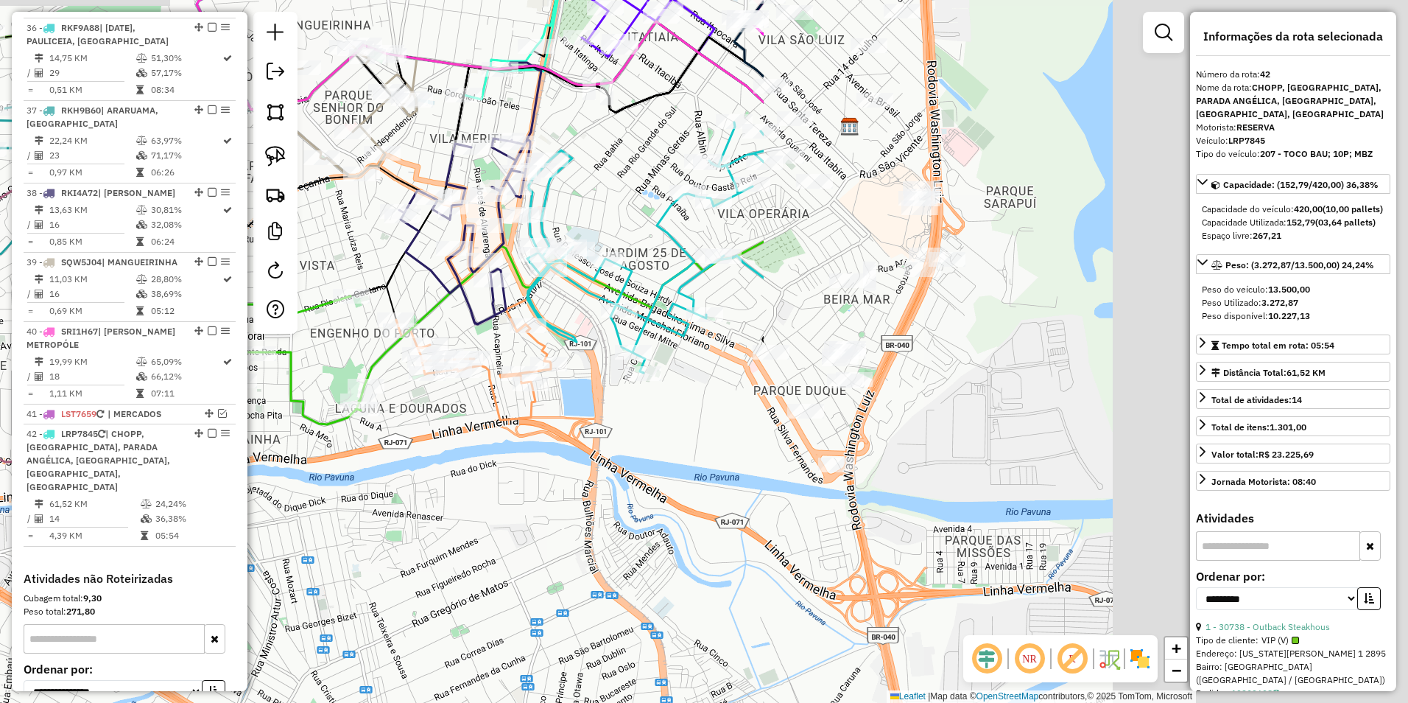
drag, startPoint x: 818, startPoint y: 596, endPoint x: 33, endPoint y: 617, distance: 785.6
click at [33, 617] on hb-router-mapa "Informações da Sessão 991561 - [DATE] Criação: [DATE] 17:48 Depósito: Império T…" at bounding box center [704, 351] width 1408 height 703
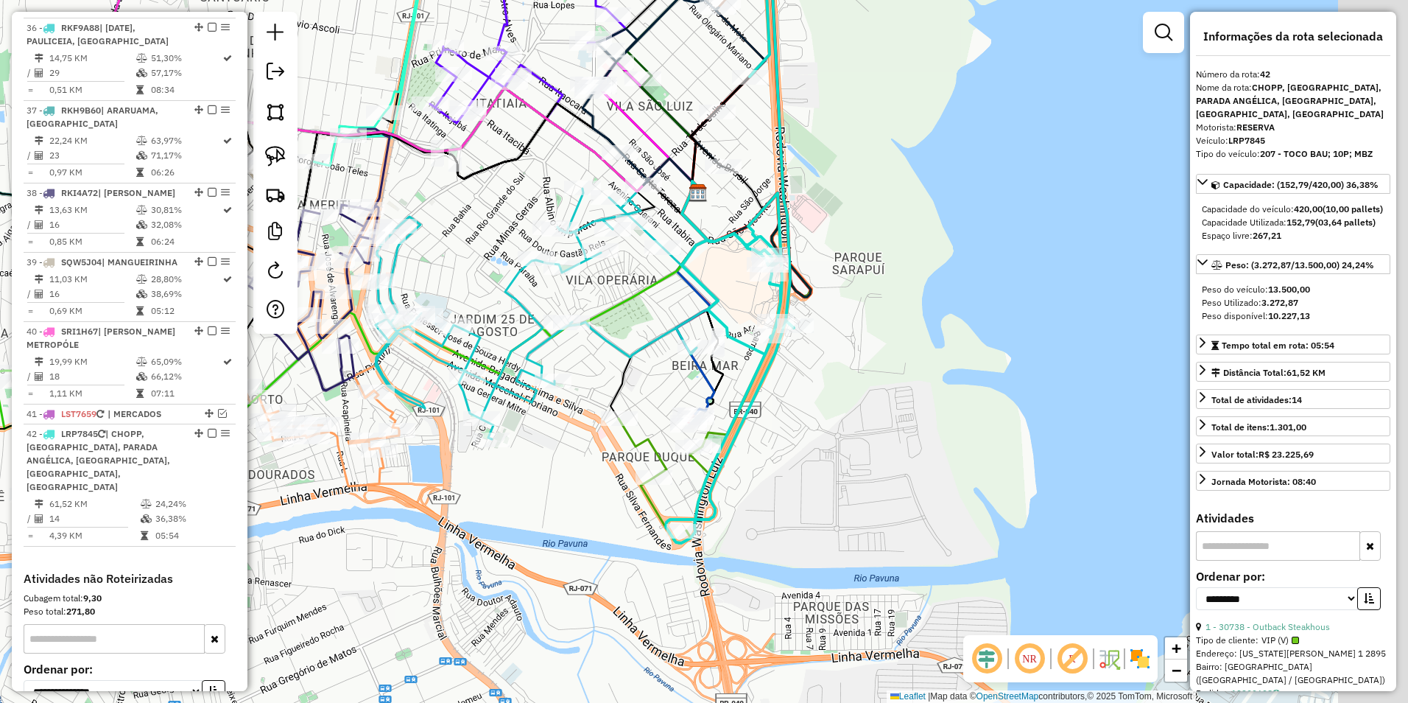
drag, startPoint x: 892, startPoint y: 379, endPoint x: 743, endPoint y: 443, distance: 163.0
click at [743, 443] on div "Janela de atendimento Grade de atendimento Capacidade Transportadoras Veículos …" at bounding box center [704, 351] width 1408 height 703
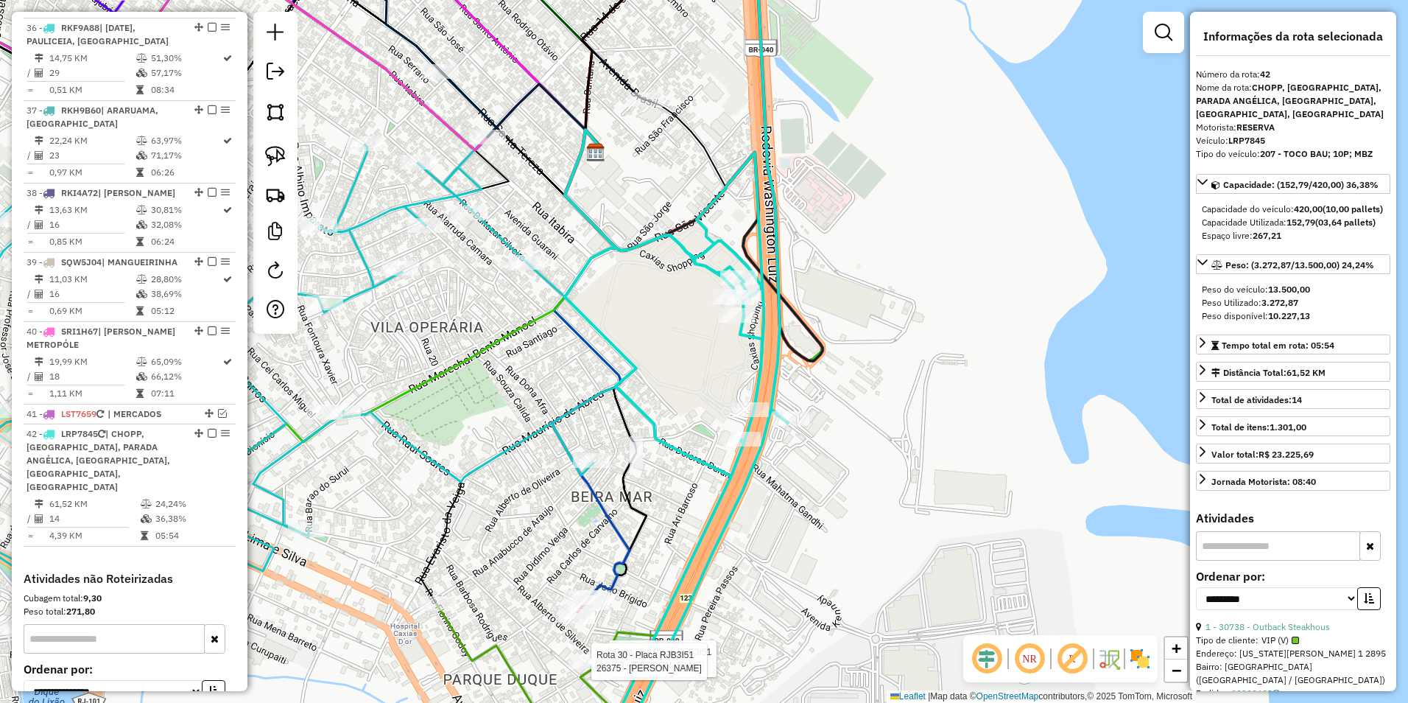
click at [751, 332] on icon at bounding box center [676, 351] width 223 height 843
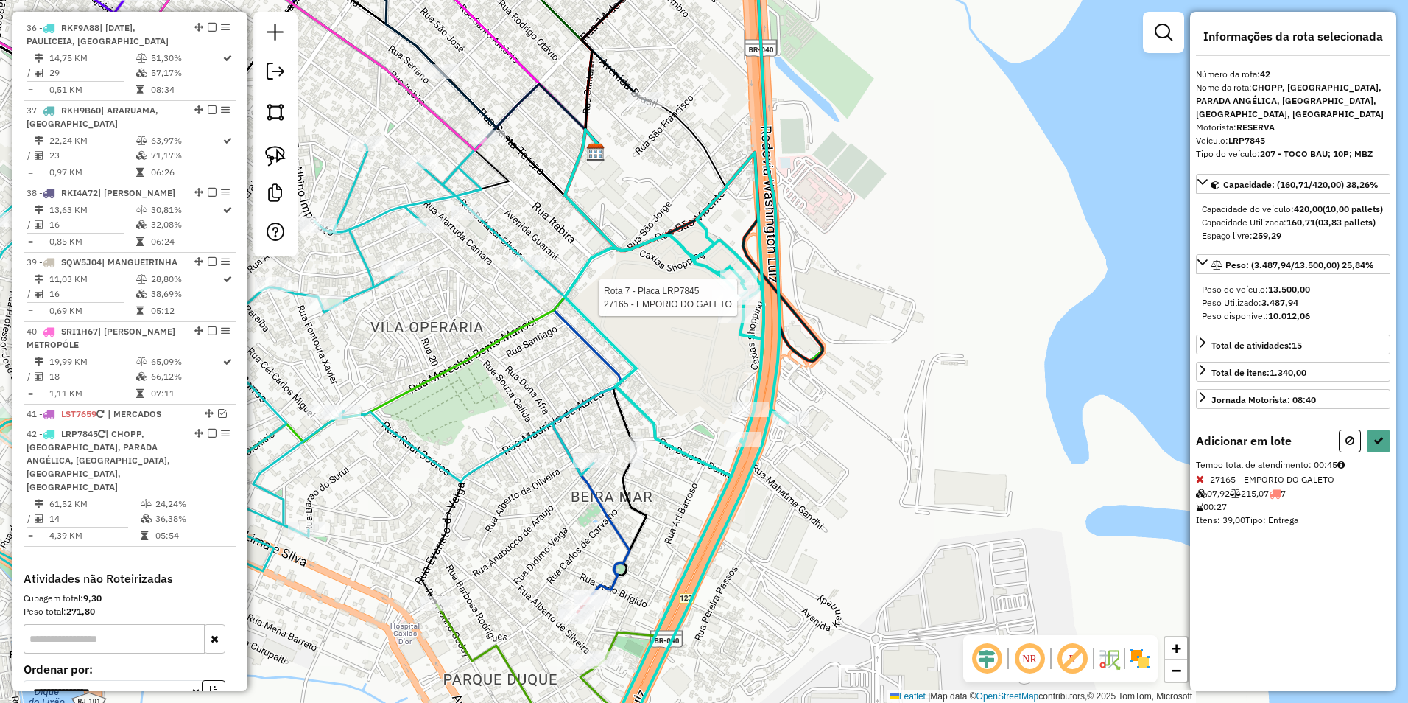
select select "**********"
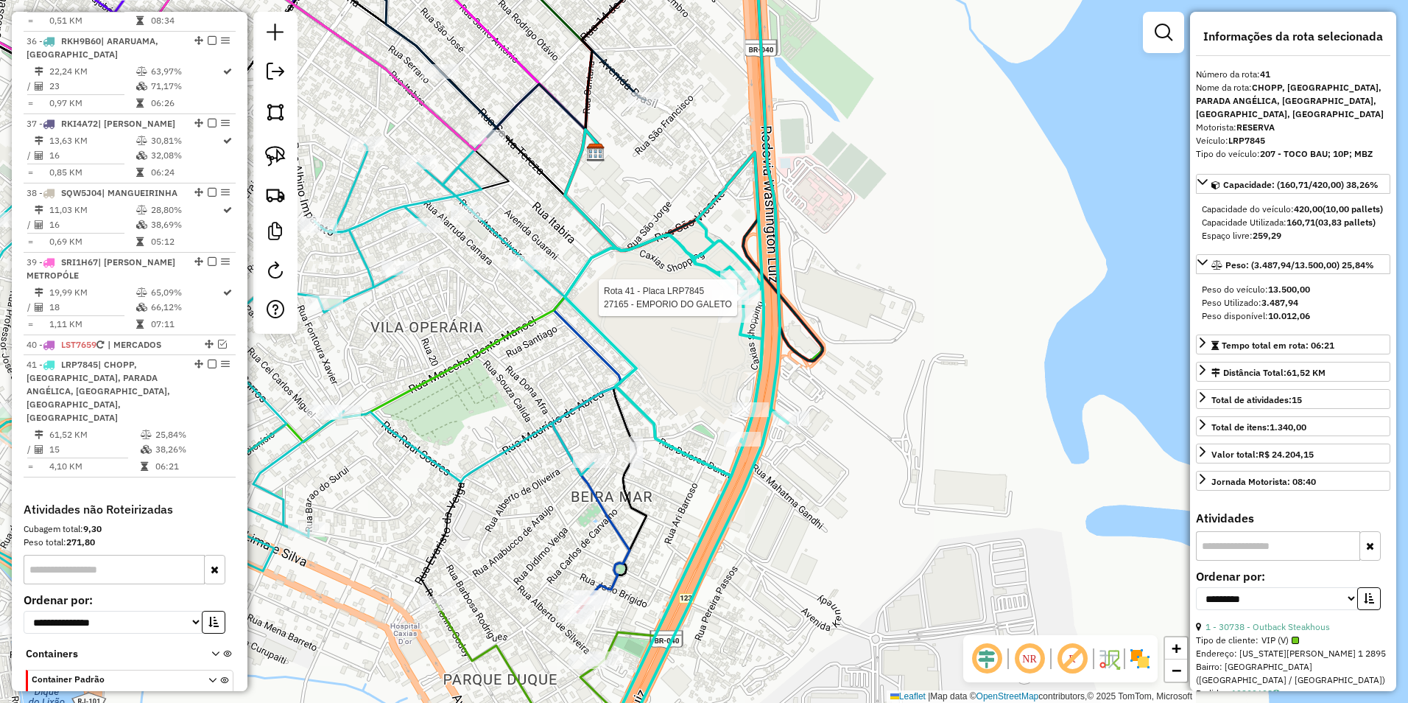
scroll to position [3228, 0]
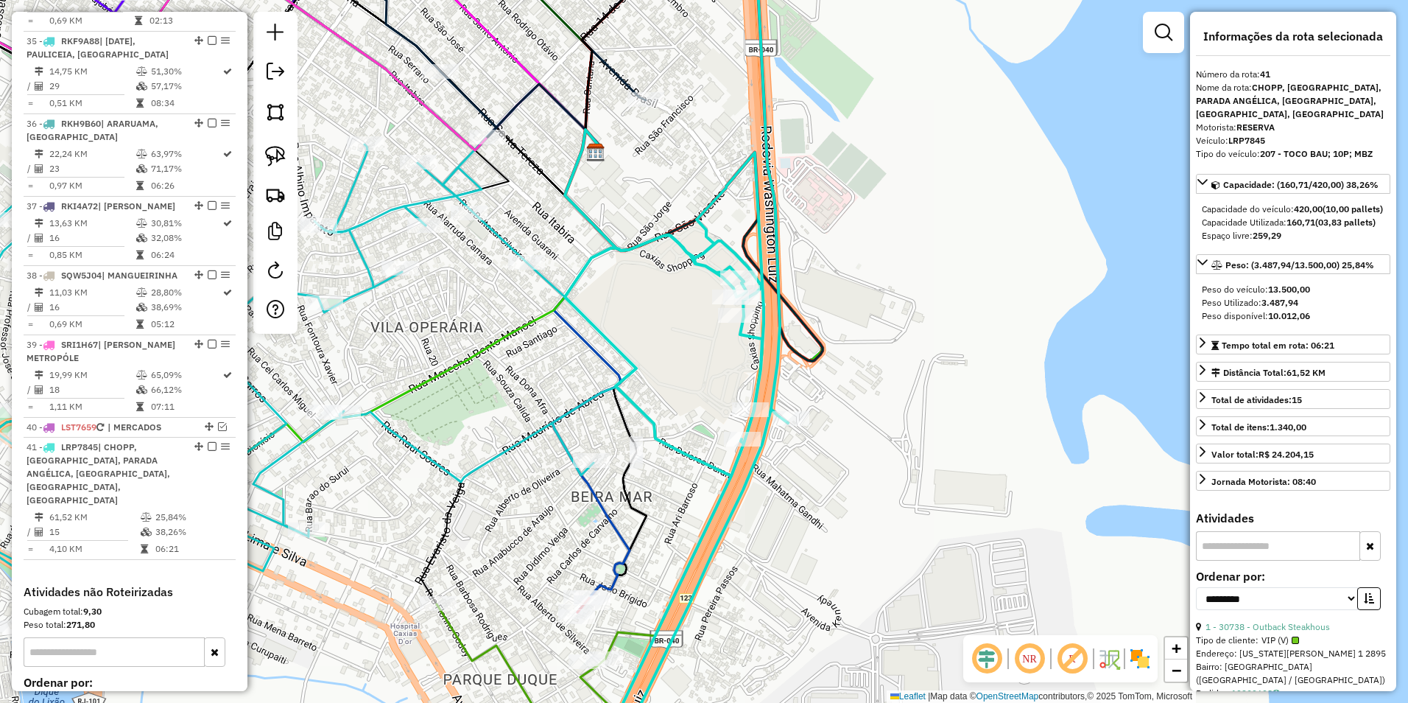
click at [749, 334] on icon at bounding box center [676, 351] width 223 height 843
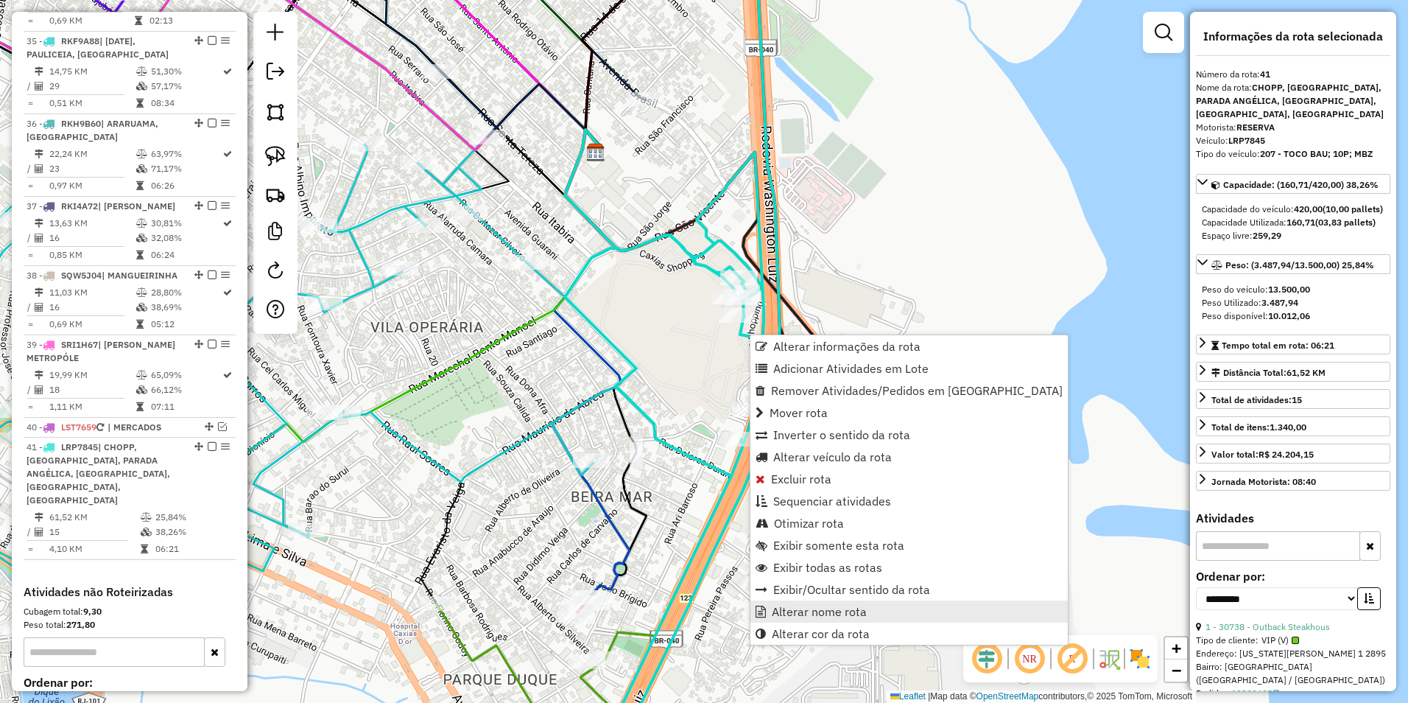
click at [839, 610] on span "Alterar nome rota" at bounding box center [819, 612] width 95 height 12
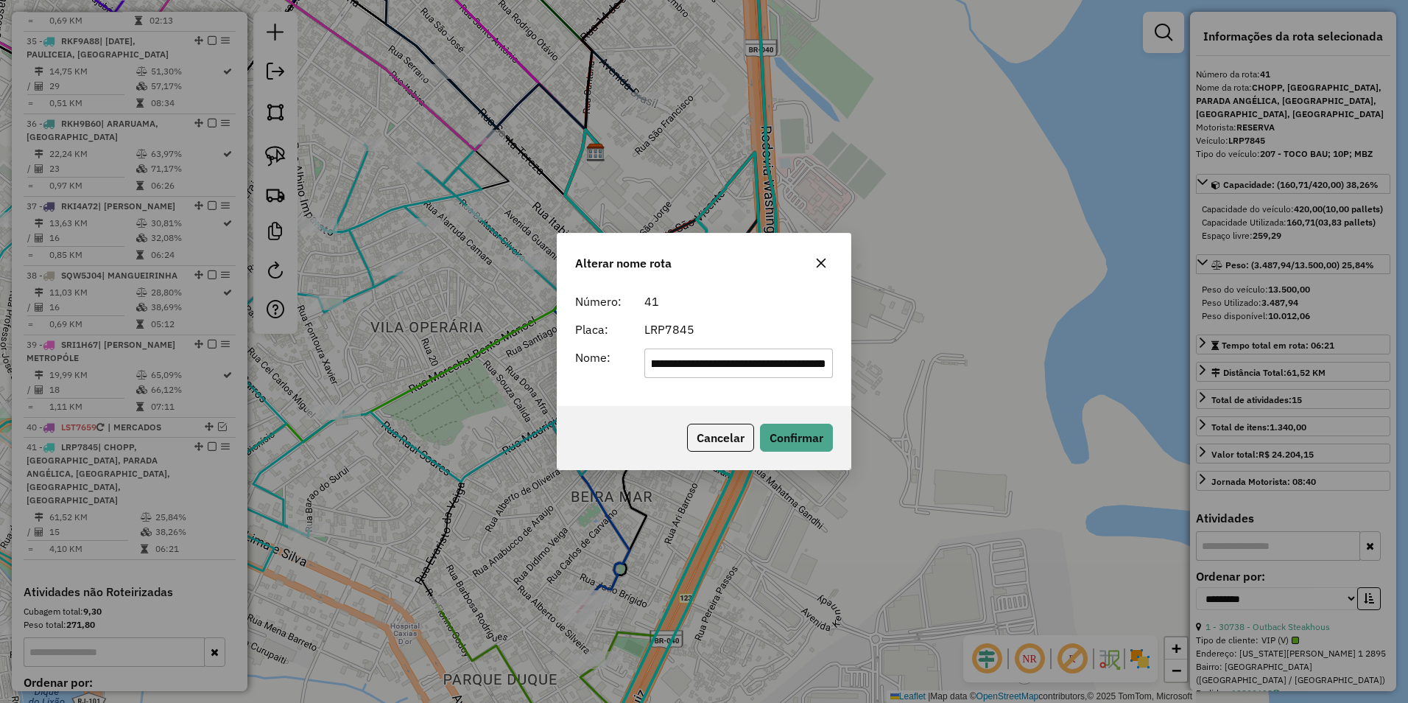
scroll to position [0, 0]
drag, startPoint x: 824, startPoint y: 366, endPoint x: 512, endPoint y: 399, distance: 313.3
click at [512, 399] on div "**********" at bounding box center [704, 351] width 1408 height 703
type input "*****"
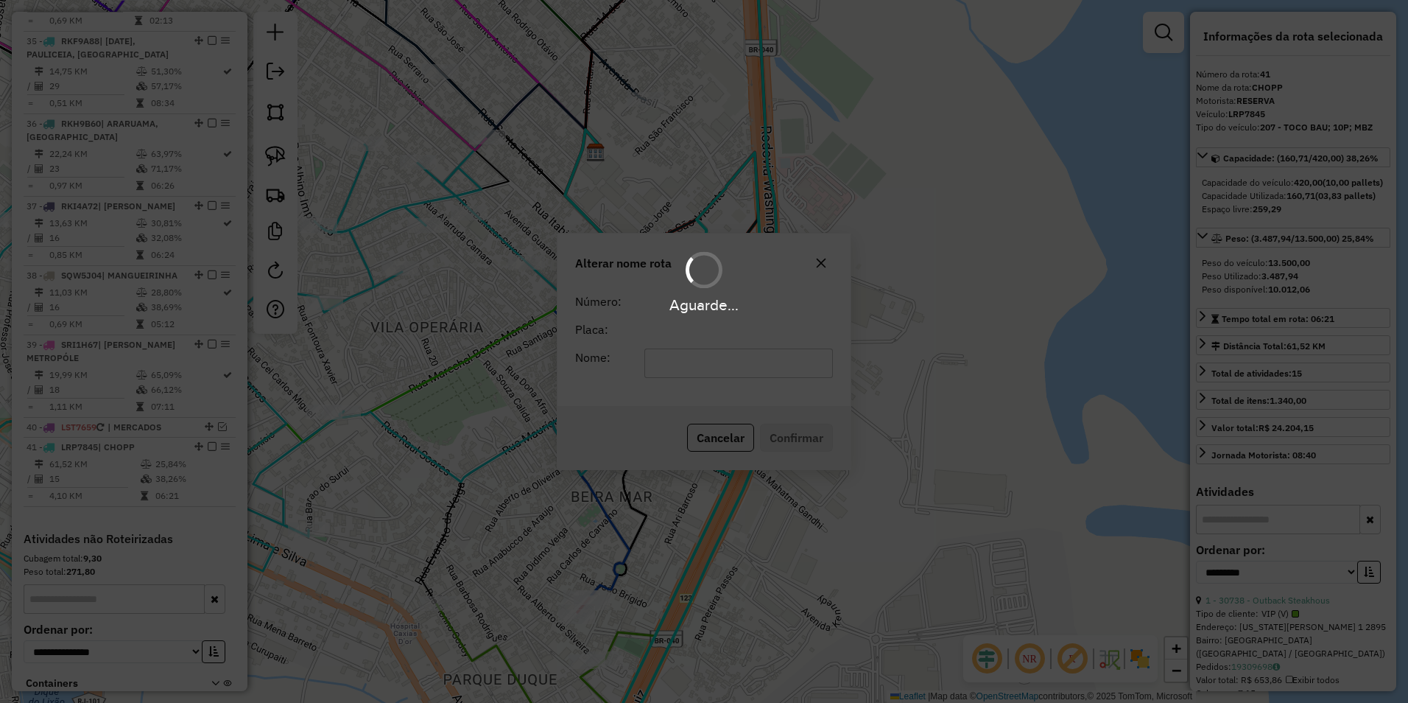
scroll to position [3188, 0]
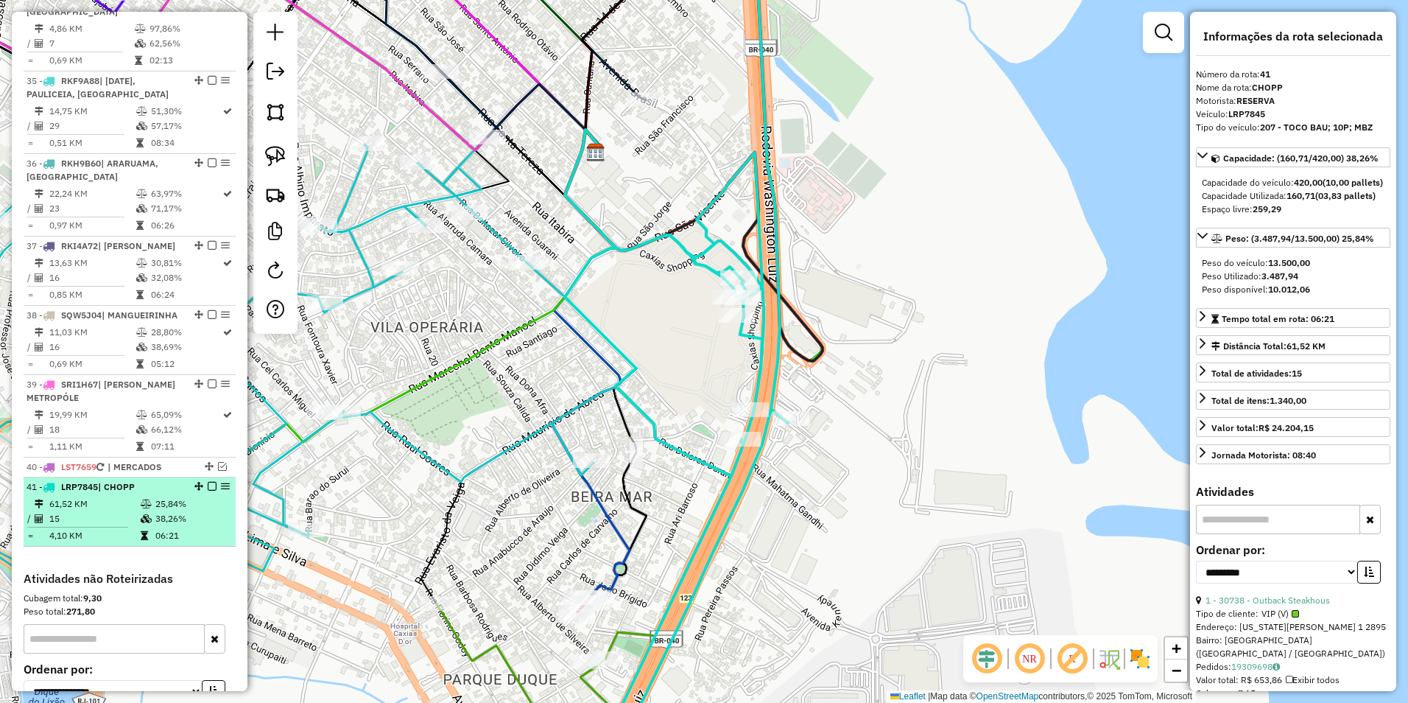
click at [208, 482] on em at bounding box center [212, 486] width 9 height 9
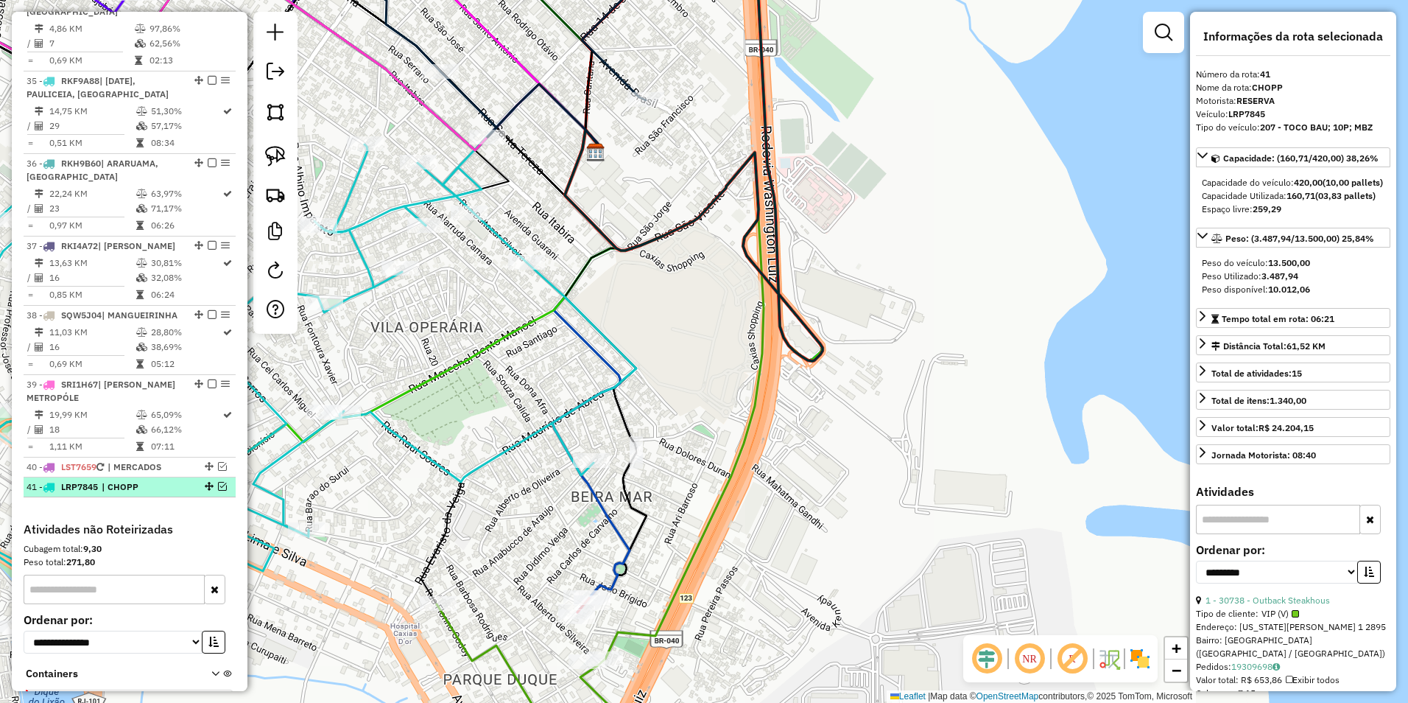
scroll to position [3139, 0]
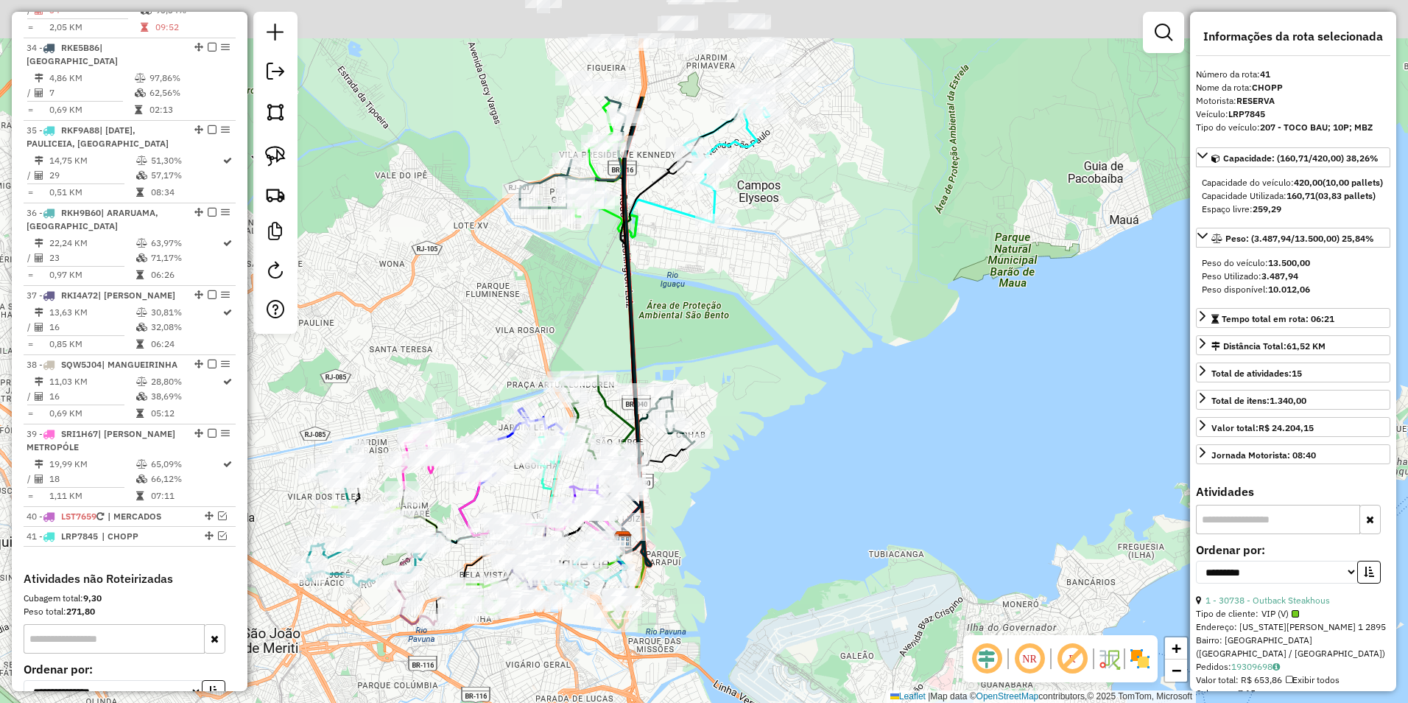
drag, startPoint x: 772, startPoint y: 211, endPoint x: 749, endPoint y: 429, distance: 220.0
click at [774, 491] on div "Janela de atendimento Grade de atendimento Capacidade Transportadoras Veículos …" at bounding box center [704, 351] width 1408 height 703
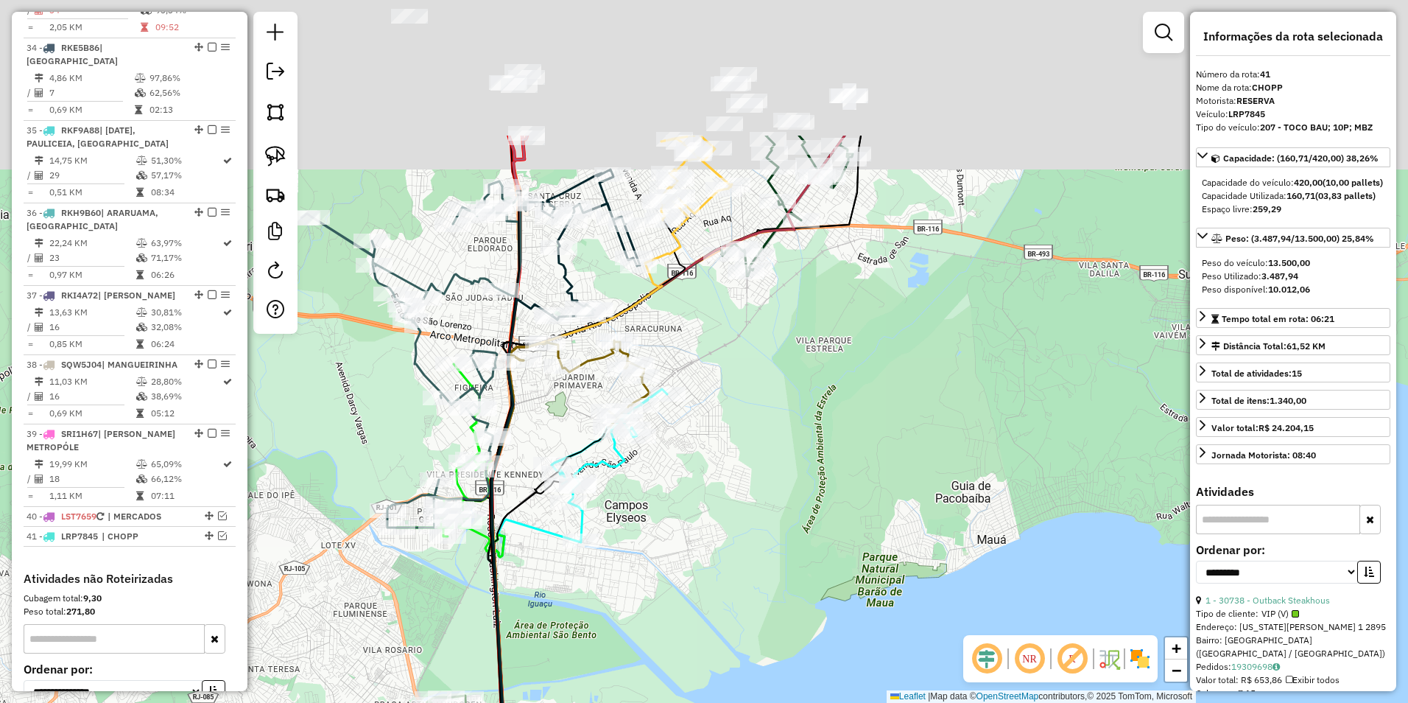
drag, startPoint x: 1030, startPoint y: 202, endPoint x: 861, endPoint y: 498, distance: 340.8
click at [859, 498] on div "Janela de atendimento Grade de atendimento Capacidade Transportadoras Veículos …" at bounding box center [704, 351] width 1408 height 703
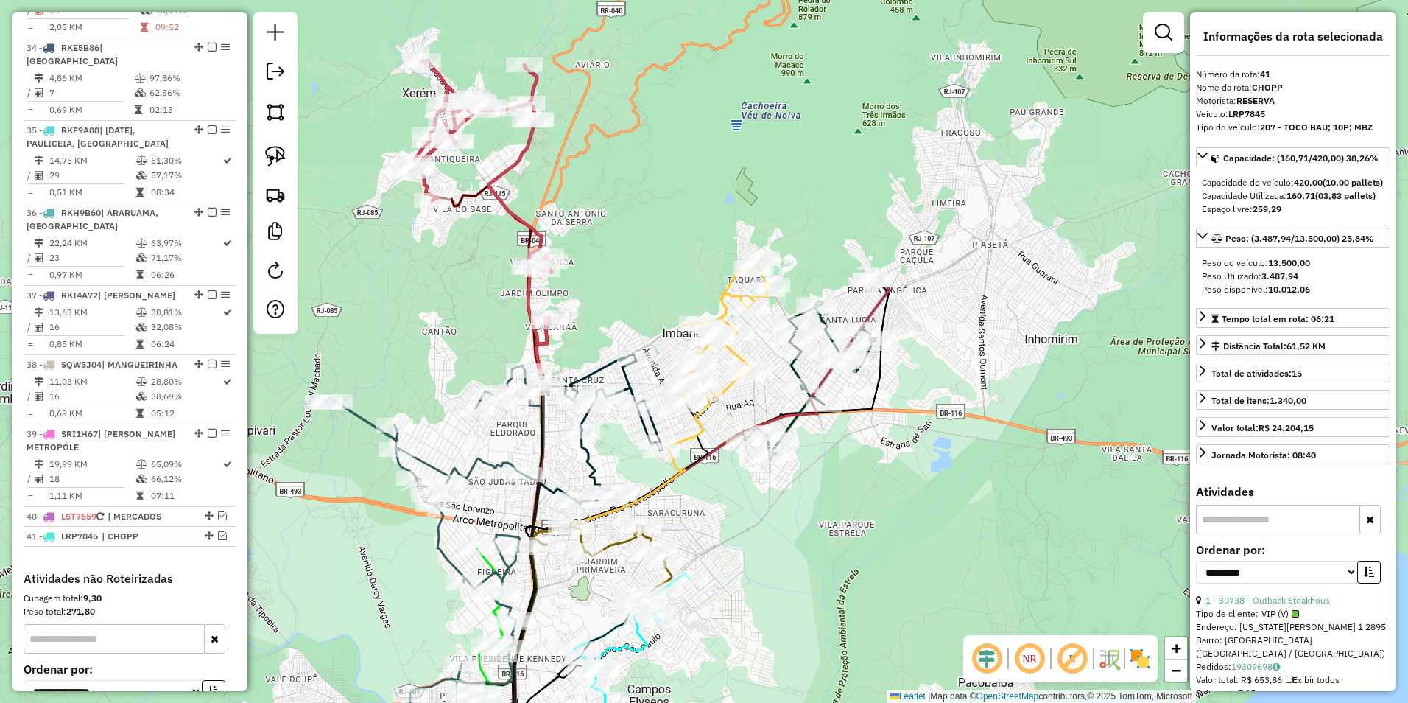
drag, startPoint x: 612, startPoint y: 91, endPoint x: 728, endPoint y: 231, distance: 181.0
click at [728, 231] on div "Janela de atendimento Grade de atendimento Capacidade Transportadoras Veículos …" at bounding box center [704, 351] width 1408 height 703
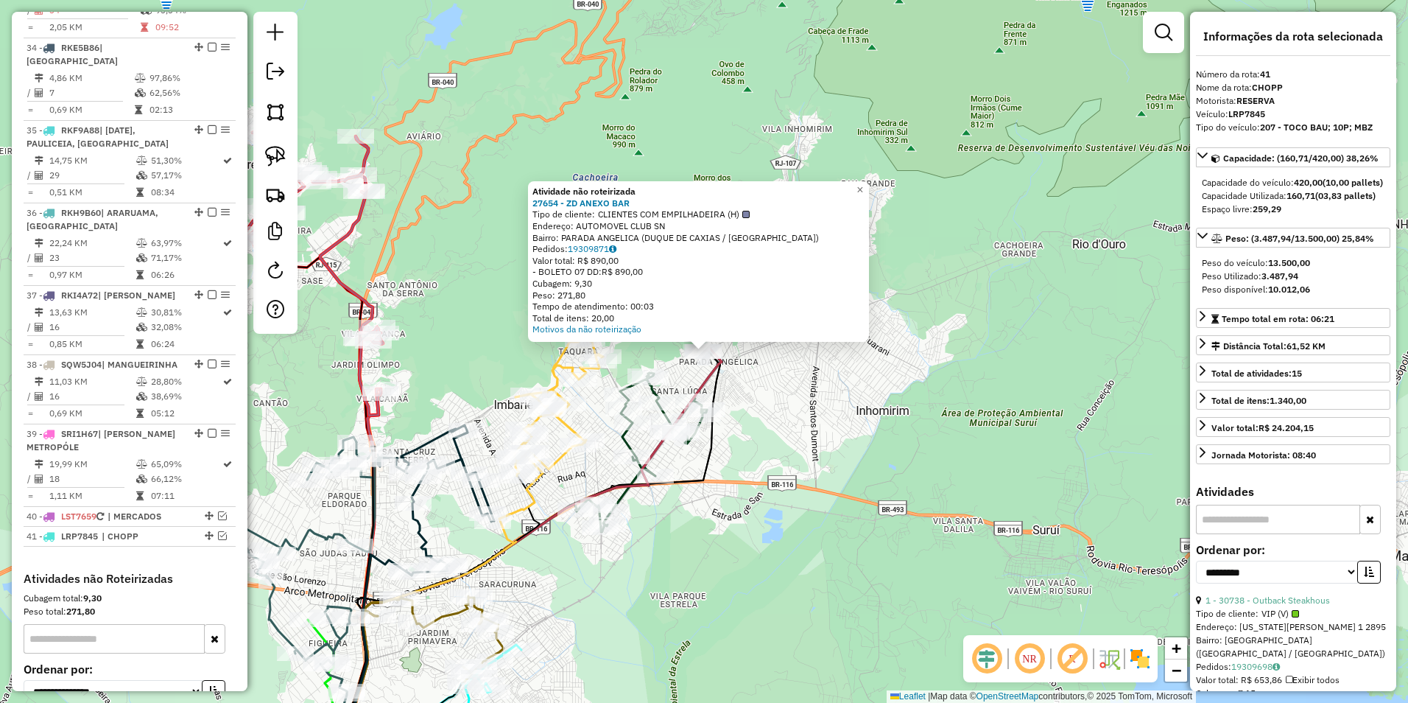
click at [758, 393] on div "Atividade não roteirizada 27654 - ZD ANEXO BAR Tipo de cliente: CLIENTES COM EM…" at bounding box center [704, 351] width 1408 height 703
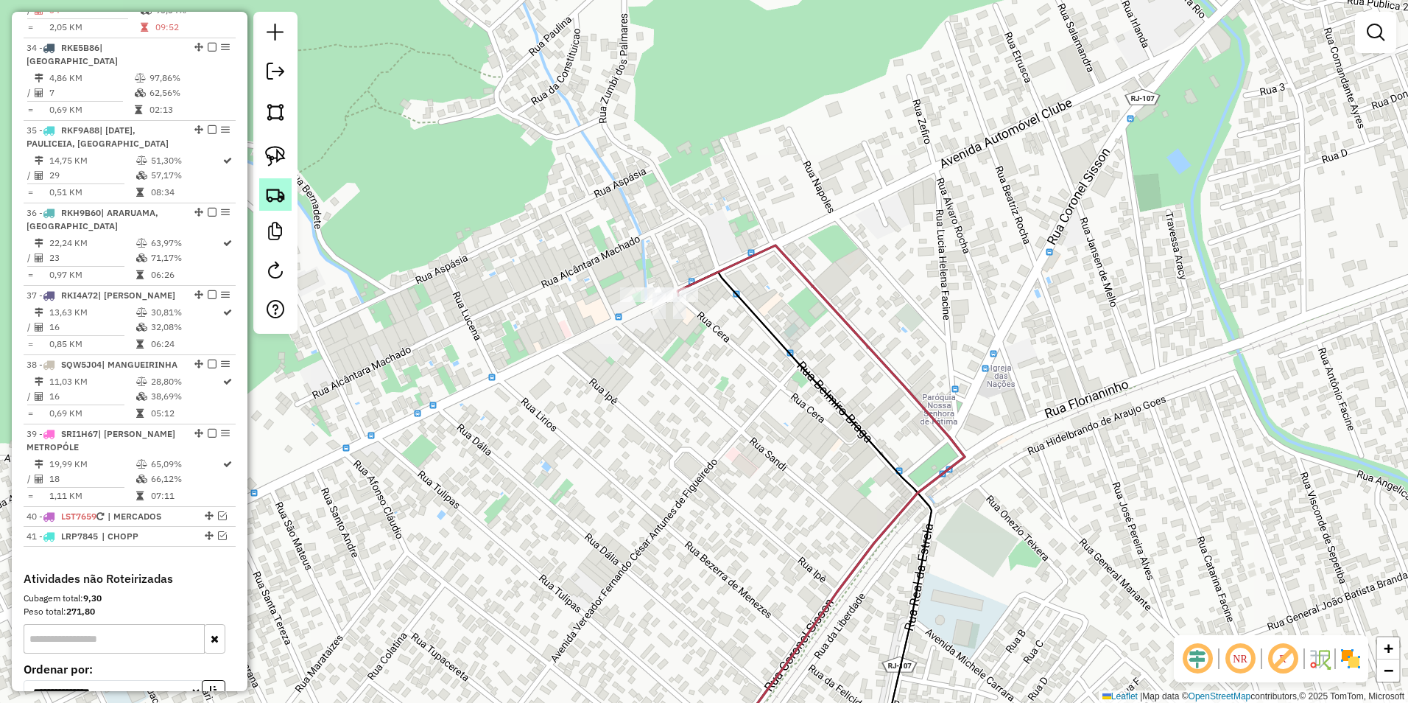
click at [276, 192] on img at bounding box center [275, 194] width 21 height 21
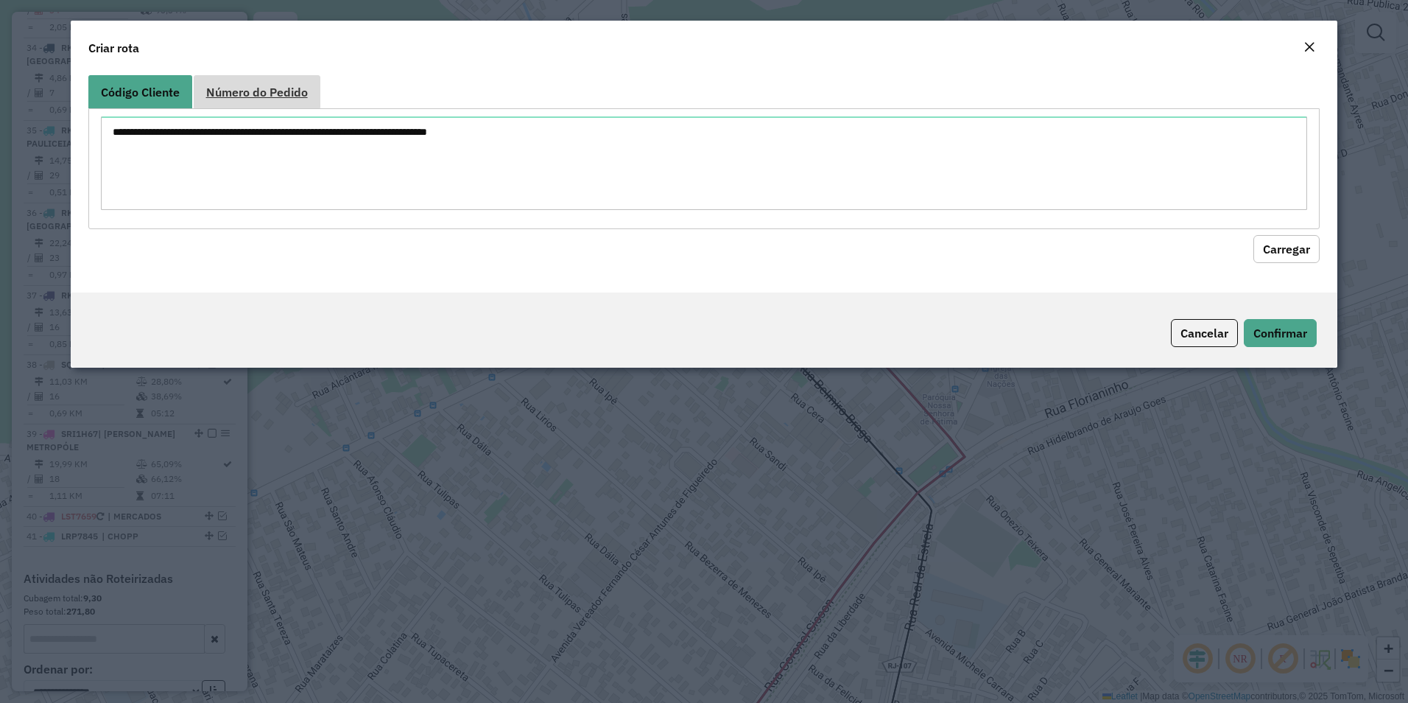
click at [256, 98] on span "Número do Pedido" at bounding box center [257, 92] width 102 height 12
click at [128, 135] on textarea at bounding box center [704, 163] width 1207 height 94
paste textarea "****** ****** ****** ****** ****** ****** ****** ****** ****** ****** ****** **…"
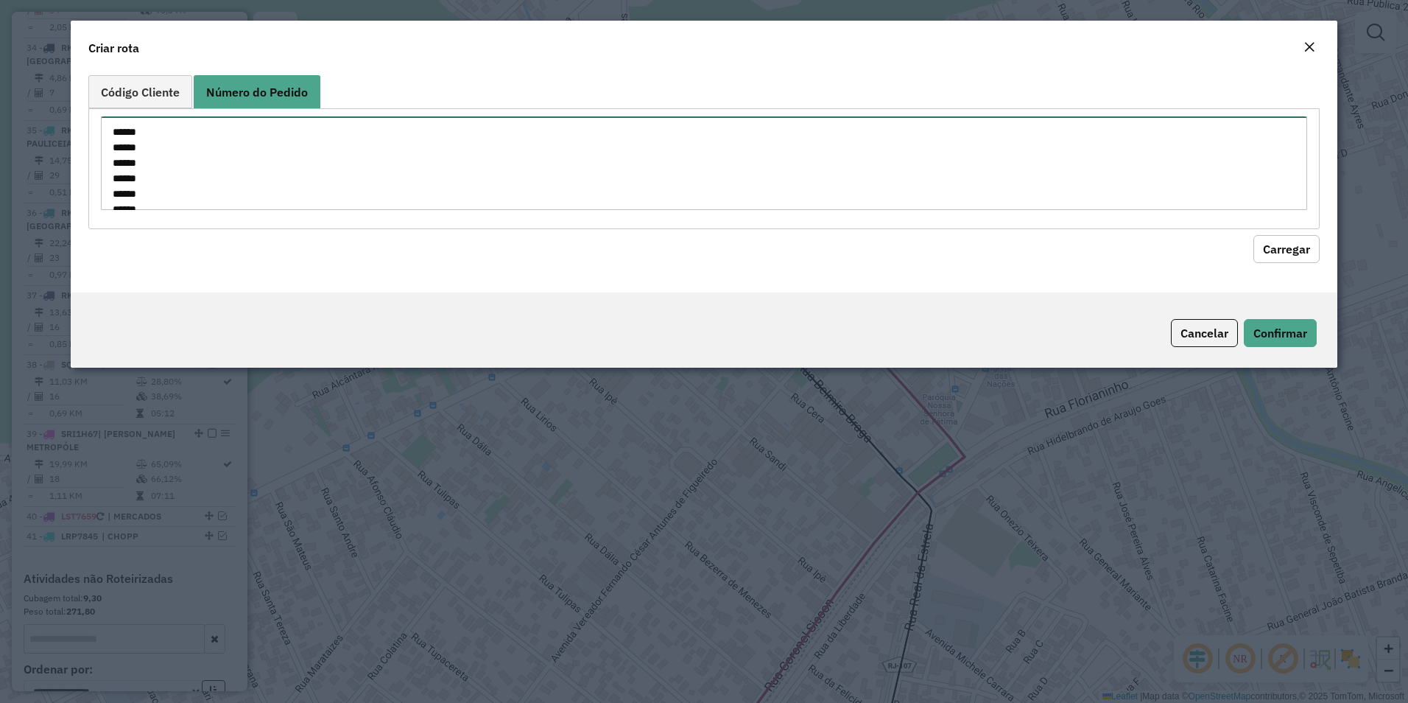
scroll to position [176, 0]
type textarea "****** ****** ****** ****** ****** ****** ****** ****** ****** ****** ****** **…"
click at [1305, 256] on button "Carregar" at bounding box center [1287, 249] width 66 height 28
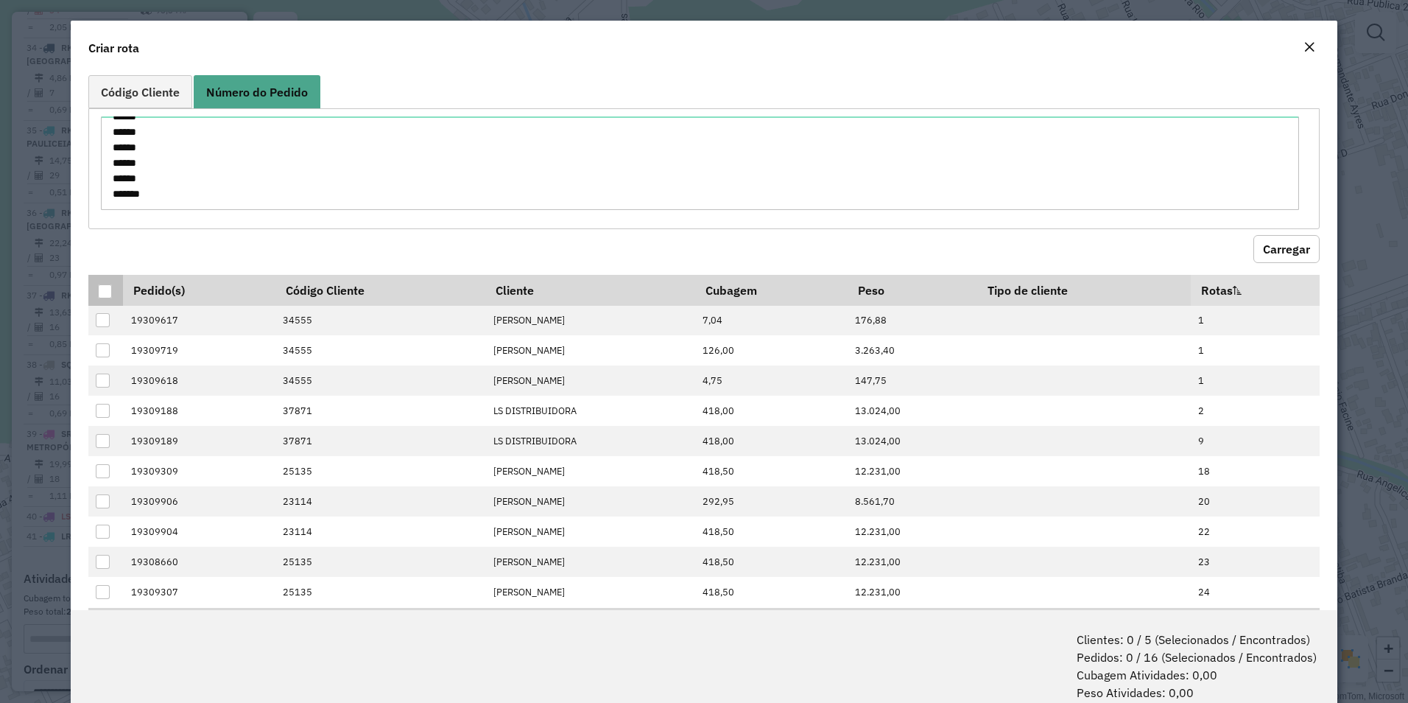
click at [101, 293] on div at bounding box center [105, 291] width 14 height 14
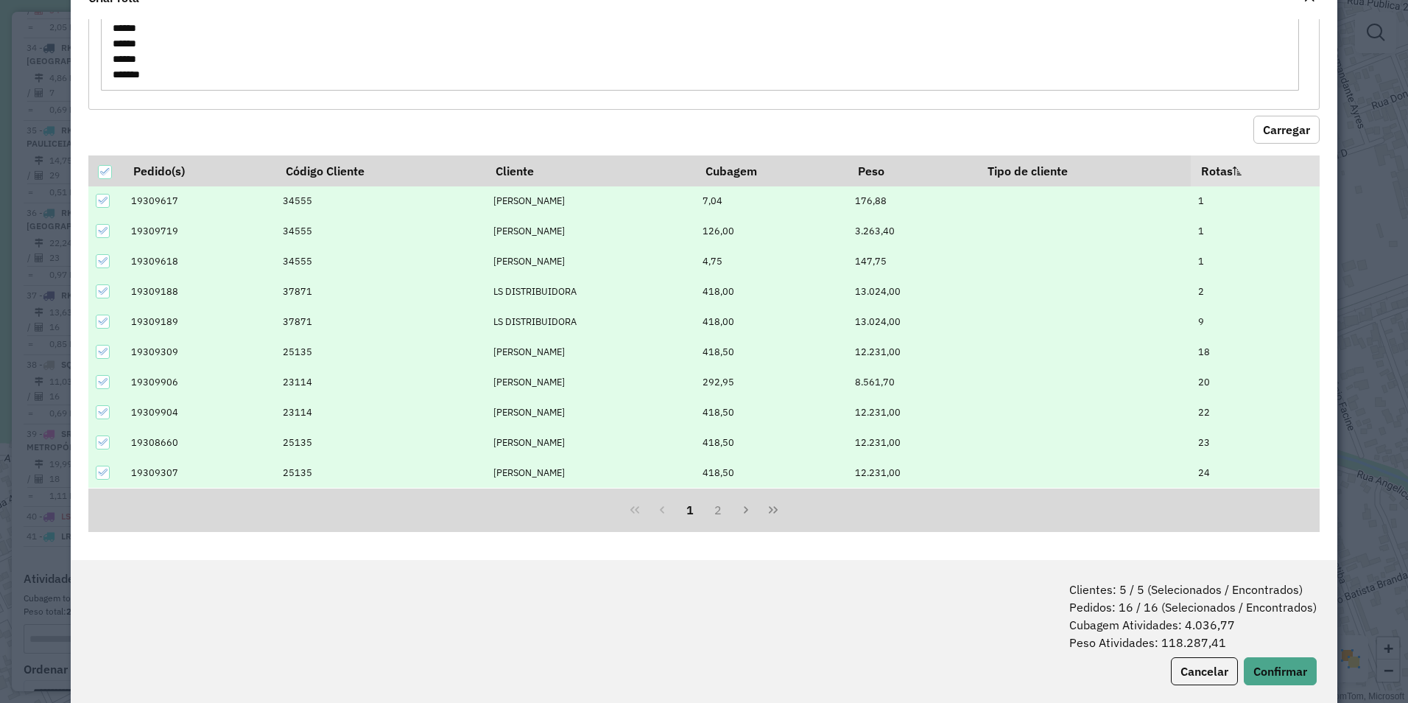
scroll to position [74, 0]
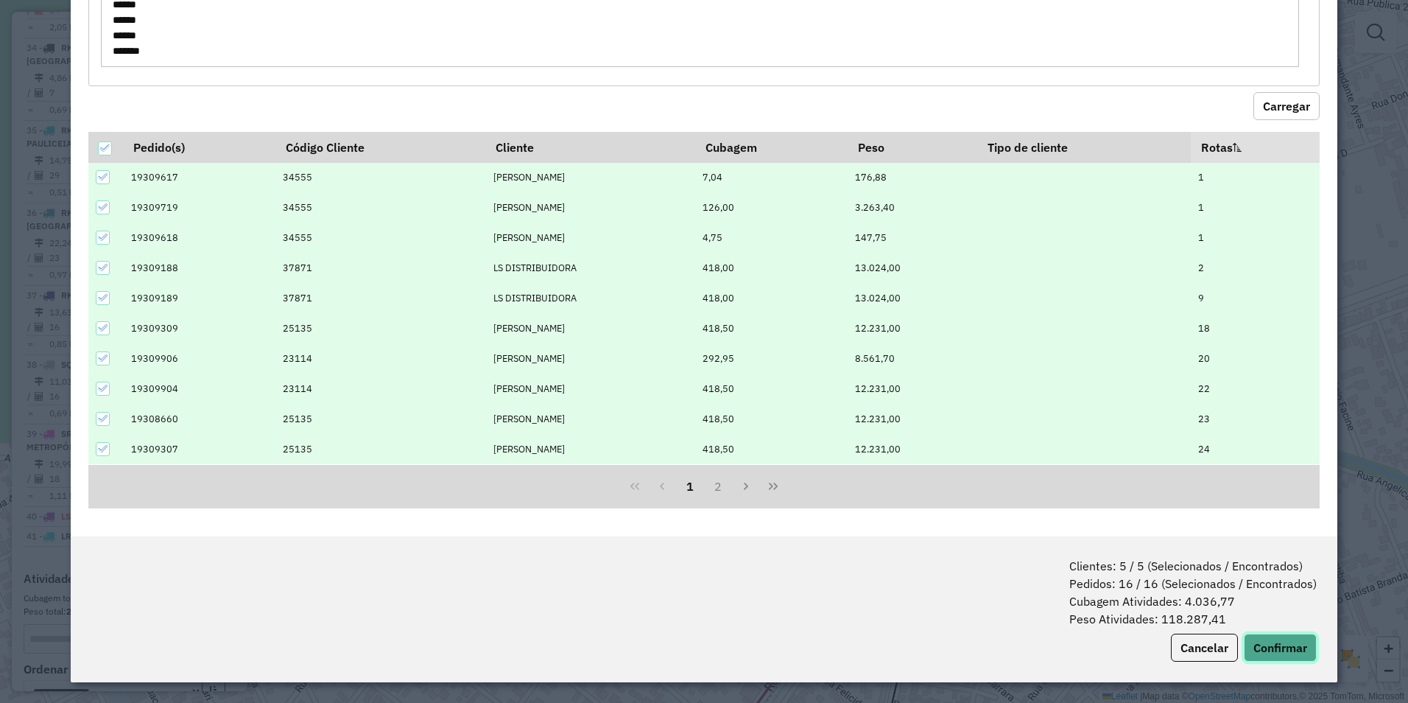
click at [1284, 645] on button "Confirmar" at bounding box center [1280, 648] width 73 height 28
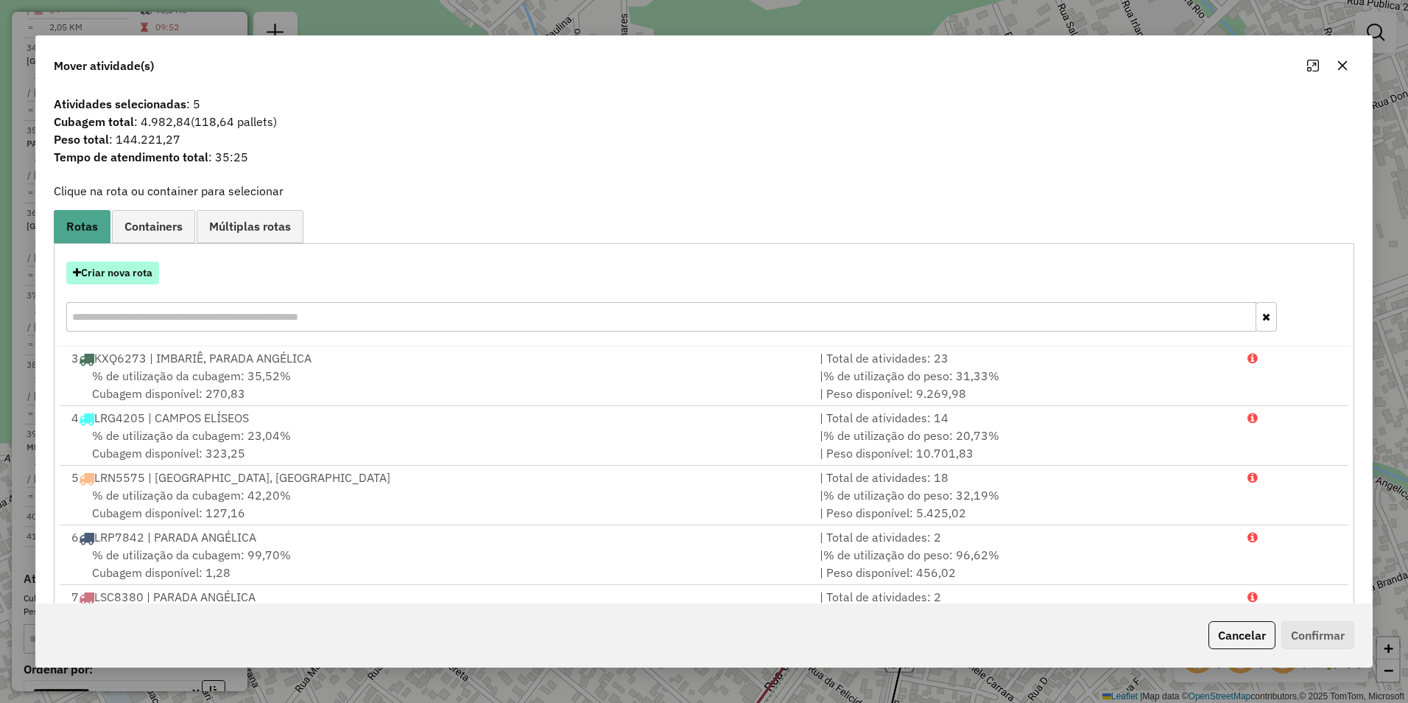
click at [110, 266] on button "Criar nova rota" at bounding box center [112, 273] width 93 height 23
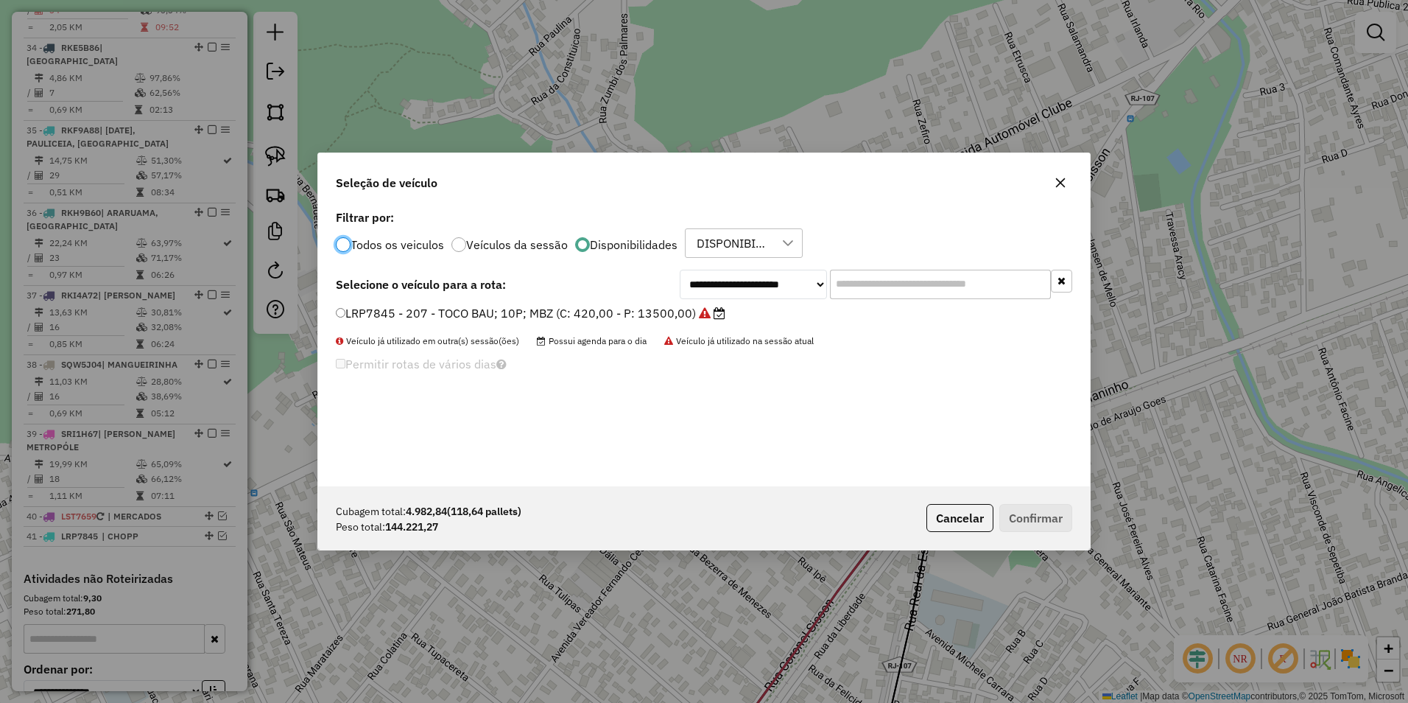
scroll to position [8, 4]
click at [743, 281] on select "**********" at bounding box center [753, 284] width 147 height 29
select select "********"
click at [680, 270] on select "**********" at bounding box center [753, 284] width 147 height 29
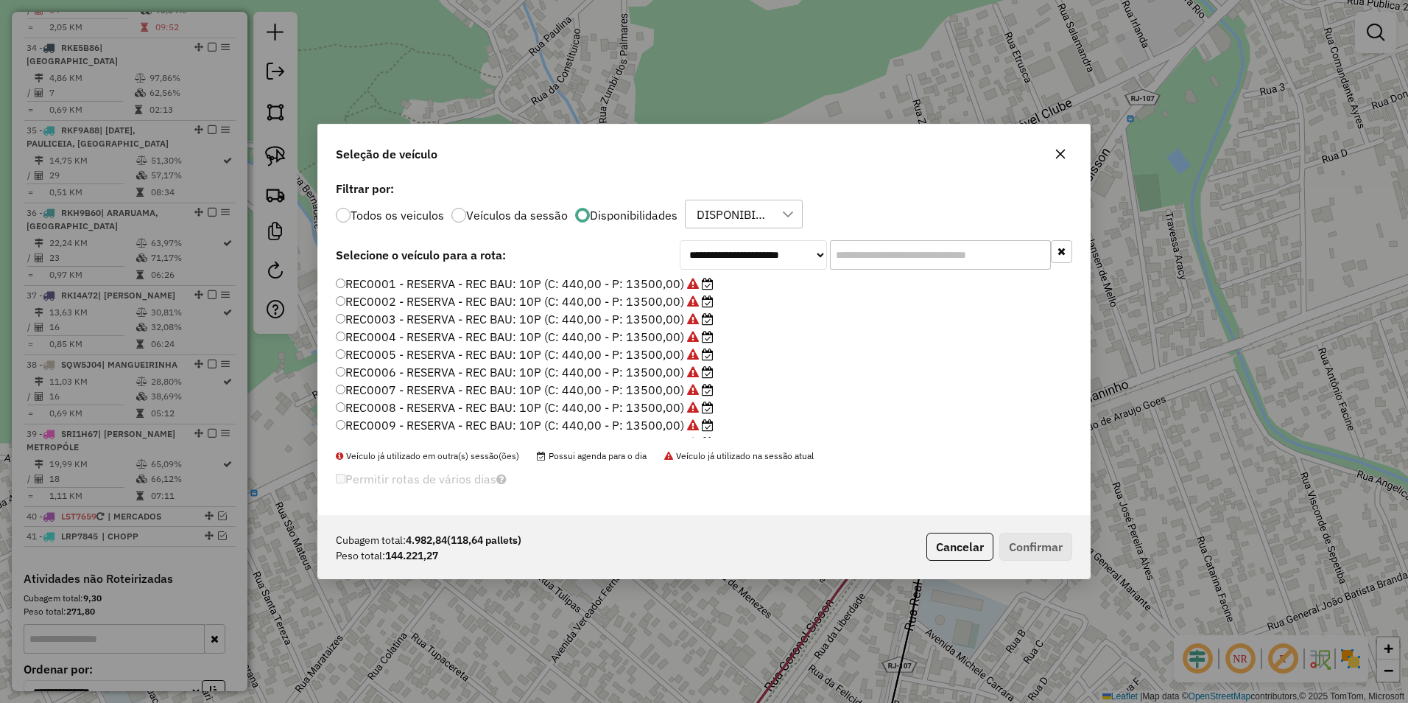
click at [429, 410] on label "REC0008 - RESERVA - REC BAU: 10P (C: 440,00 - P: 13500,00)" at bounding box center [525, 408] width 378 height 18
click at [1029, 541] on button "Confirmar" at bounding box center [1036, 547] width 73 height 28
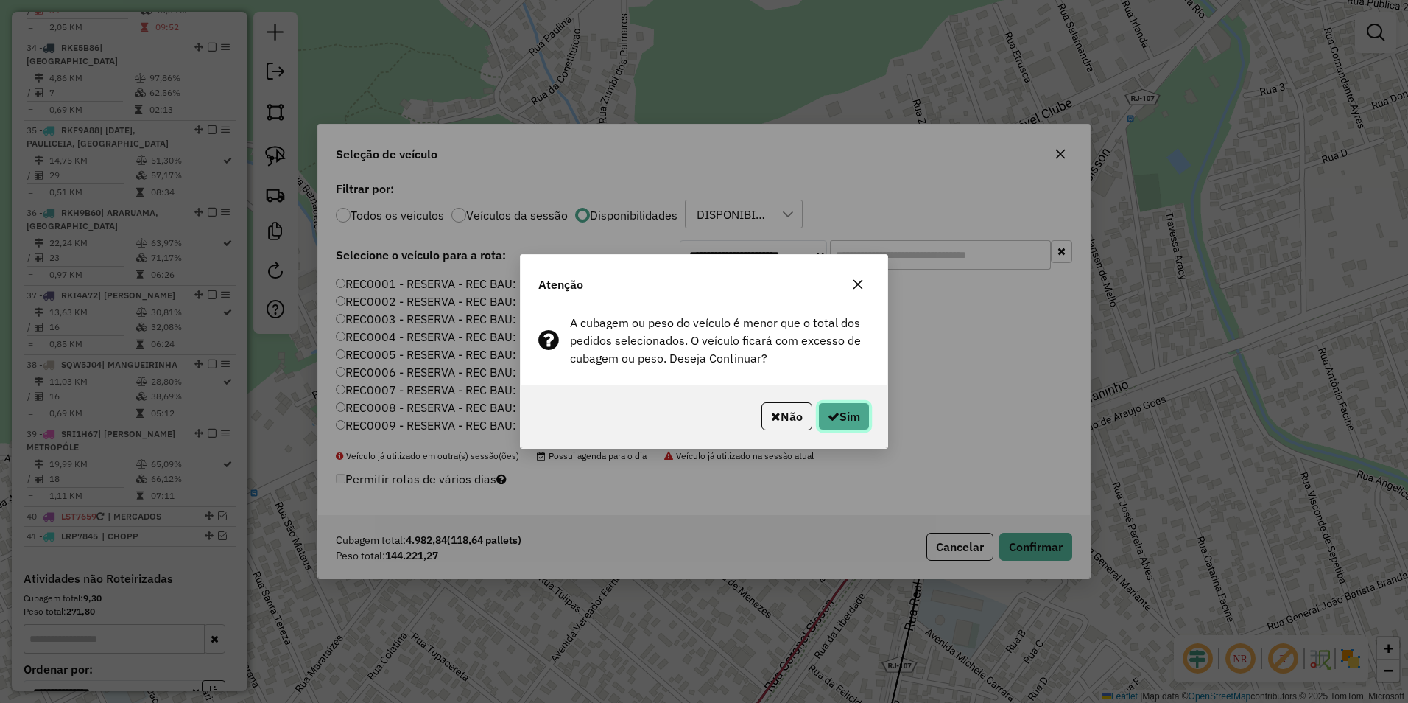
click at [848, 411] on button "Sim" at bounding box center [844, 416] width 52 height 28
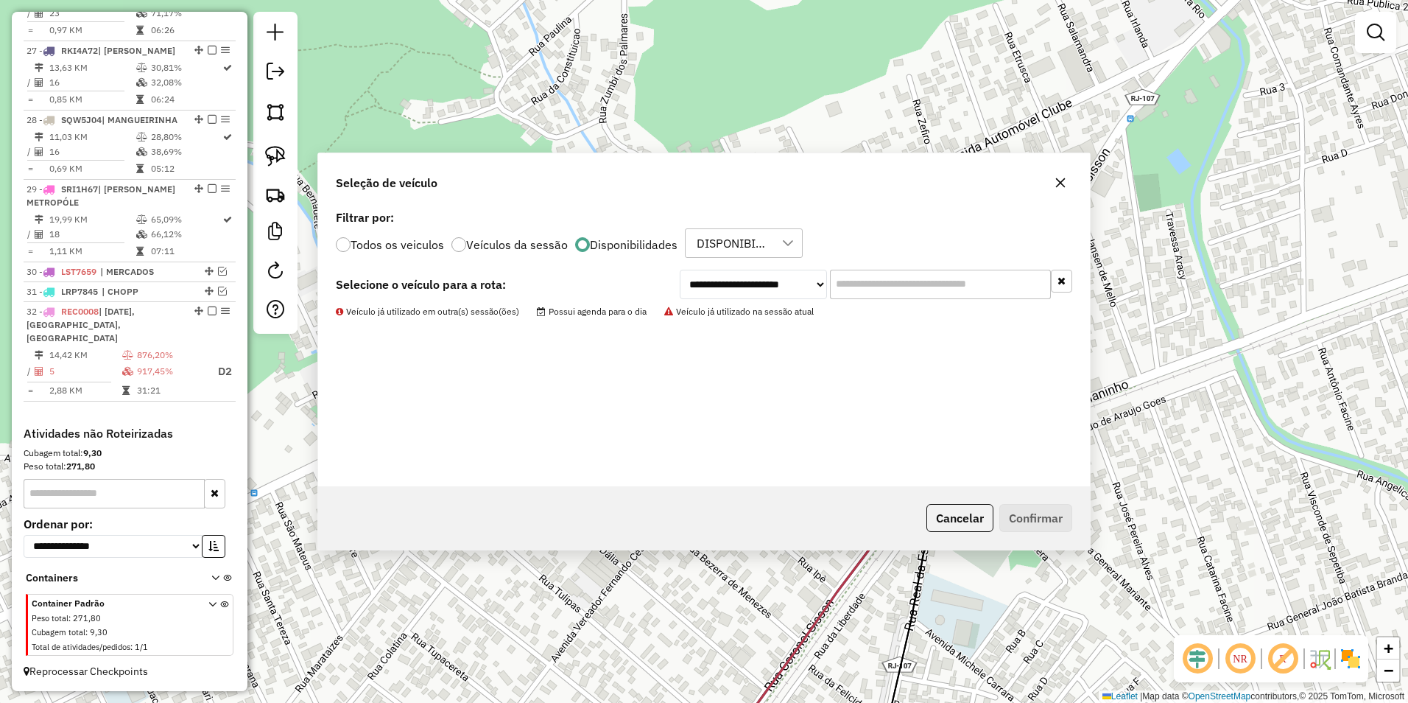
scroll to position [2532, 0]
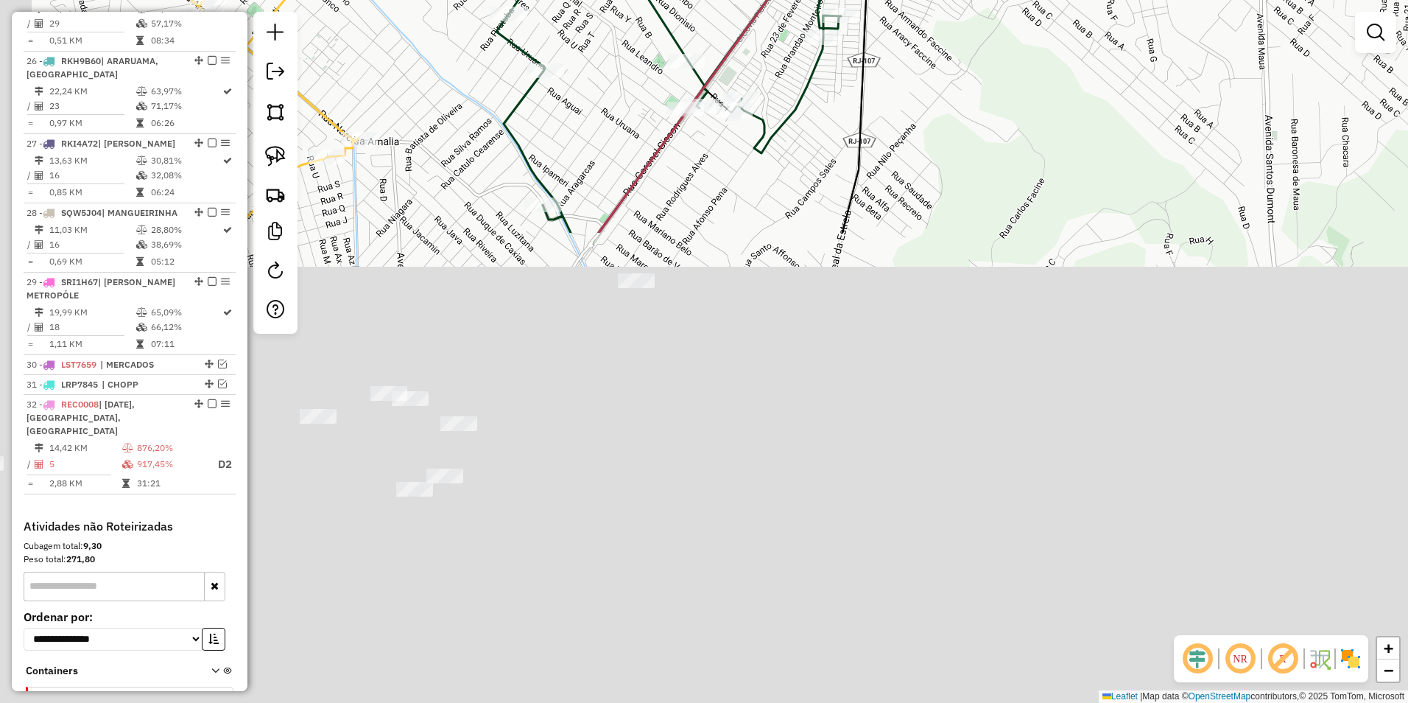
drag, startPoint x: 607, startPoint y: 445, endPoint x: 778, endPoint y: -55, distance: 527.9
click at [778, 0] on html "Aguarde... Pop-up bloqueado! Seu navegador bloqueou automáticamente a abertura …" at bounding box center [704, 351] width 1408 height 703
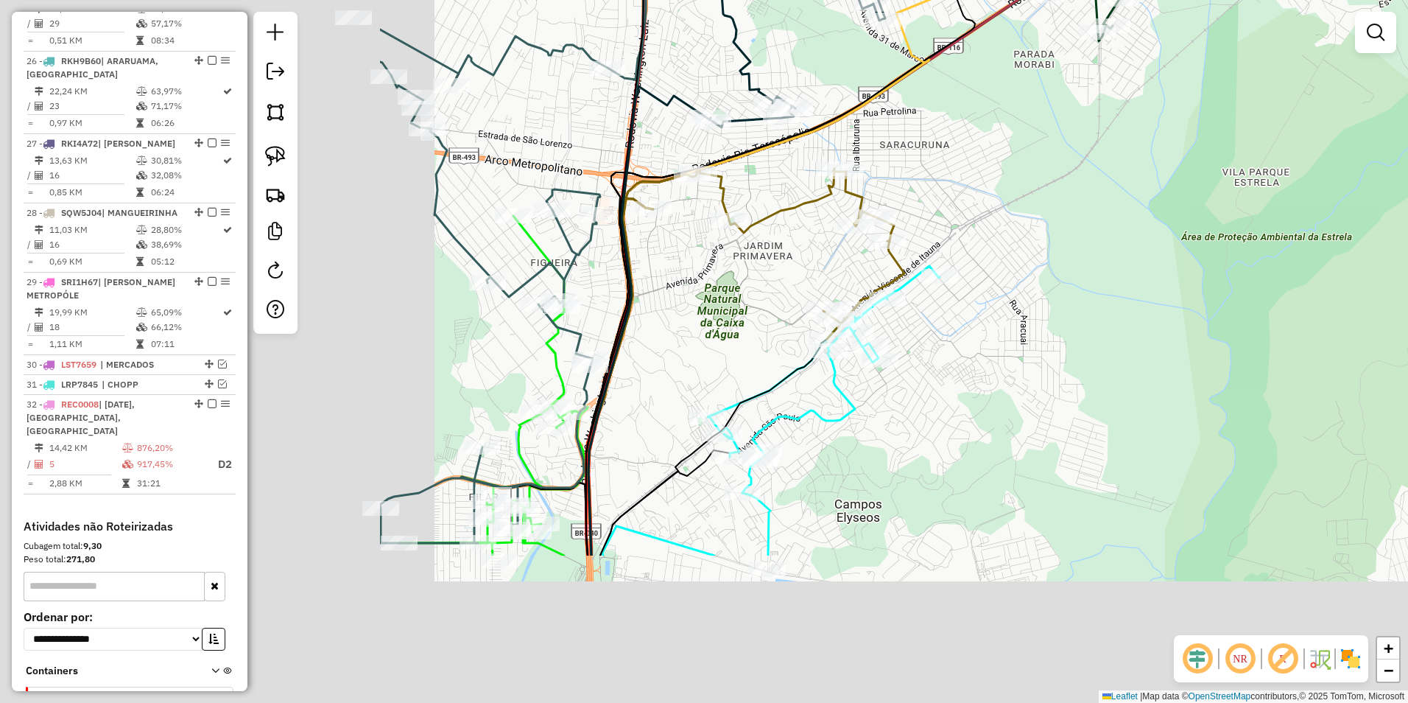
drag, startPoint x: 487, startPoint y: 477, endPoint x: 1016, endPoint y: 258, distance: 572.7
click at [1016, 258] on div "Janela de atendimento Grade de atendimento Capacidade Transportadoras Veículos …" at bounding box center [704, 351] width 1408 height 703
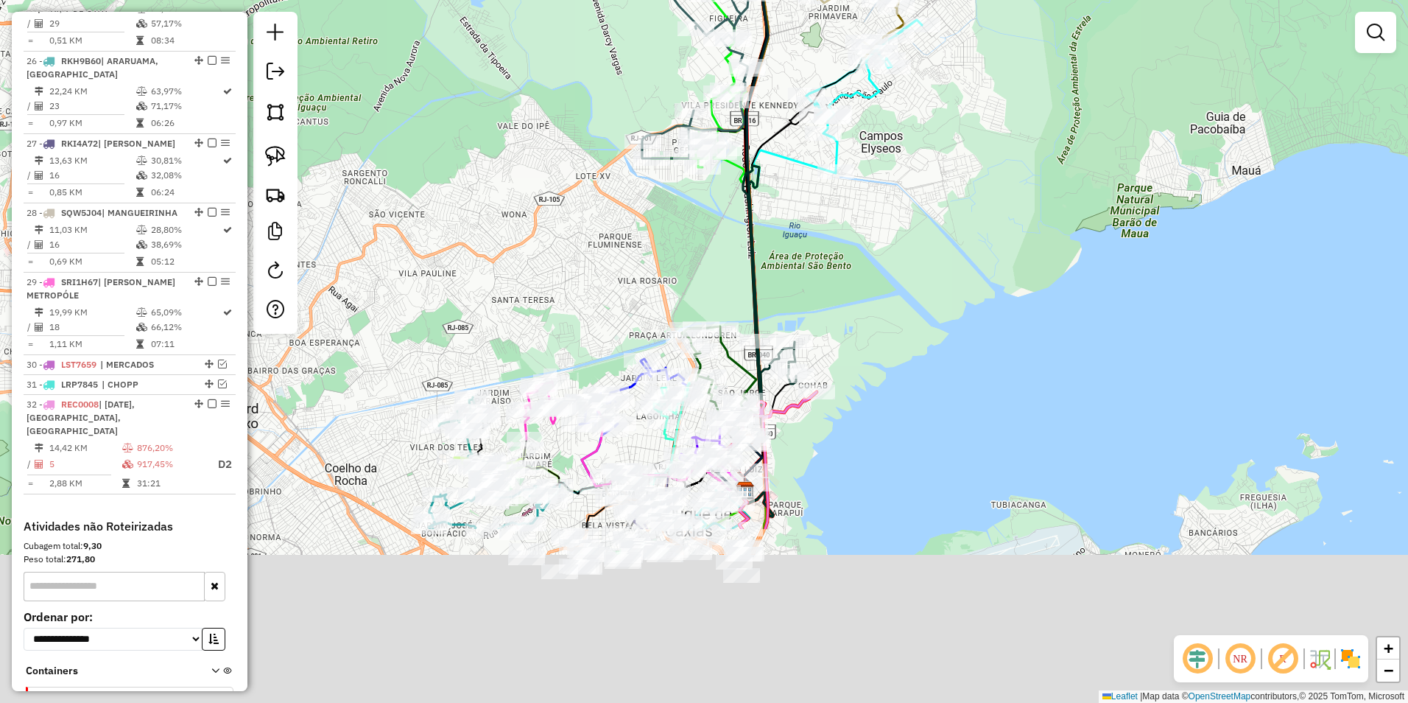
drag, startPoint x: 618, startPoint y: 454, endPoint x: 587, endPoint y: 193, distance: 262.6
click at [565, 116] on div "Janela de atendimento Grade de atendimento Capacidade Transportadoras Veículos …" at bounding box center [704, 351] width 1408 height 703
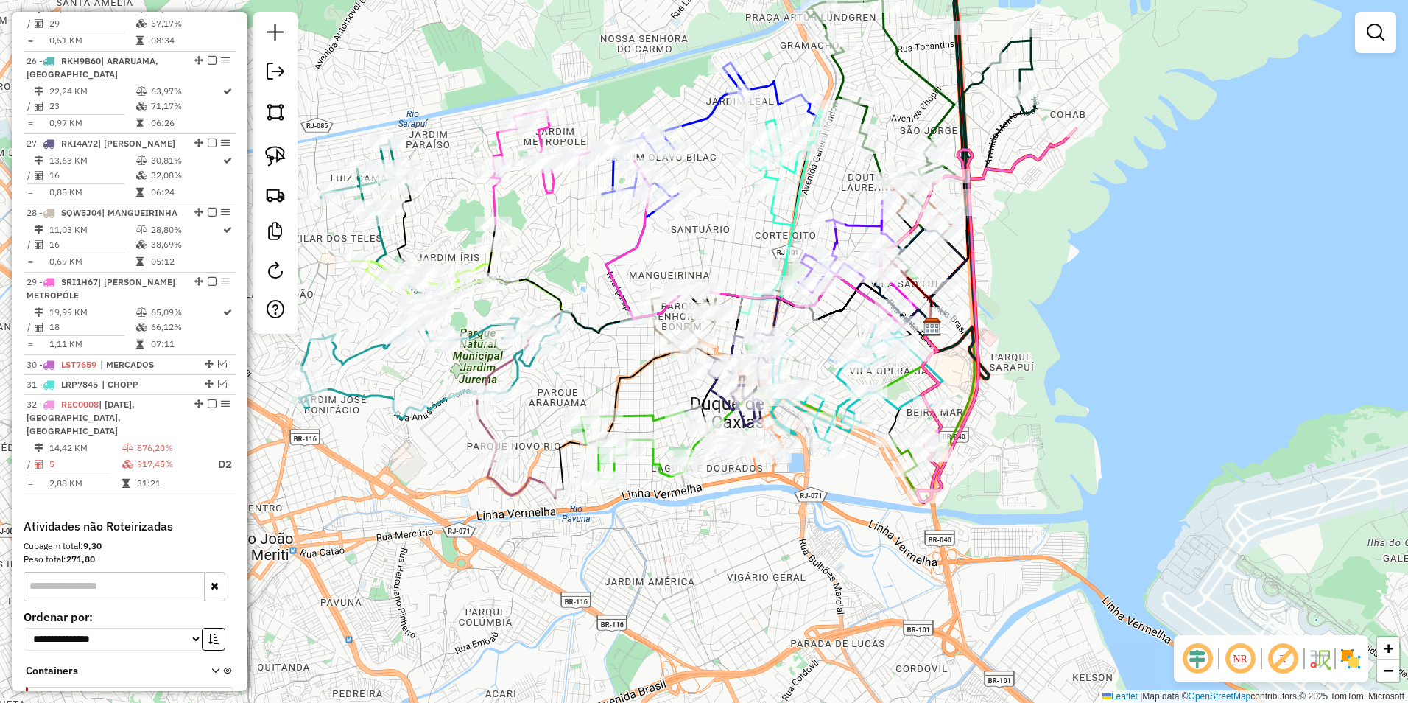
drag, startPoint x: 1098, startPoint y: 247, endPoint x: 925, endPoint y: 305, distance: 183.3
click at [928, 306] on div "Janela de atendimento Grade de atendimento Capacidade Transportadoras Veículos …" at bounding box center [704, 351] width 1408 height 703
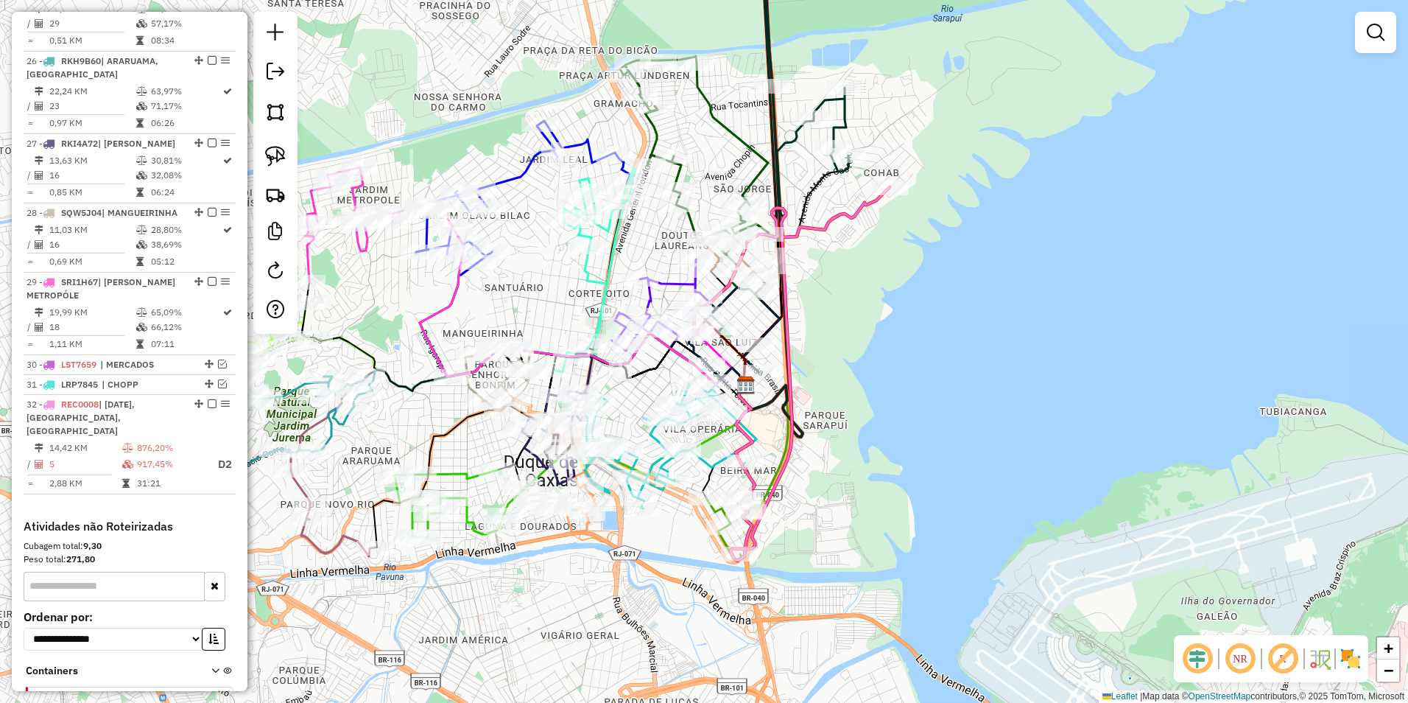
click at [869, 203] on icon at bounding box center [792, 373] width 196 height 373
select select "**********"
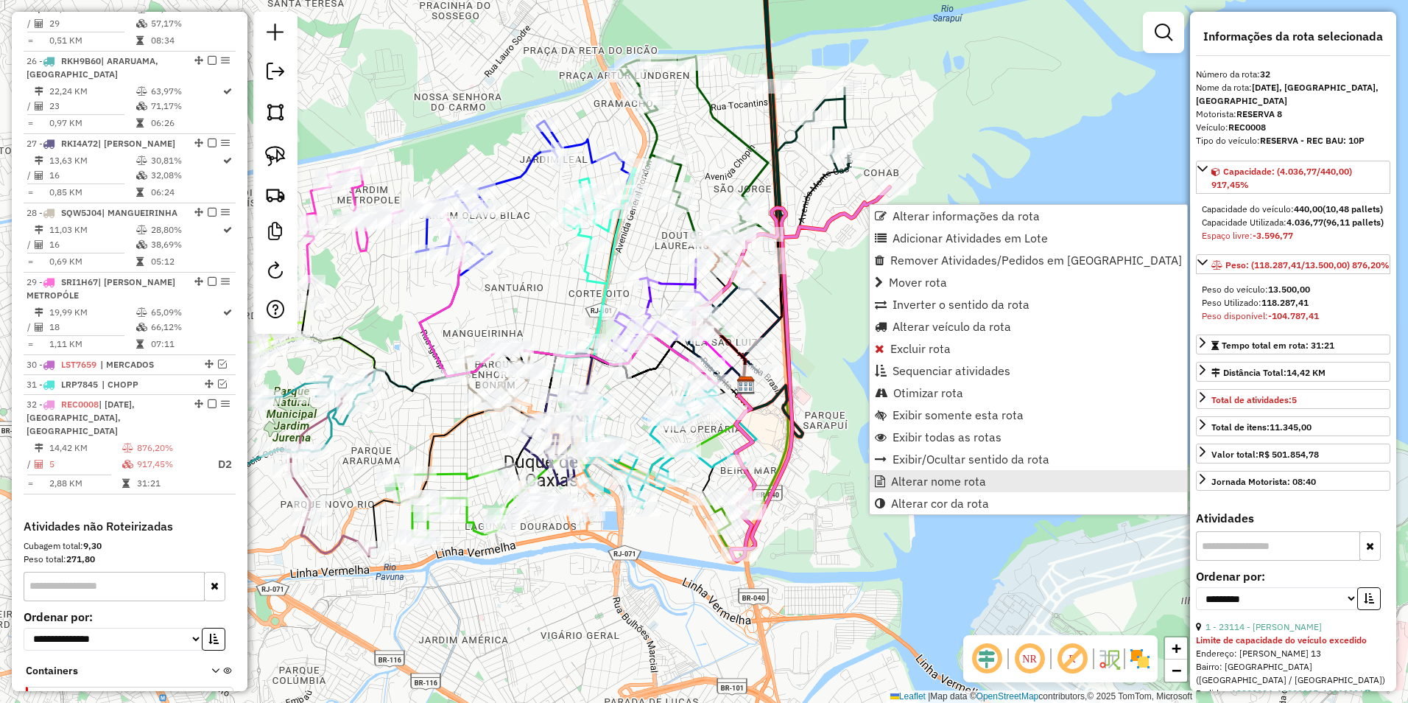
click at [976, 483] on span "Alterar nome rota" at bounding box center [938, 481] width 95 height 12
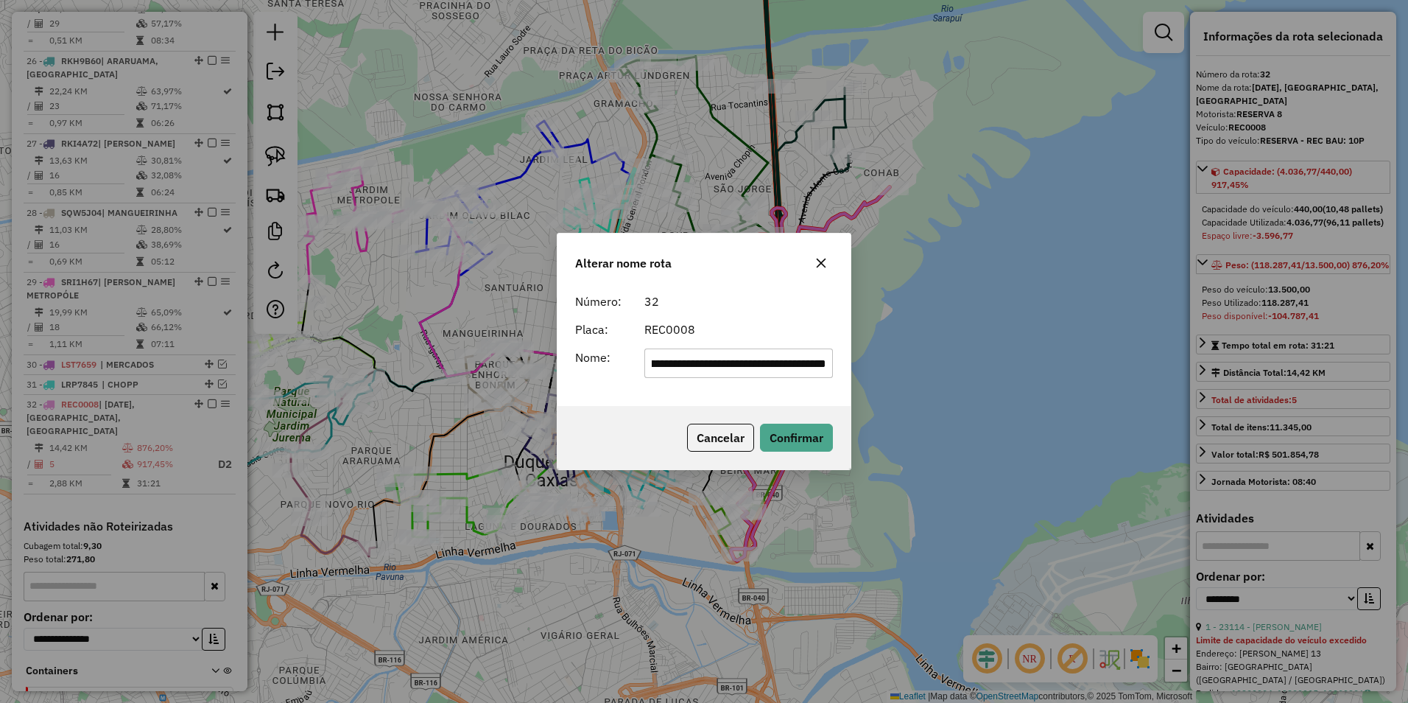
scroll to position [0, 0]
drag, startPoint x: 826, startPoint y: 361, endPoint x: 304, endPoint y: 421, distance: 525.7
click at [304, 421] on div "**********" at bounding box center [704, 351] width 1408 height 703
type input "*********"
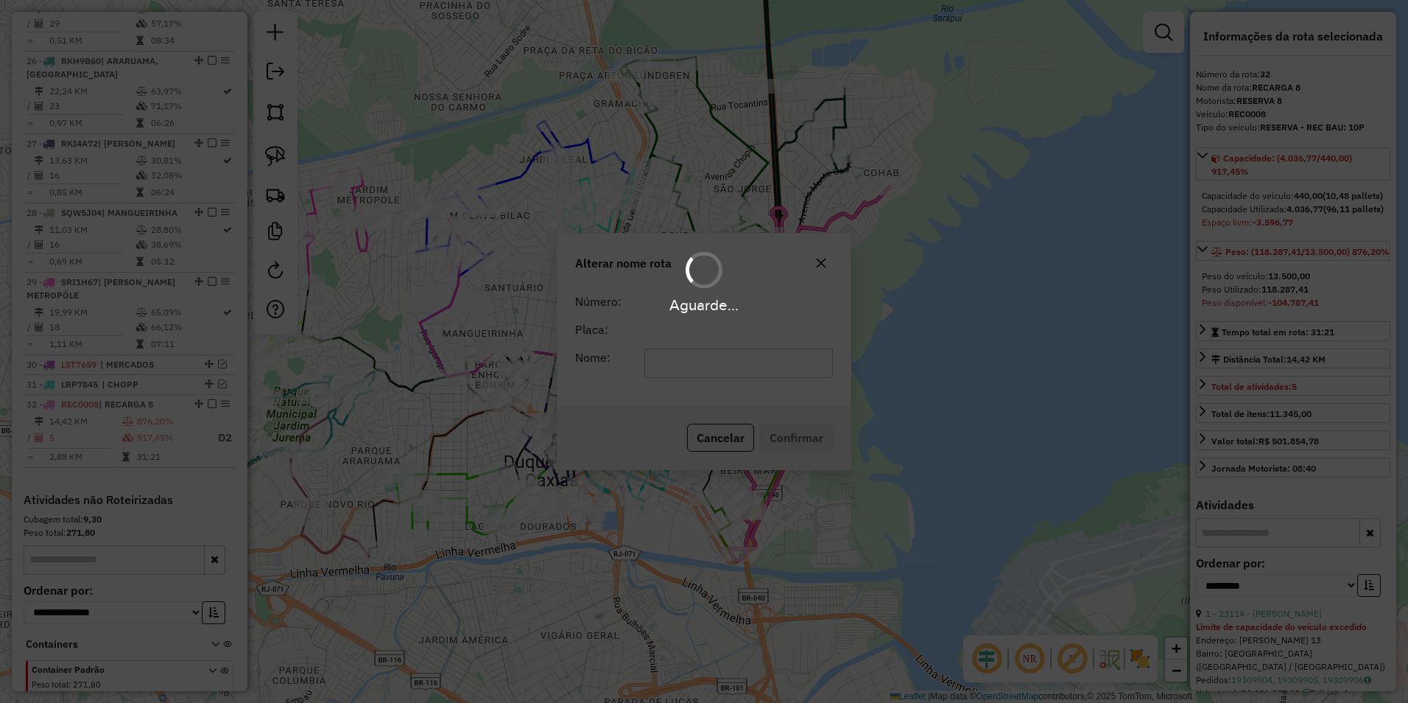
scroll to position [2519, 0]
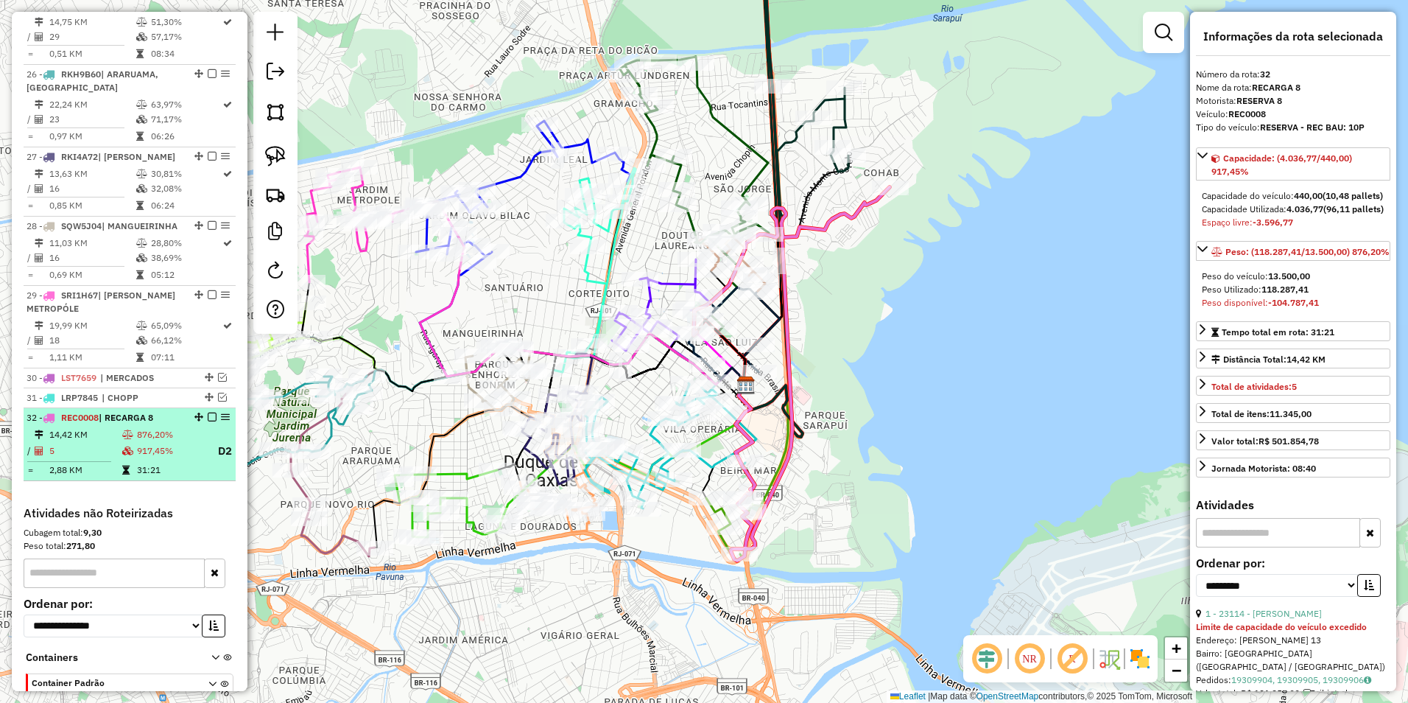
click at [210, 413] on em at bounding box center [212, 417] width 9 height 9
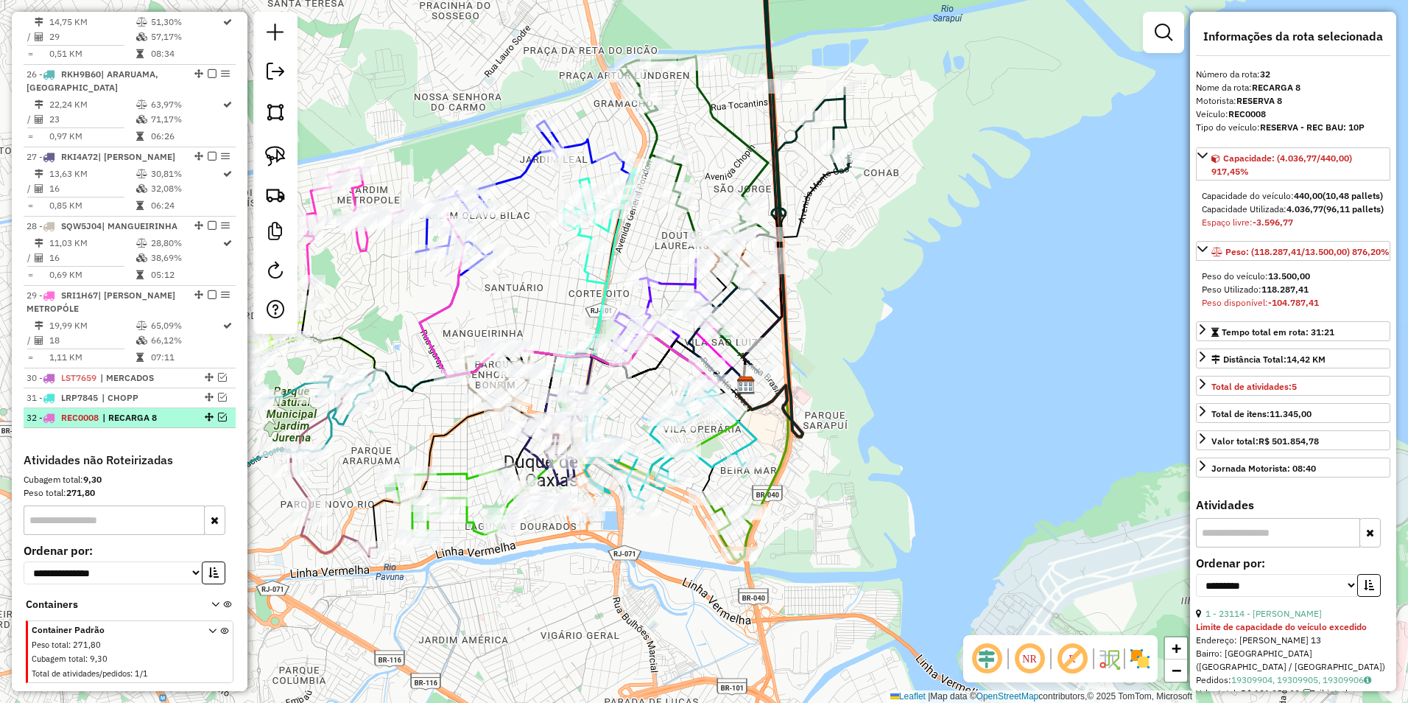
scroll to position [2466, 0]
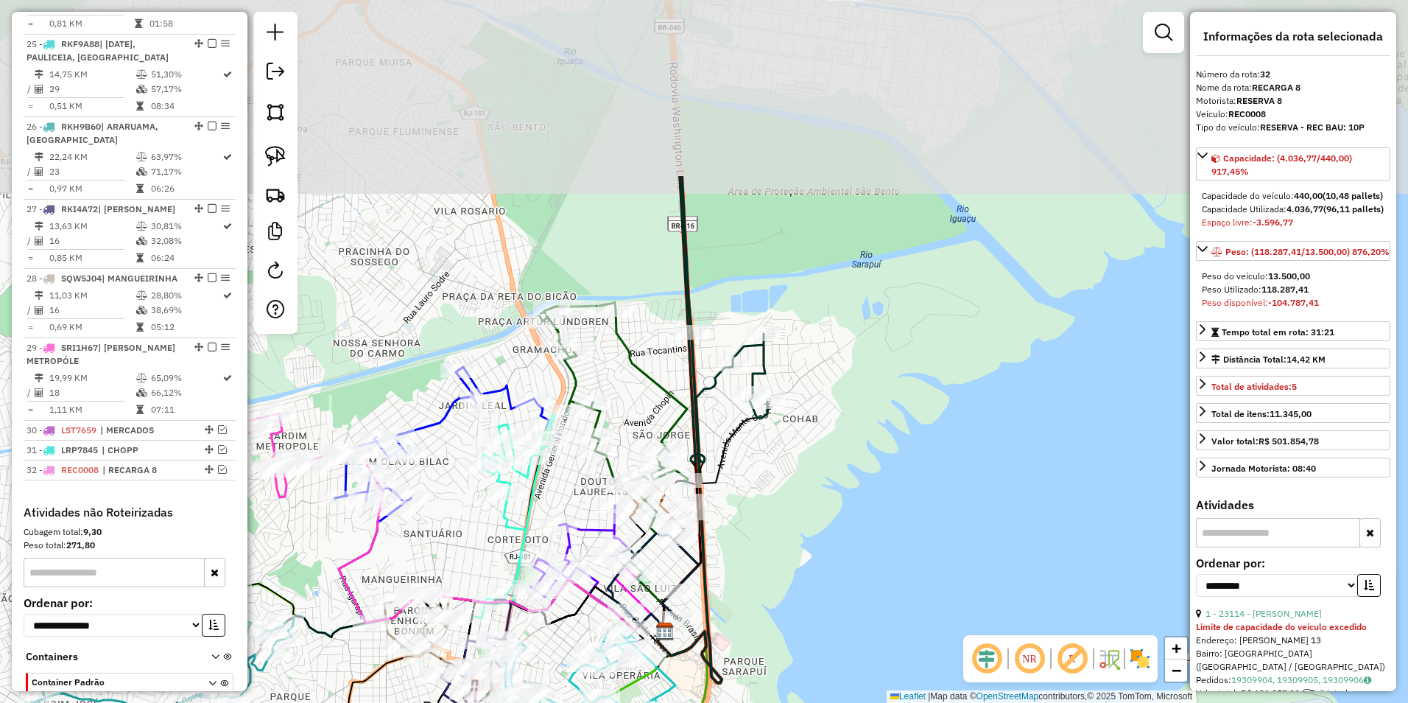
drag, startPoint x: 905, startPoint y: 259, endPoint x: 824, endPoint y: 505, distance: 259.0
click at [824, 505] on div "Janela de atendimento Grade de atendimento Capacidade Transportadoras Veículos …" at bounding box center [704, 351] width 1408 height 703
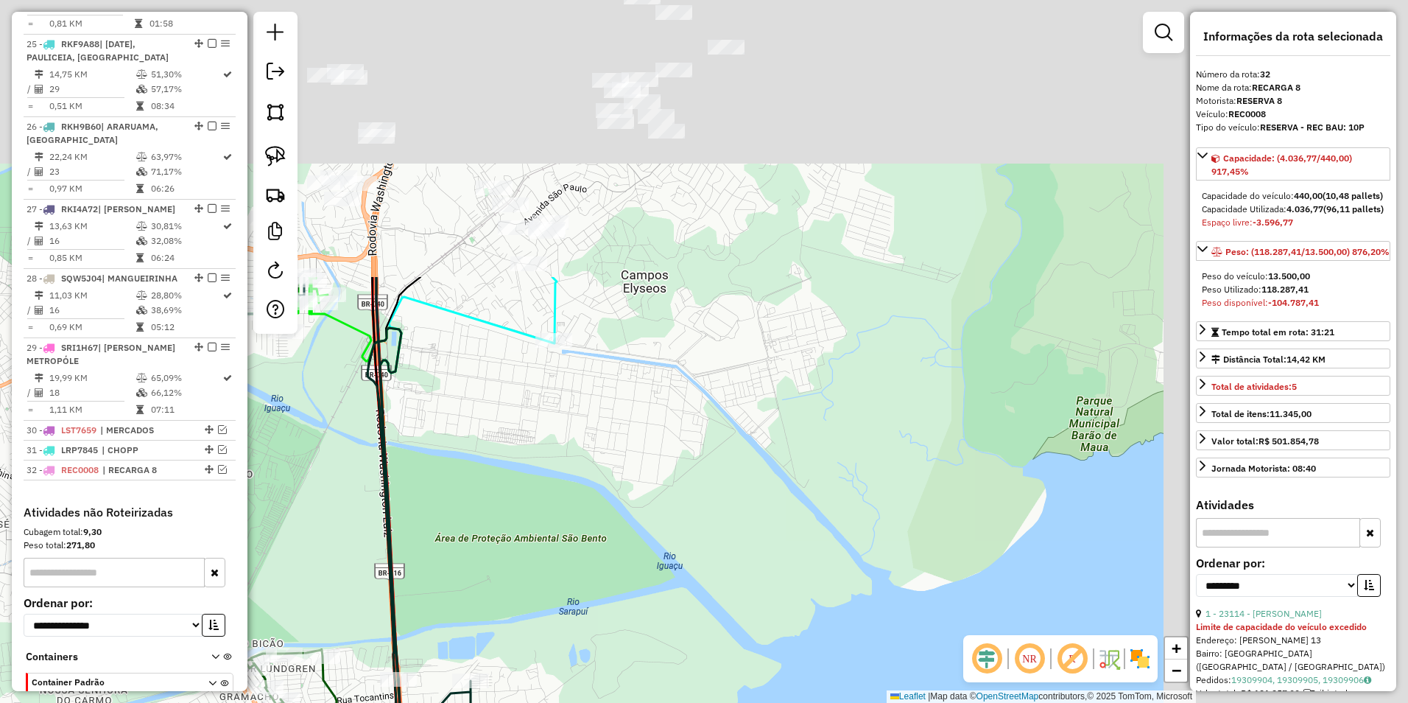
drag, startPoint x: 815, startPoint y: 434, endPoint x: 726, endPoint y: 497, distance: 109.5
click at [707, 550] on div "Janela de atendimento Grade de atendimento Capacidade Transportadoras Veículos …" at bounding box center [704, 351] width 1408 height 703
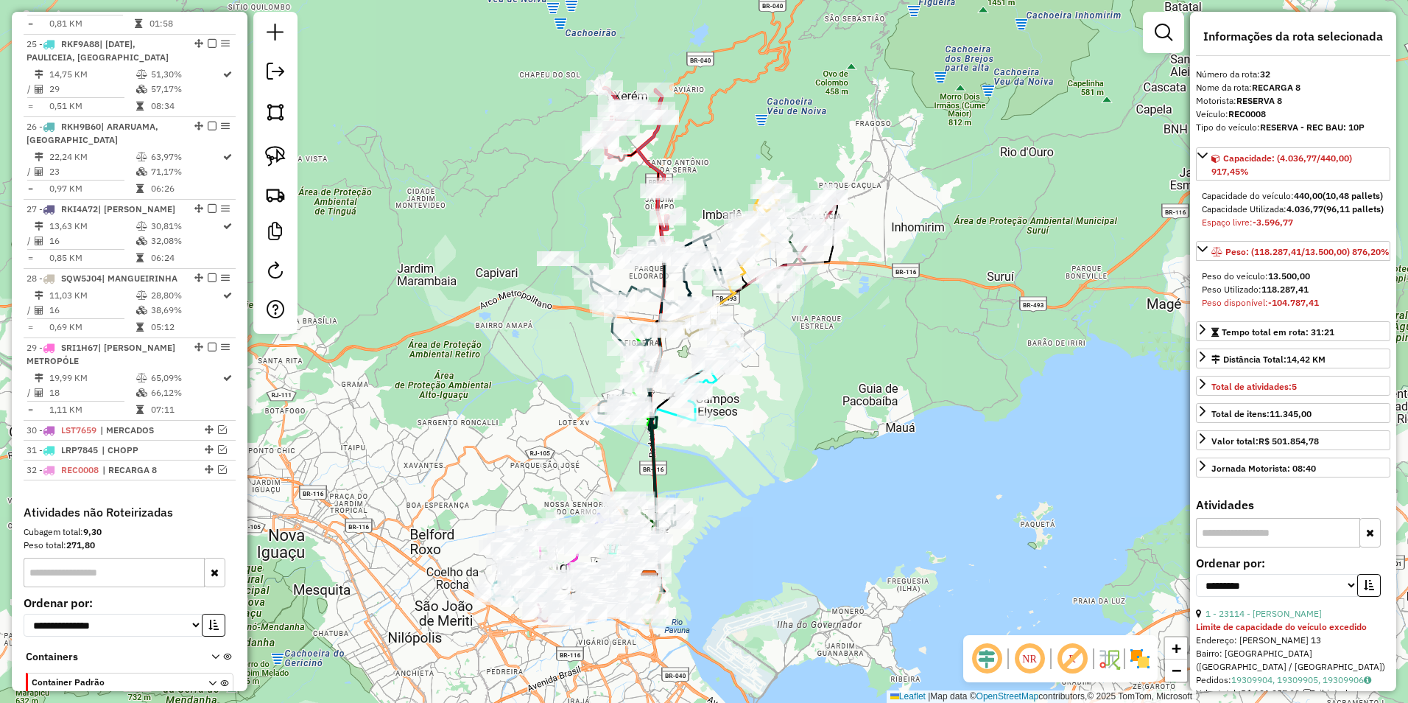
click at [931, 324] on div "Janela de atendimento Grade de atendimento Capacidade Transportadoras Veículos …" at bounding box center [704, 351] width 1408 height 703
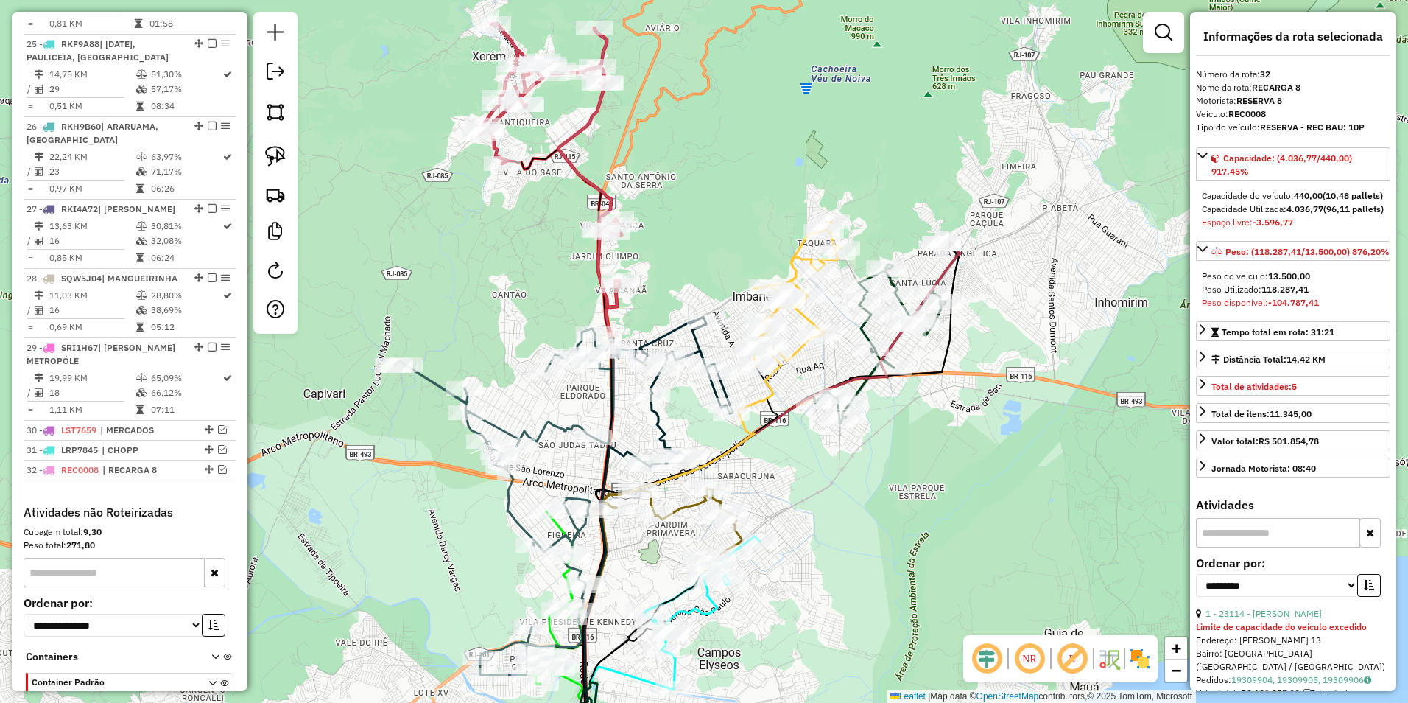
click at [585, 114] on icon at bounding box center [550, 166] width 141 height 284
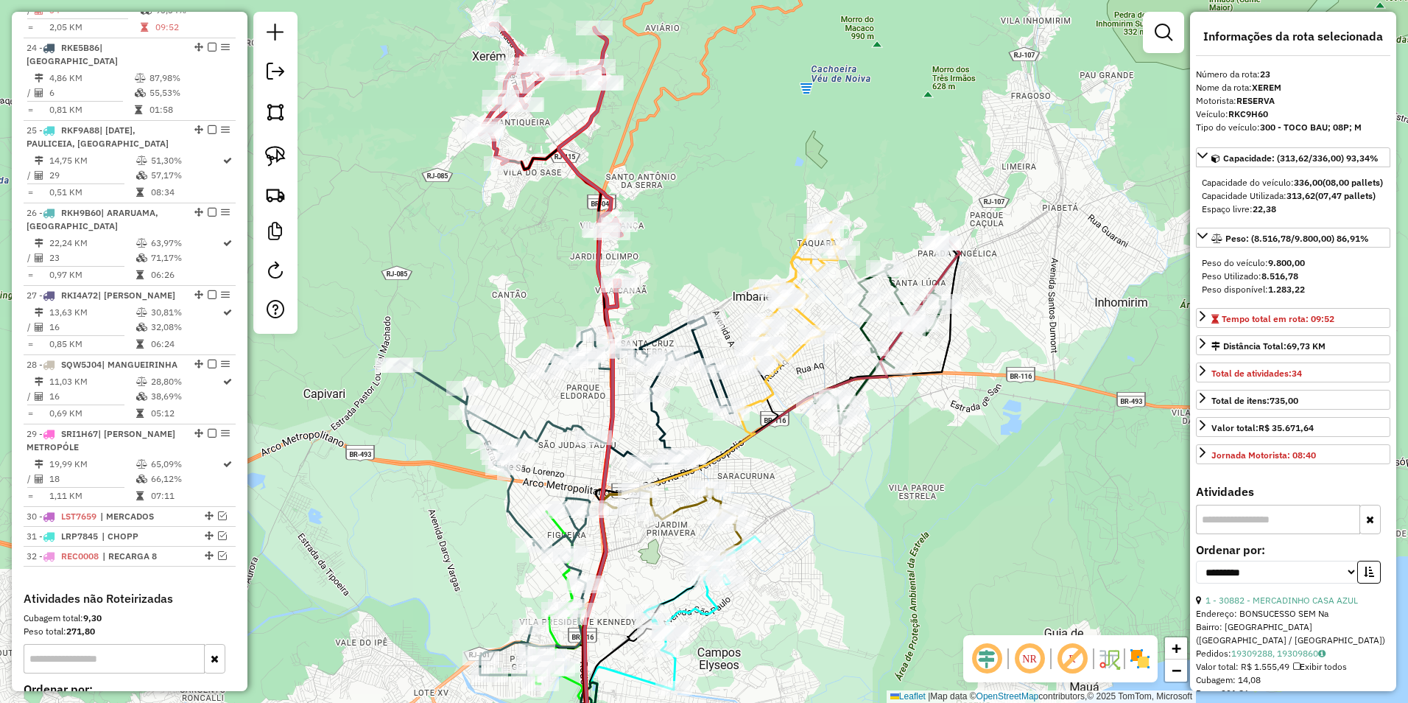
scroll to position [2271, 0]
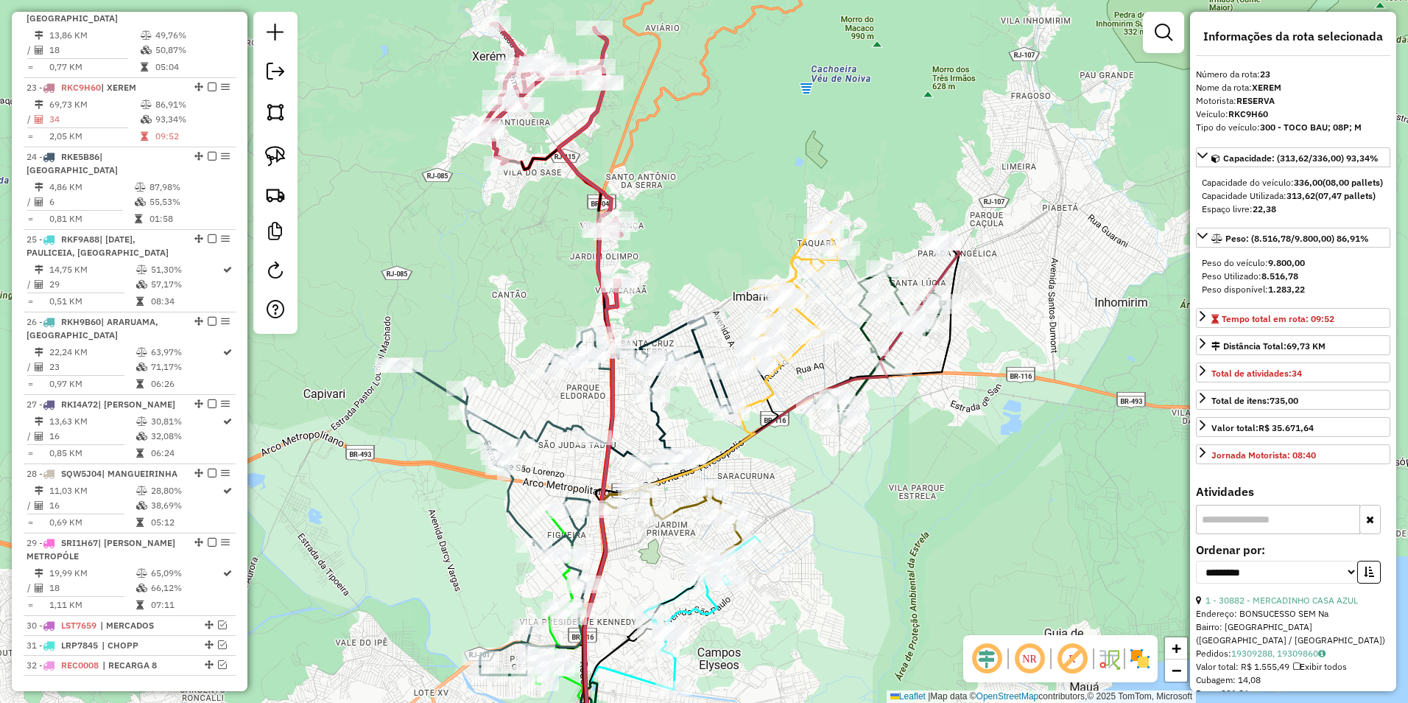
click at [560, 109] on div "Janela de atendimento Grade de atendimento Capacidade Transportadoras Veículos …" at bounding box center [704, 351] width 1408 height 703
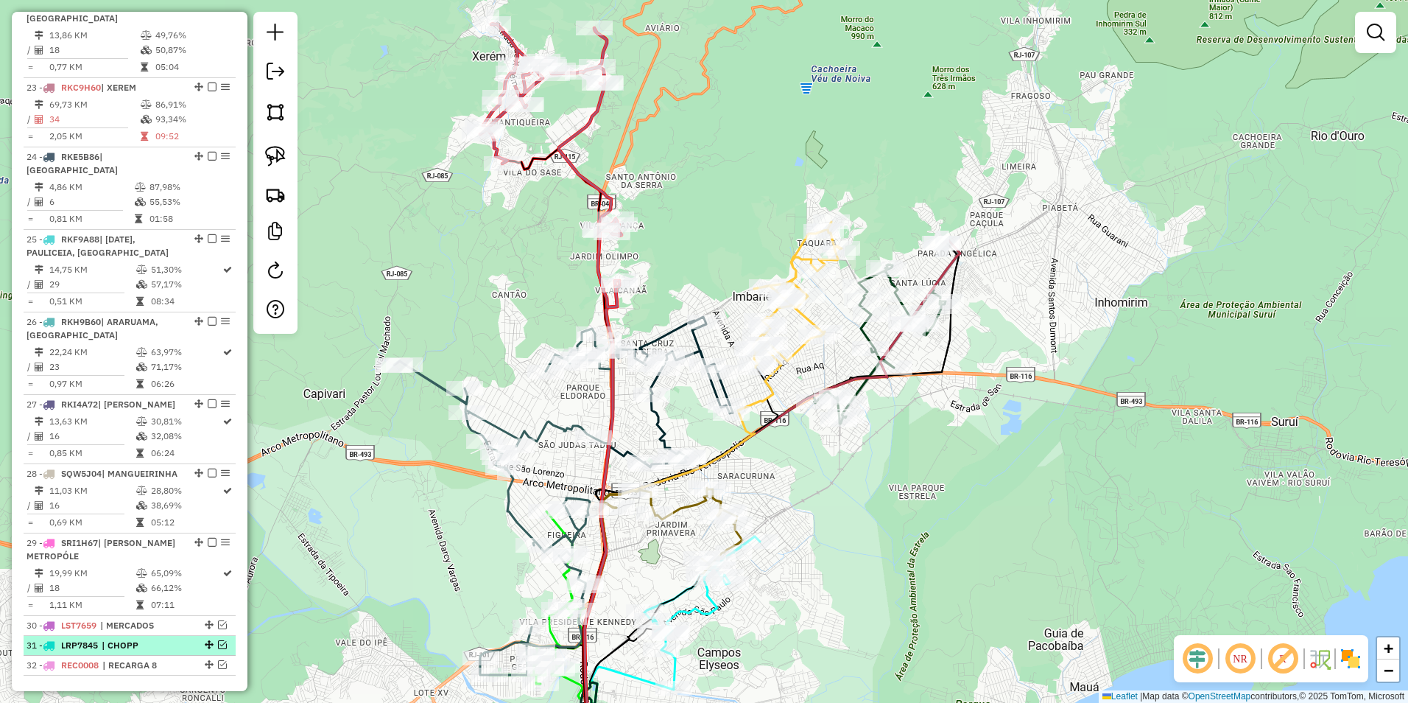
click at [219, 640] on em at bounding box center [222, 644] width 9 height 9
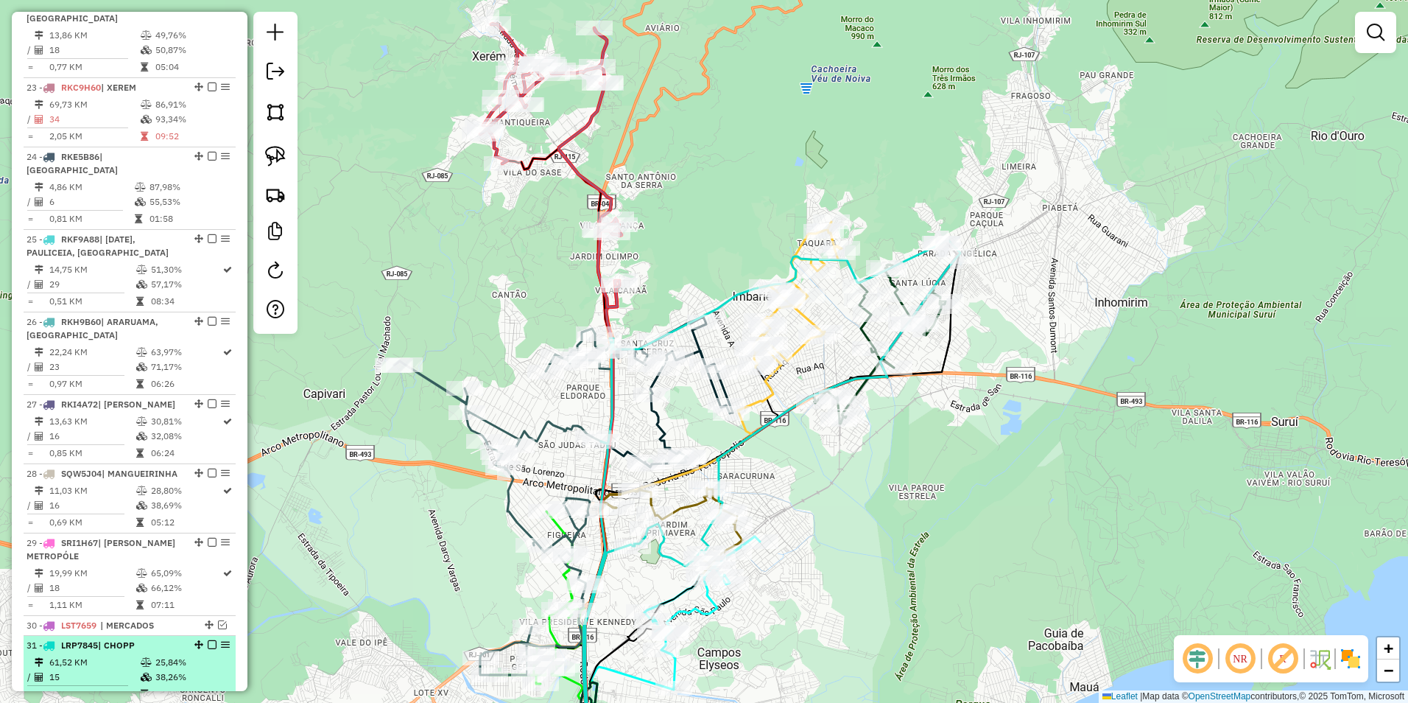
click at [208, 640] on em at bounding box center [212, 644] width 9 height 9
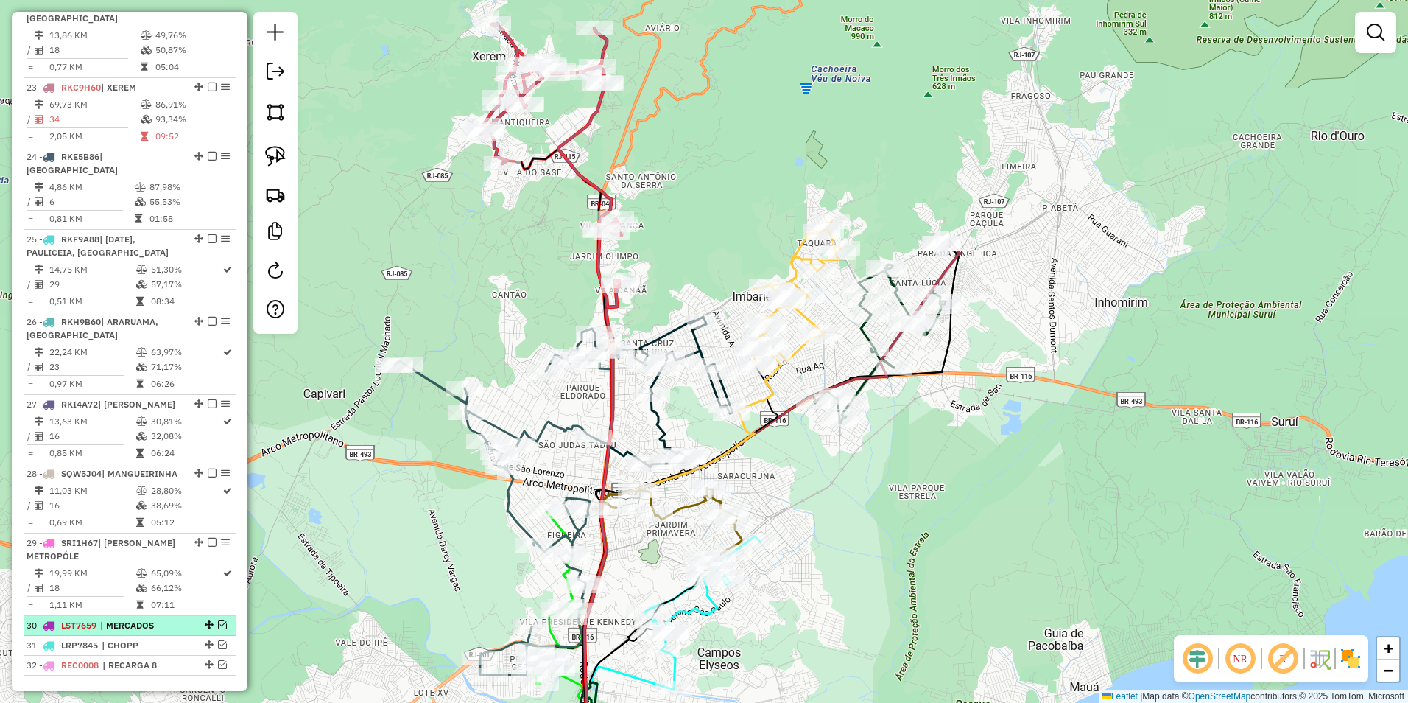
click at [215, 619] on div "30 - LST7659 | MERCADOS" at bounding box center [130, 625] width 206 height 13
select select "**********"
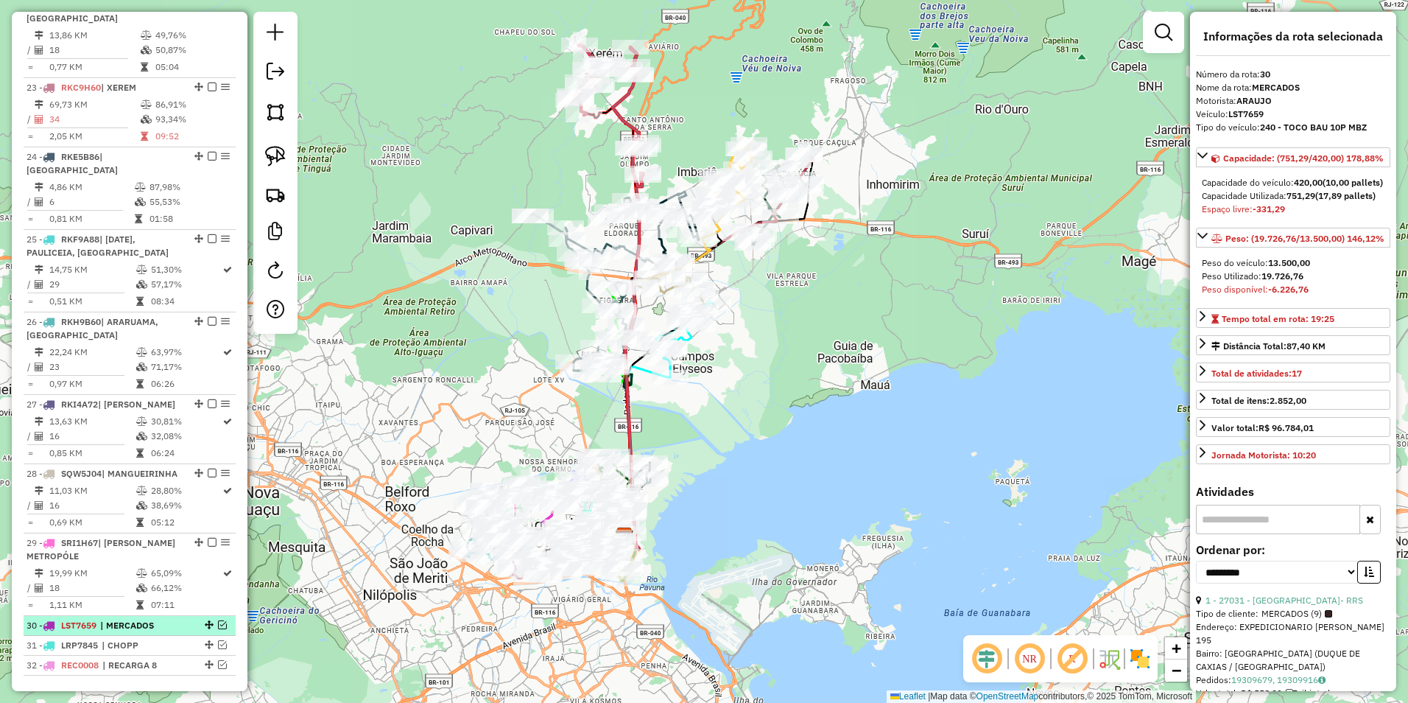
click at [218, 620] on em at bounding box center [222, 624] width 9 height 9
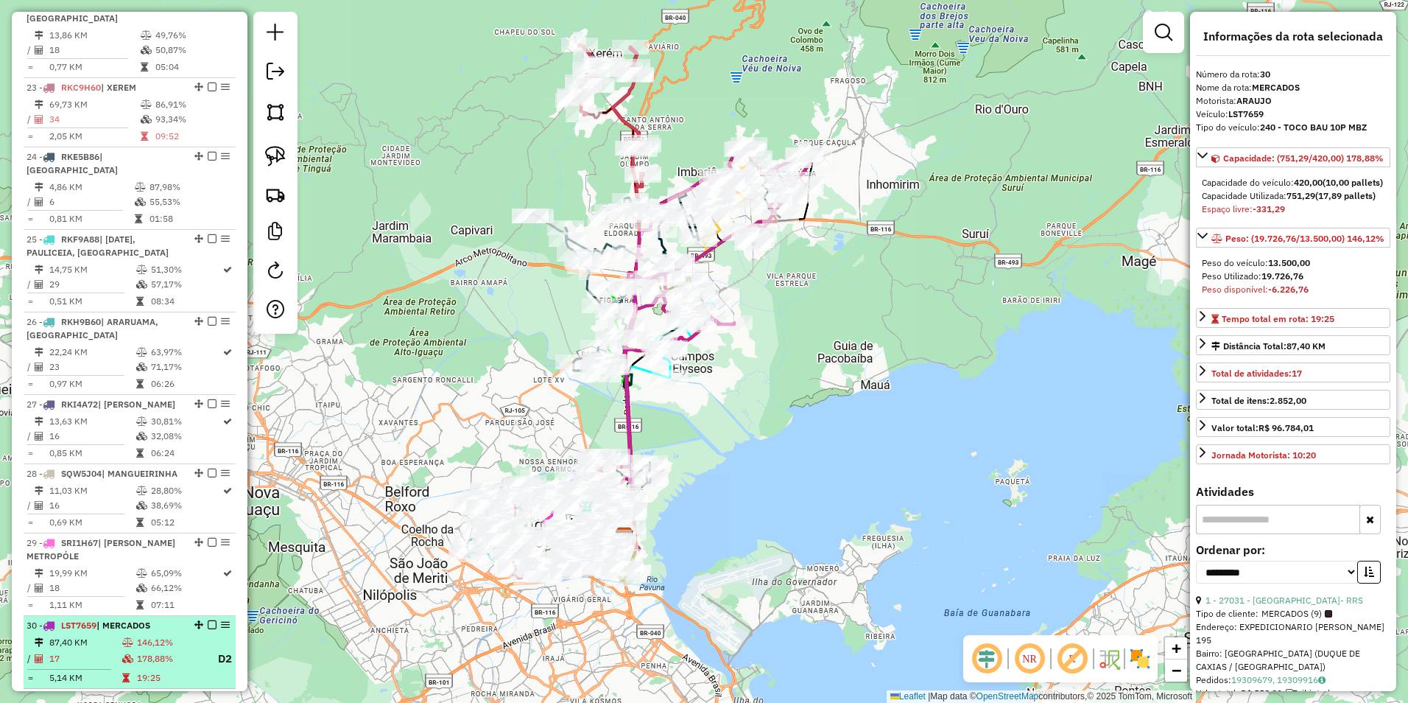
click at [208, 620] on em at bounding box center [212, 624] width 9 height 9
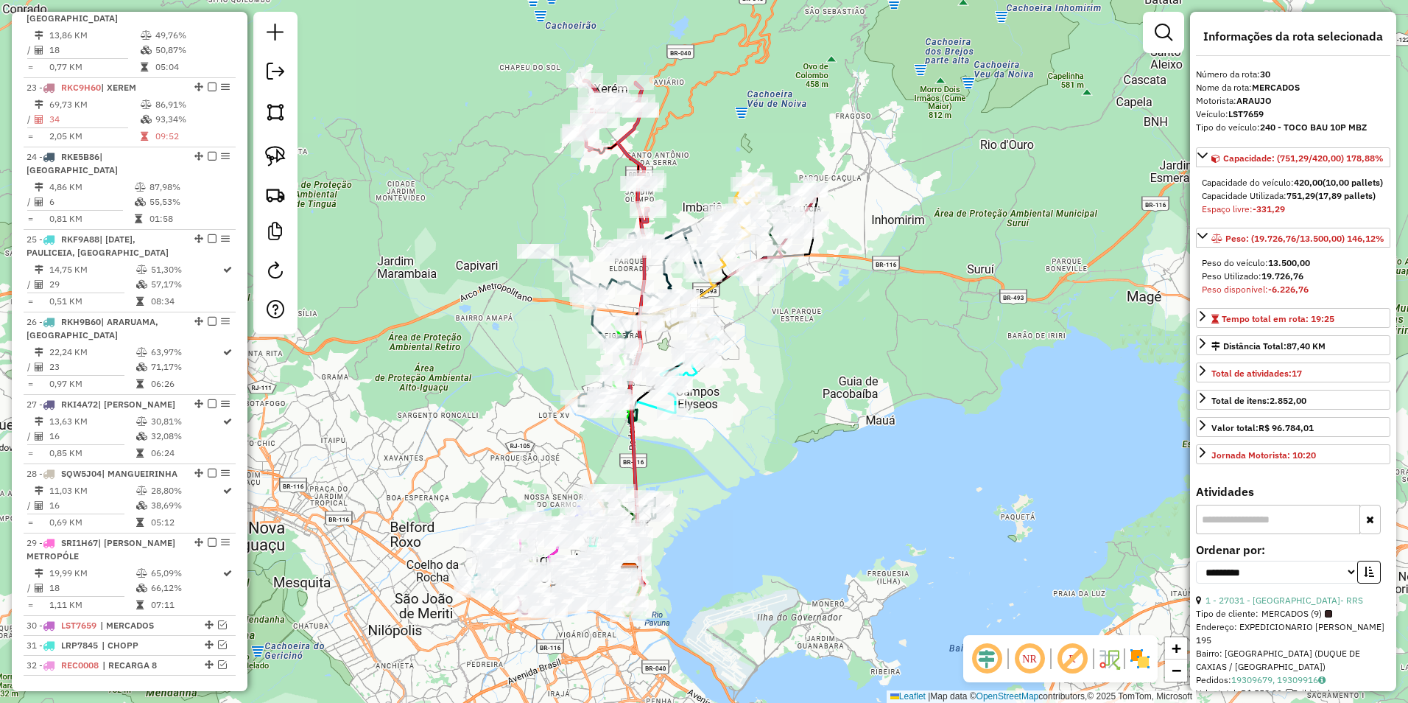
drag, startPoint x: 964, startPoint y: 291, endPoint x: 815, endPoint y: 371, distance: 168.1
click at [916, 434] on div "Janela de atendimento Grade de atendimento Capacidade Transportadoras Veículos …" at bounding box center [704, 351] width 1408 height 703
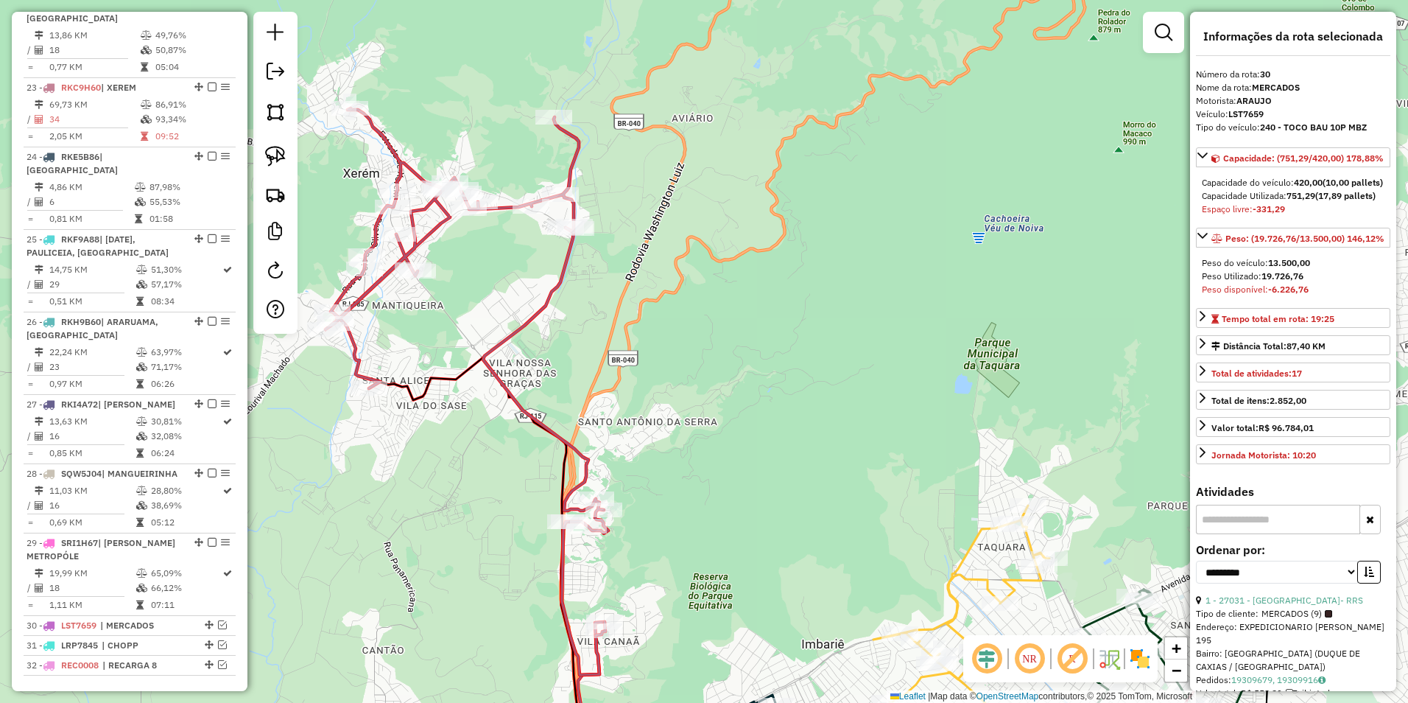
drag, startPoint x: 625, startPoint y: 398, endPoint x: 667, endPoint y: 165, distance: 236.5
click at [667, 165] on div "Janela de atendimento Grade de atendimento Capacidade Transportadoras Veículos …" at bounding box center [704, 351] width 1408 height 703
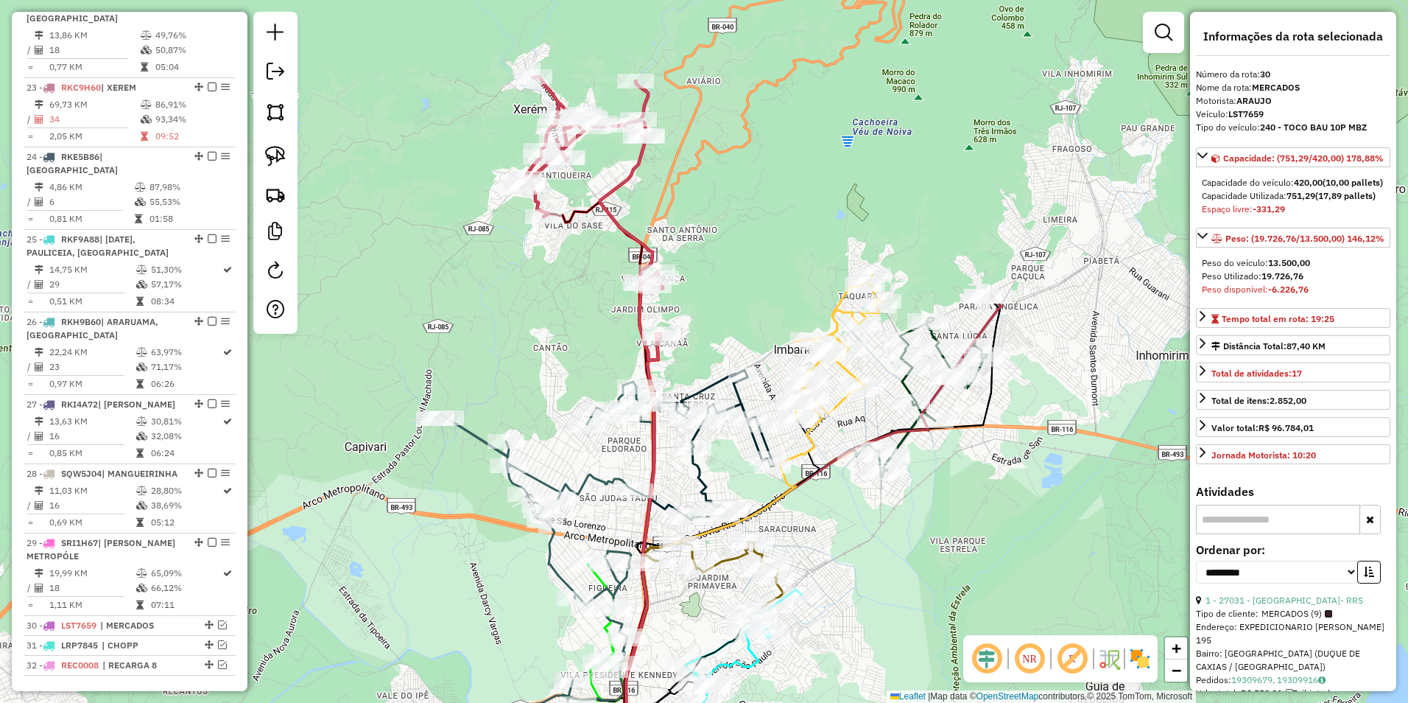
click at [628, 186] on icon at bounding box center [592, 219] width 141 height 284
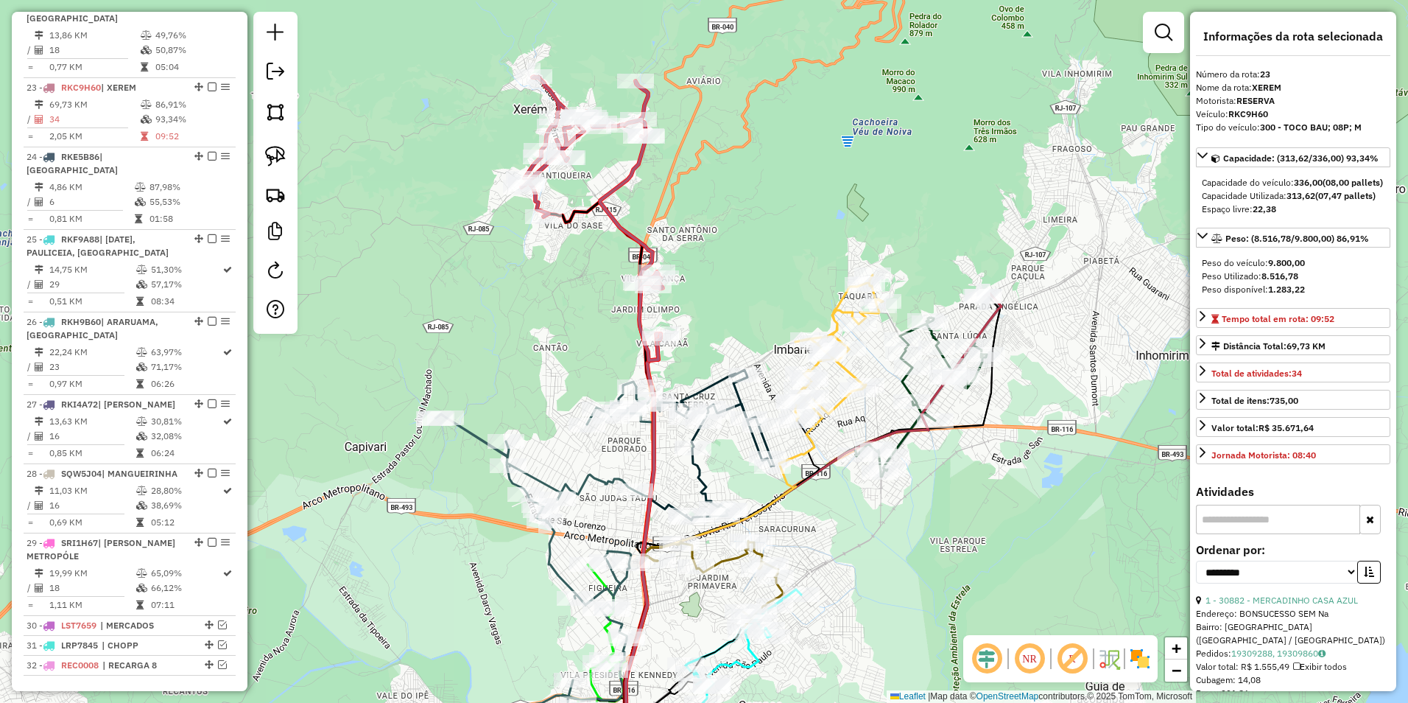
drag, startPoint x: 690, startPoint y: 216, endPoint x: 624, endPoint y: 124, distance: 112.4
click at [624, 124] on div "Janela de atendimento Grade de atendimento Capacidade Transportadoras Veículos …" at bounding box center [704, 351] width 1408 height 703
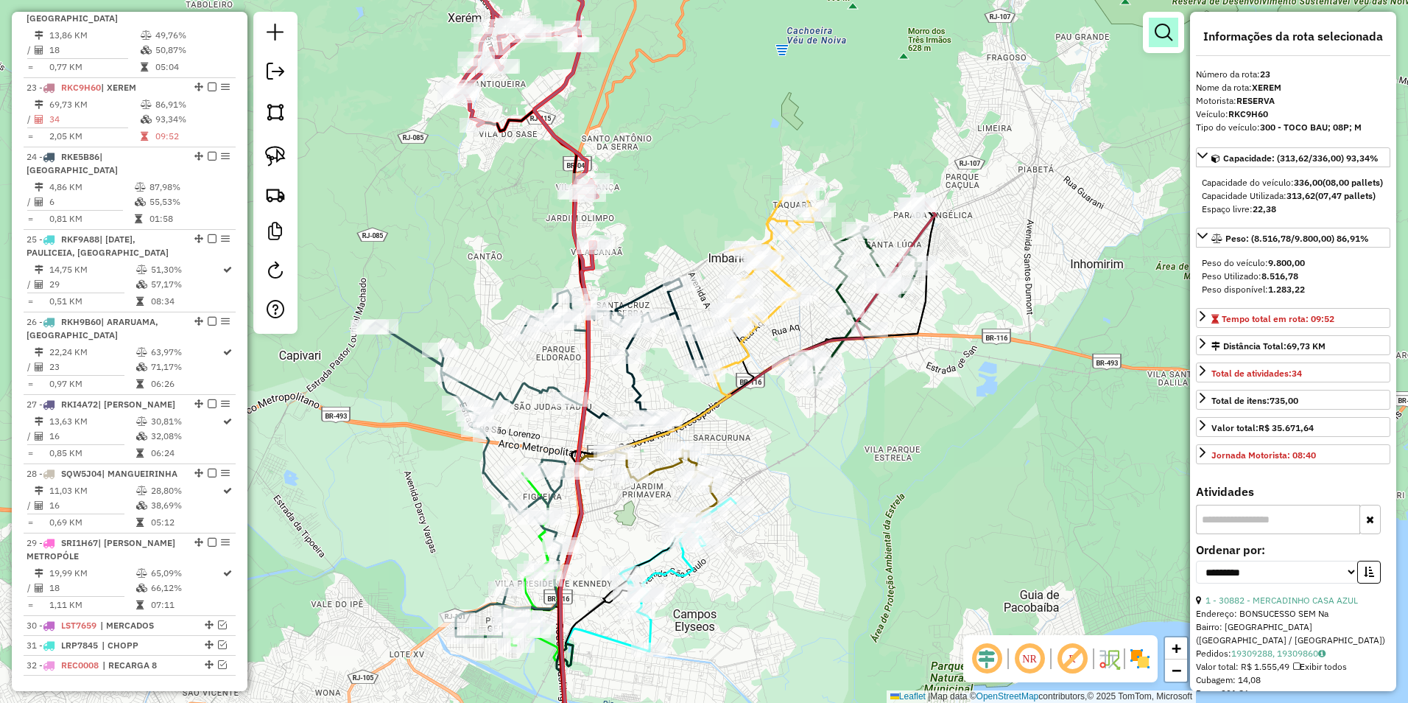
click at [1166, 37] on em at bounding box center [1164, 33] width 18 height 18
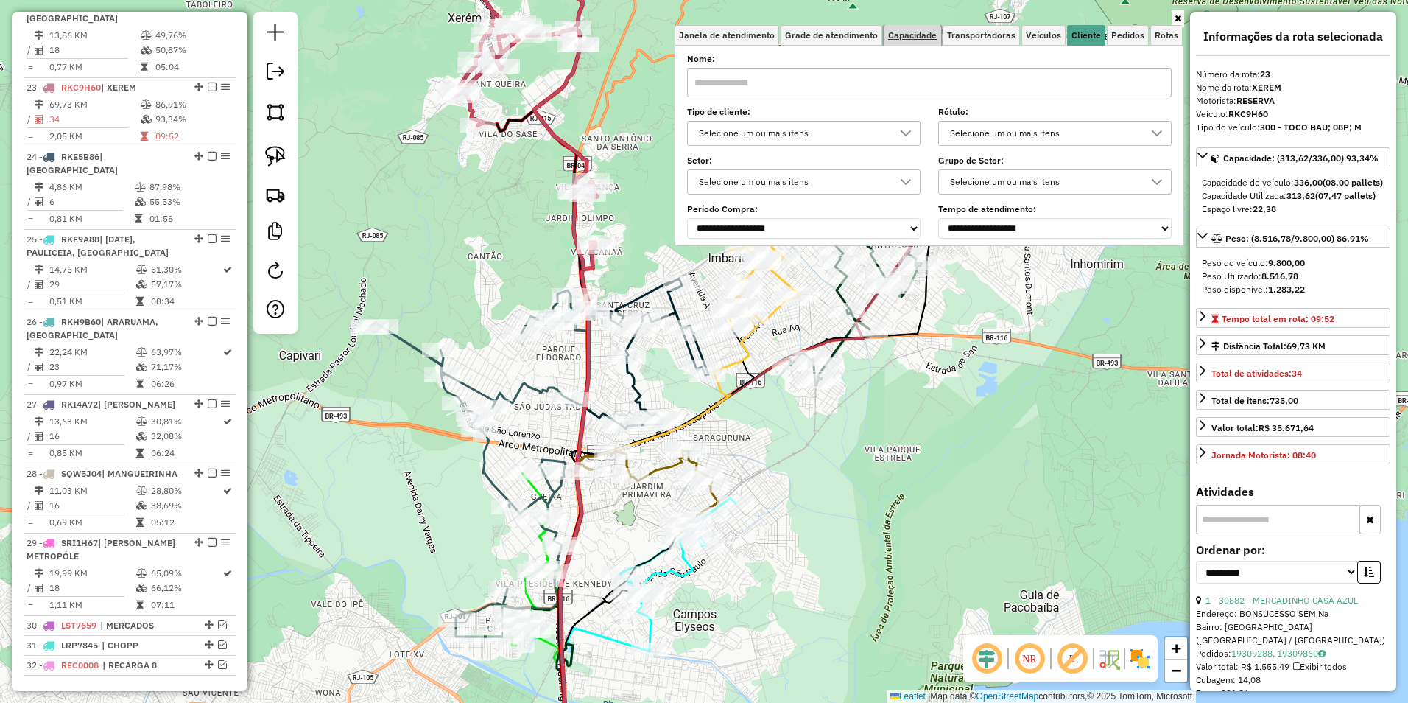
click at [935, 37] on span "Capacidade" at bounding box center [912, 35] width 49 height 9
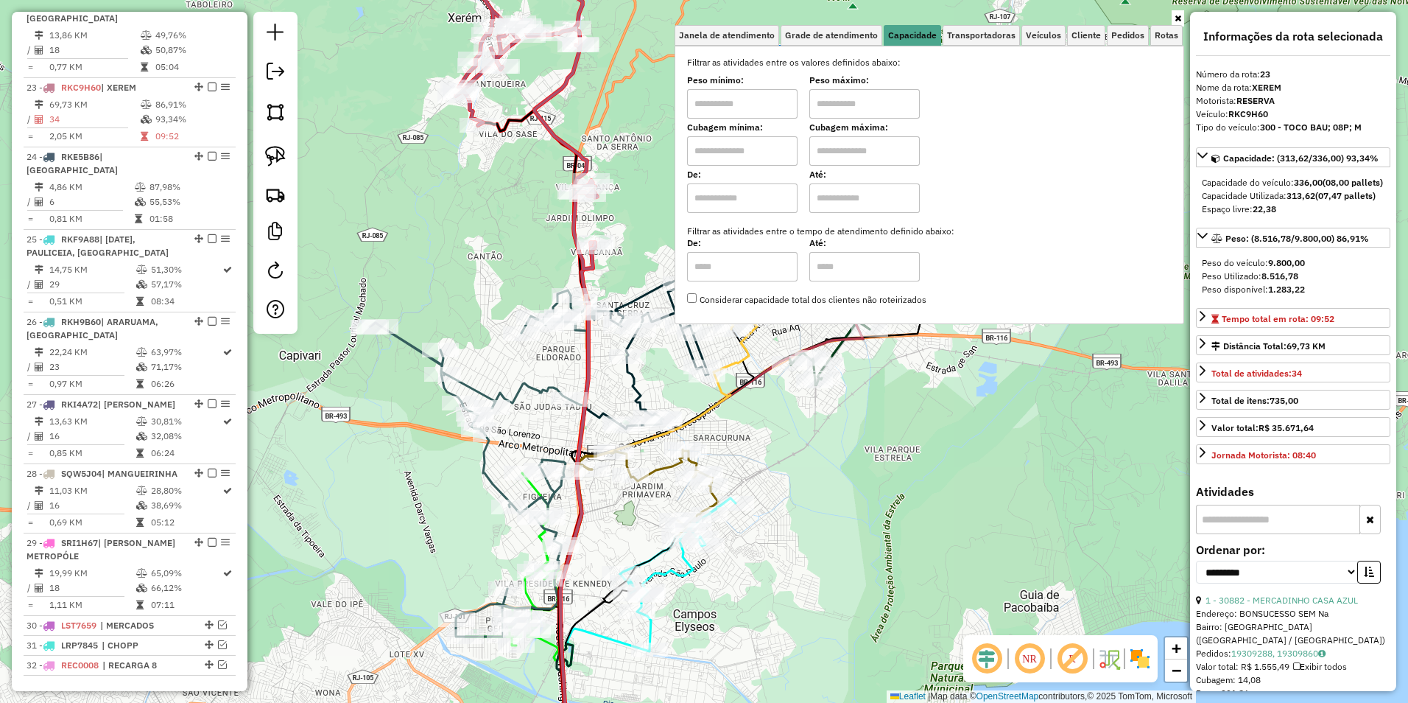
click at [741, 105] on input "text" at bounding box center [742, 103] width 110 height 29
type input "****"
click at [748, 159] on input "text" at bounding box center [742, 150] width 110 height 29
click at [865, 95] on input "text" at bounding box center [865, 103] width 110 height 29
type input "*****"
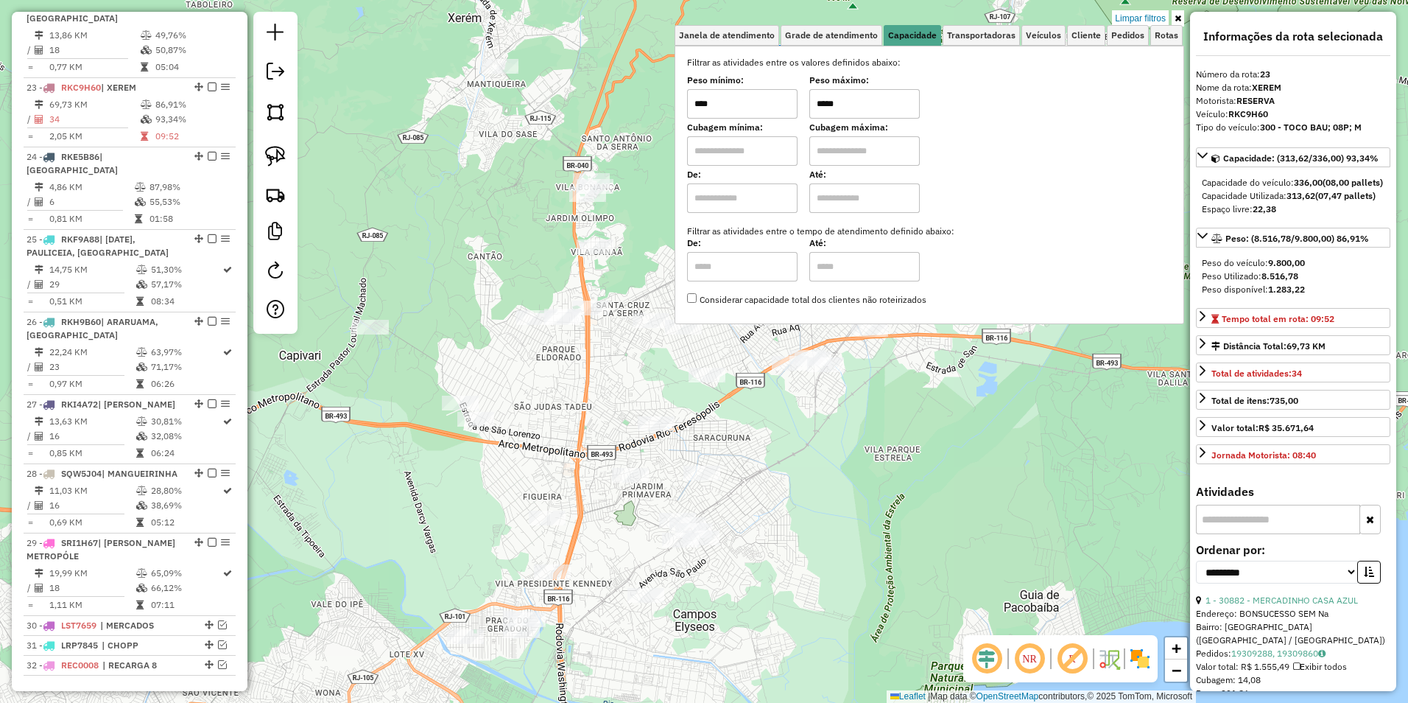
click at [497, 209] on div "Limpar filtros Janela de atendimento Grade de atendimento Capacidade Transporta…" at bounding box center [704, 351] width 1408 height 703
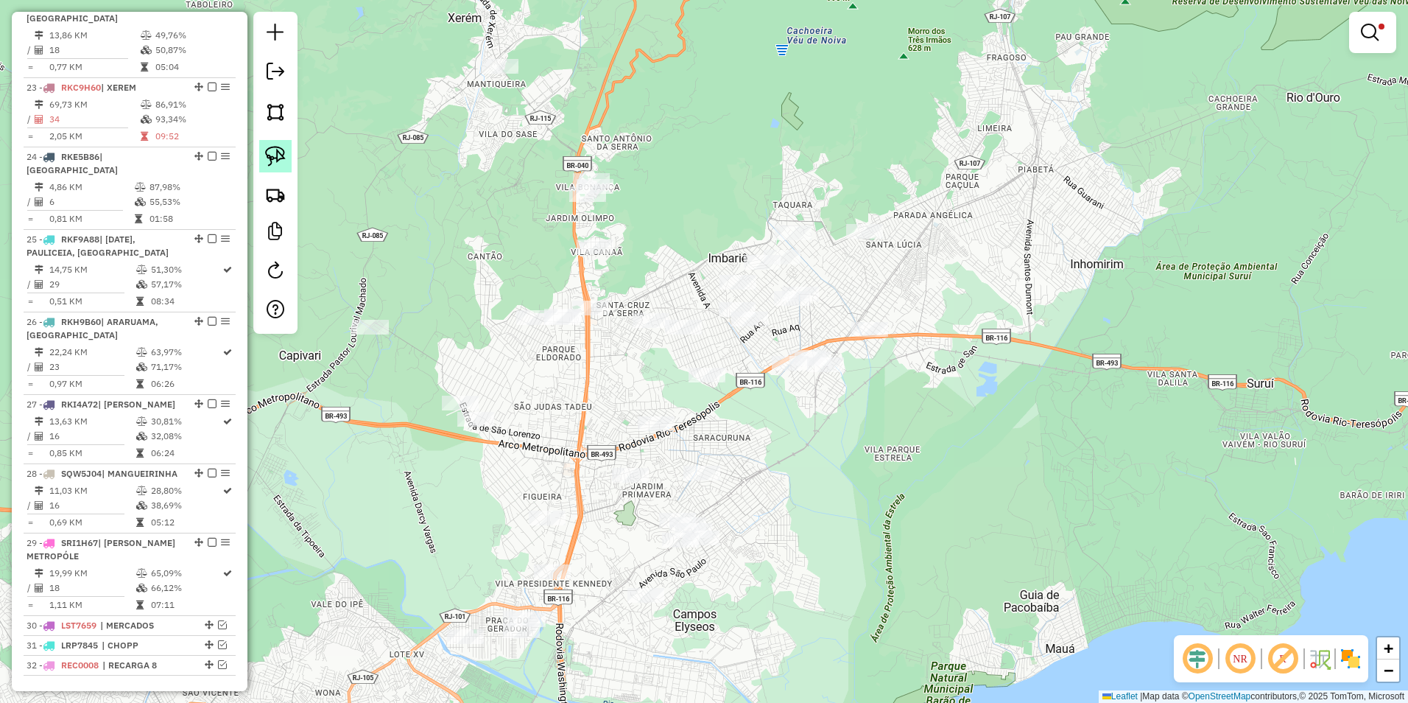
click at [271, 157] on img at bounding box center [275, 156] width 21 height 21
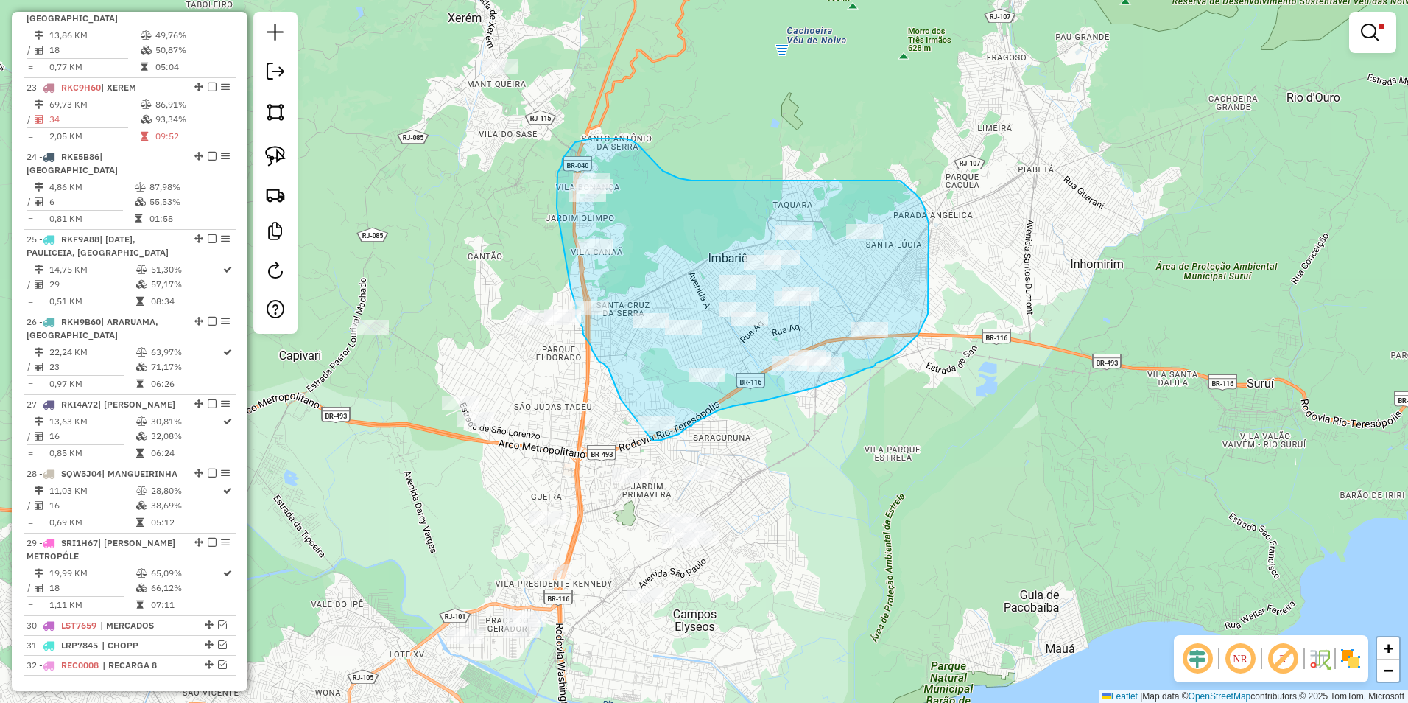
drag, startPoint x: 558, startPoint y: 173, endPoint x: 570, endPoint y: 288, distance: 115.6
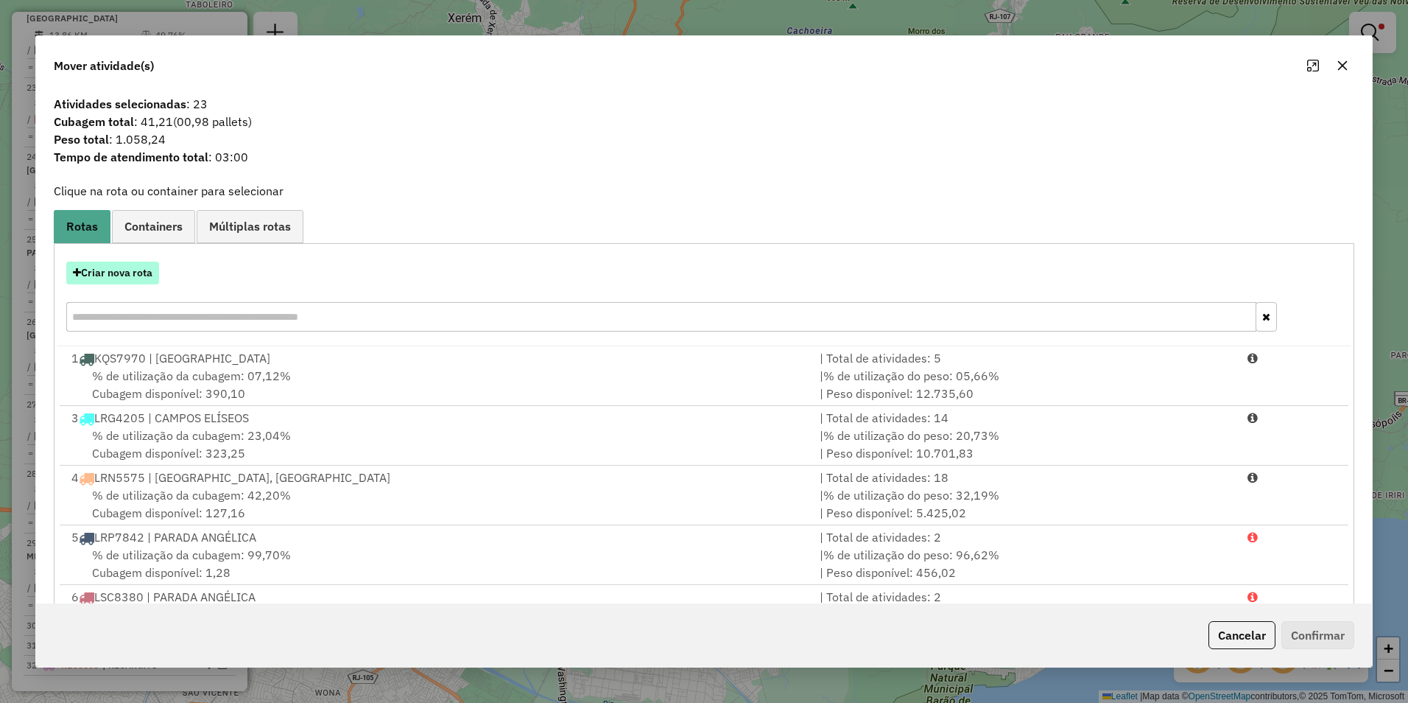
click at [116, 277] on button "Criar nova rota" at bounding box center [112, 273] width 93 height 23
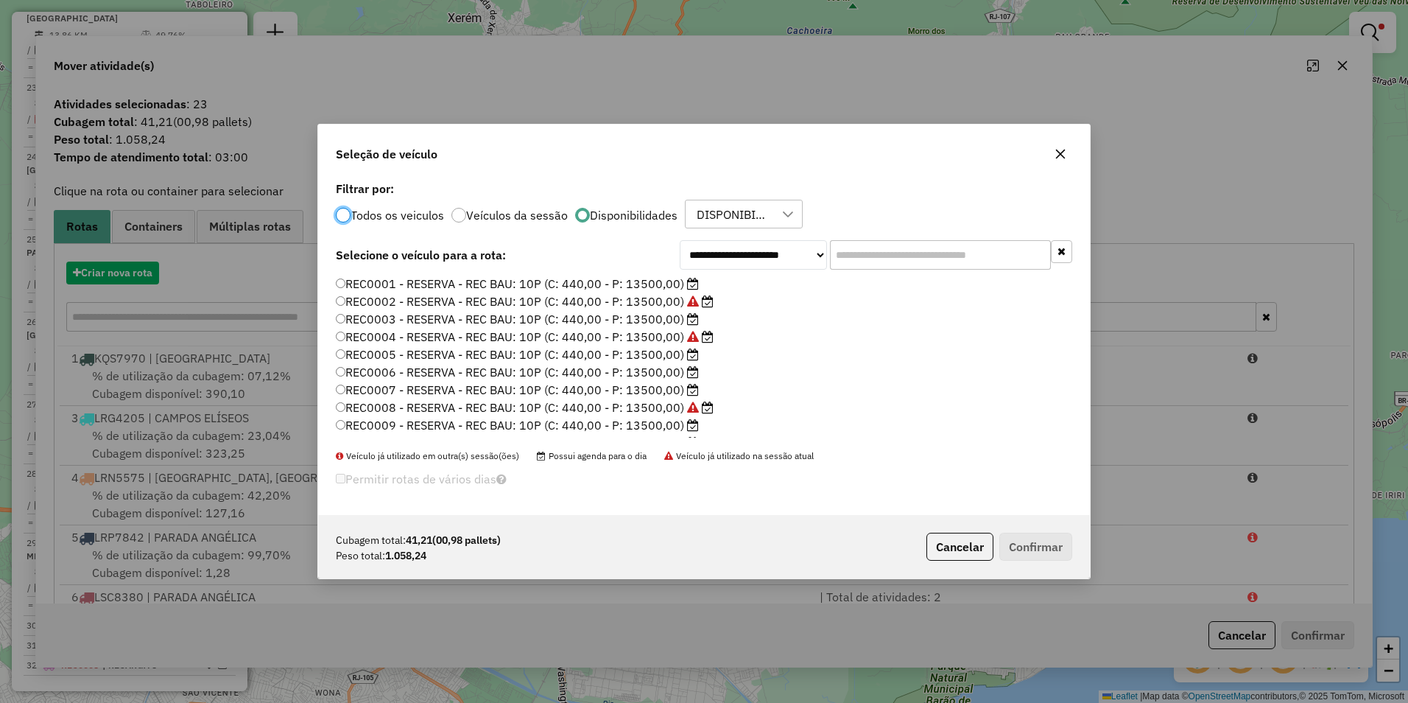
scroll to position [8, 4]
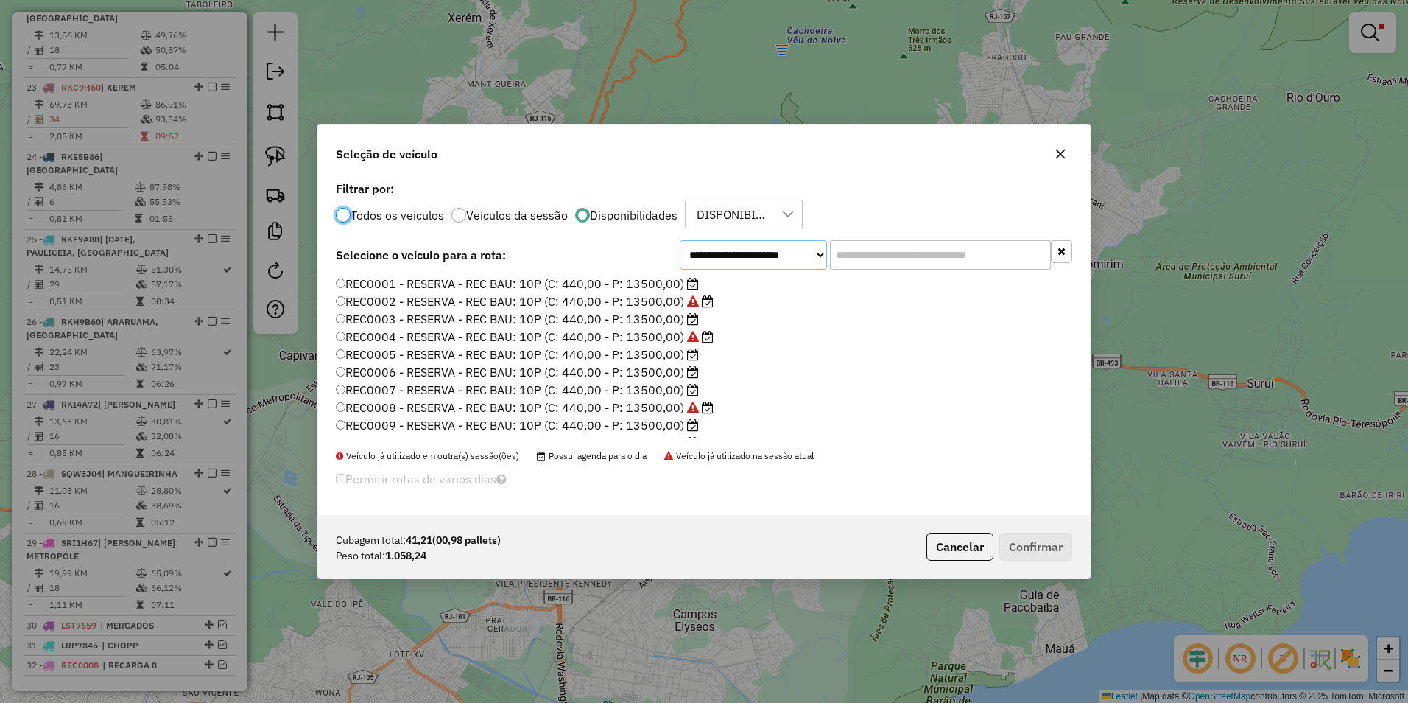
click at [727, 259] on select "**********" at bounding box center [753, 254] width 147 height 29
select select "********"
click at [680, 269] on select "**********" at bounding box center [753, 254] width 147 height 29
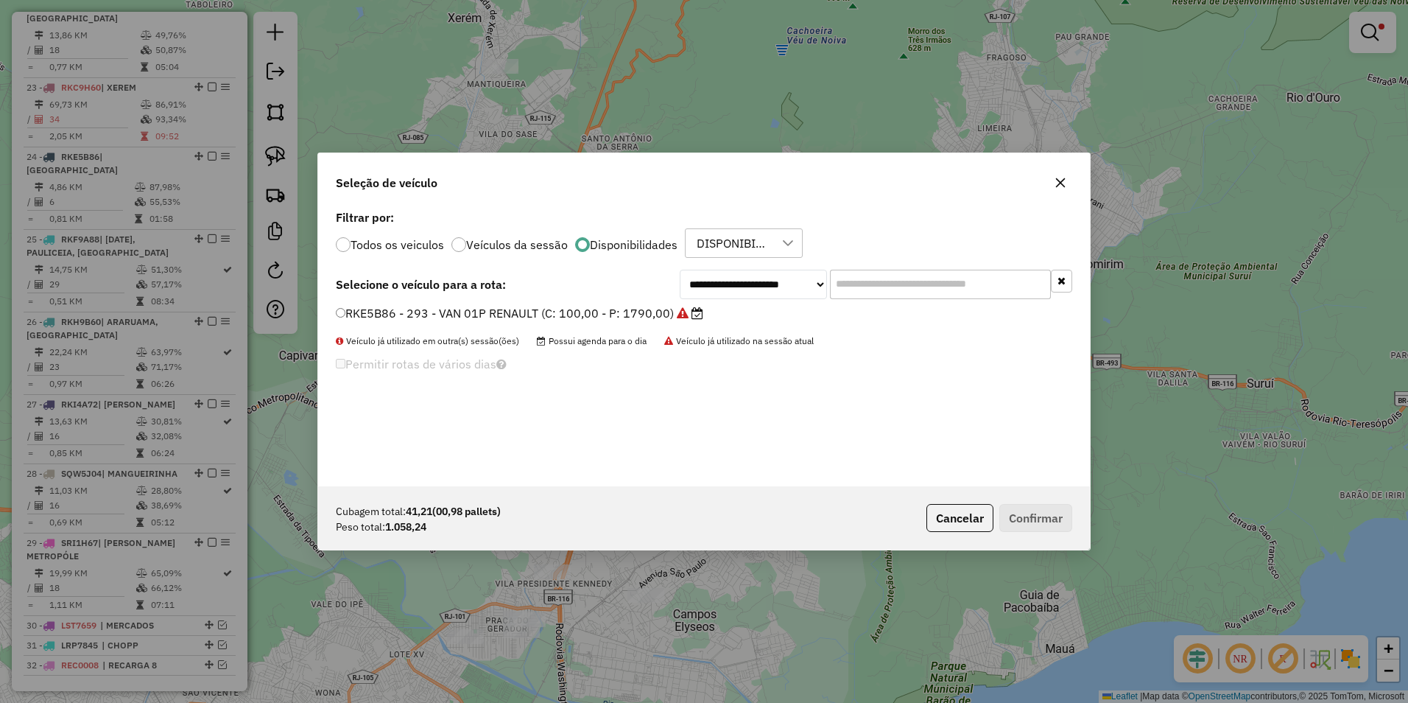
click at [586, 315] on label "RKE5B86 - 293 - VAN 01P RENAULT (C: 100,00 - P: 1790,00)" at bounding box center [520, 313] width 368 height 18
click at [1031, 514] on button "Confirmar" at bounding box center [1036, 518] width 73 height 28
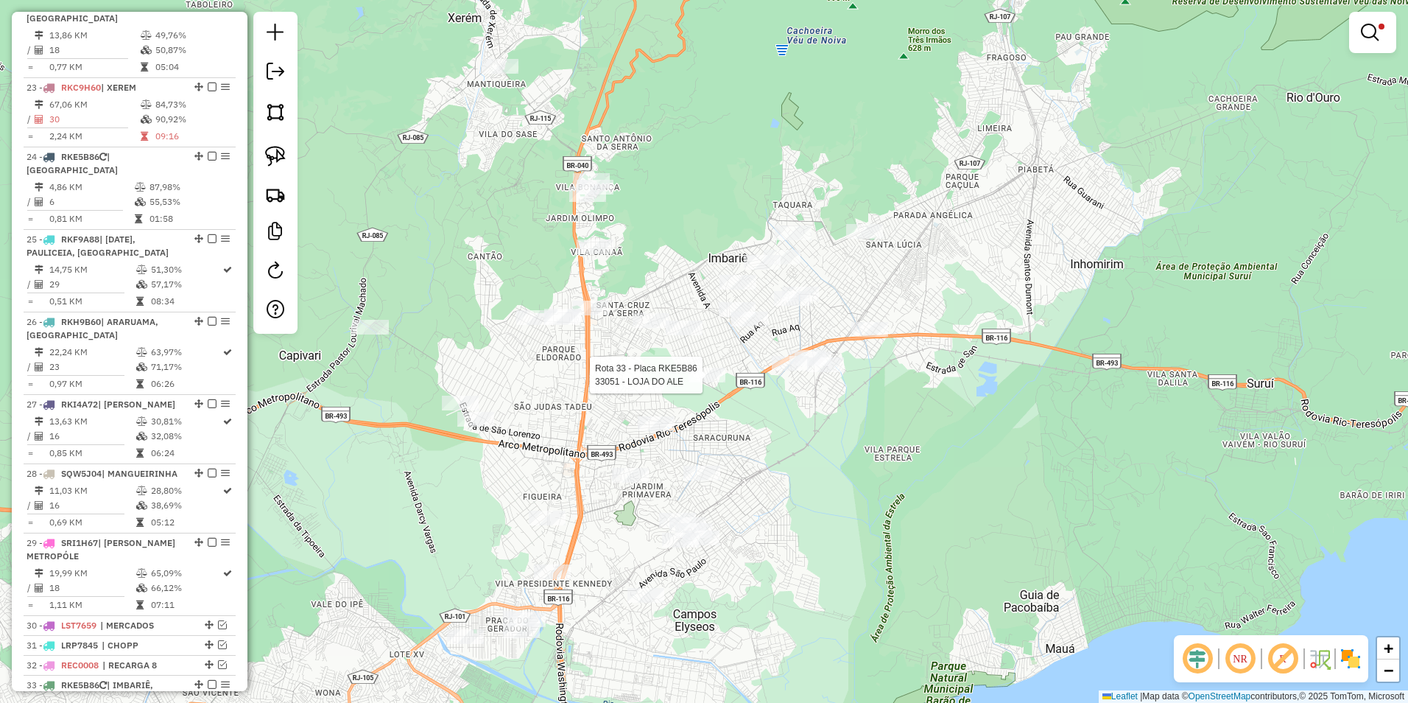
select select "**********"
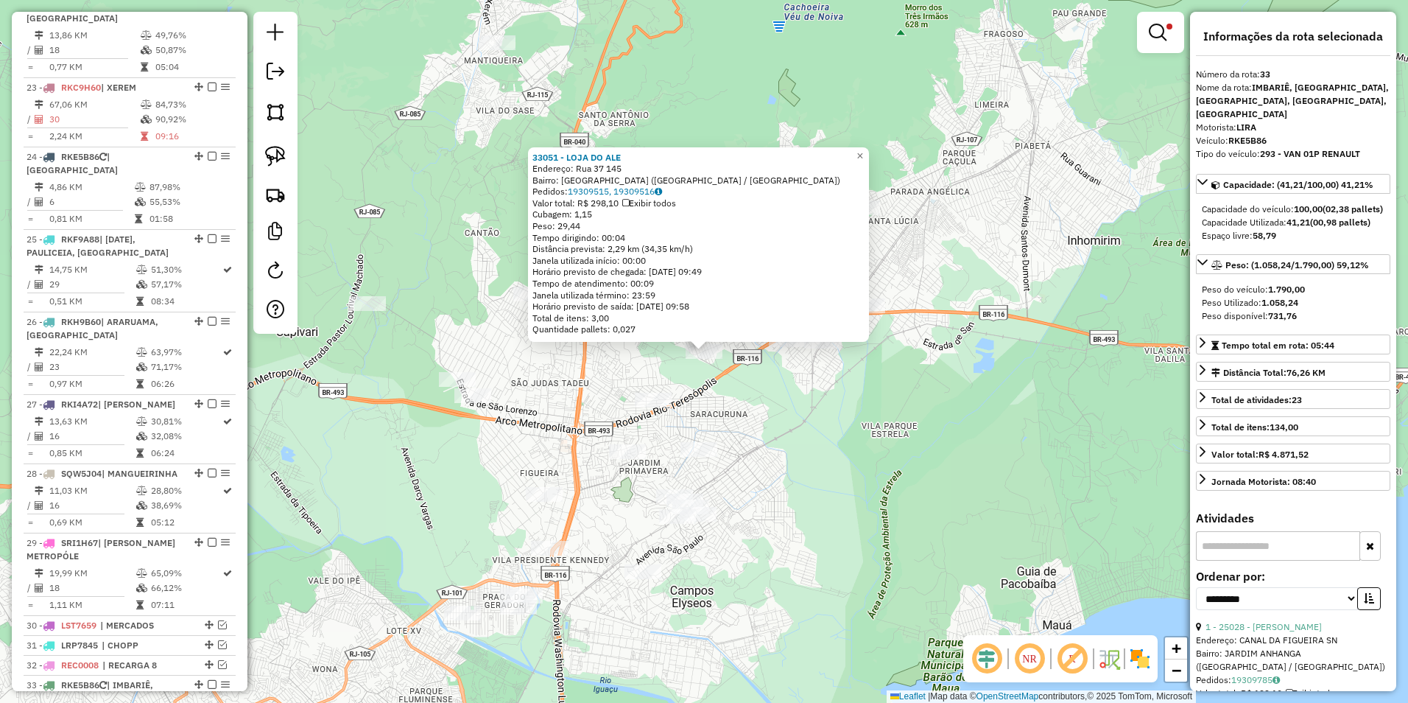
scroll to position [2575, 0]
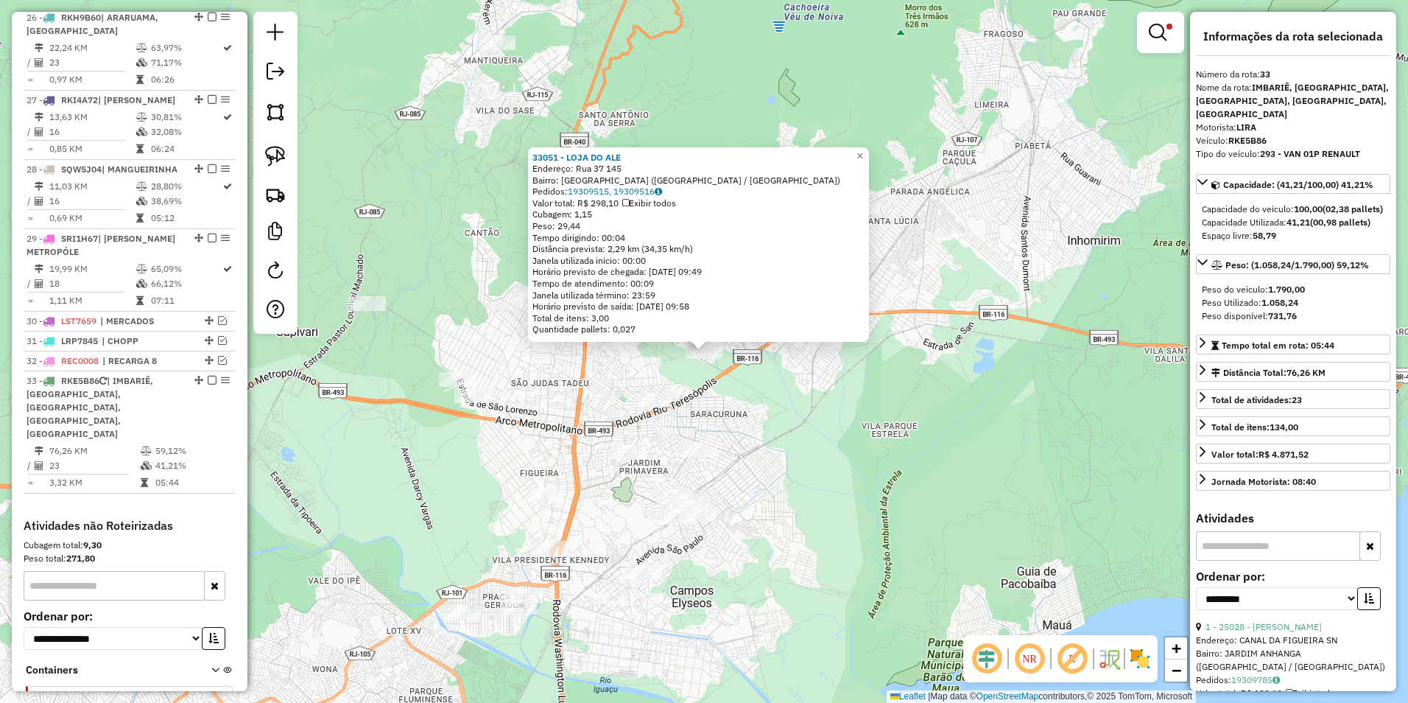
click at [917, 418] on div "33051 - LOJA DO ALE Endereço: Rua 37 145 Bairro: [GEOGRAPHIC_DATA] ([GEOGRAPHIC…" at bounding box center [704, 351] width 1408 height 703
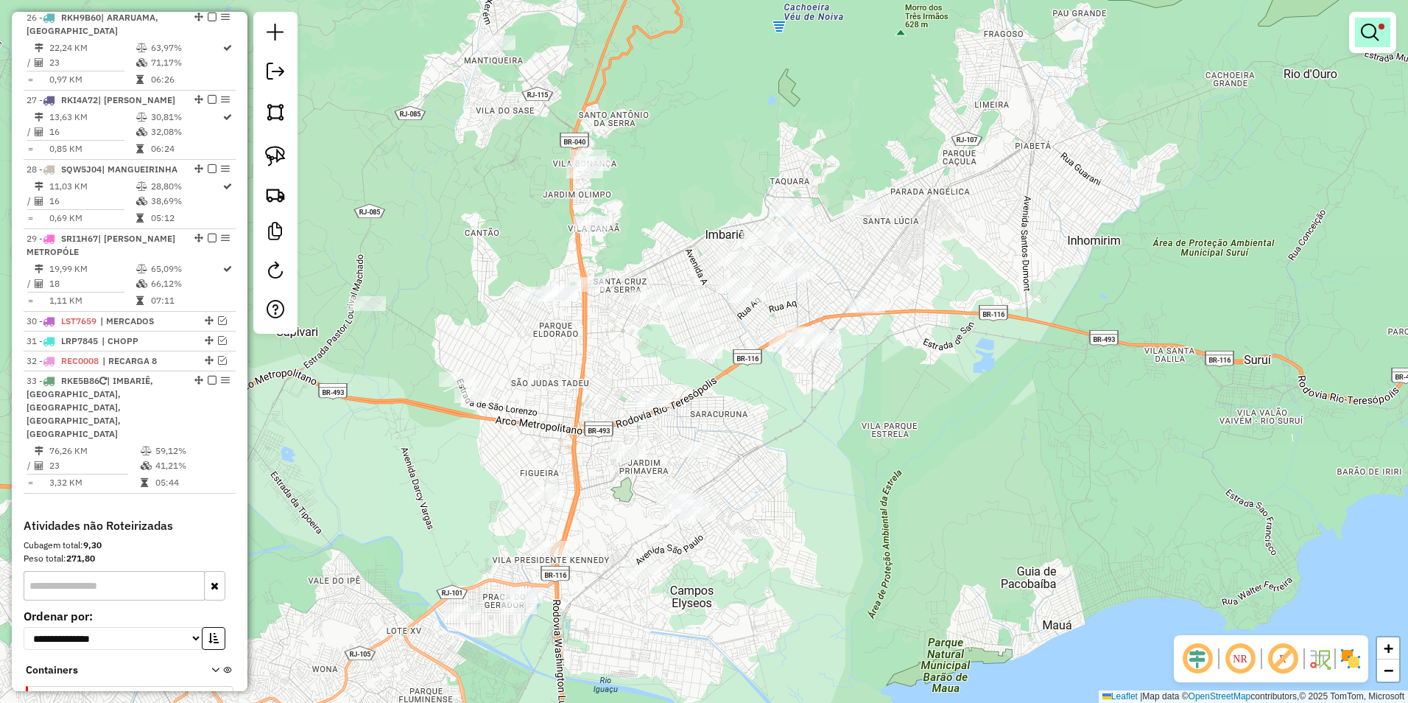
click at [1375, 41] on em at bounding box center [1370, 33] width 18 height 18
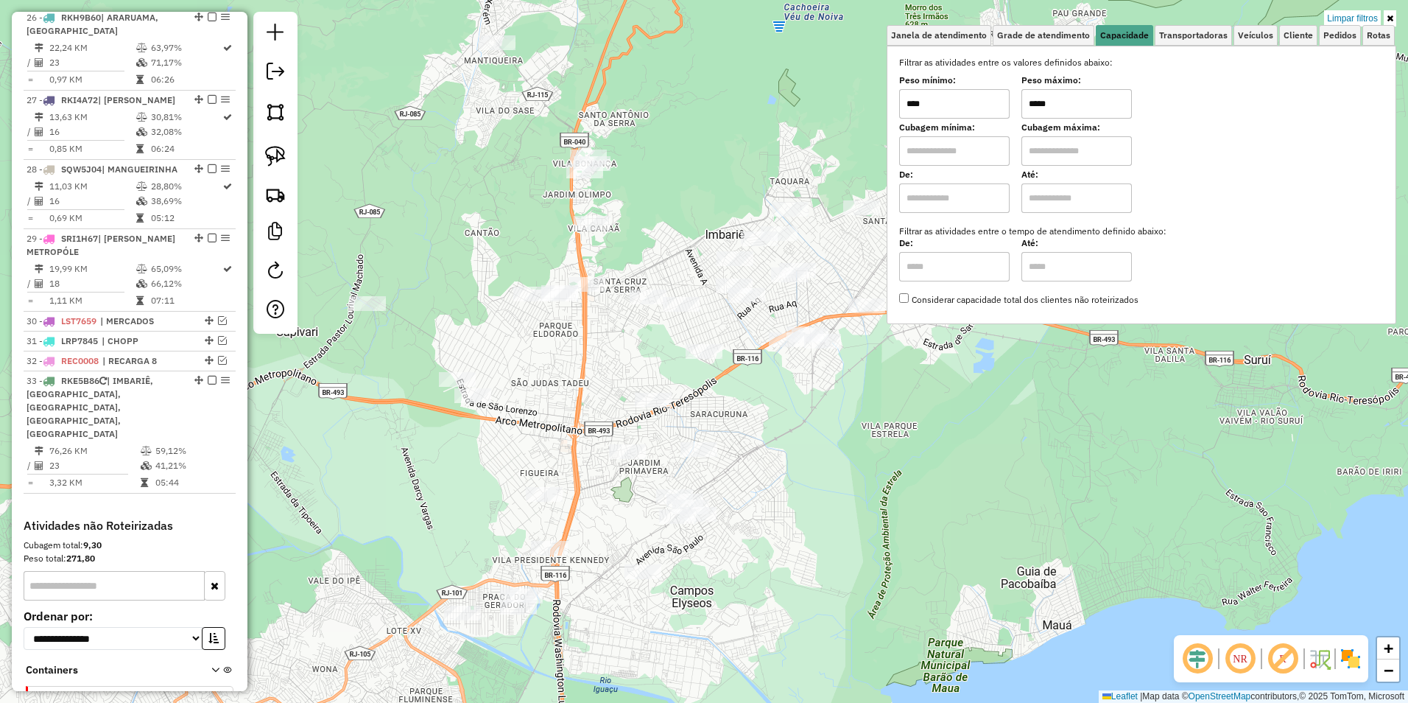
drag, startPoint x: 1068, startPoint y: 105, endPoint x: 1017, endPoint y: 103, distance: 50.9
click at [1017, 103] on div "Peso mínimo: **** Peso máximo: *****" at bounding box center [1141, 97] width 485 height 41
type input "*****"
select select "**********"
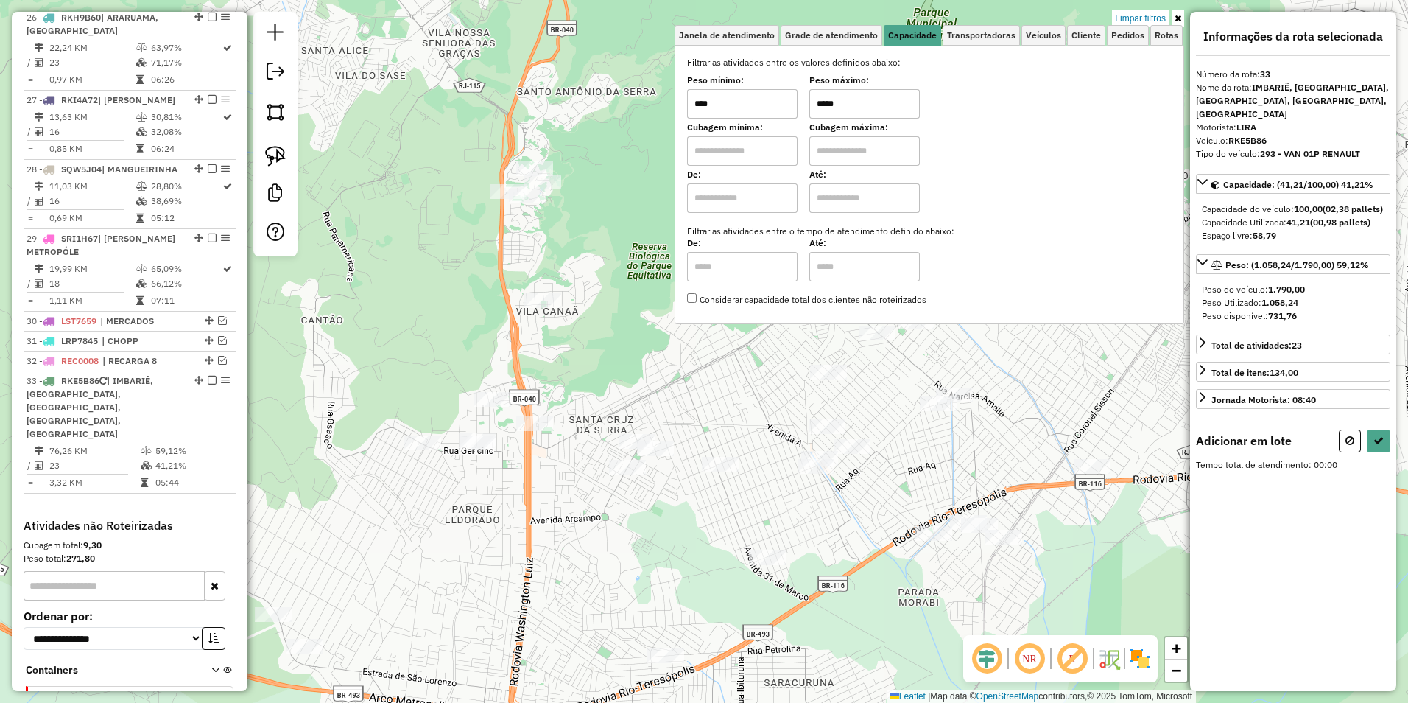
drag, startPoint x: 525, startPoint y: 211, endPoint x: 547, endPoint y: 332, distance: 122.7
click at [547, 331] on div "Rota 33 - Placa RKE5B86 27464 - SALES FERREIRA Limpar filtros Janela de atendim…" at bounding box center [704, 351] width 1408 height 703
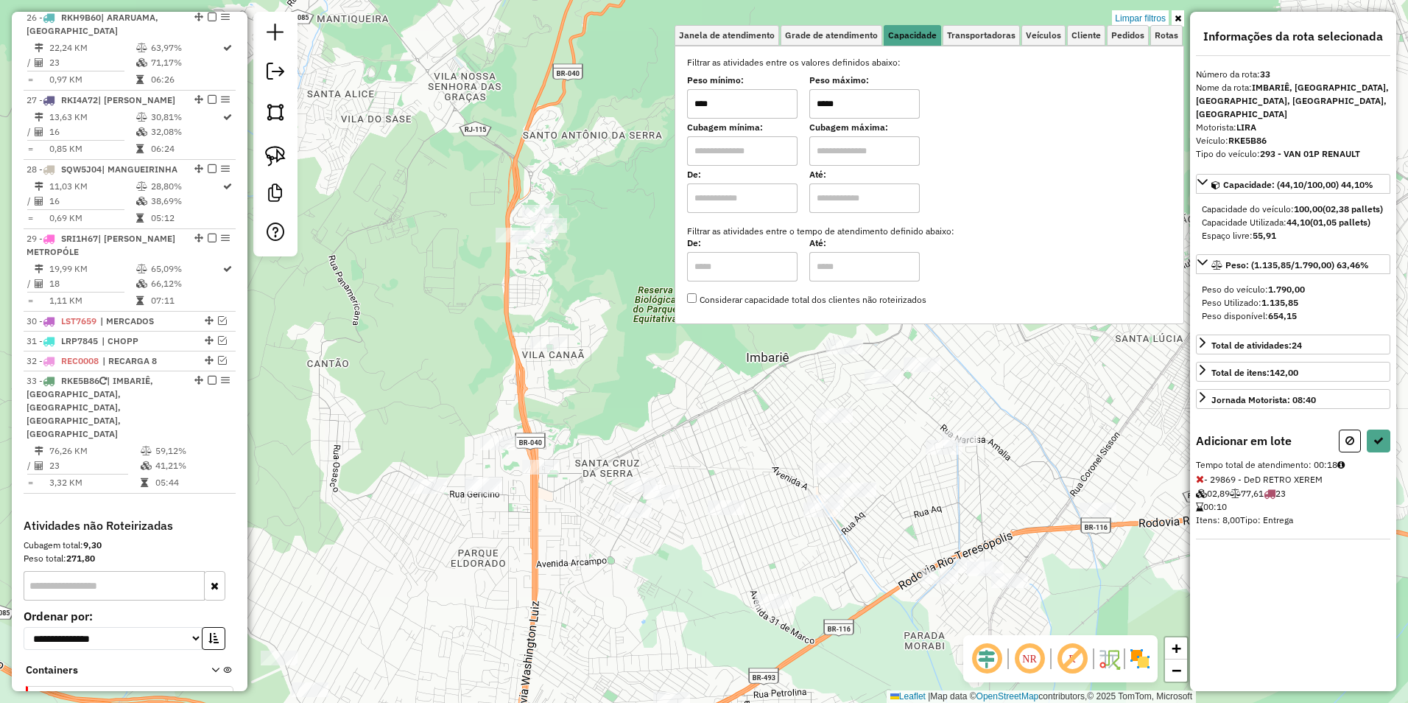
drag, startPoint x: 575, startPoint y: 314, endPoint x: 463, endPoint y: 406, distance: 144.4
click at [468, 406] on div "Rota 23 - Placa RKC9H60 29869 - DeD RETRO XEREM Limpar filtros Janela de atendi…" at bounding box center [704, 351] width 1408 height 703
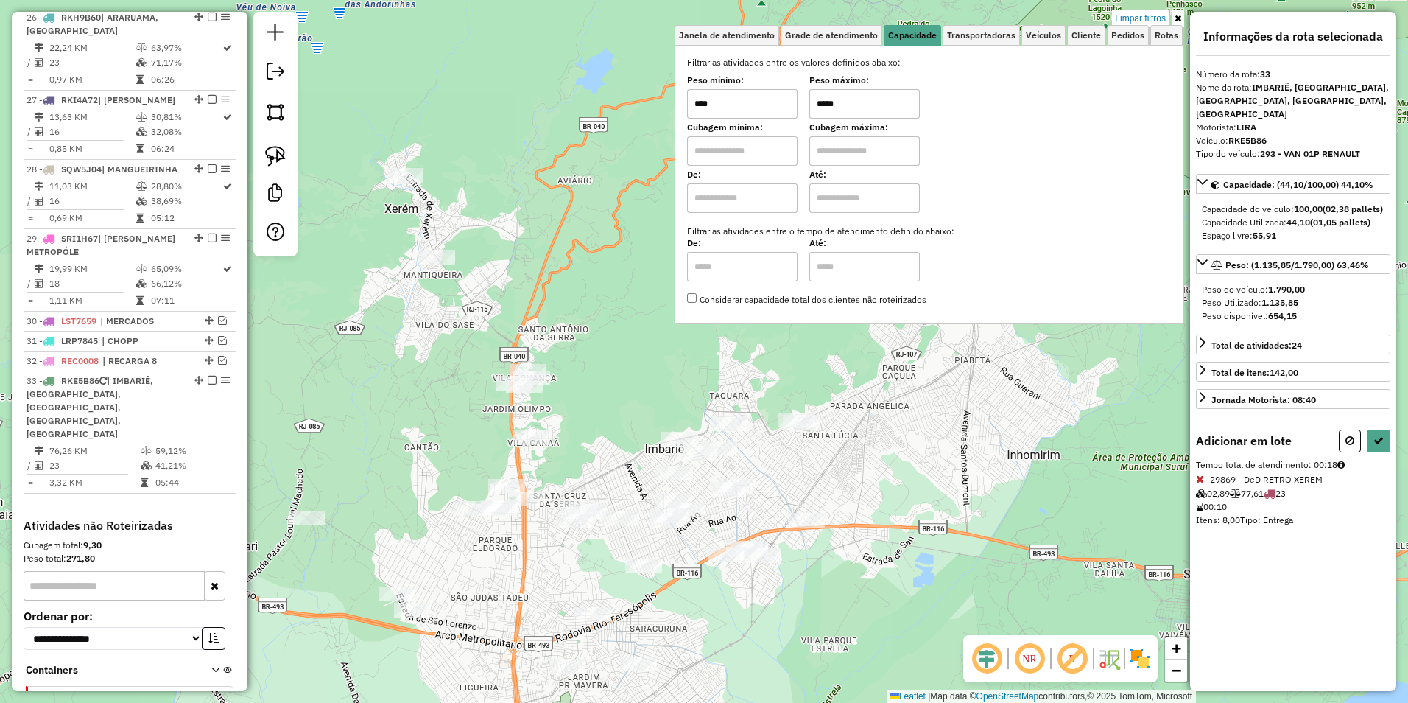
drag, startPoint x: 487, startPoint y: 292, endPoint x: 614, endPoint y: 312, distance: 128.4
click at [613, 312] on div "Limpar filtros Janela de atendimento Grade de atendimento Capacidade Transporta…" at bounding box center [704, 351] width 1408 height 703
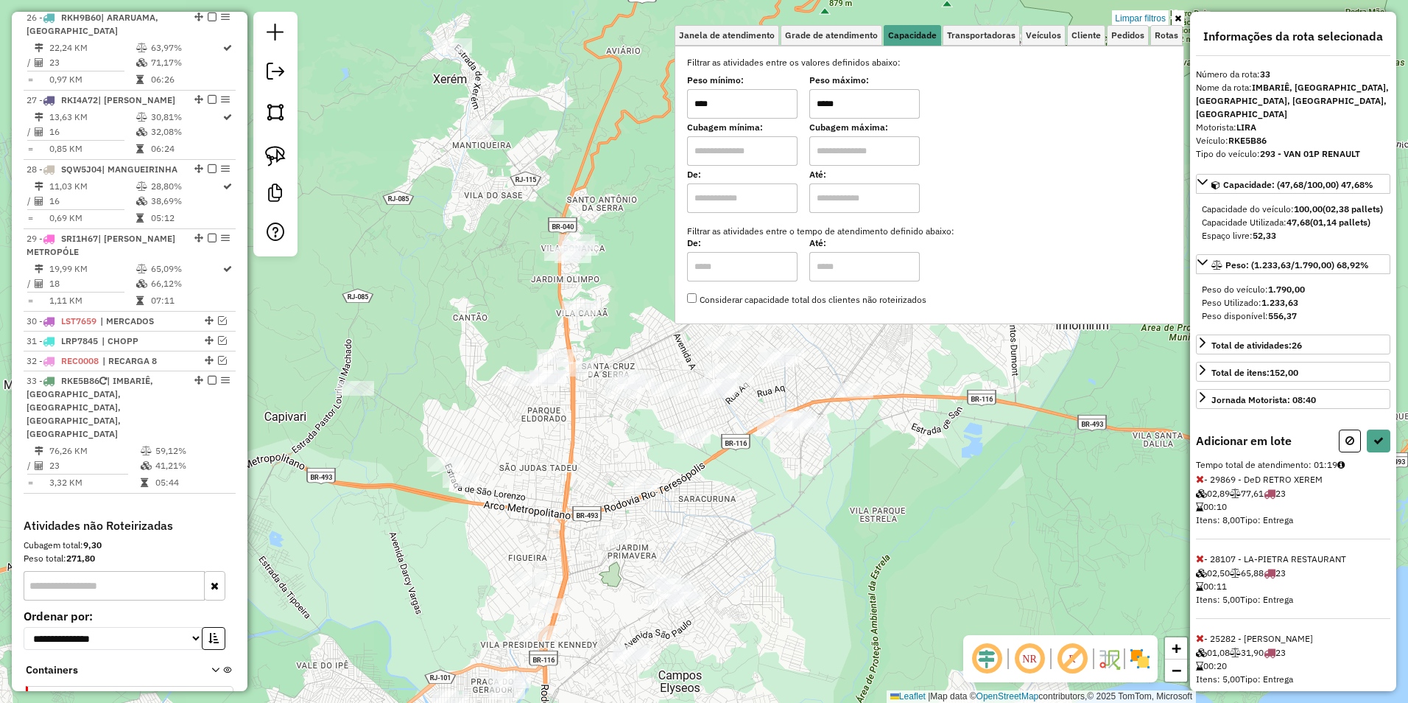
drag, startPoint x: 675, startPoint y: 364, endPoint x: 499, endPoint y: 93, distance: 322.8
click at [499, 93] on div "Limpar filtros Janela de atendimento Grade de atendimento Capacidade Transporta…" at bounding box center [704, 351] width 1408 height 703
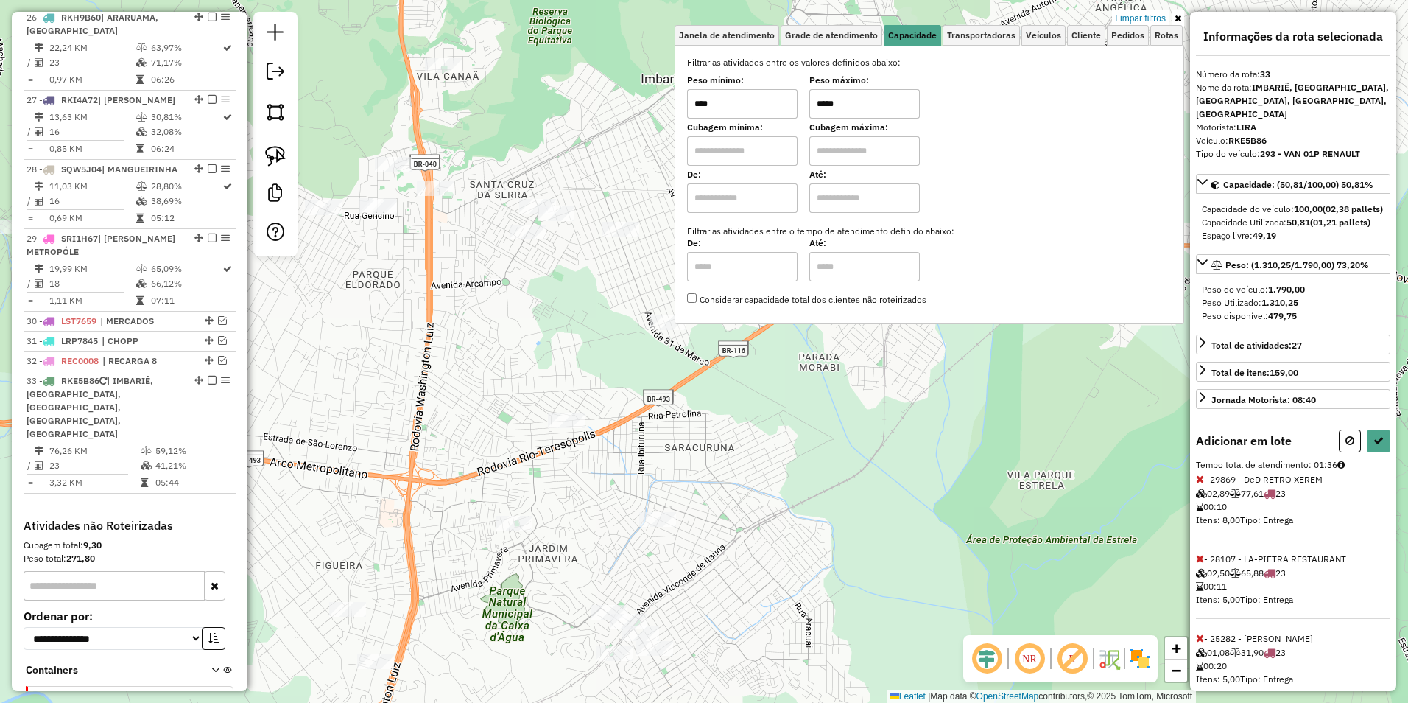
drag, startPoint x: 504, startPoint y: 364, endPoint x: 281, endPoint y: 403, distance: 225.9
click at [281, 403] on div "Limpar filtros Janela de atendimento Grade de atendimento Capacidade Transporta…" at bounding box center [704, 351] width 1408 height 703
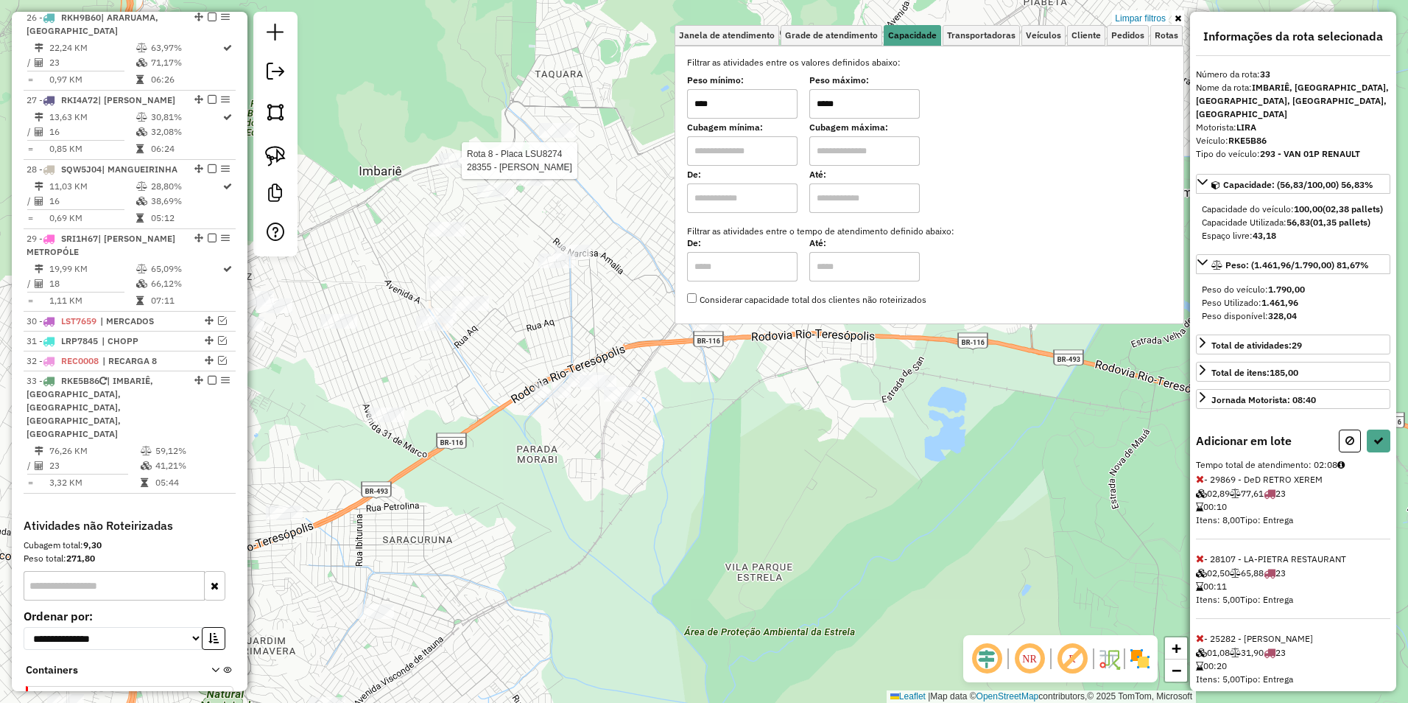
click at [453, 168] on div at bounding box center [457, 160] width 37 height 15
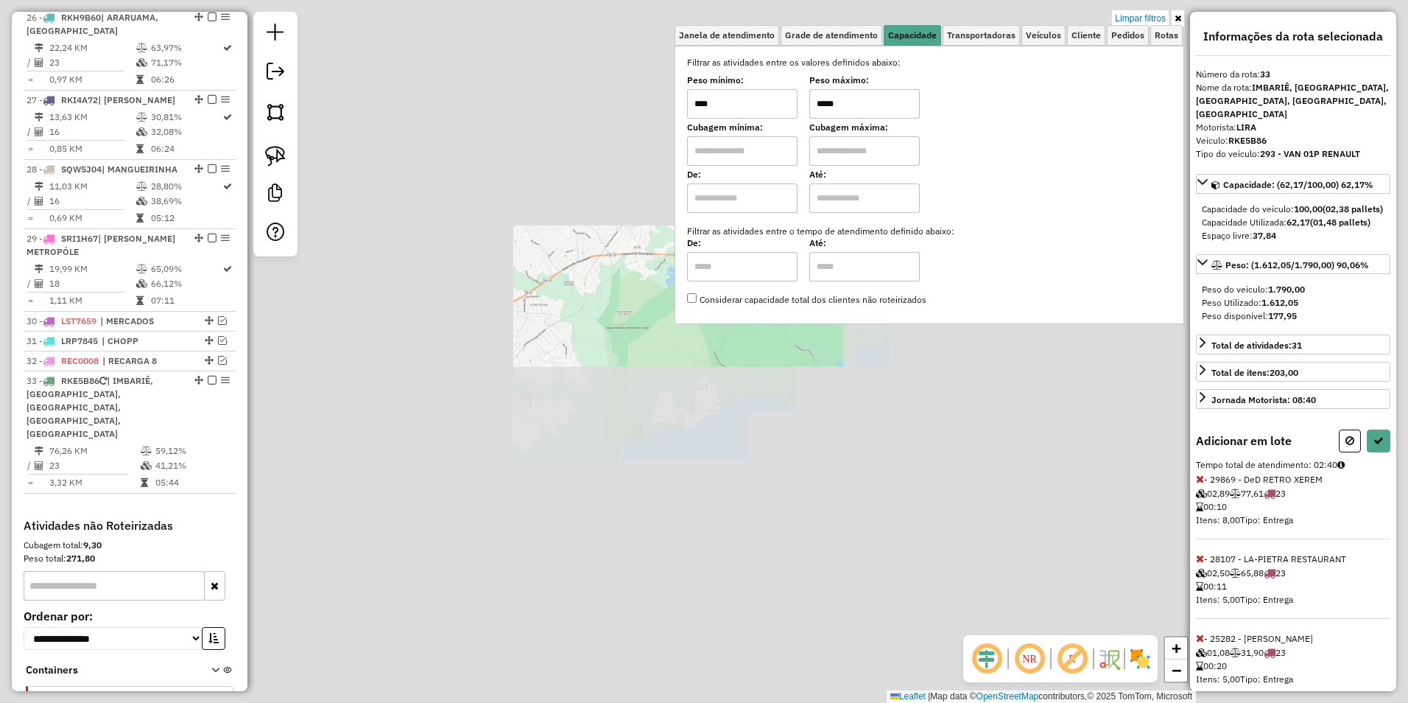
select select "**********"
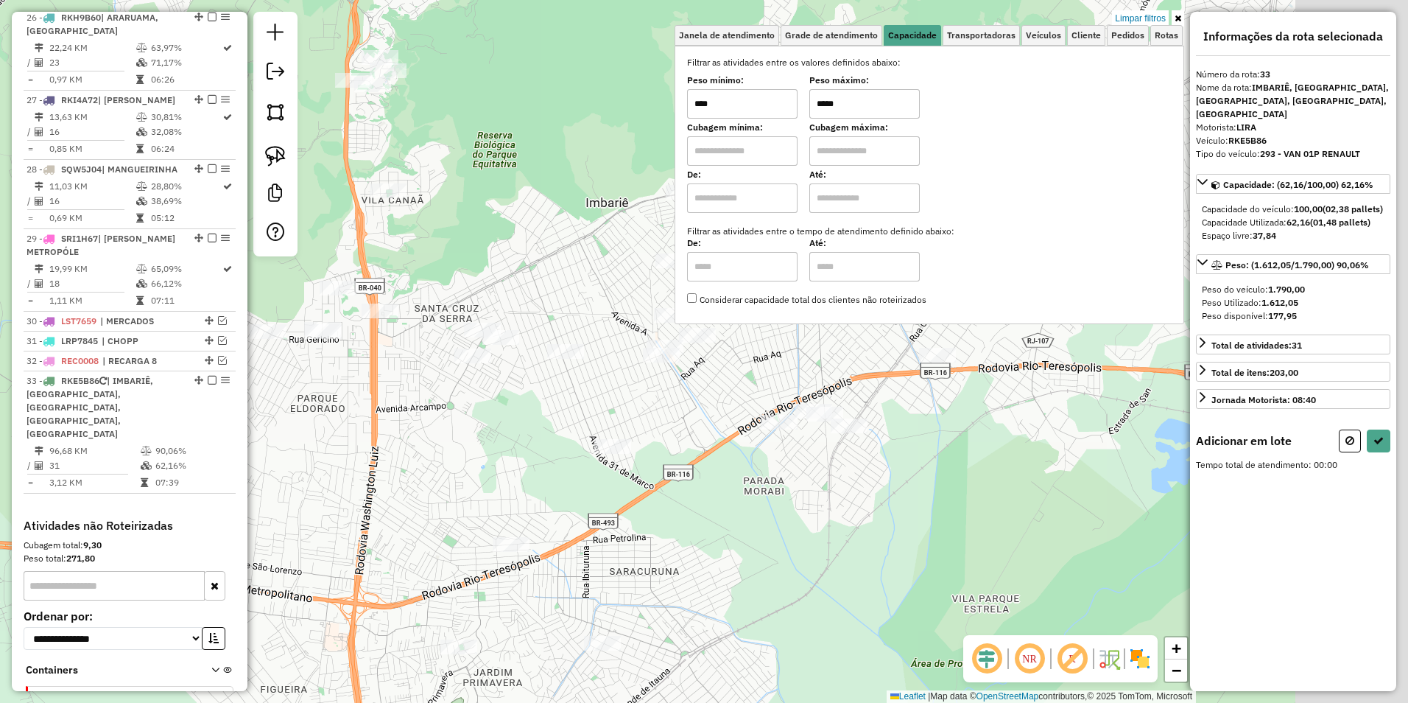
drag, startPoint x: 791, startPoint y: 399, endPoint x: 488, endPoint y: 431, distance: 305.2
click at [488, 431] on div "Limpar filtros Janela de atendimento Grade de atendimento Capacidade Transporta…" at bounding box center [704, 351] width 1408 height 703
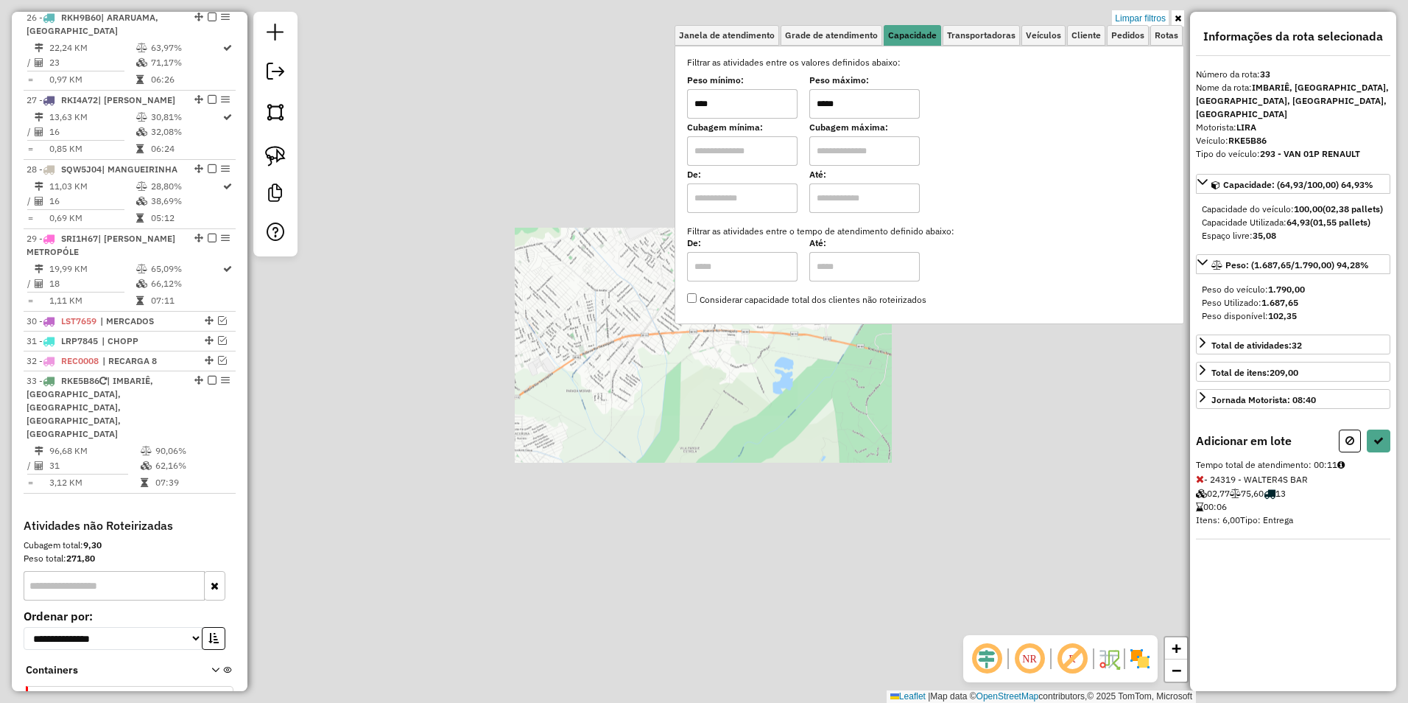
select select "**********"
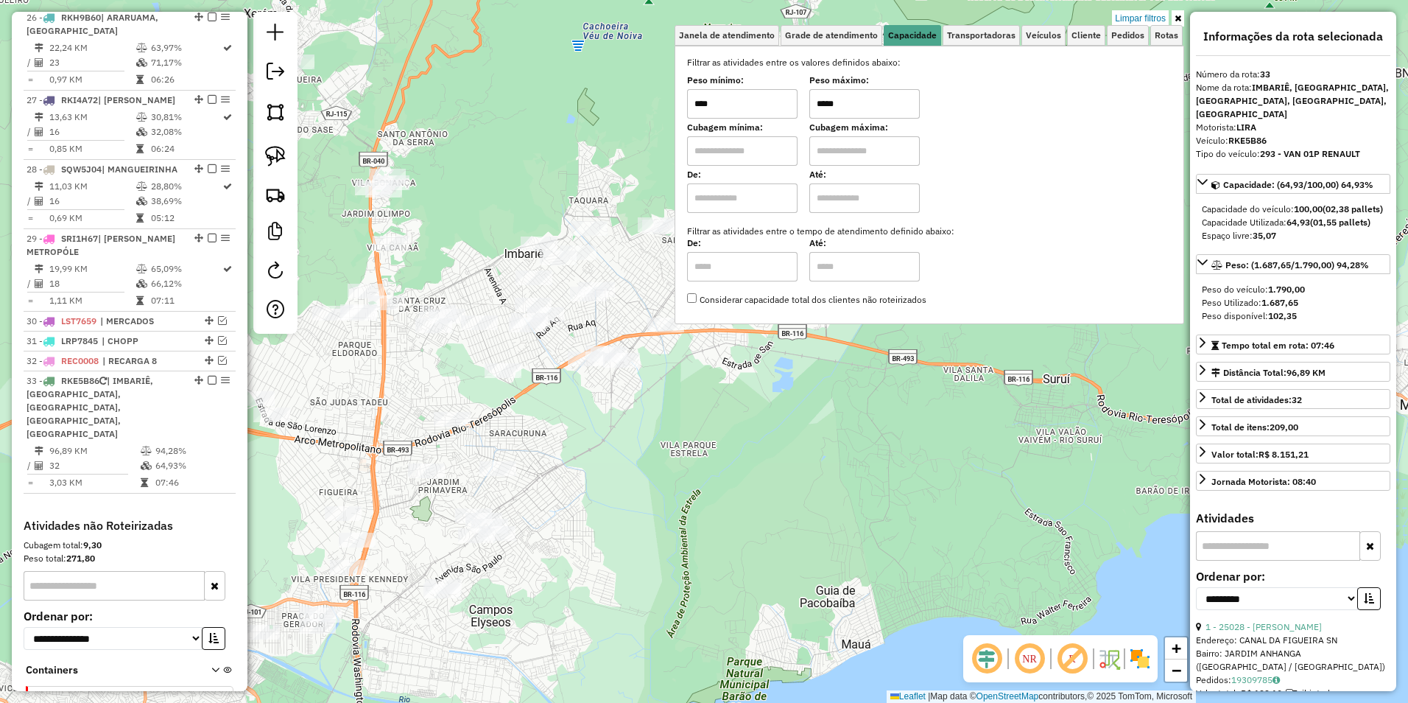
click at [1179, 15] on icon at bounding box center [1178, 18] width 7 height 9
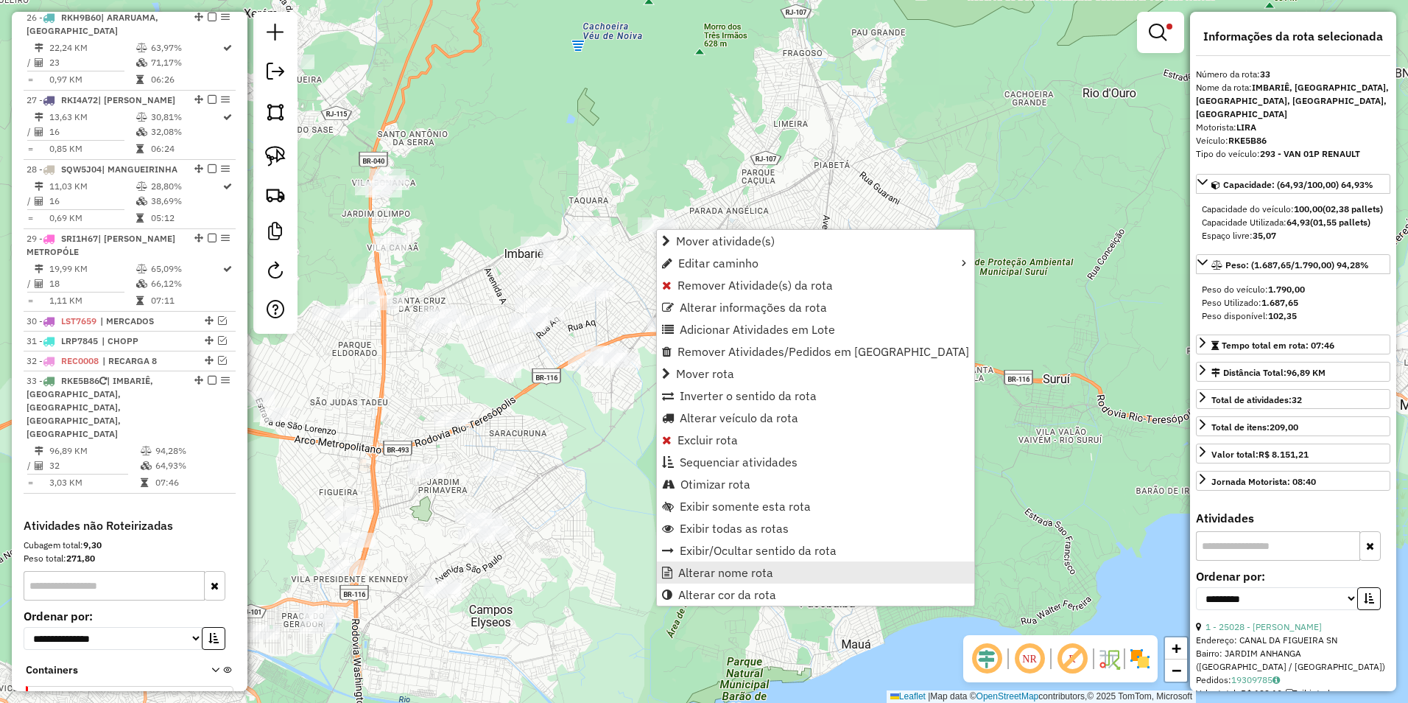
click at [734, 570] on span "Alterar nome rota" at bounding box center [725, 572] width 95 height 12
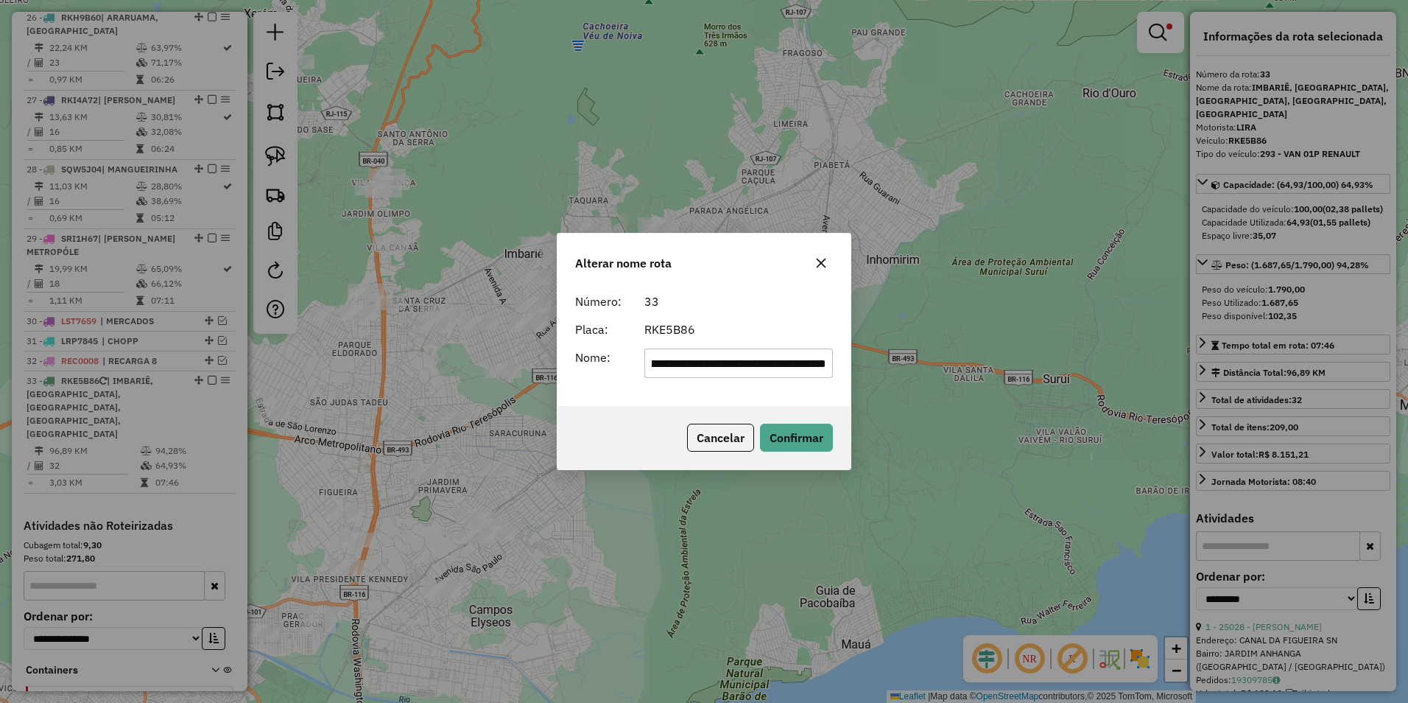
scroll to position [0, 0]
drag, startPoint x: 827, startPoint y: 364, endPoint x: 345, endPoint y: 390, distance: 482.5
click at [345, 390] on div "**********" at bounding box center [704, 351] width 1408 height 703
type input "**********"
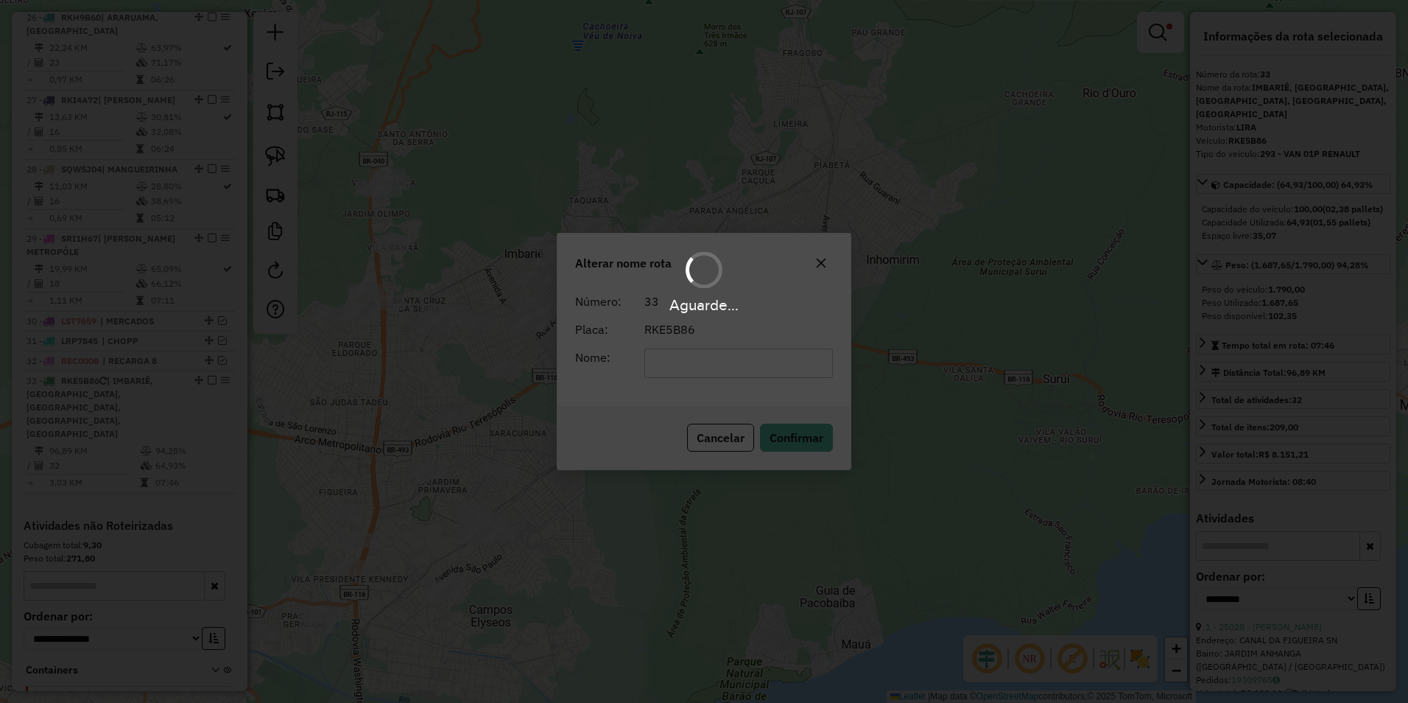
scroll to position [2562, 0]
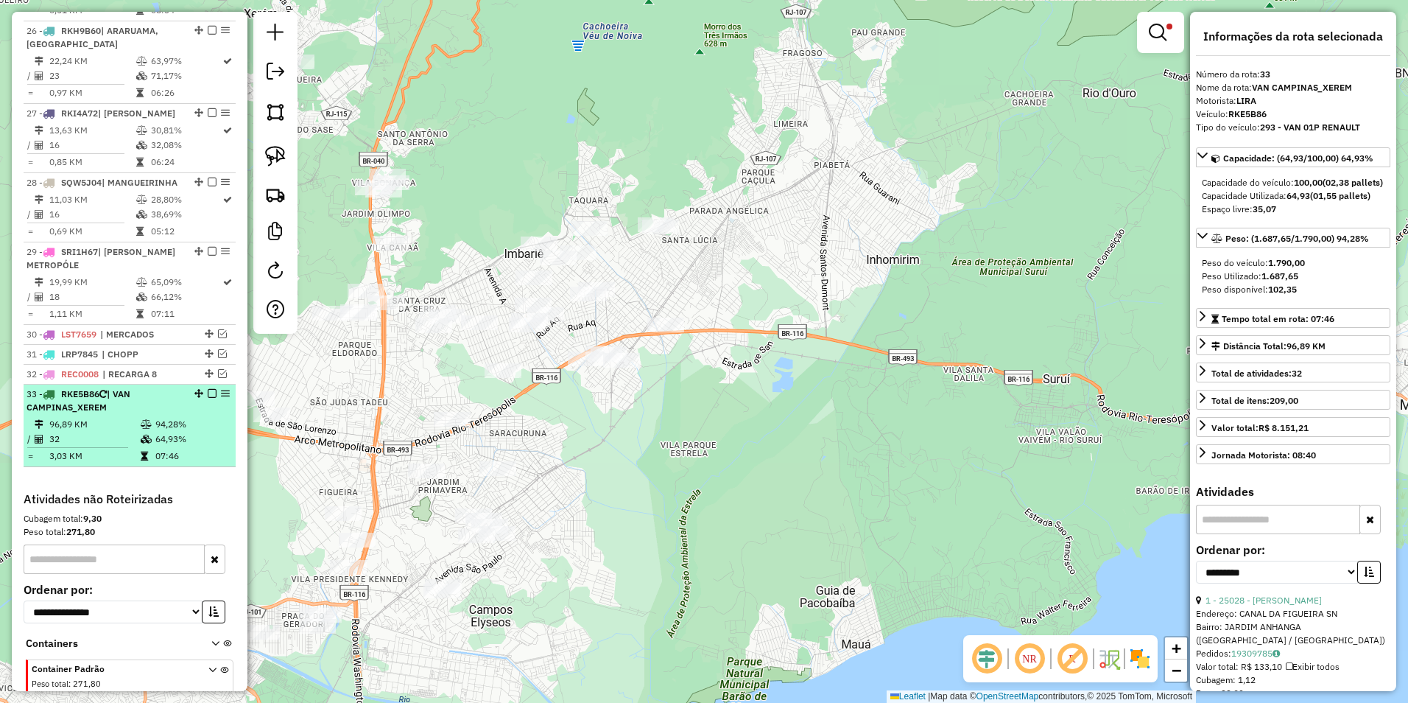
click at [208, 389] on em at bounding box center [212, 393] width 9 height 9
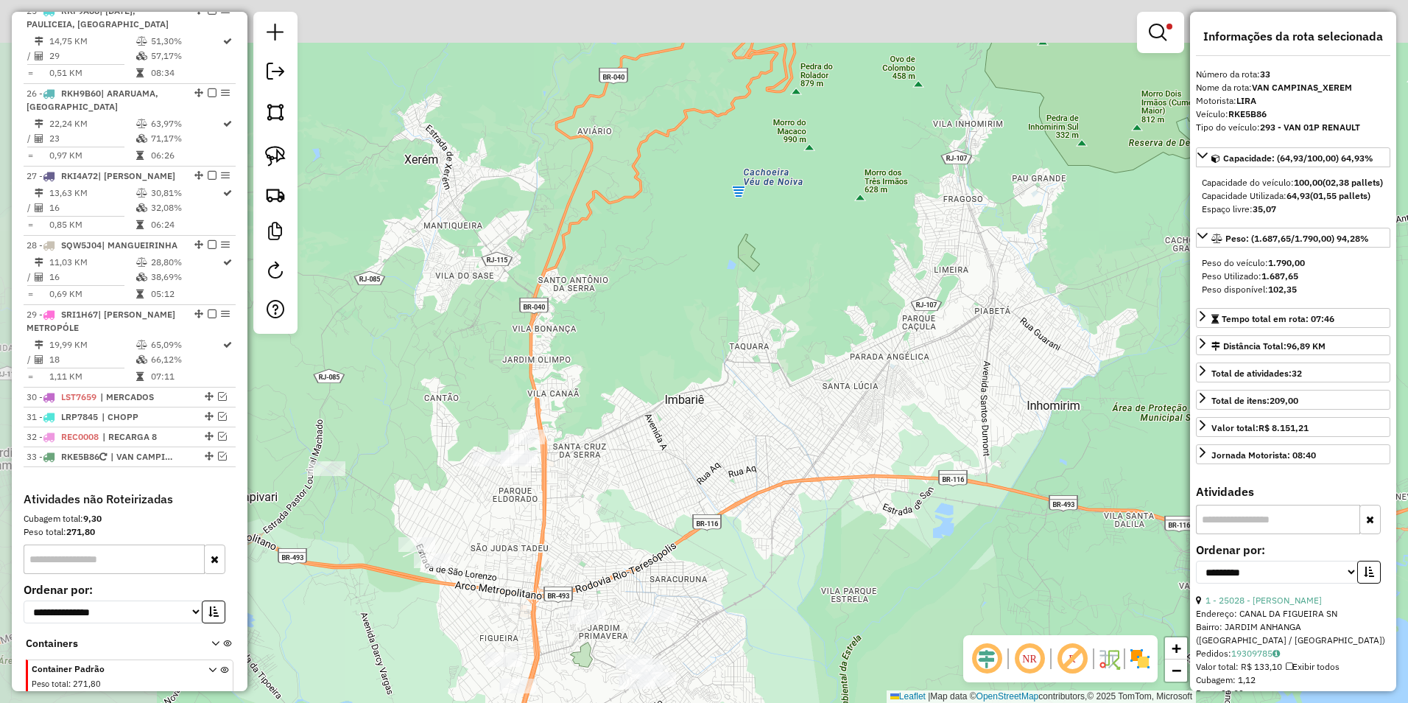
drag, startPoint x: 810, startPoint y: 107, endPoint x: 972, endPoint y: 253, distance: 217.5
click at [972, 253] on div "Limpar filtros Janela de atendimento Grade de atendimento Capacidade Transporta…" at bounding box center [704, 351] width 1408 height 703
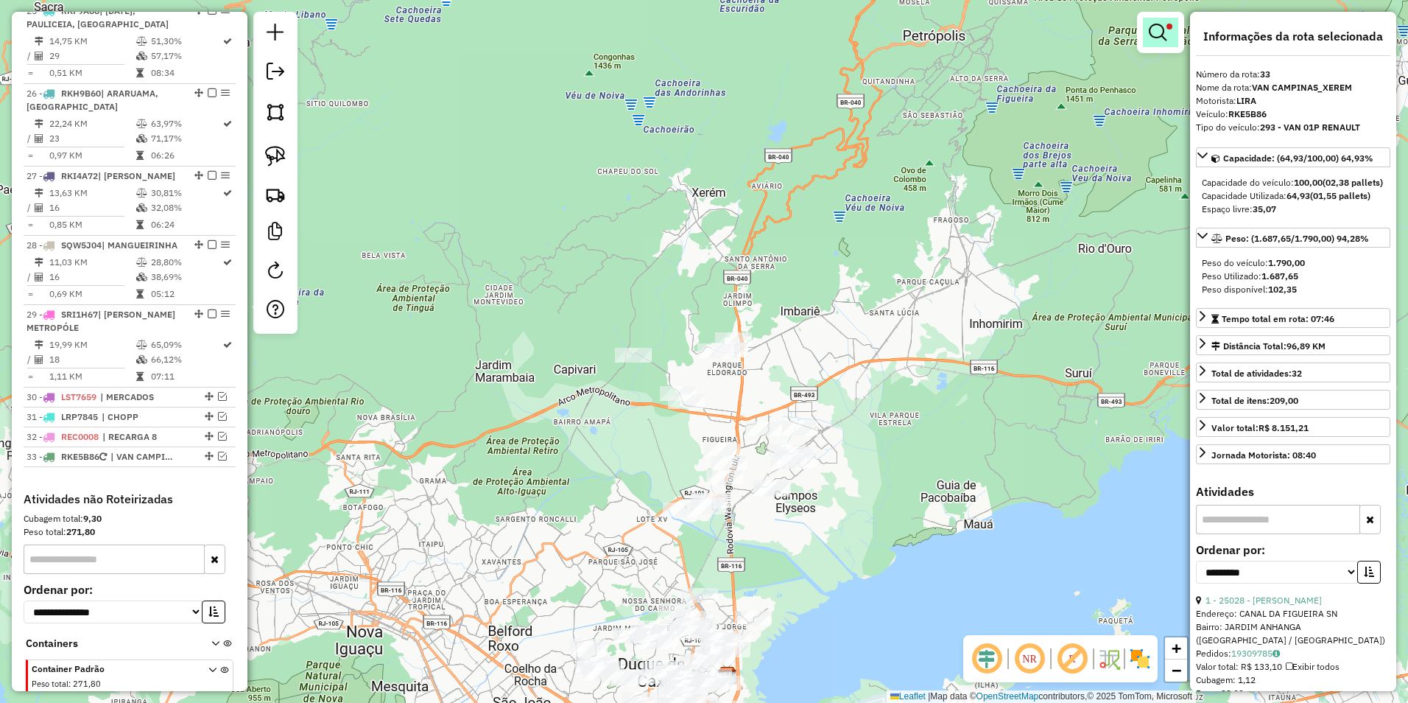
click at [1160, 34] on em at bounding box center [1158, 33] width 18 height 18
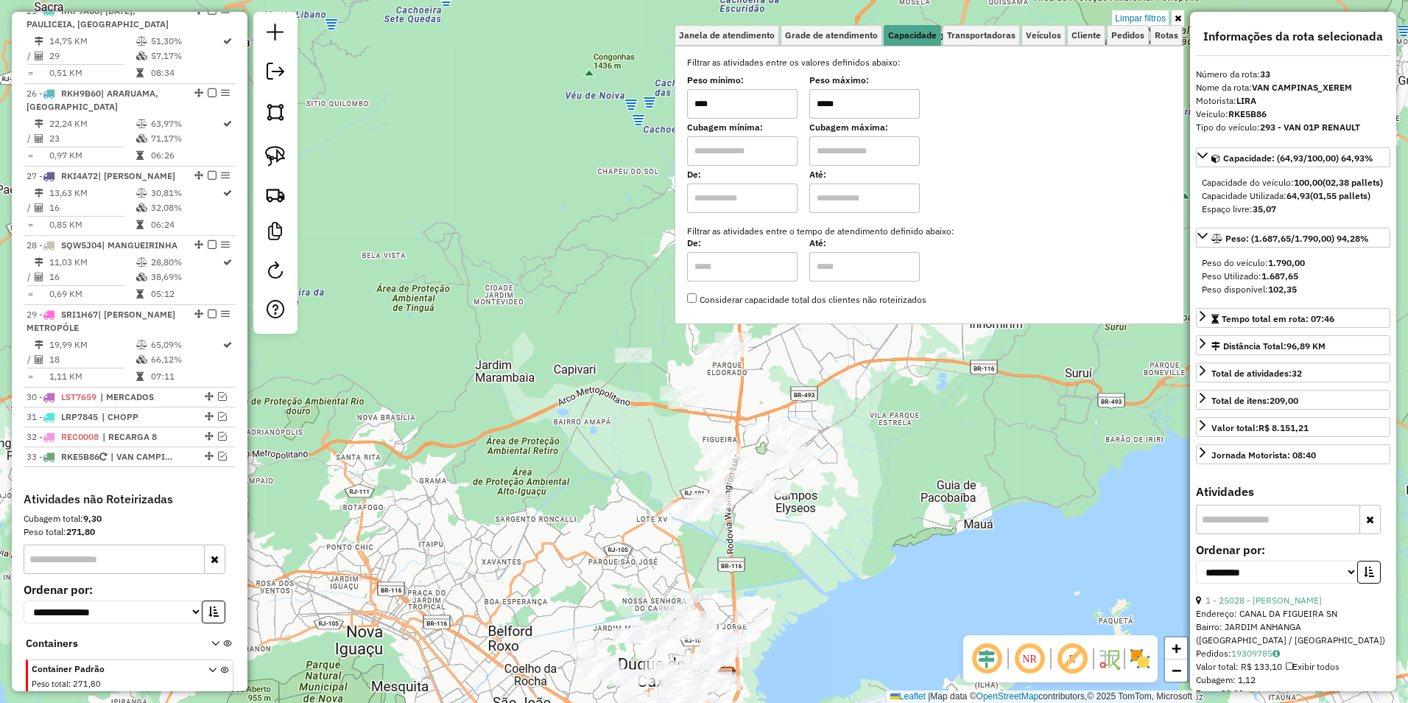
drag, startPoint x: 1141, startPoint y: 16, endPoint x: 1106, endPoint y: 42, distance: 43.8
click at [1141, 16] on link "Limpar filtros" at bounding box center [1140, 18] width 57 height 16
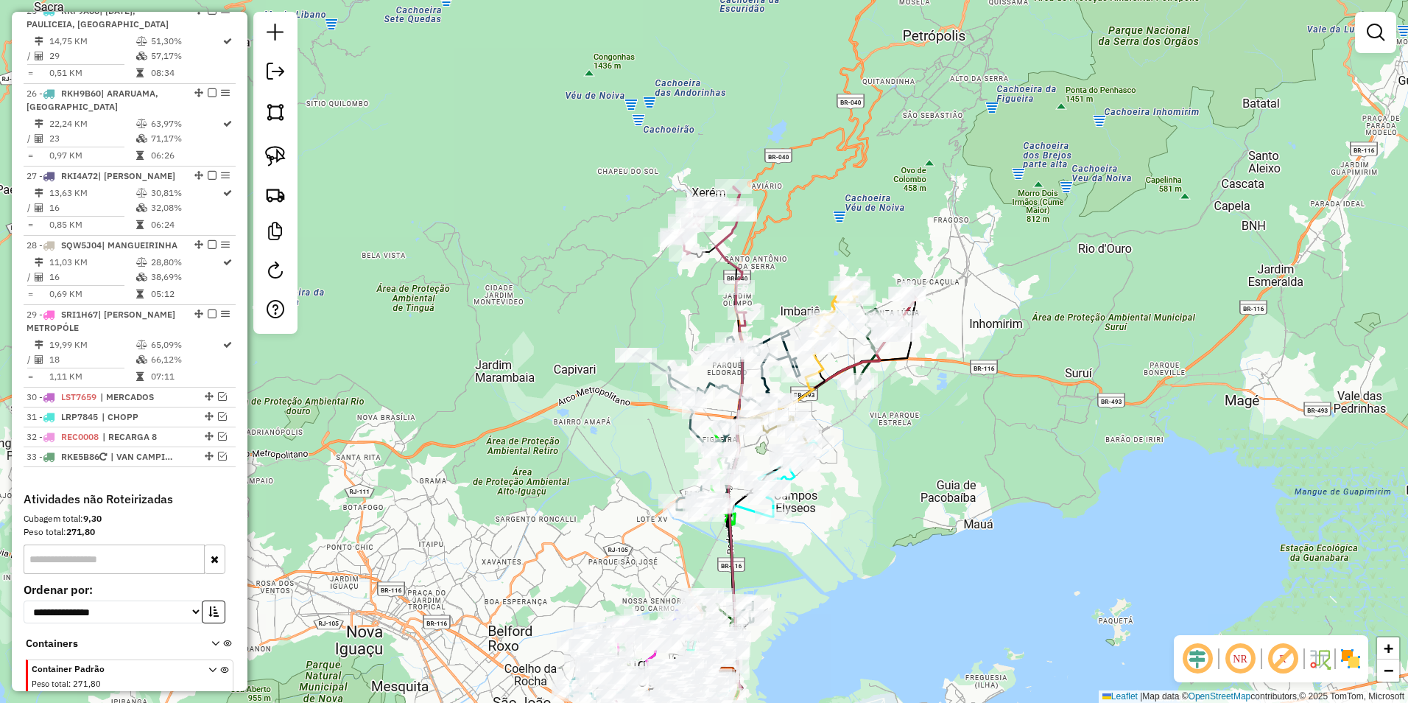
click at [734, 241] on icon at bounding box center [711, 249] width 70 height 126
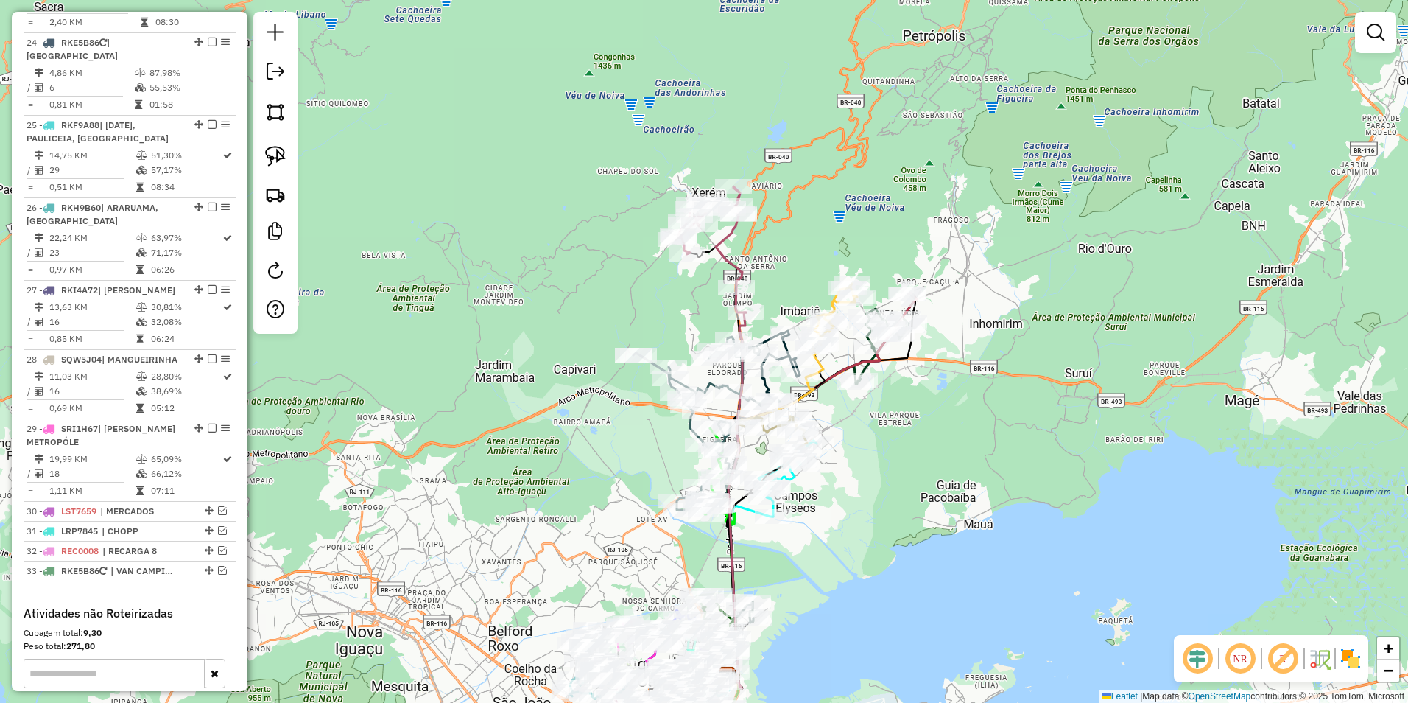
select select "**********"
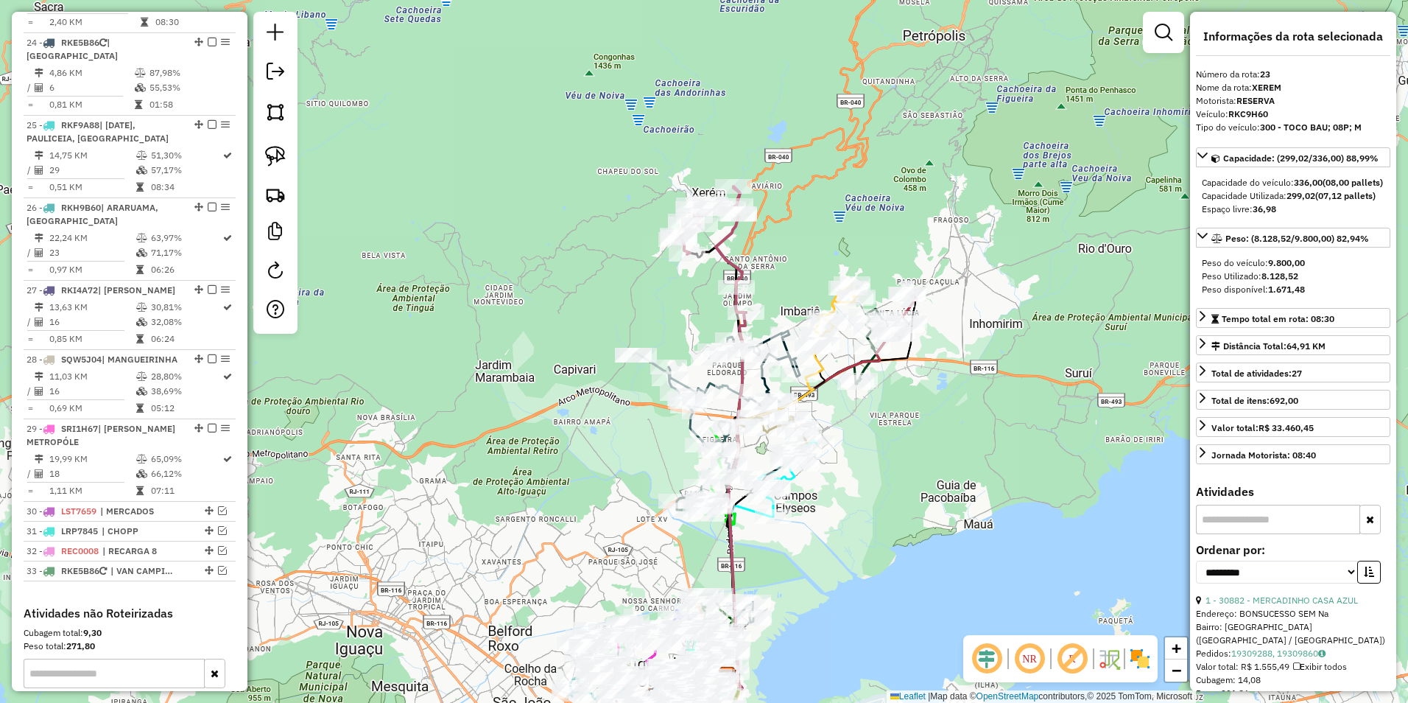
scroll to position [2271, 0]
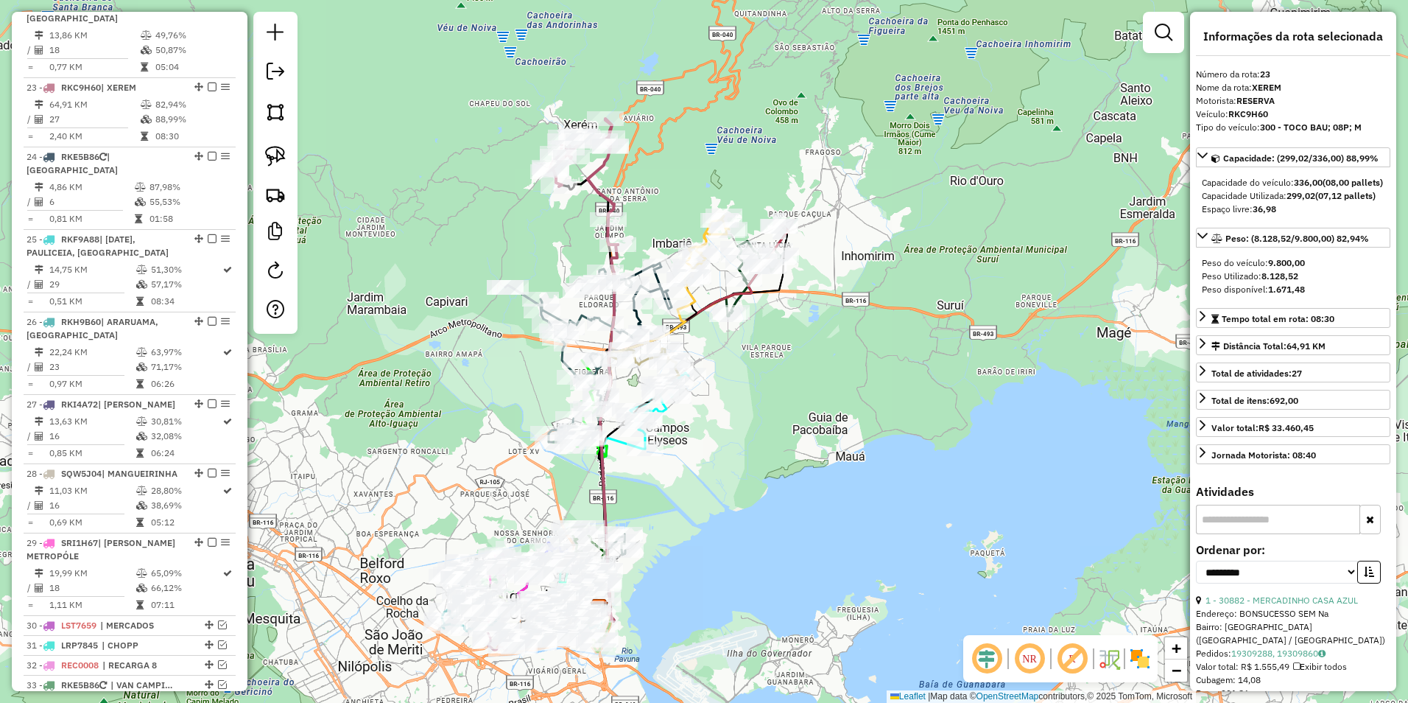
drag, startPoint x: 770, startPoint y: 262, endPoint x: 642, endPoint y: 194, distance: 145.0
click at [642, 194] on div "Janela de atendimento Grade de atendimento Capacidade Transportadoras Veículos …" at bounding box center [704, 351] width 1408 height 703
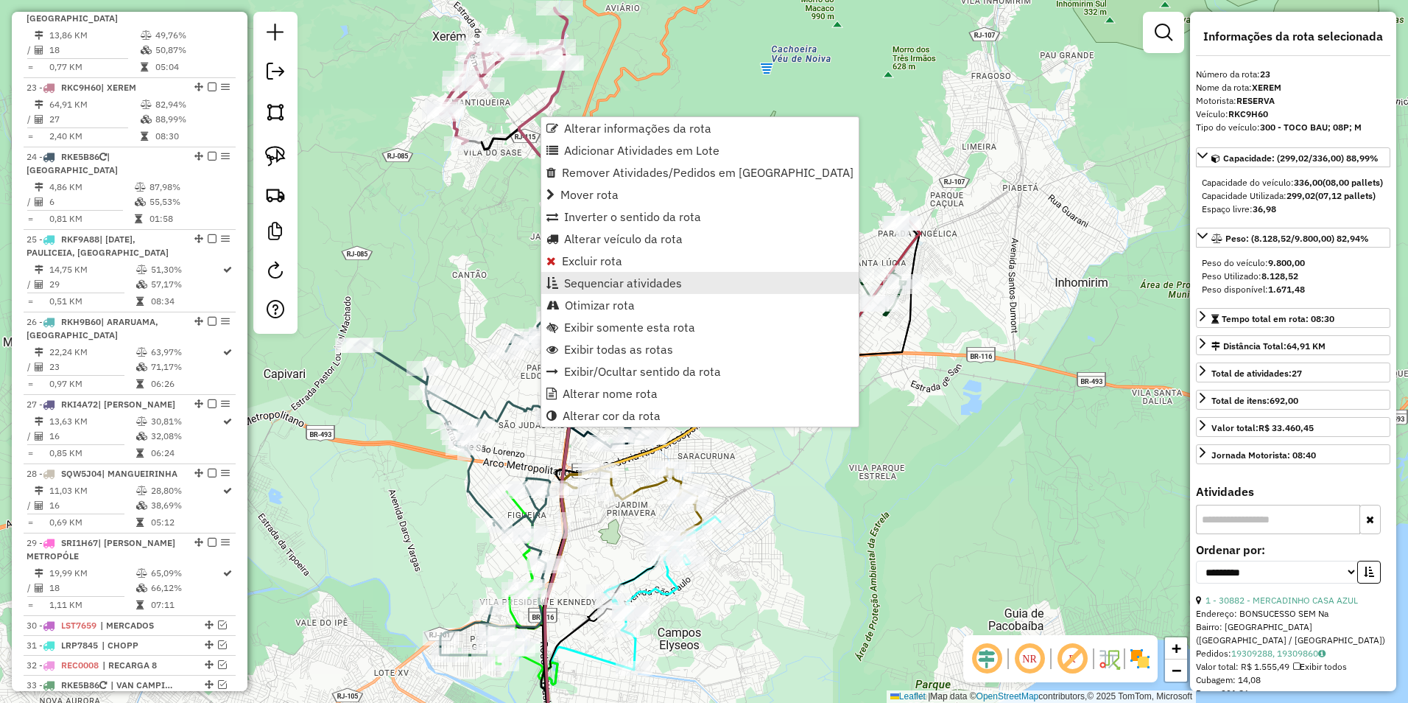
click at [621, 277] on span "Sequenciar atividades" at bounding box center [623, 283] width 118 height 12
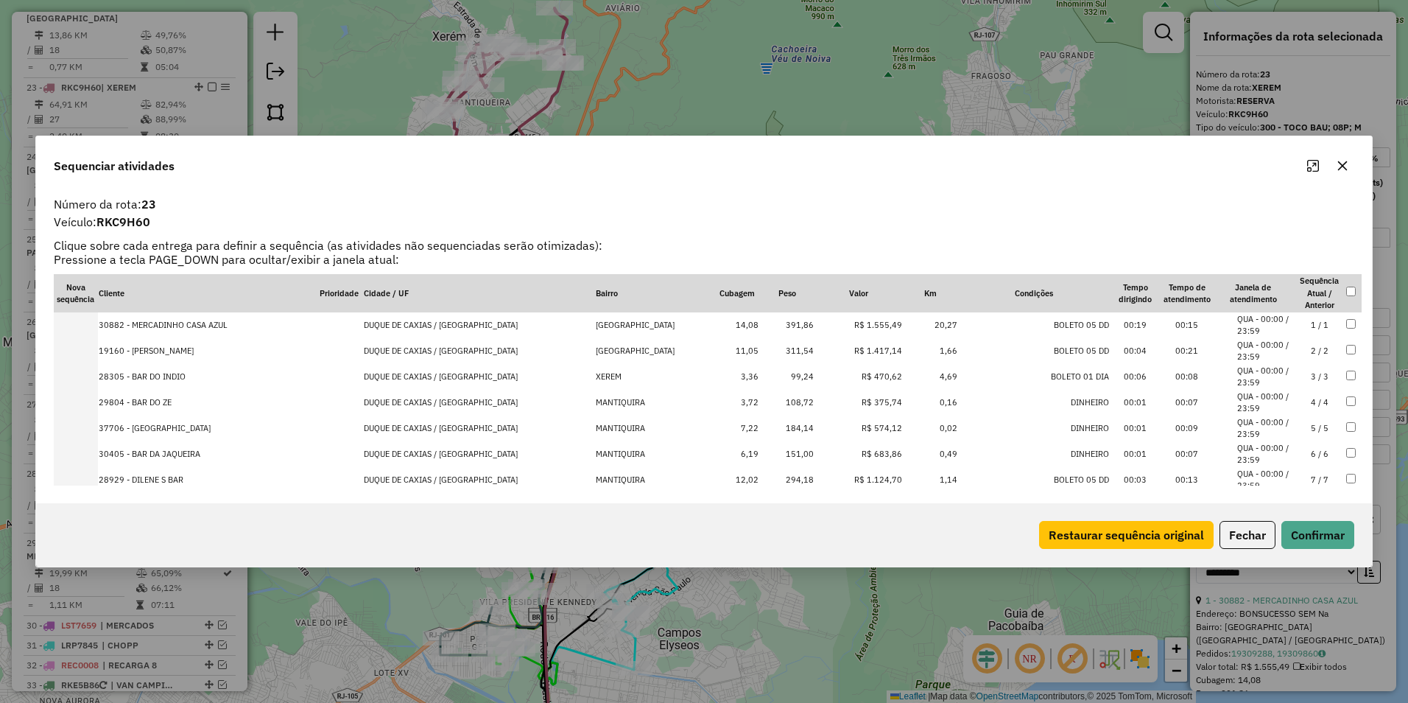
click at [1319, 165] on icon "Maximize" at bounding box center [1314, 166] width 12 height 12
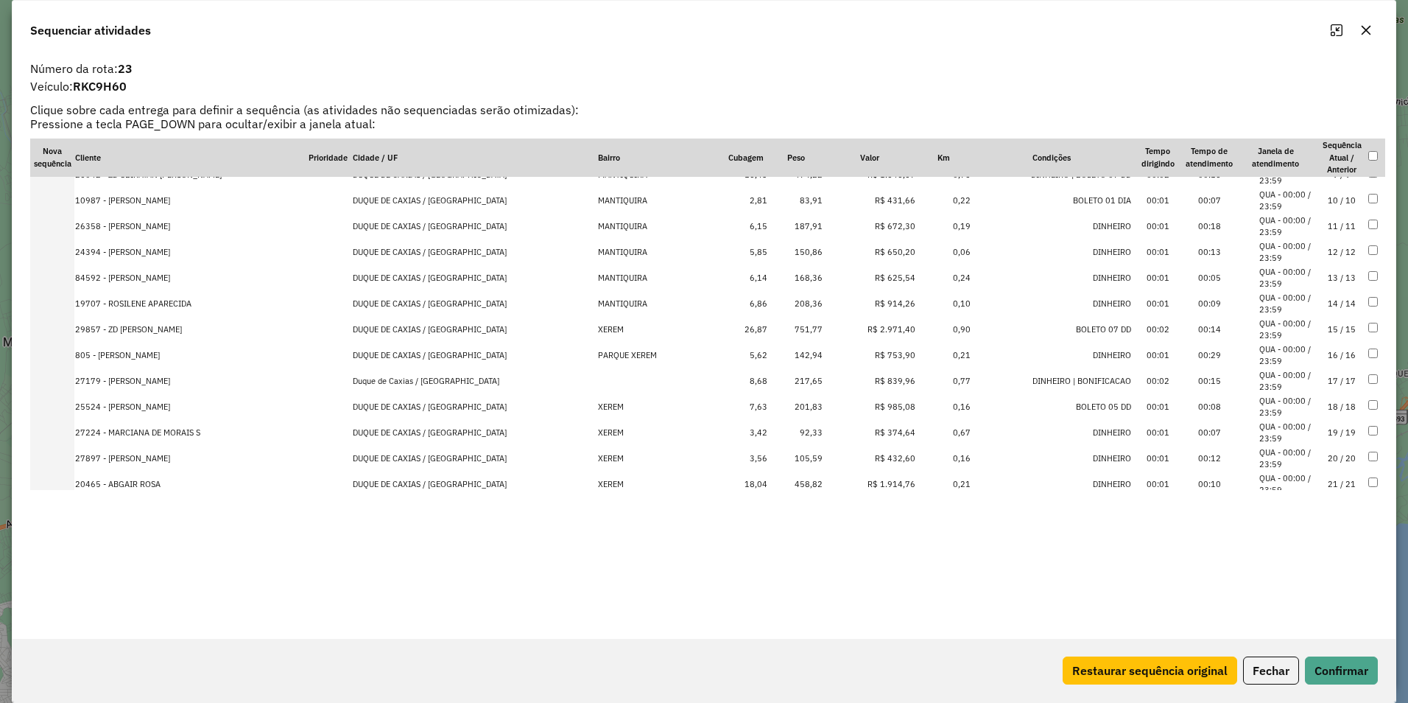
scroll to position [332, 0]
